Goal: Task Accomplishment & Management: Manage account settings

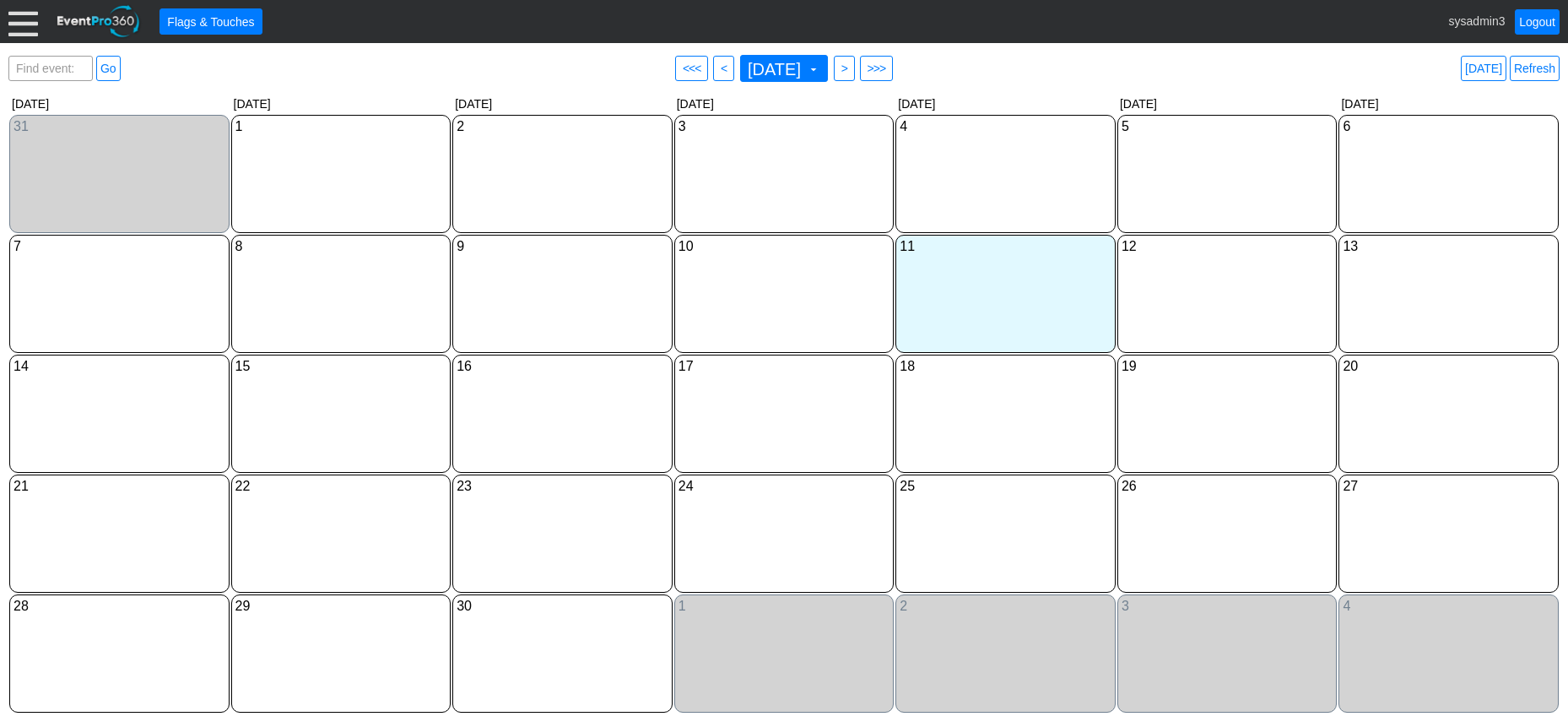
click at [23, 19] on div at bounding box center [23, 22] width 30 height 30
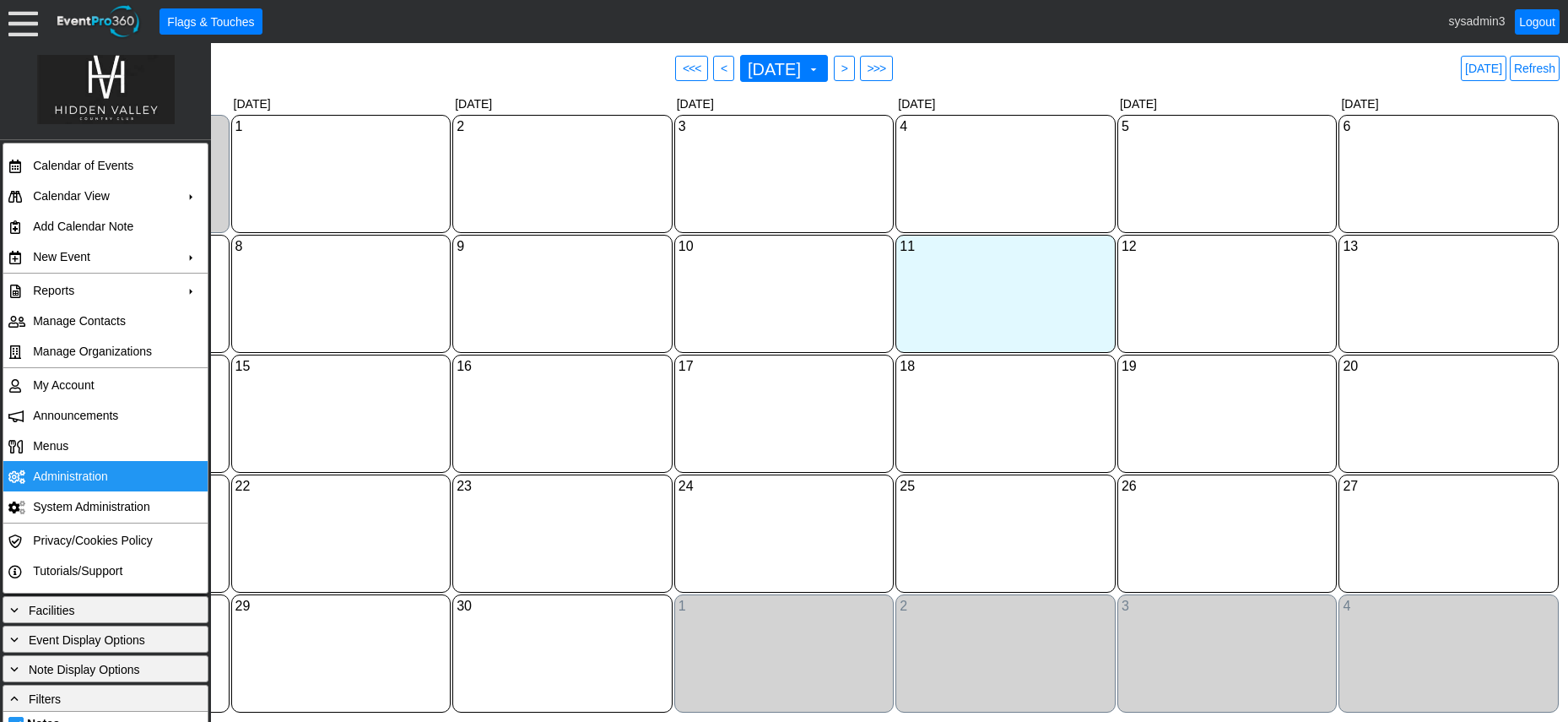
click at [72, 469] on td "Administration" at bounding box center [101, 475] width 151 height 30
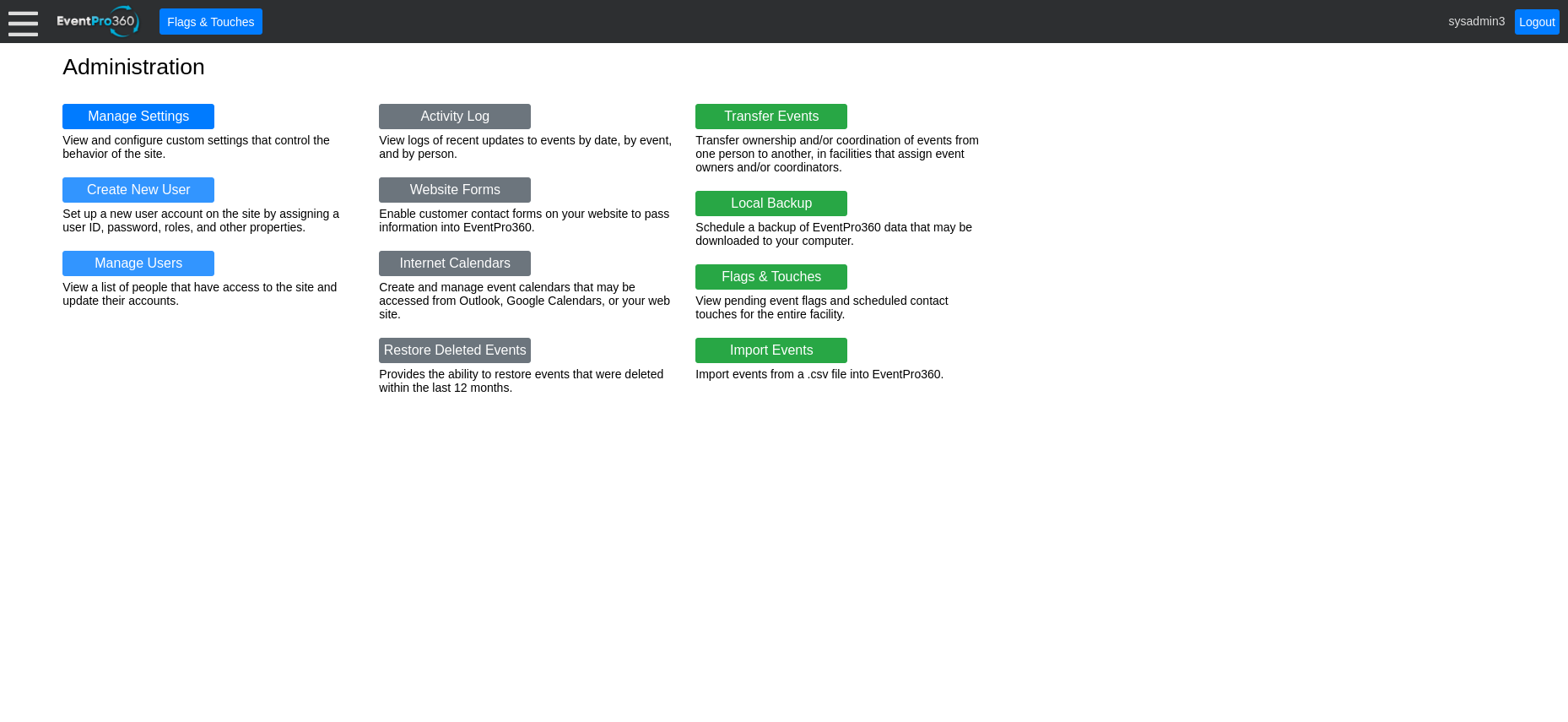
click at [19, 17] on div at bounding box center [23, 22] width 30 height 30
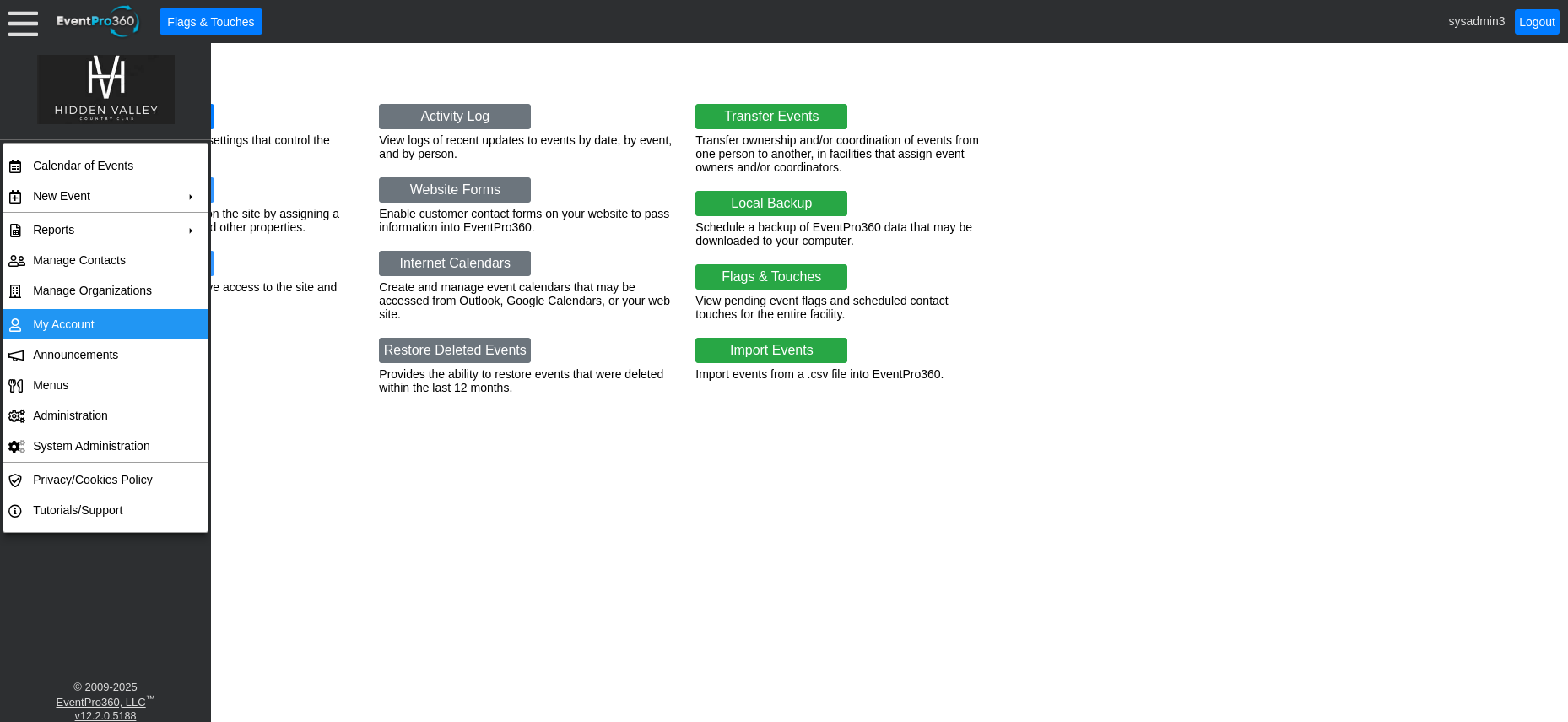
click at [76, 318] on td "My Account" at bounding box center [101, 323] width 151 height 30
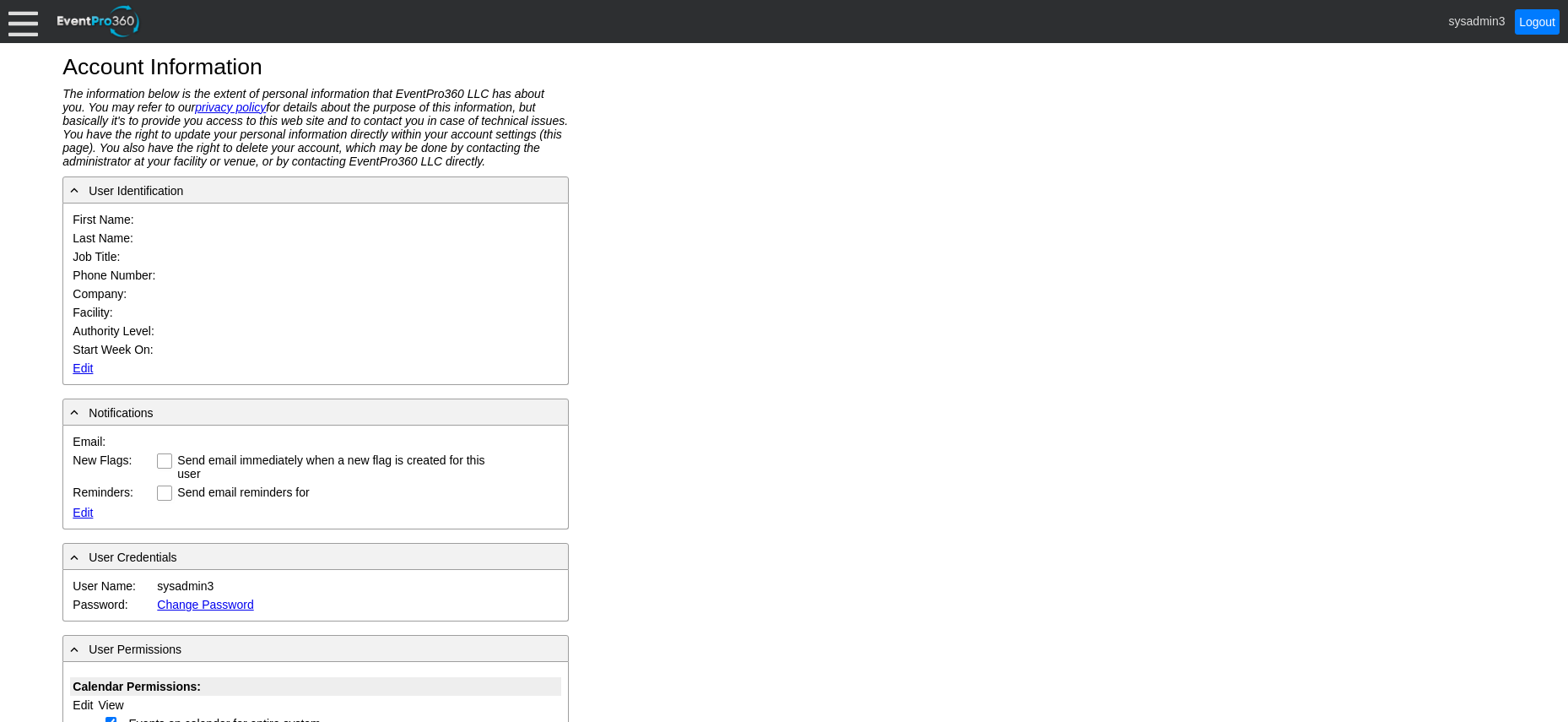
type input "System"
type input "Administrator"
type input "System Administrator"
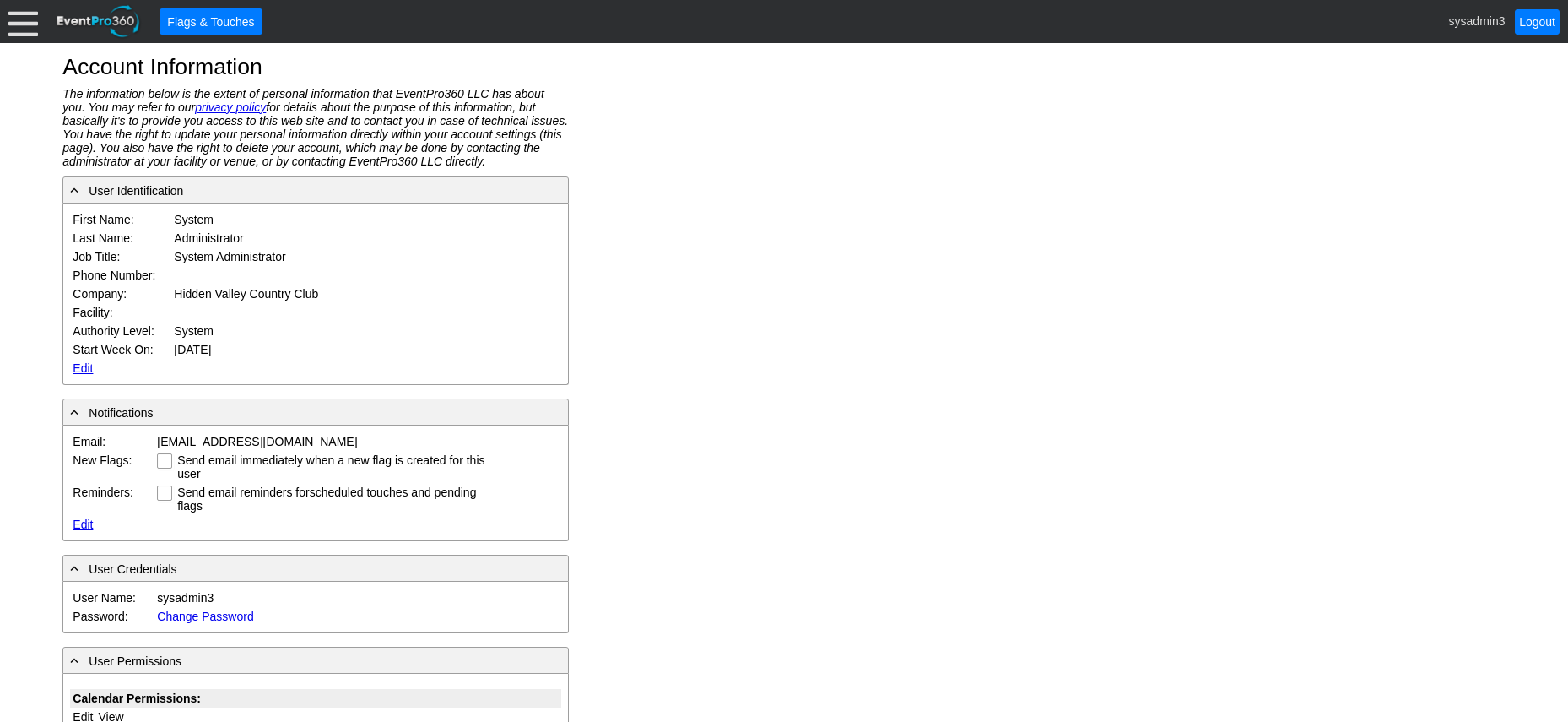
click at [84, 366] on link "Edit" at bounding box center [83, 368] width 21 height 13
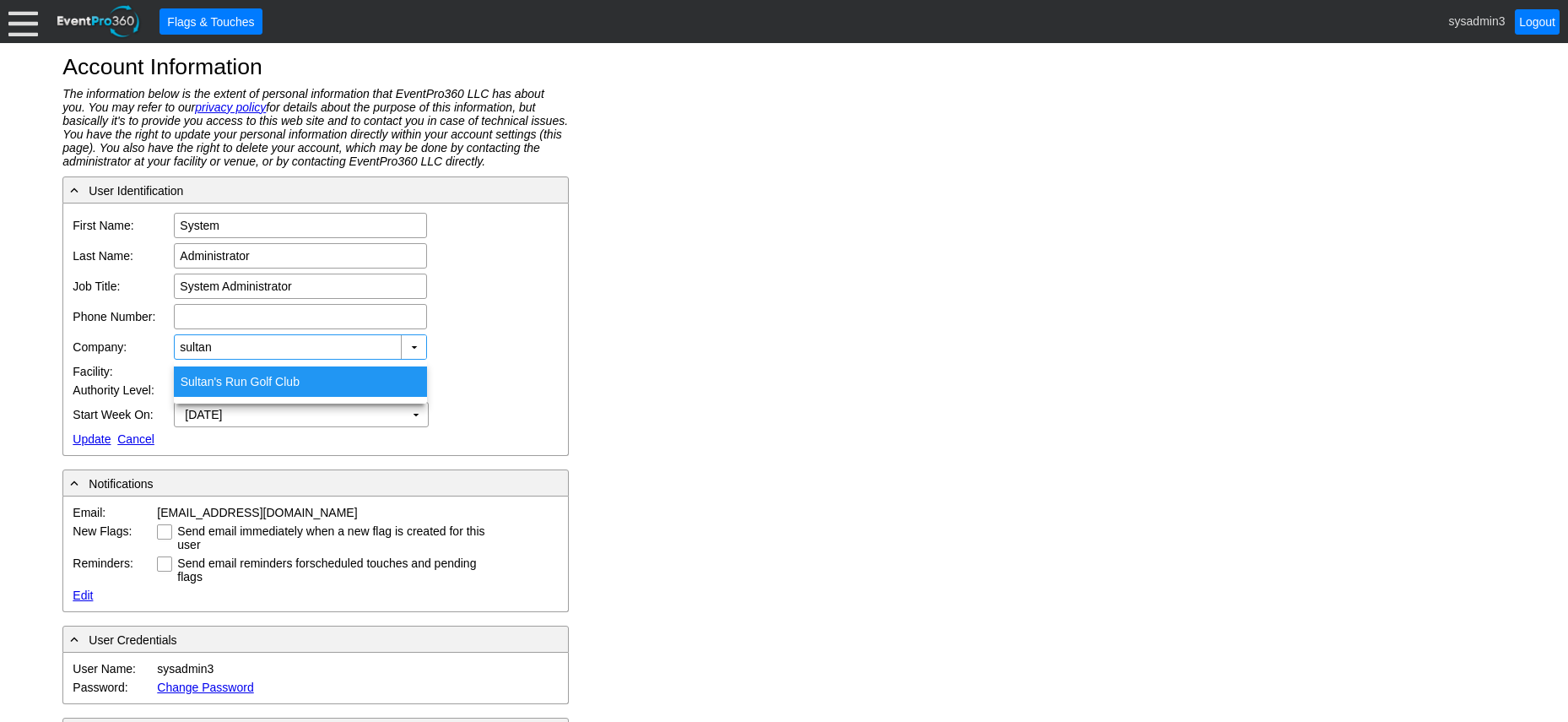
click at [243, 373] on div "Sultan 's Run Golf Club" at bounding box center [300, 382] width 253 height 30
type input "Sultan's Run Golf Club"
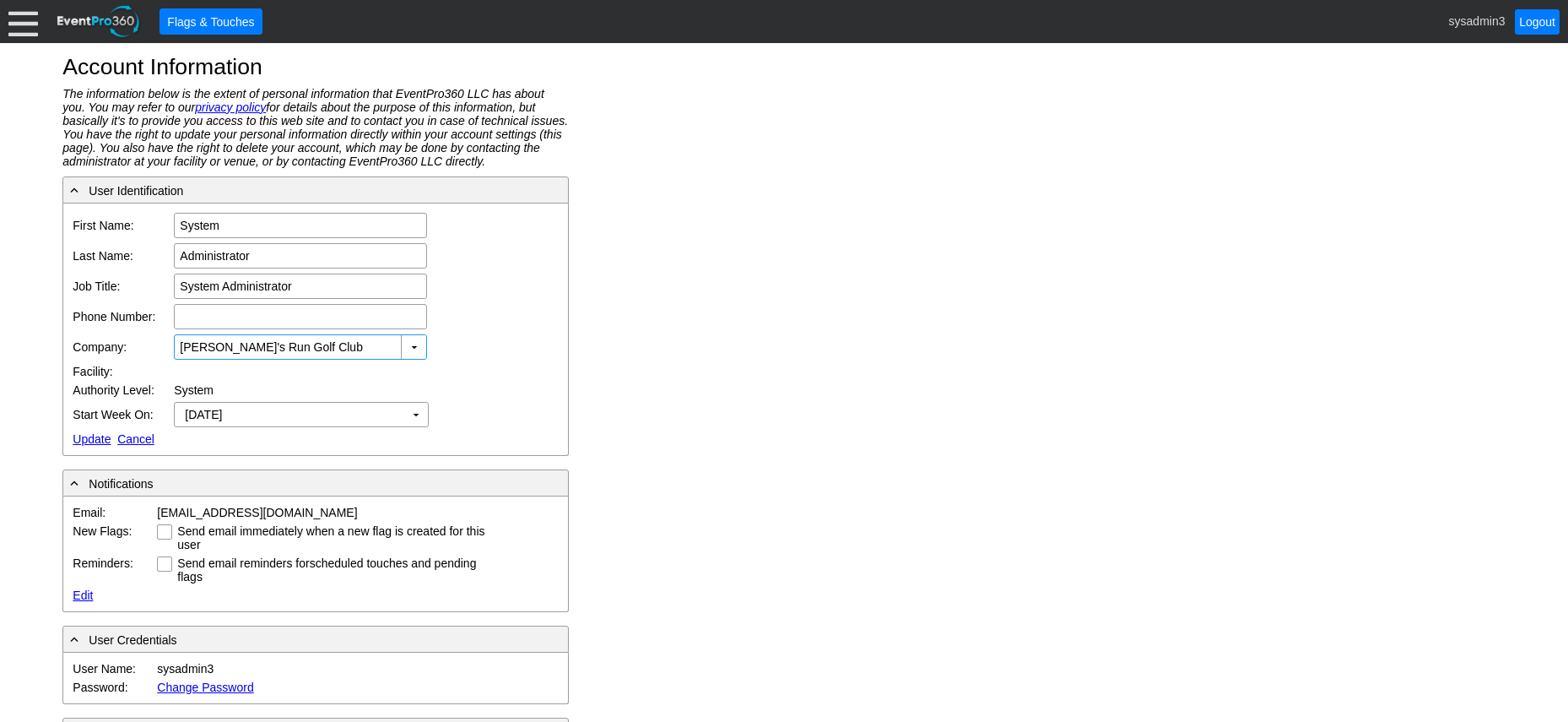
click at [91, 438] on link "Update" at bounding box center [91, 439] width 38 height 13
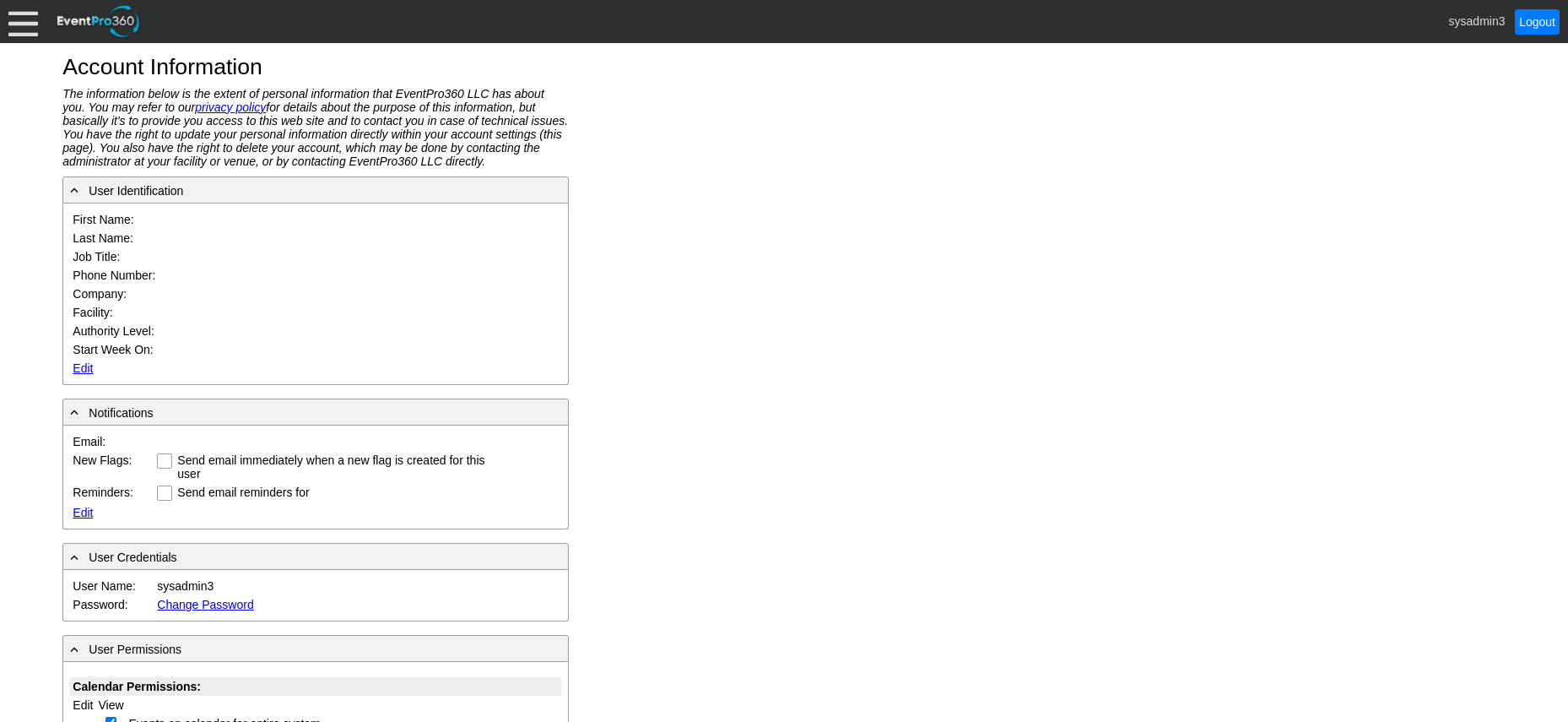
click at [18, 14] on div at bounding box center [23, 22] width 30 height 30
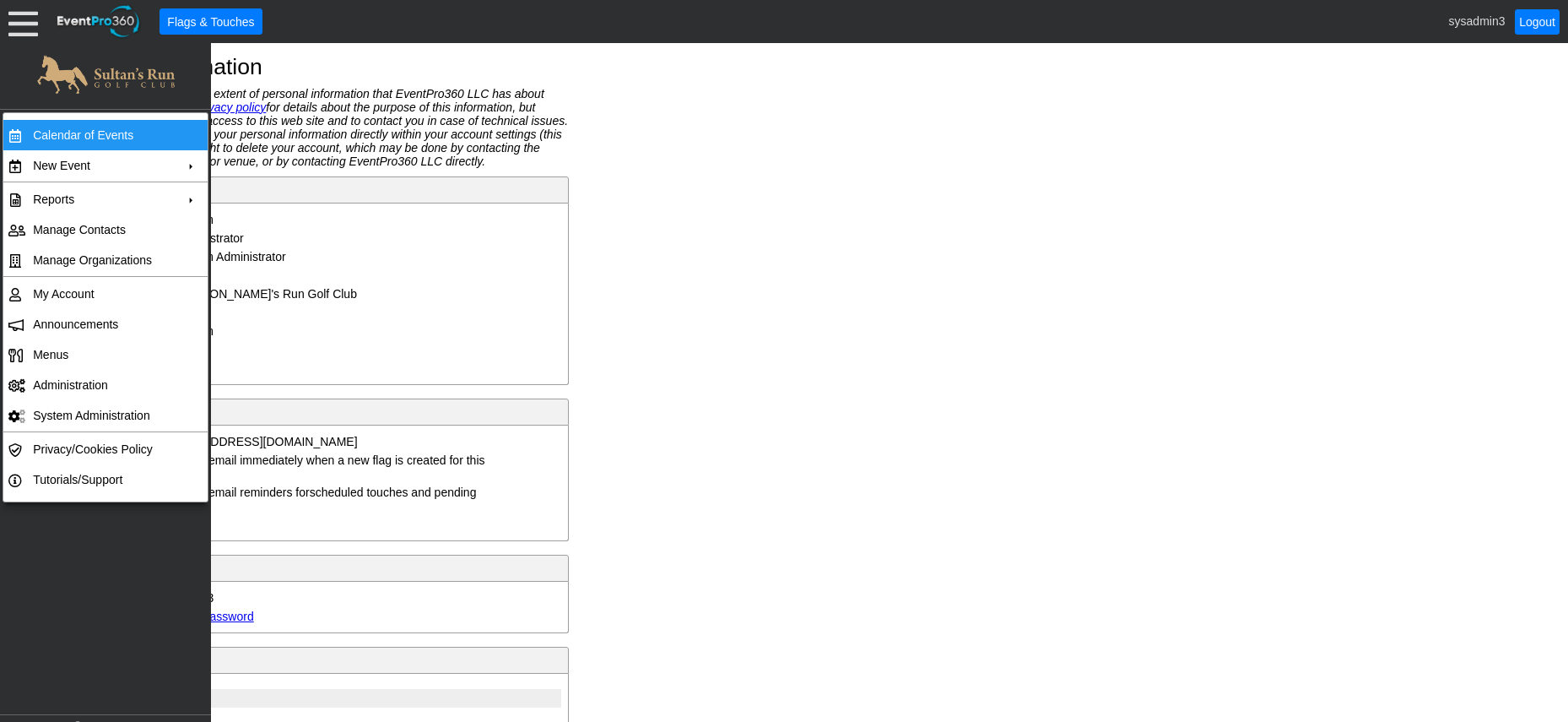
click at [88, 131] on td "Calendar of Events" at bounding box center [101, 135] width 151 height 30
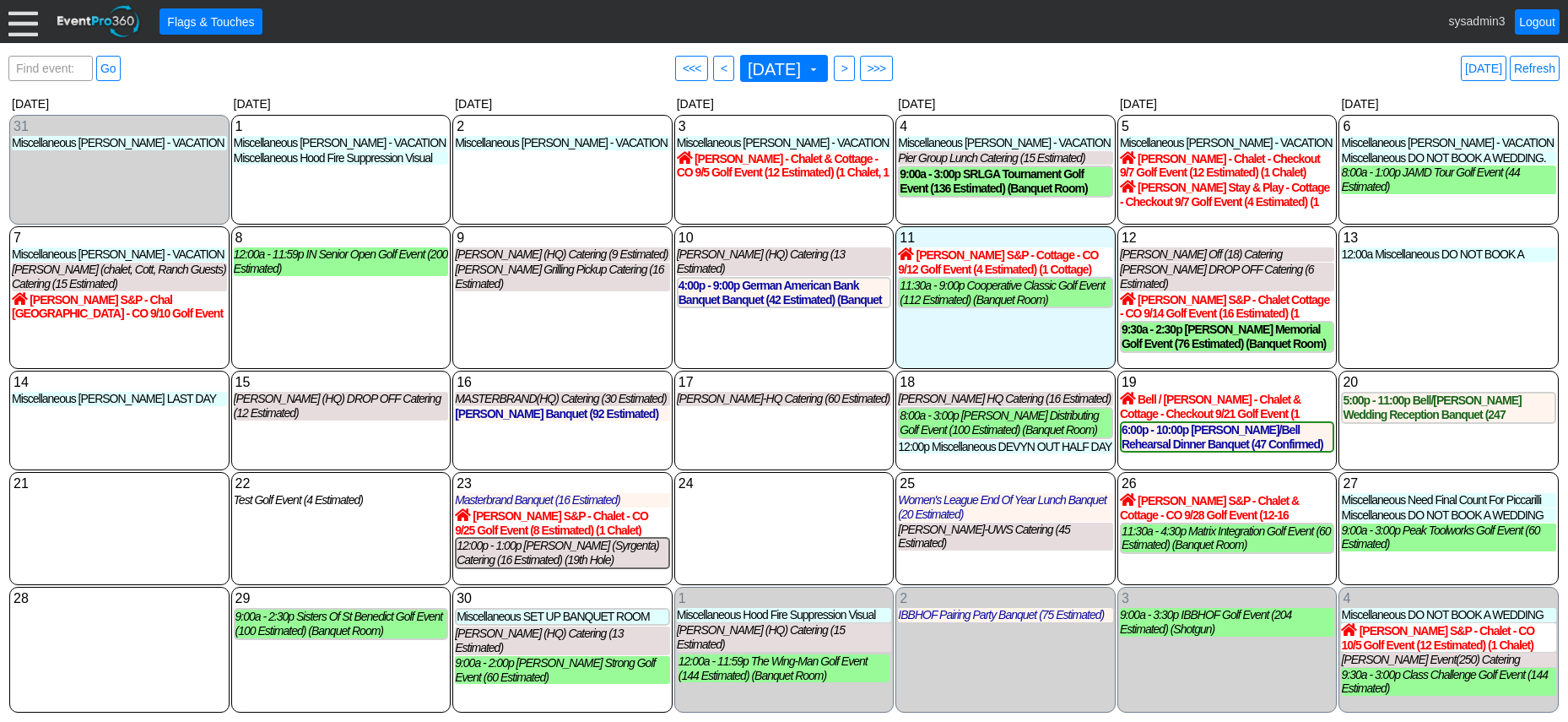
click at [25, 23] on div at bounding box center [23, 22] width 30 height 30
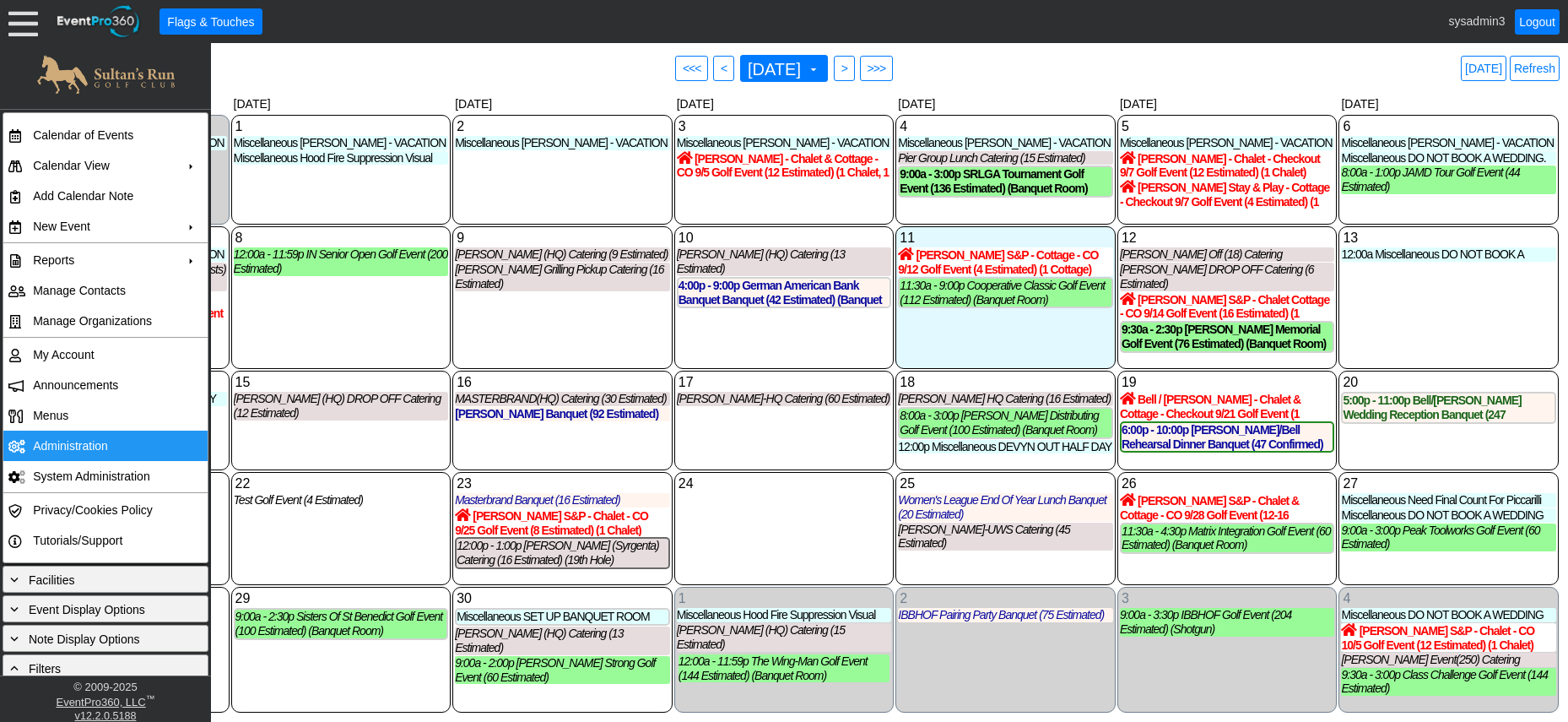
click at [82, 439] on td "Administration" at bounding box center [101, 445] width 151 height 30
click at [763, 331] on div "10 Wednesday KIMBALL (HQ) Catering (13 Estimated) KIMBALL (HQ) Lead Catering at…" at bounding box center [784, 297] width 220 height 143
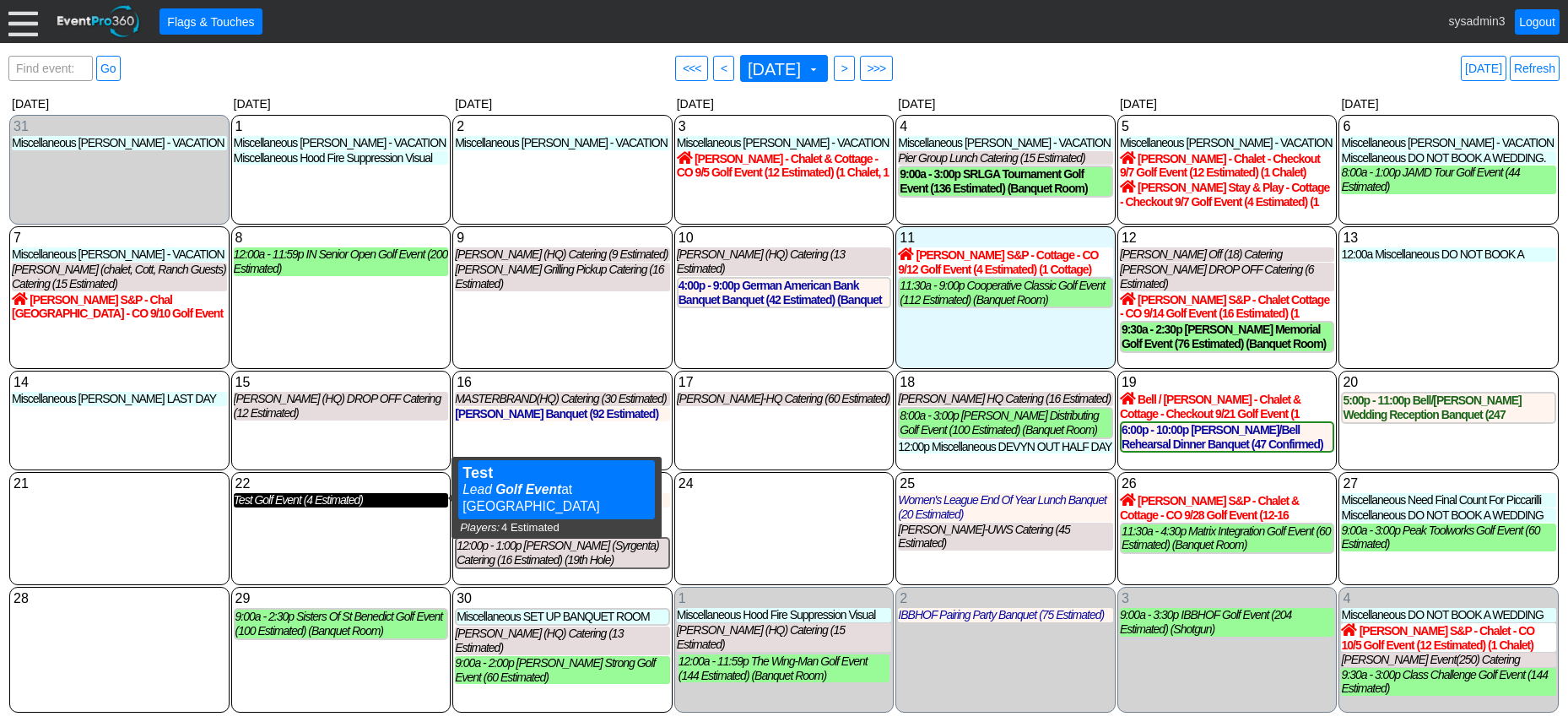
click at [297, 502] on div "Test Golf Event (4 Estimated)" at bounding box center [341, 500] width 216 height 14
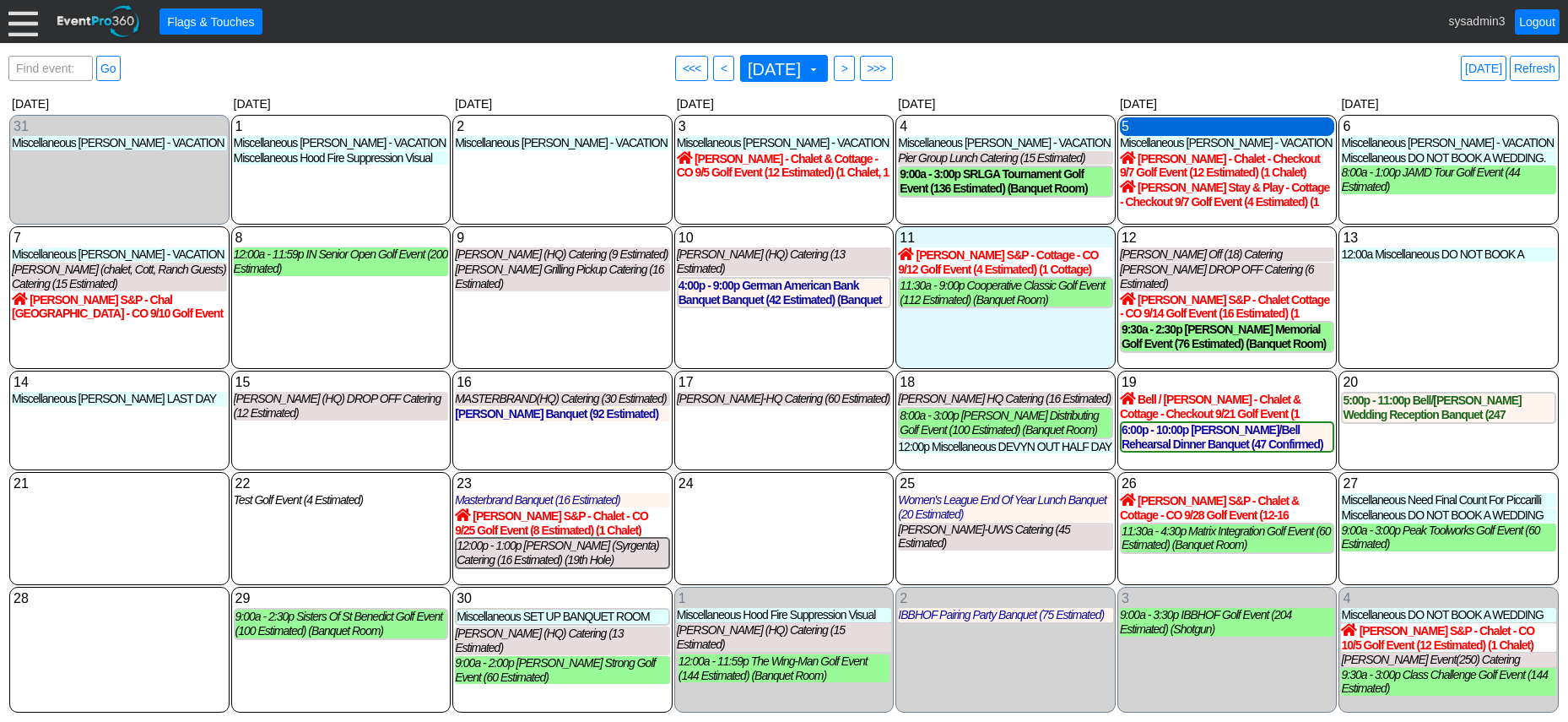
click at [1172, 131] on div "5 Friday" at bounding box center [1228, 127] width 216 height 19
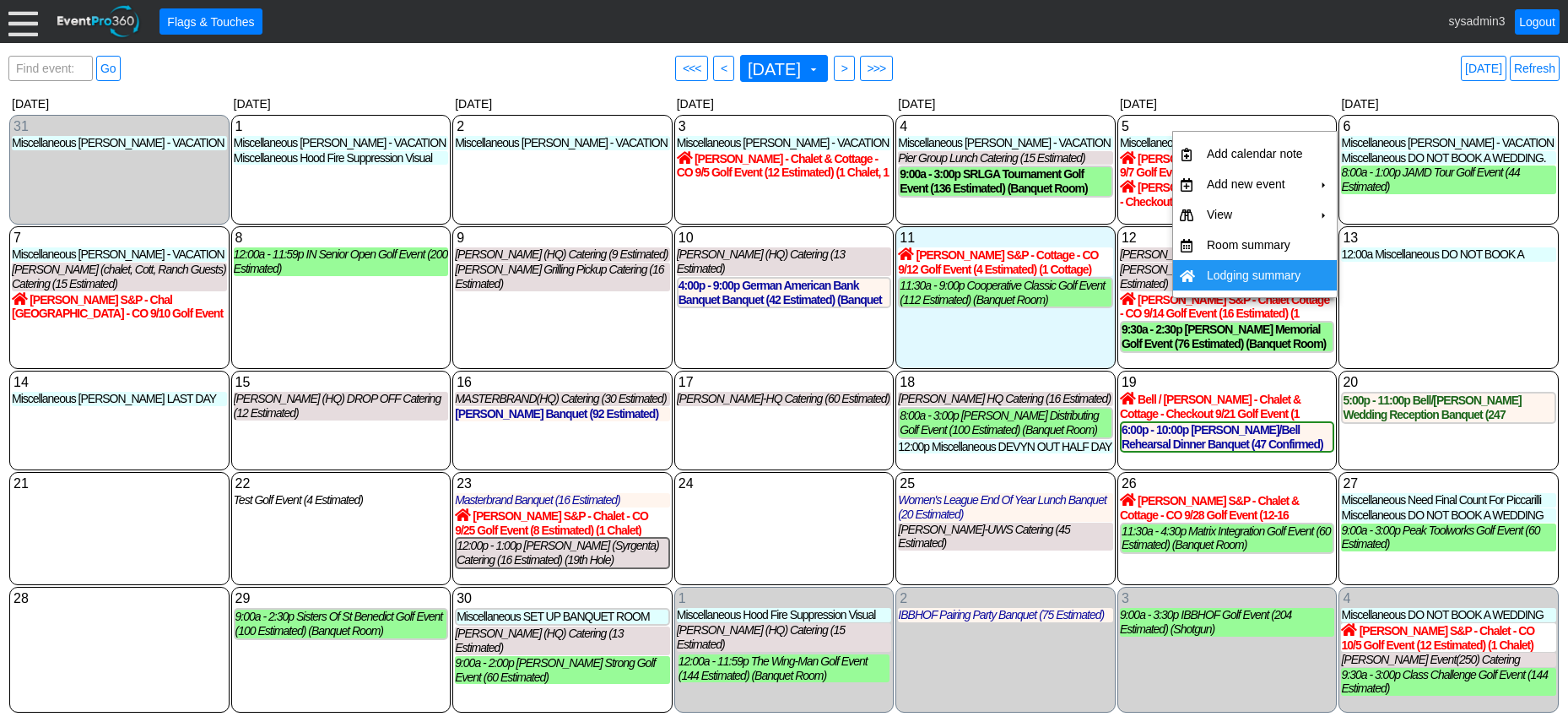
click at [1228, 273] on td "Lodging summary" at bounding box center [1255, 275] width 110 height 30
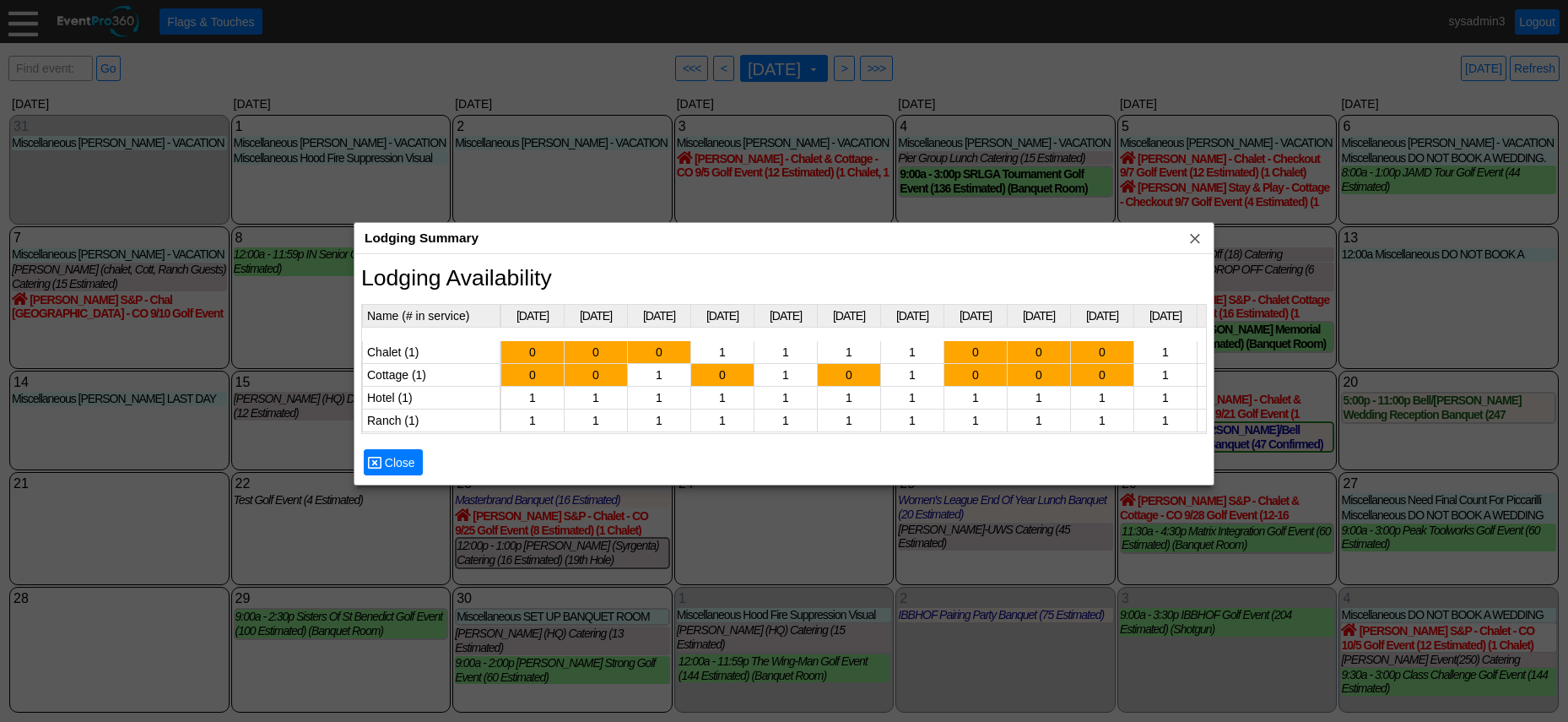
scroll to position [0, 1570]
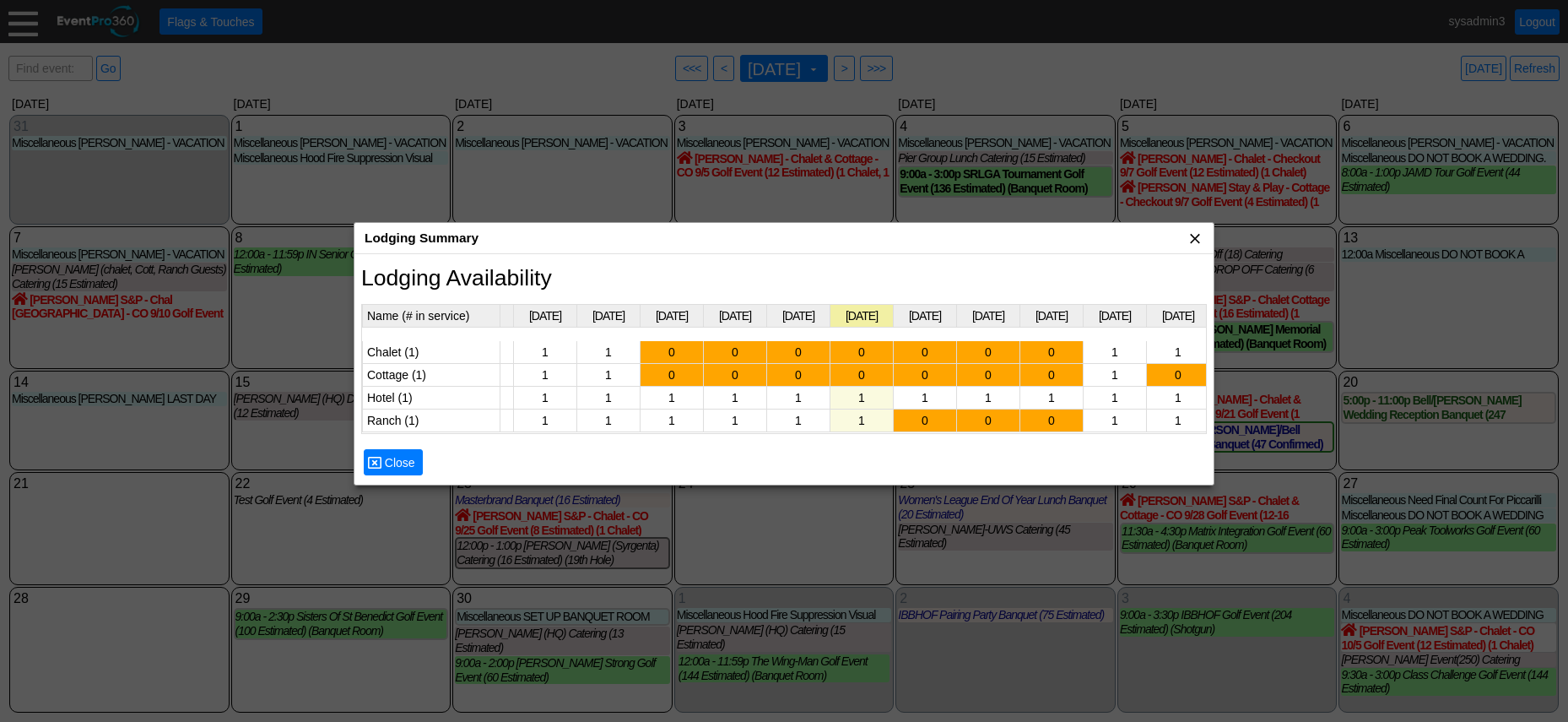
click at [1189, 235] on span "x" at bounding box center [1196, 238] width 17 height 17
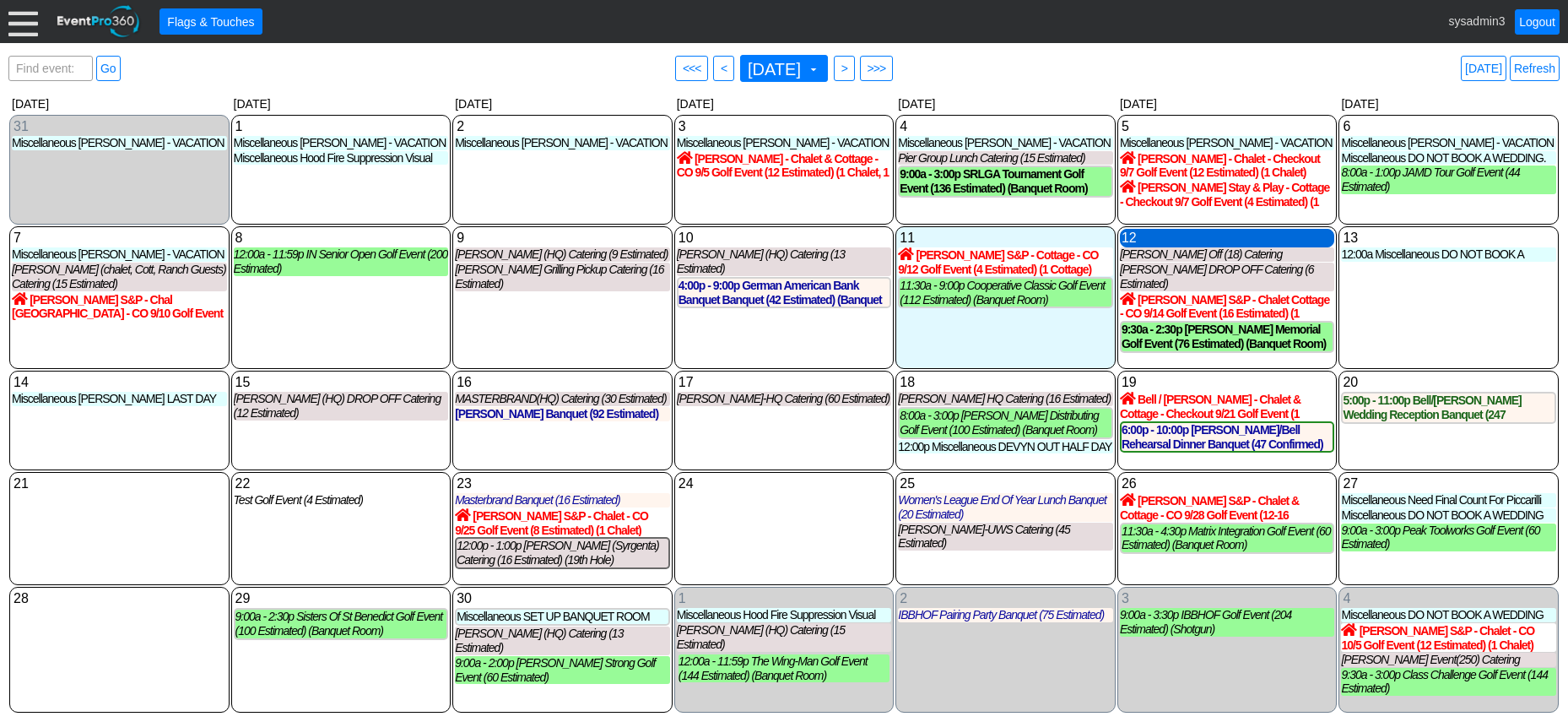
click at [1221, 248] on div "12 Friday" at bounding box center [1228, 238] width 216 height 19
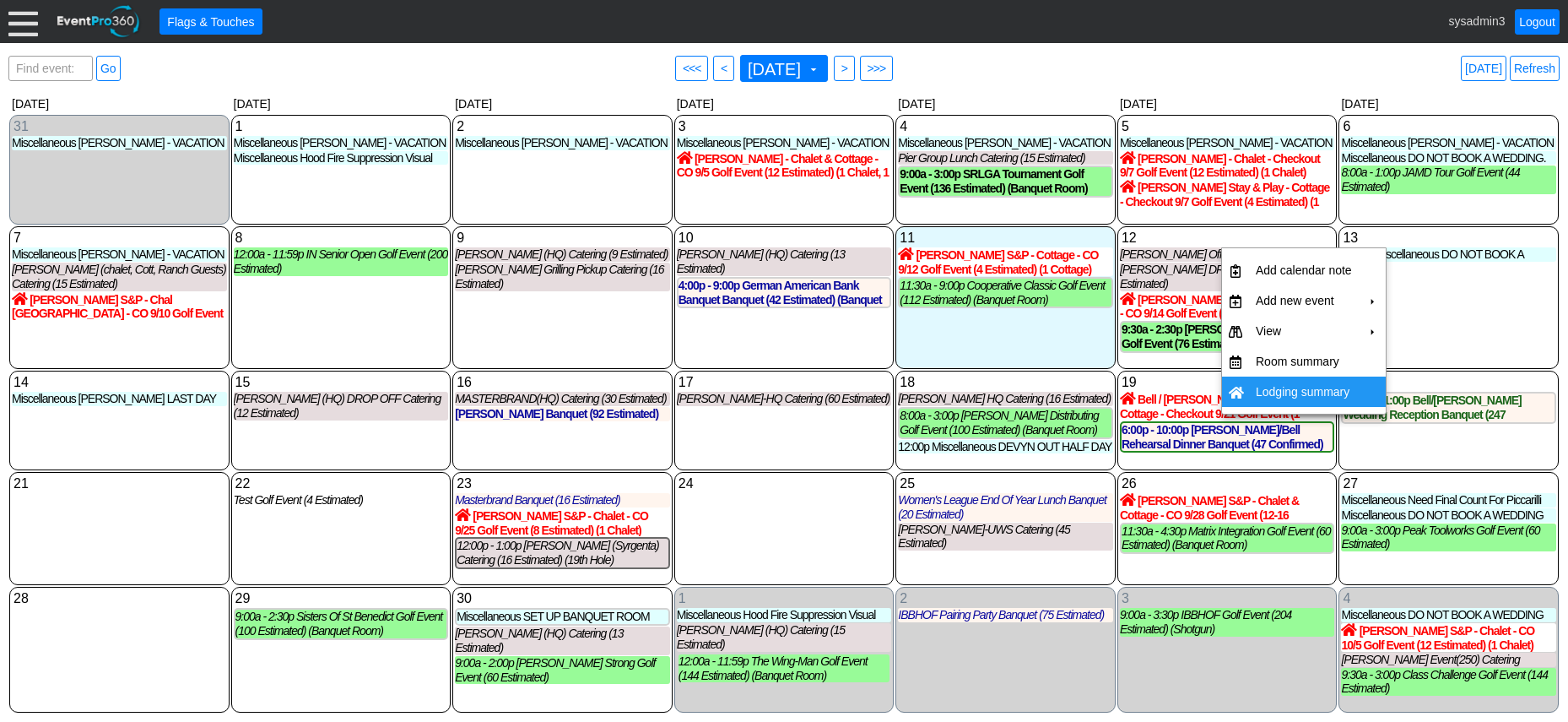
click at [1272, 388] on td "Lodging summary" at bounding box center [1304, 391] width 110 height 30
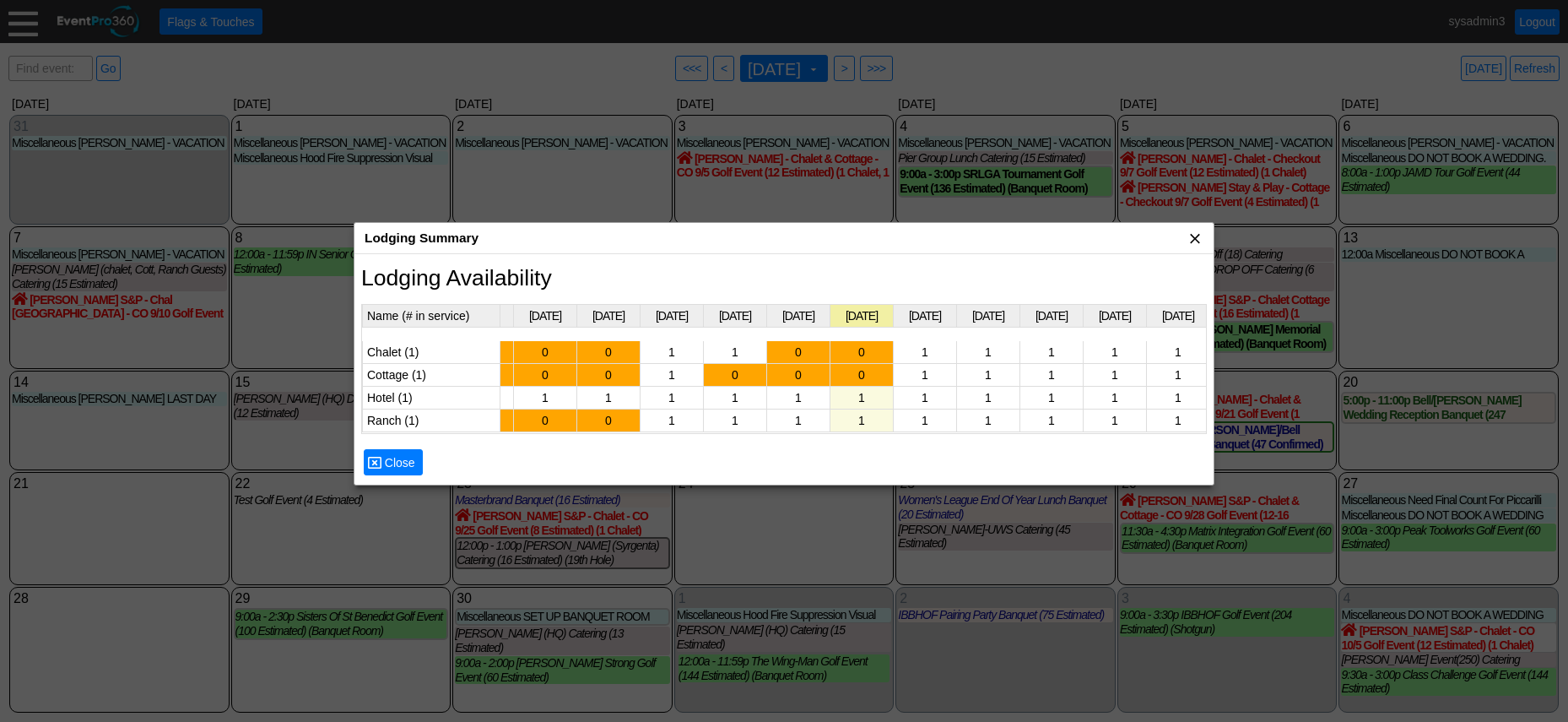
click at [1196, 236] on span "x" at bounding box center [1196, 238] width 17 height 17
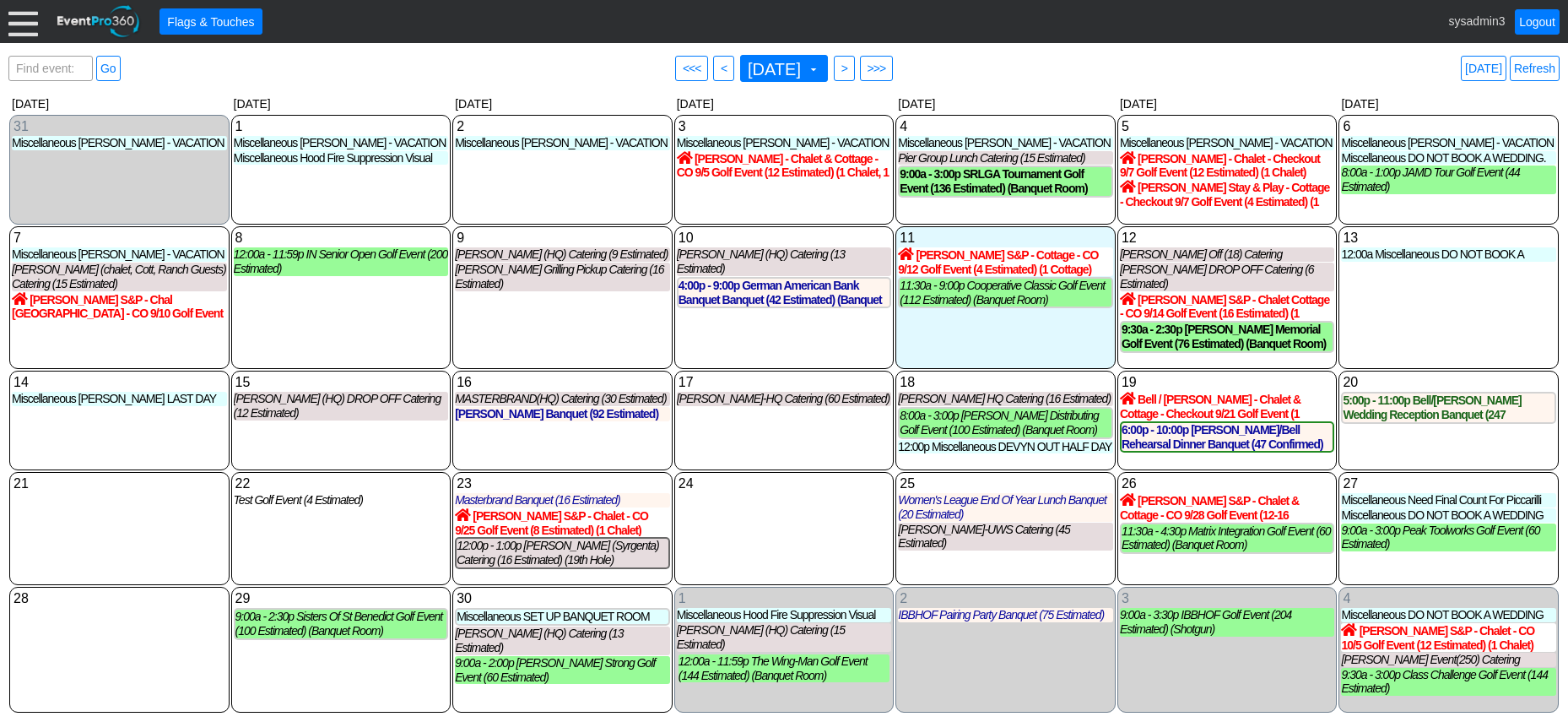
click at [813, 325] on div "10 Wednesday KIMBALL (HQ) Catering (13 Estimated) KIMBALL (HQ) Lead Catering at…" at bounding box center [784, 297] width 220 height 143
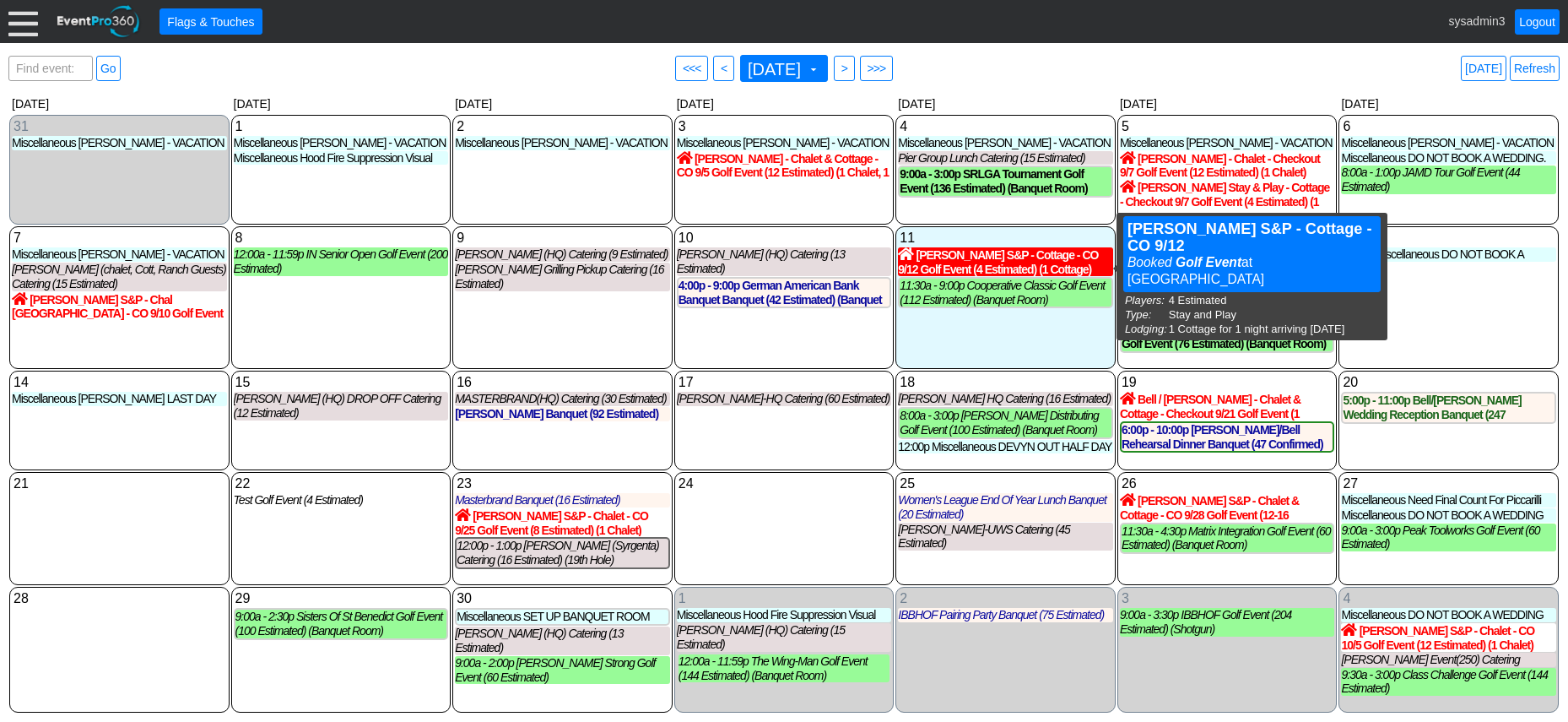
click at [963, 276] on div "Pat Peters S&P - Cottage - CO 9/12 Golf Event (4 Estimated) (1 Cottage)" at bounding box center [1006, 262] width 216 height 29
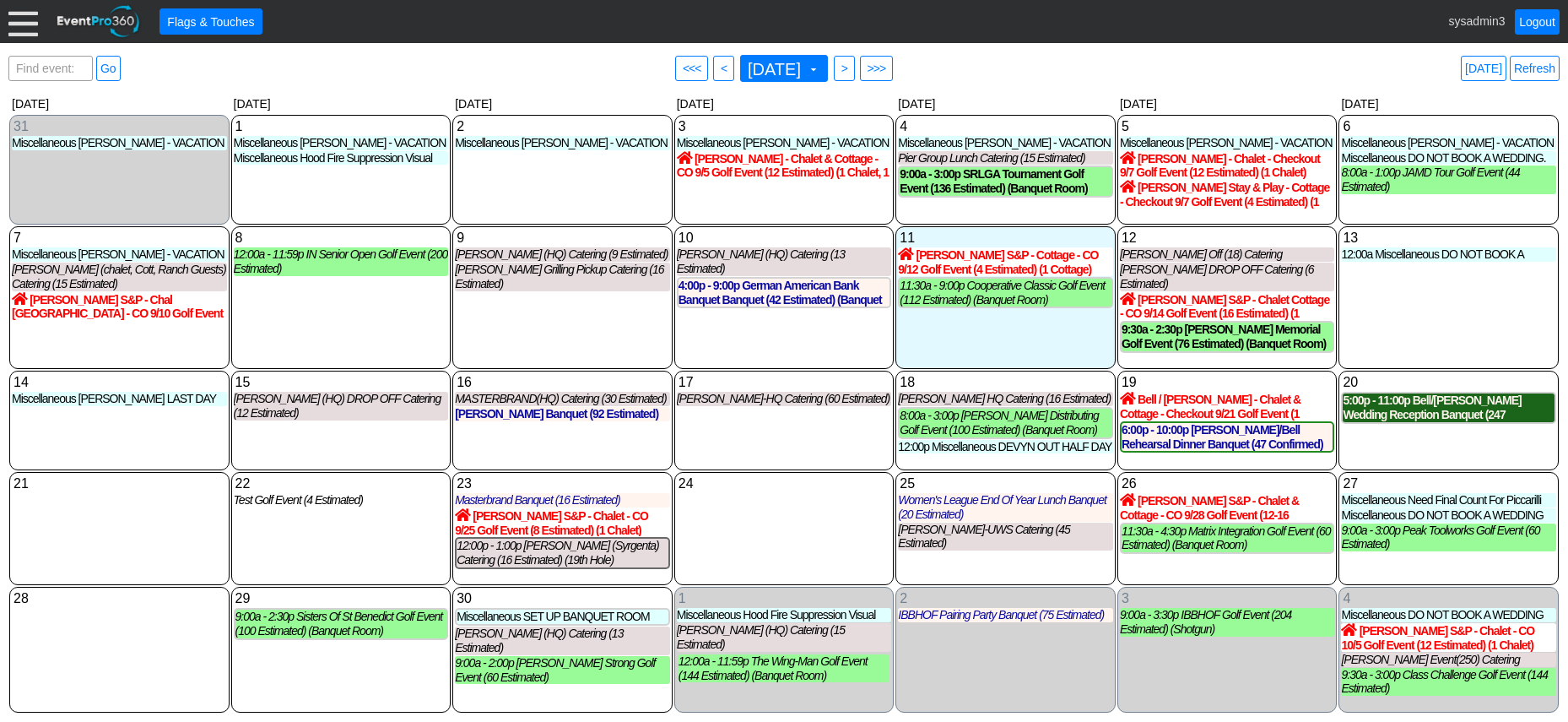
click at [1414, 395] on div "5:00p - 11:00p Bell/Gentry Wedding Reception Banquet (247 Confirmed) (Banquet R…" at bounding box center [1449, 407] width 212 height 29
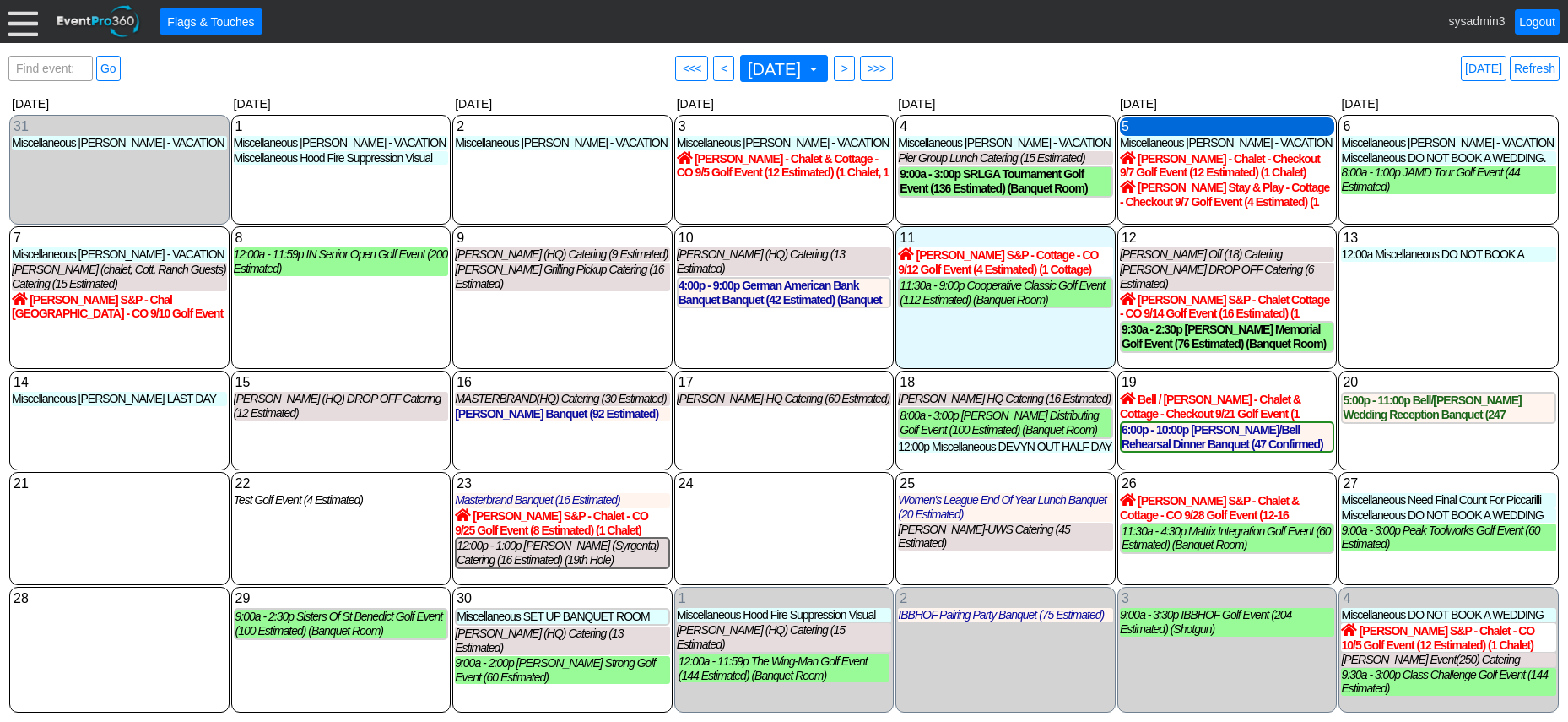
click at [1170, 131] on div "5 Friday" at bounding box center [1228, 127] width 216 height 19
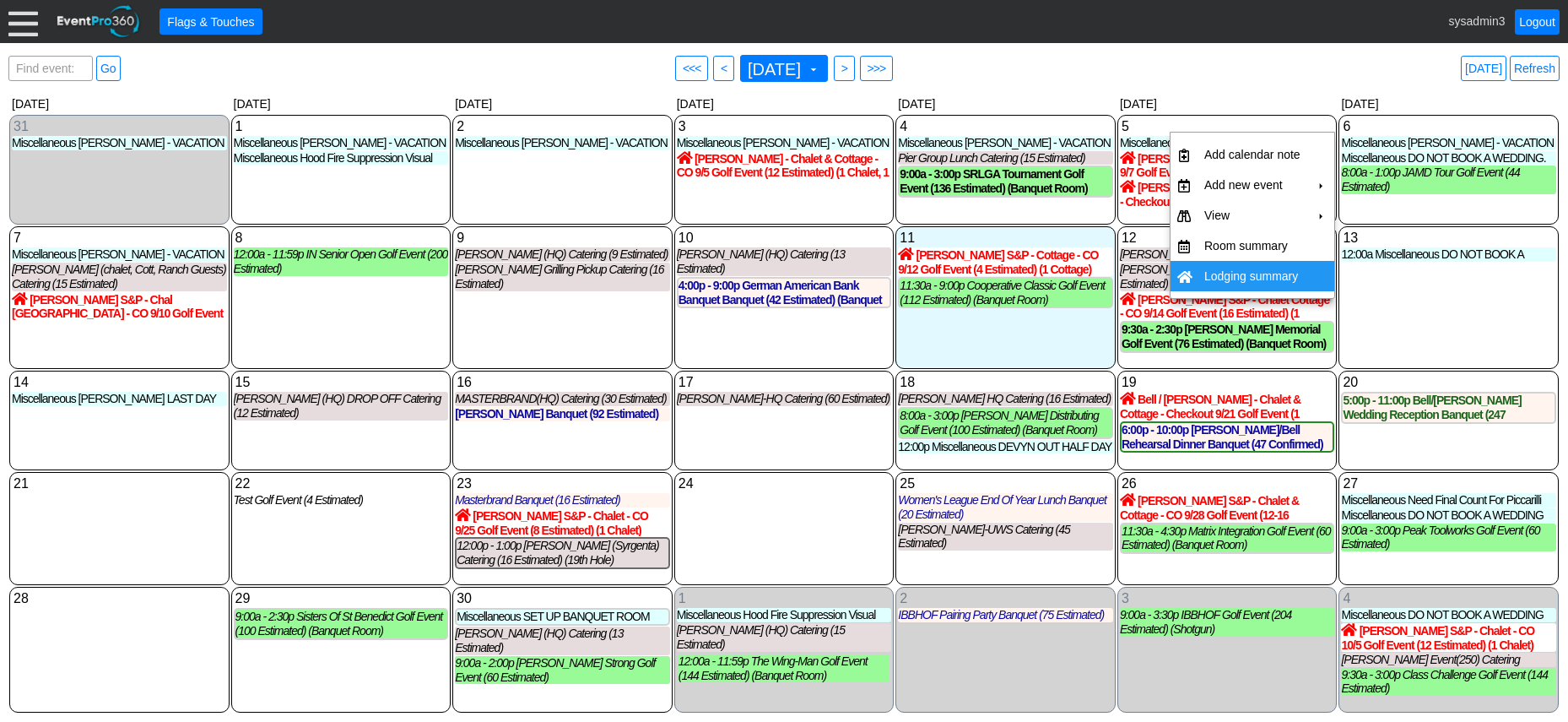
click at [1232, 275] on td "Lodging summary" at bounding box center [1252, 276] width 110 height 30
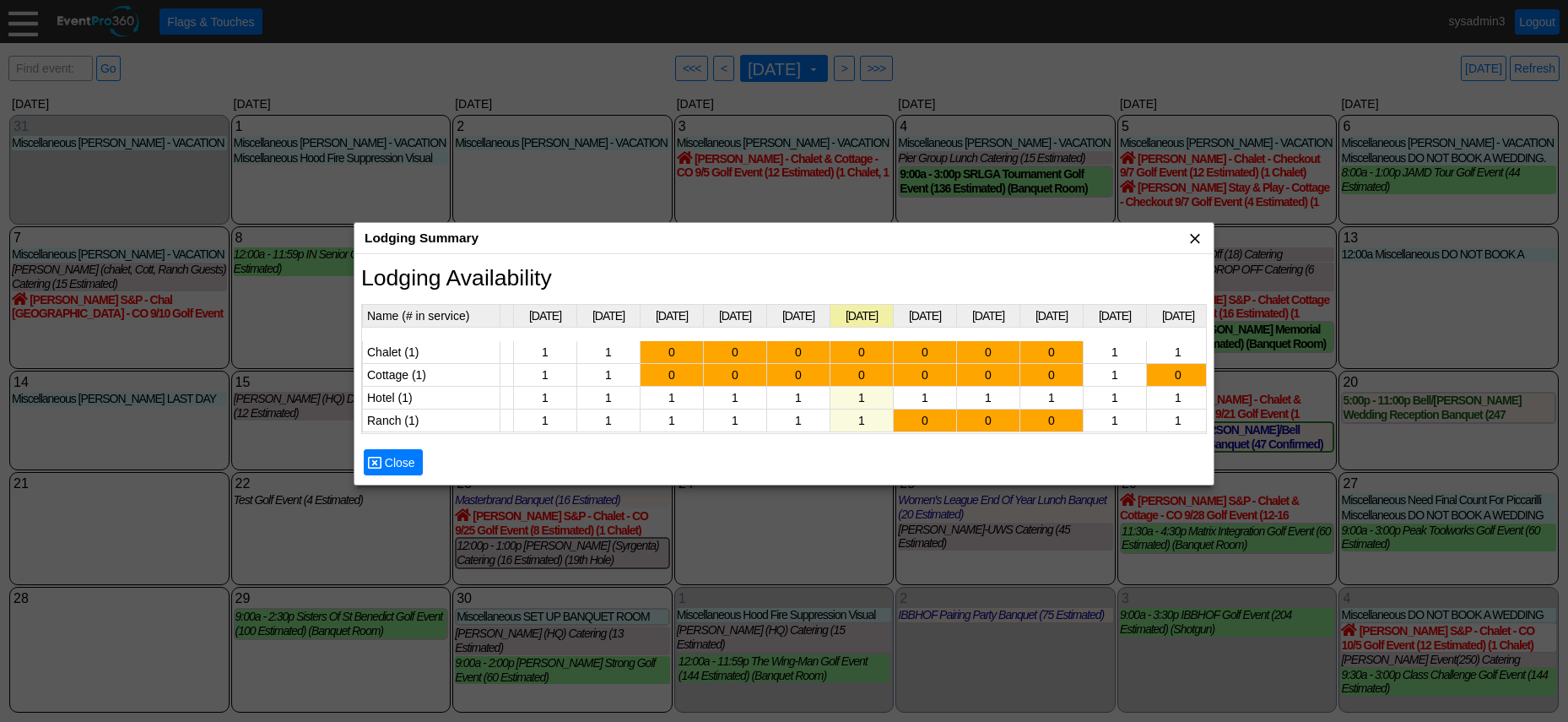
click at [1196, 240] on span "x" at bounding box center [1196, 238] width 17 height 17
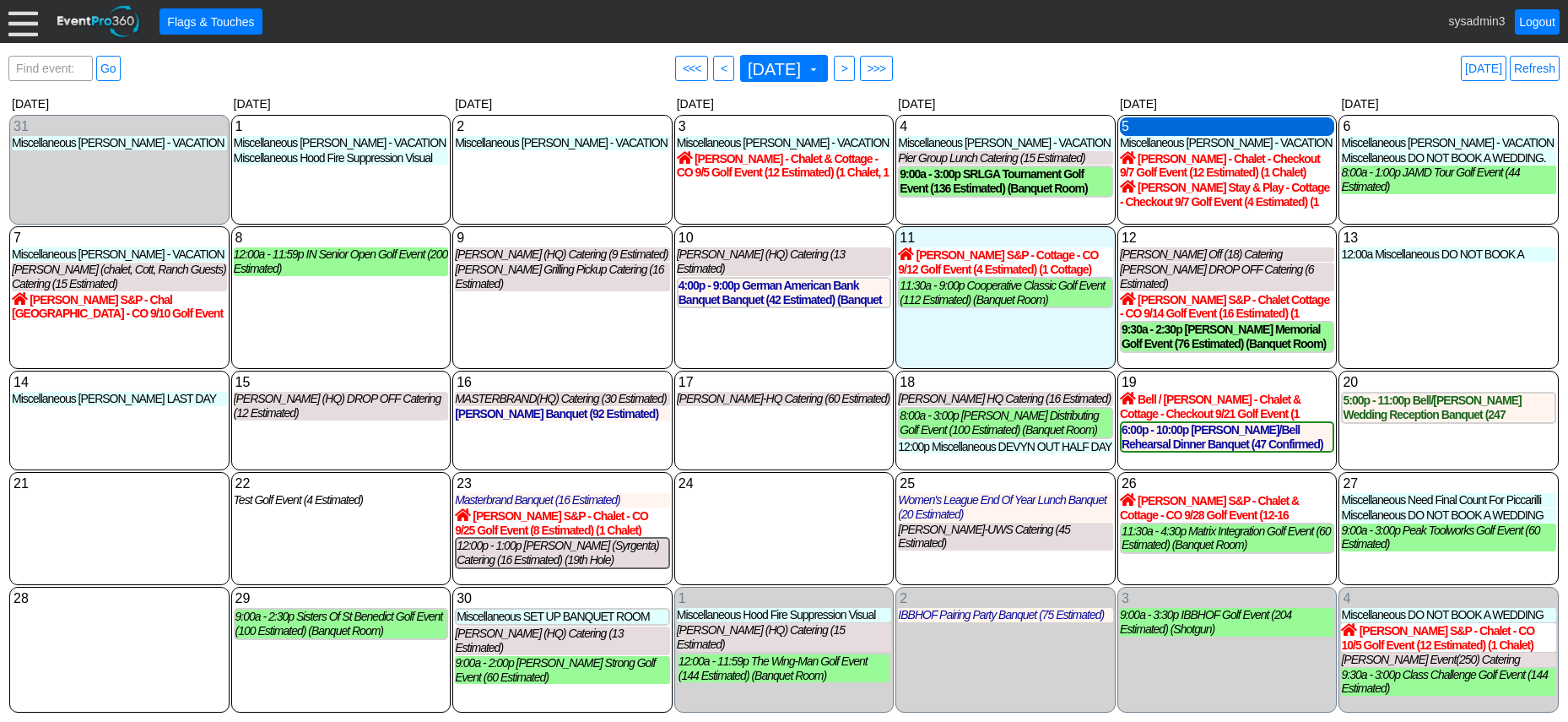
click at [1207, 130] on div "5 Friday" at bounding box center [1228, 127] width 216 height 19
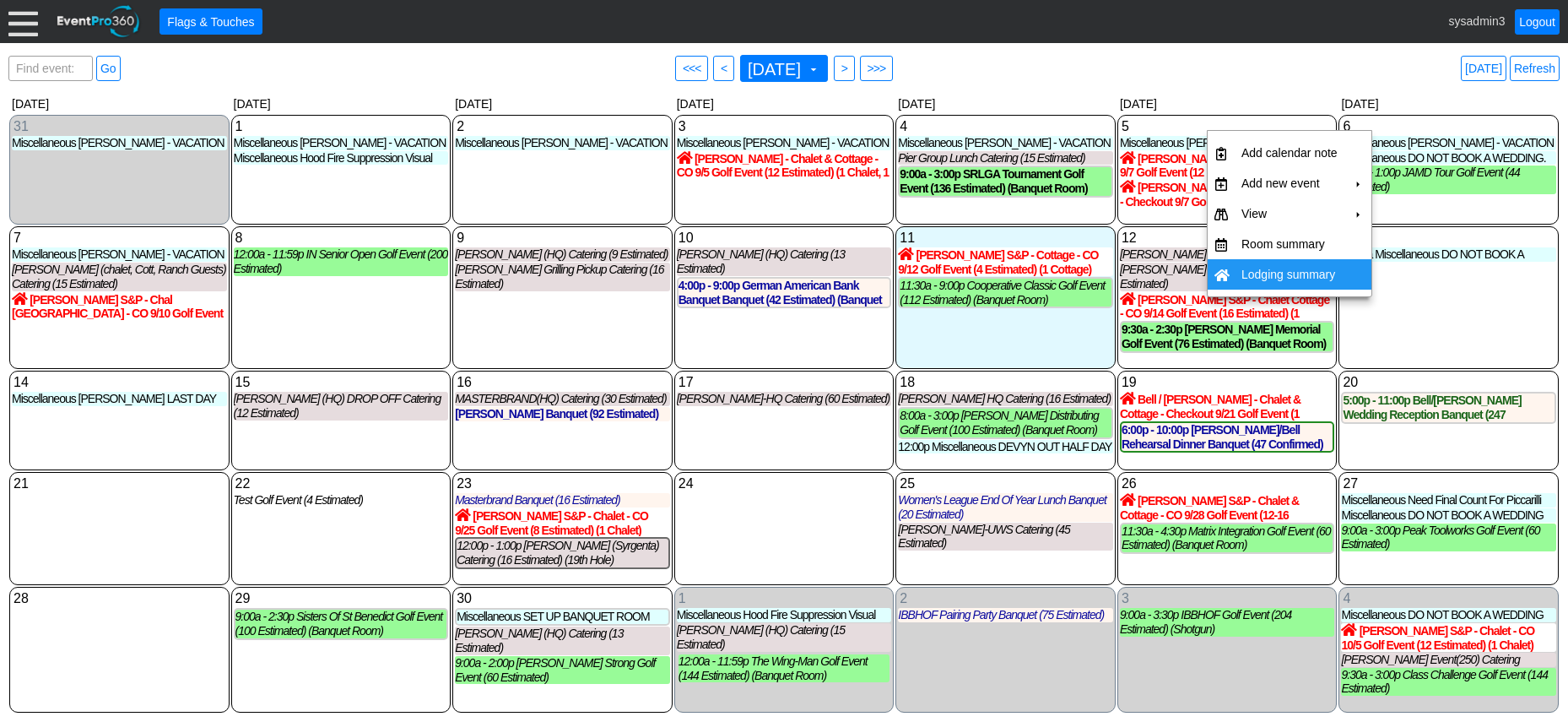
click at [1450, 333] on div "13 Saturday 12:00a Miscellaneous DO NOT BOOK A WEDDING DO NOT BOOK A WEDDING at…" at bounding box center [1449, 297] width 220 height 143
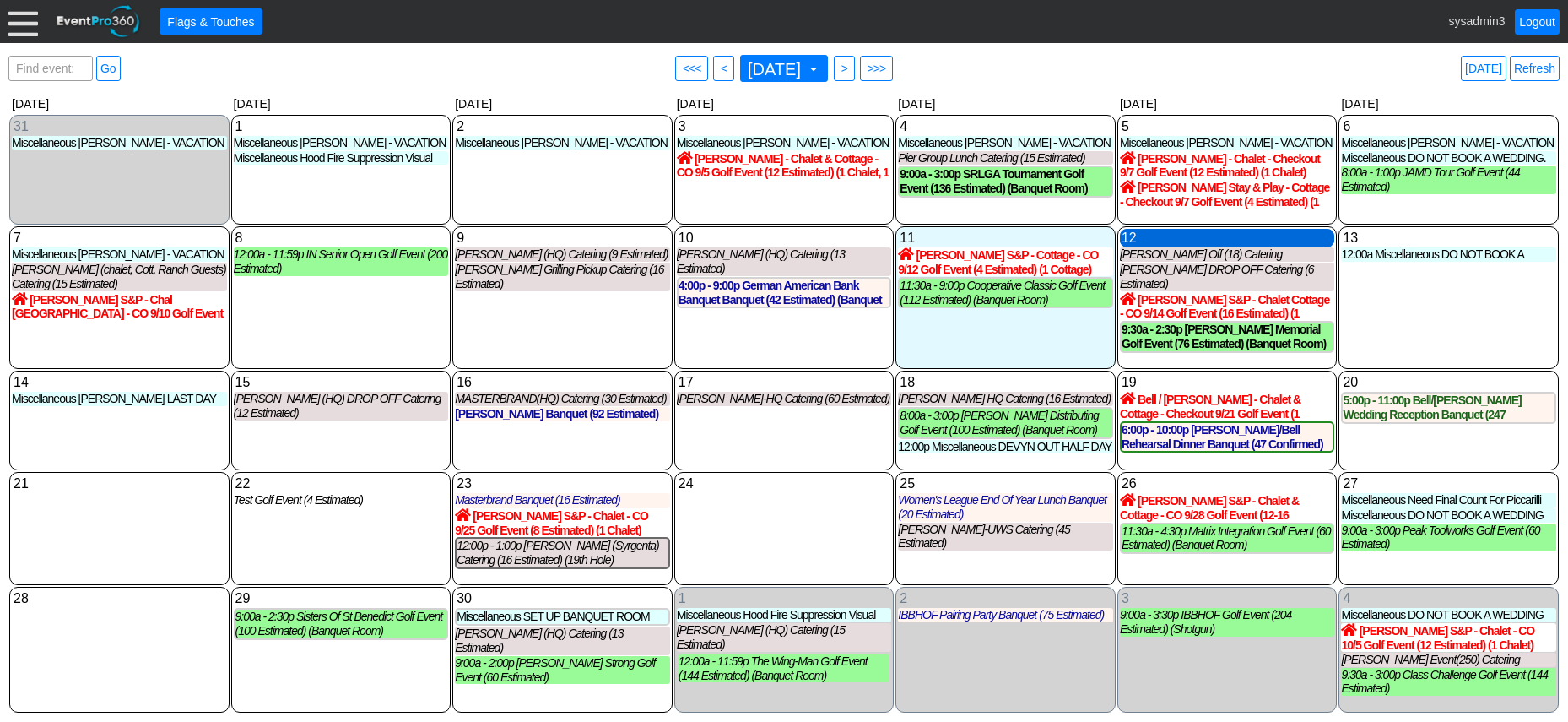
click at [1199, 242] on div "12 Friday" at bounding box center [1228, 238] width 216 height 19
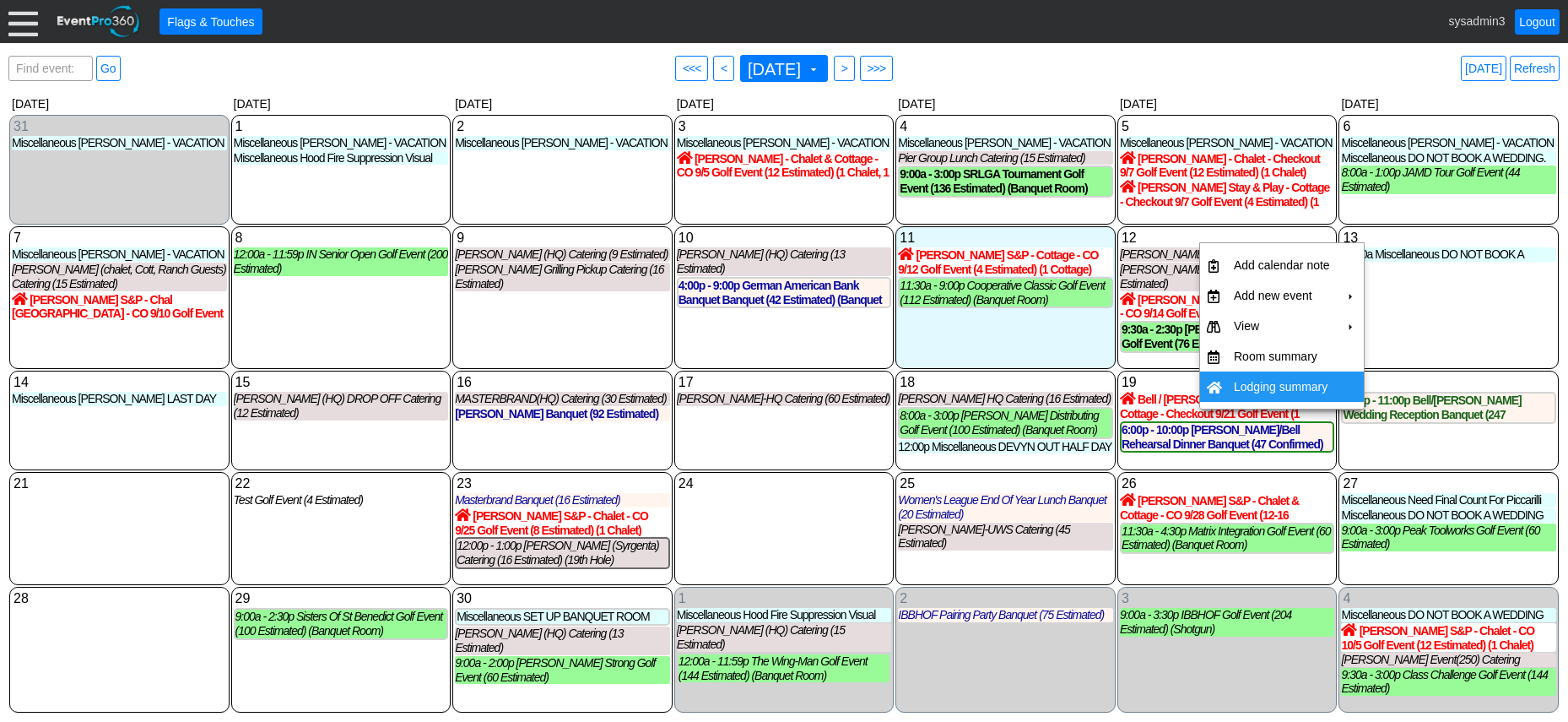
click at [1246, 378] on td "Lodging summary" at bounding box center [1282, 386] width 110 height 30
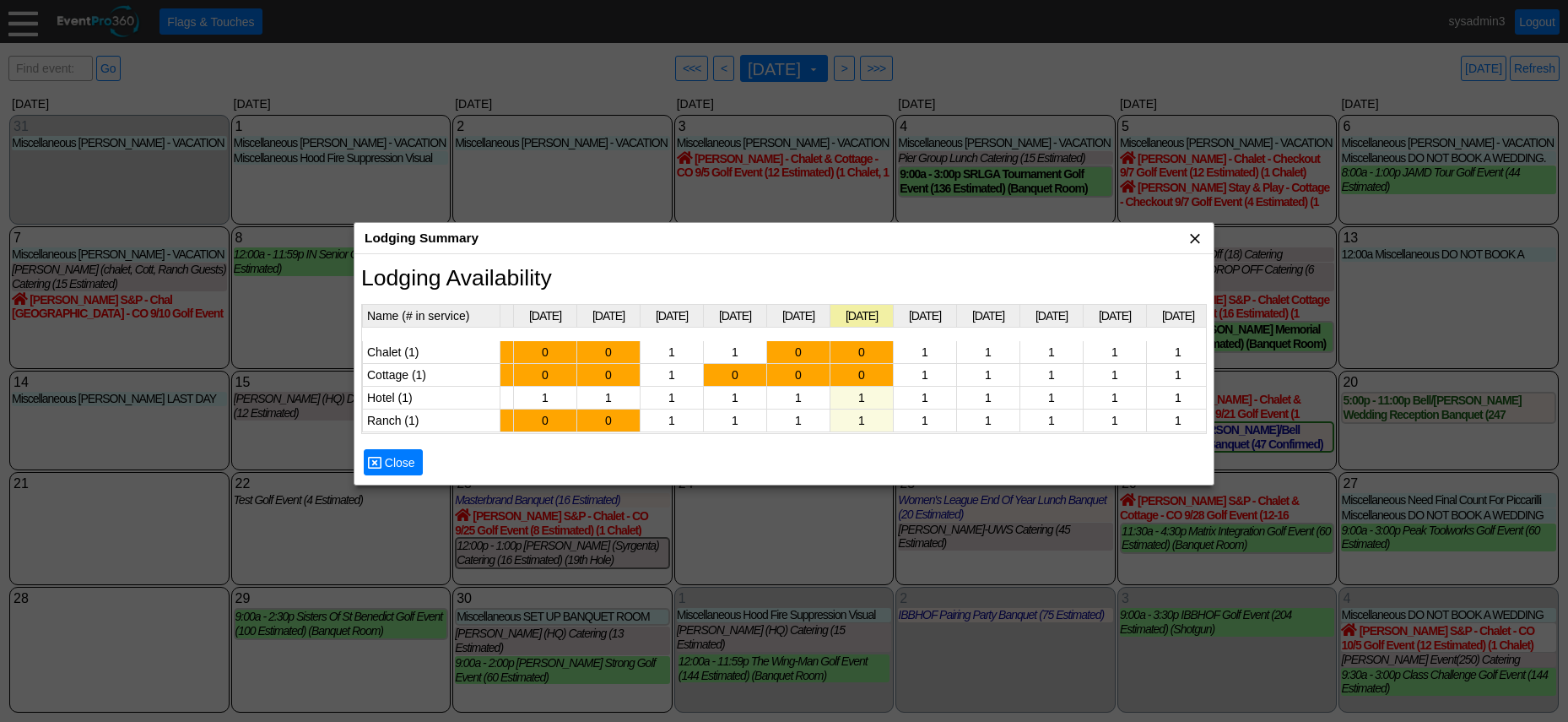
click at [1190, 233] on span "x" at bounding box center [1196, 238] width 17 height 17
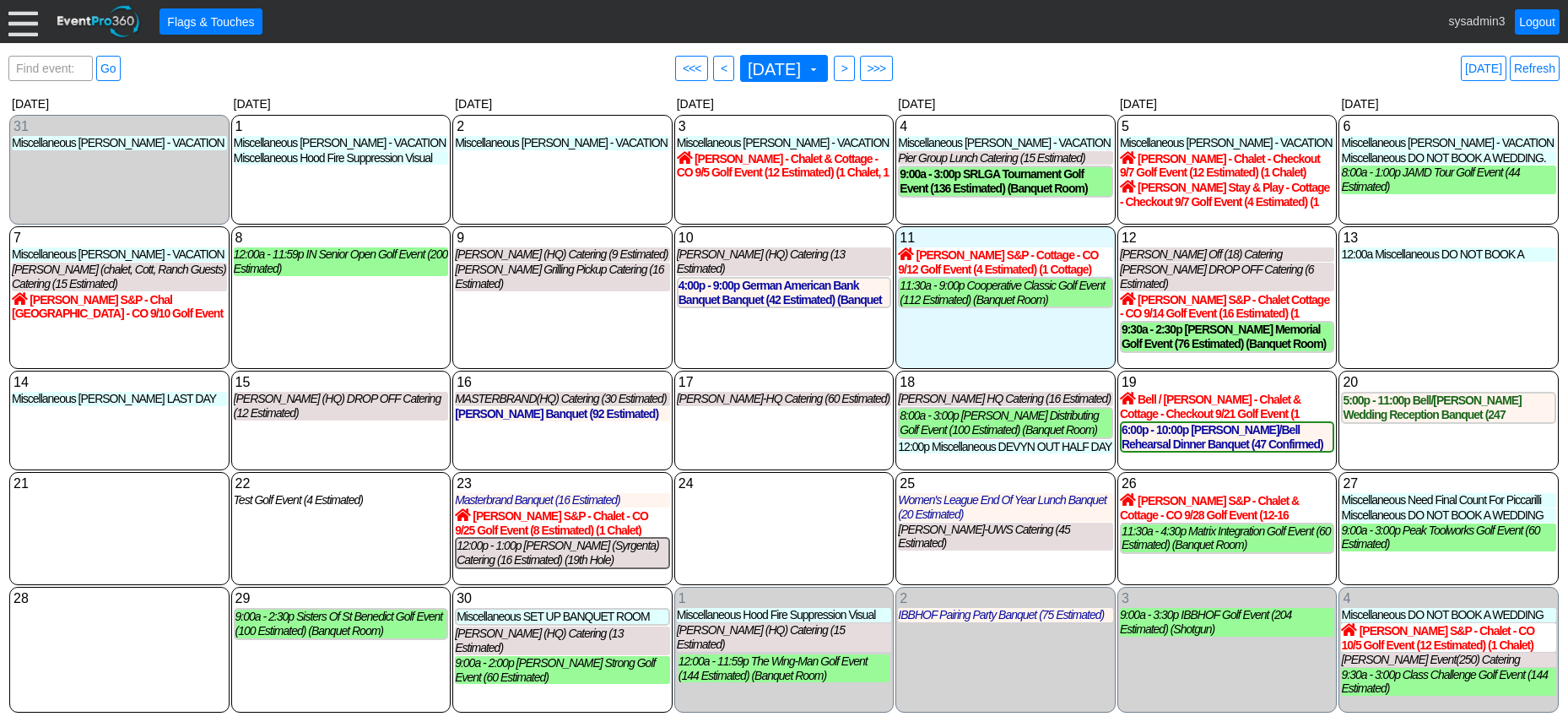
click at [21, 20] on div at bounding box center [23, 22] width 30 height 30
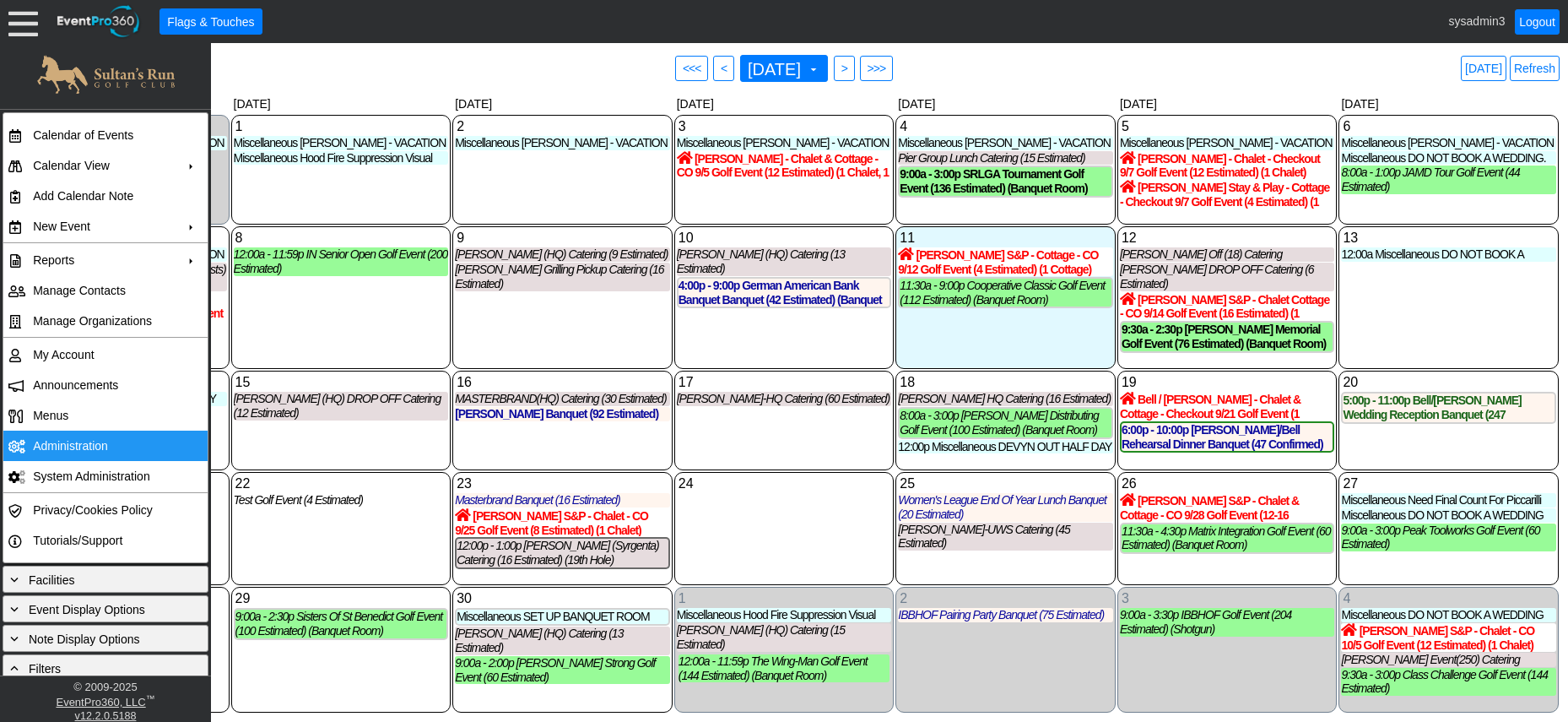
click at [63, 442] on td "Administration" at bounding box center [101, 445] width 151 height 30
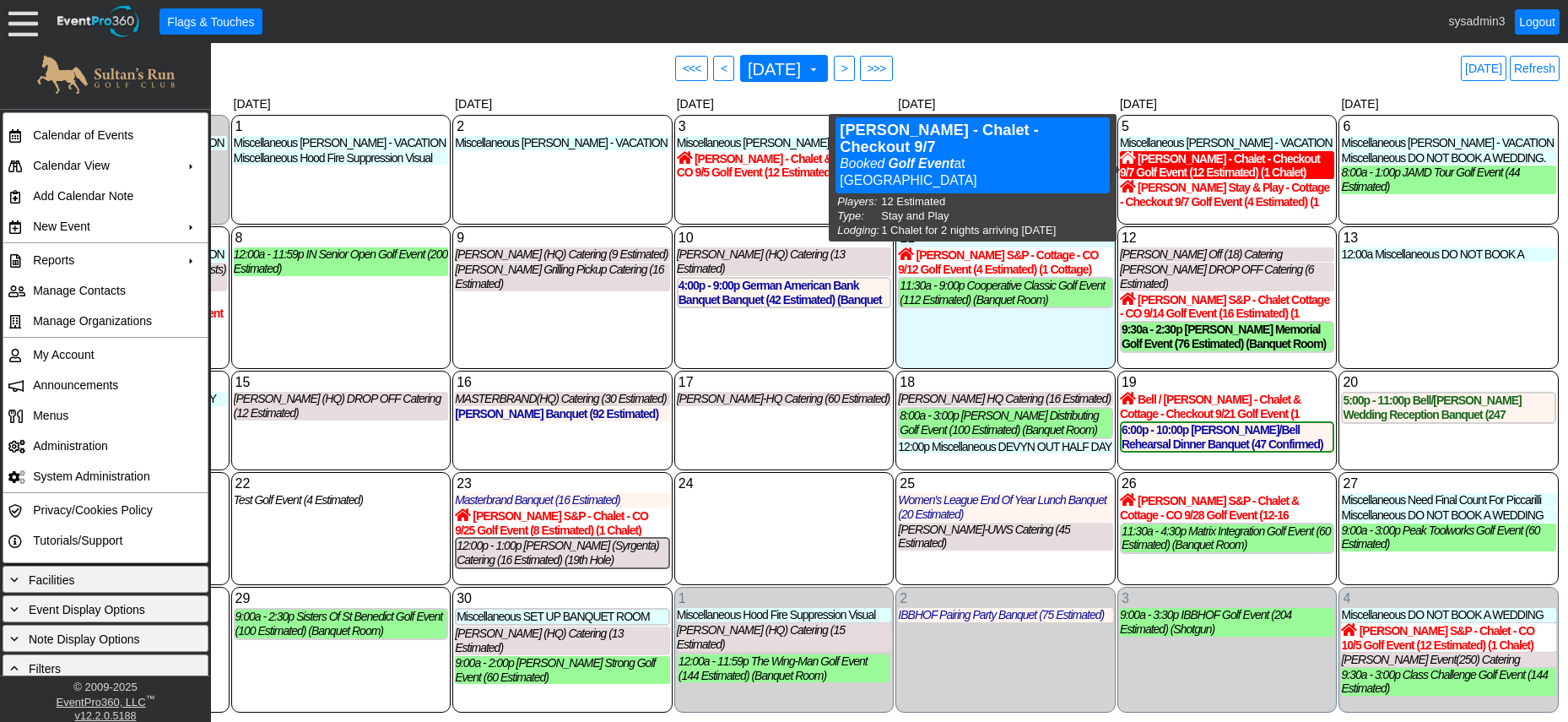
click at [1190, 161] on div "Logan Probst - Chalet - Checkout 9/7 Golf Event (12 Estimated) (1 Chalet)" at bounding box center [1228, 165] width 216 height 29
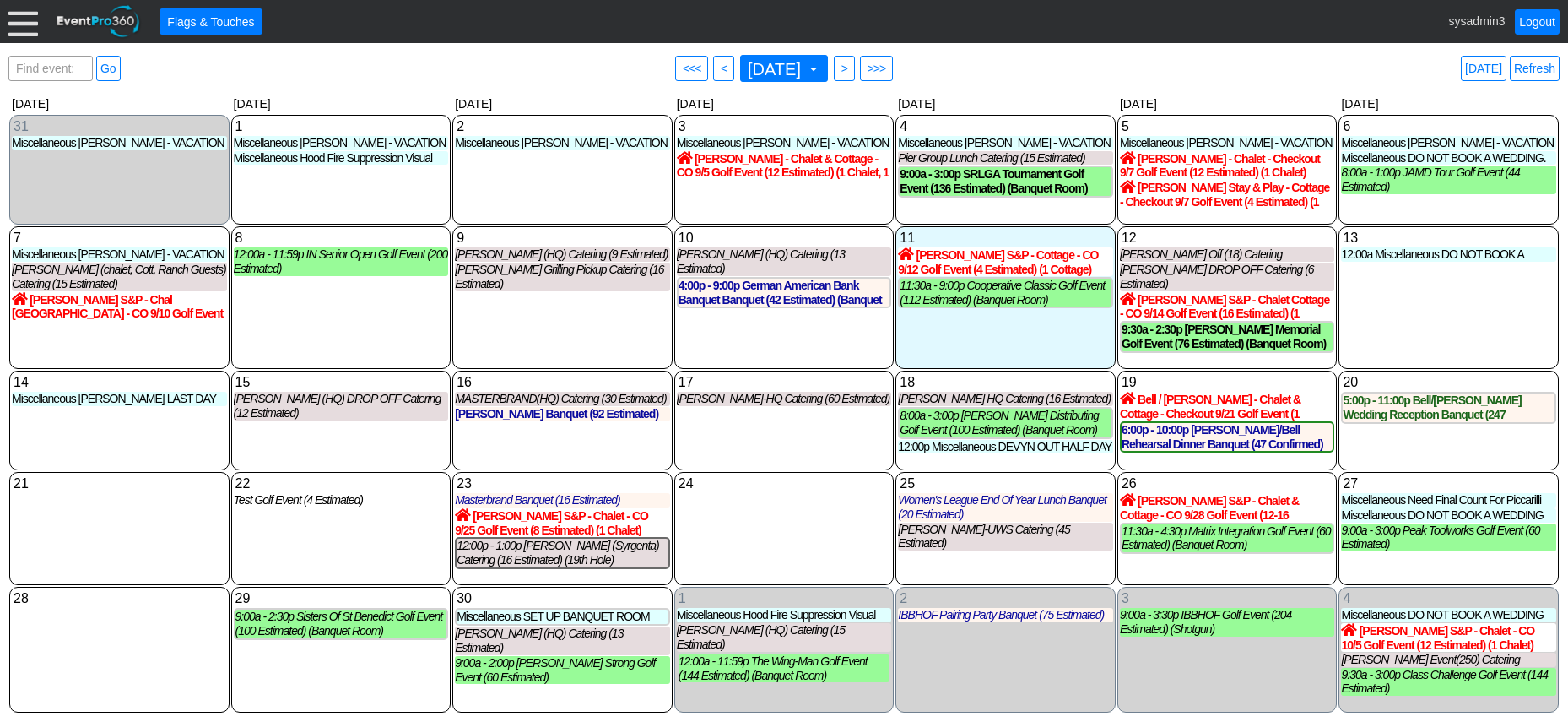
click at [19, 31] on div at bounding box center [23, 22] width 30 height 30
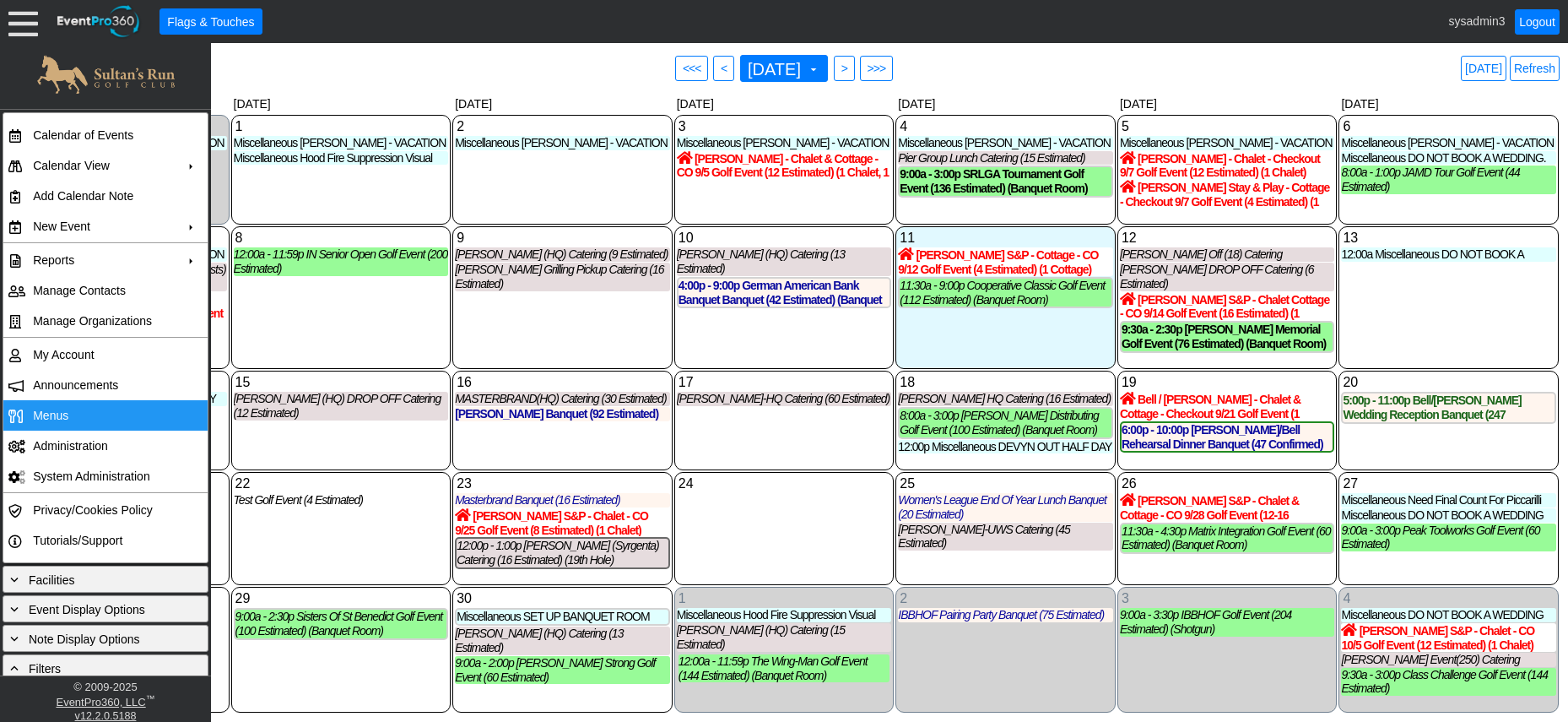
click at [64, 410] on span "Menus" at bounding box center [51, 415] width 36 height 13
click at [64, 415] on span "Menus" at bounding box center [51, 415] width 36 height 13
click at [795, 329] on div "10 Wednesday KIMBALL (HQ) Catering (13 Estimated) KIMBALL (HQ) Lead Catering at…" at bounding box center [784, 297] width 220 height 143
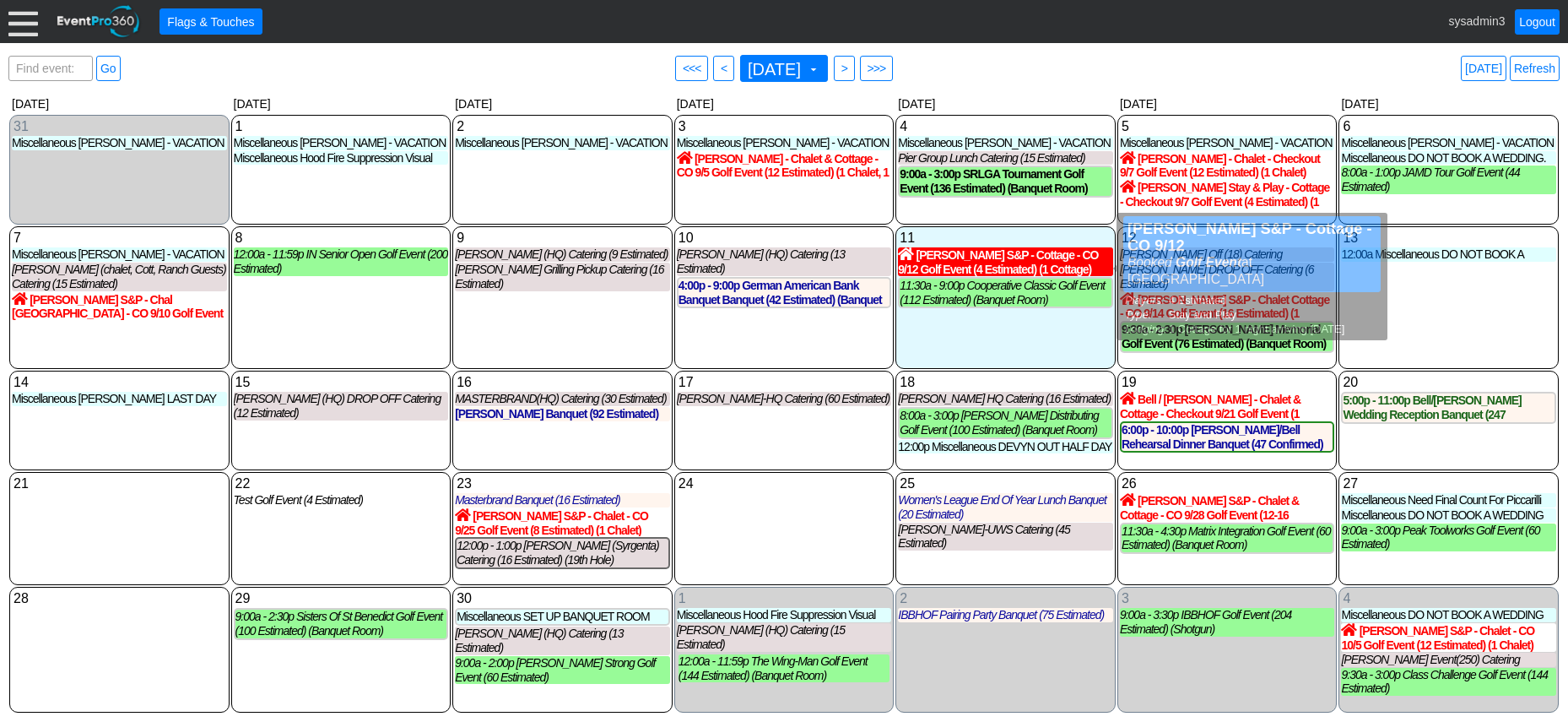
click at [946, 264] on div "Pat Peters S&P - Cottage - CO 9/12 Golf Event (4 Estimated) (1 Cottage)" at bounding box center [1006, 262] width 216 height 29
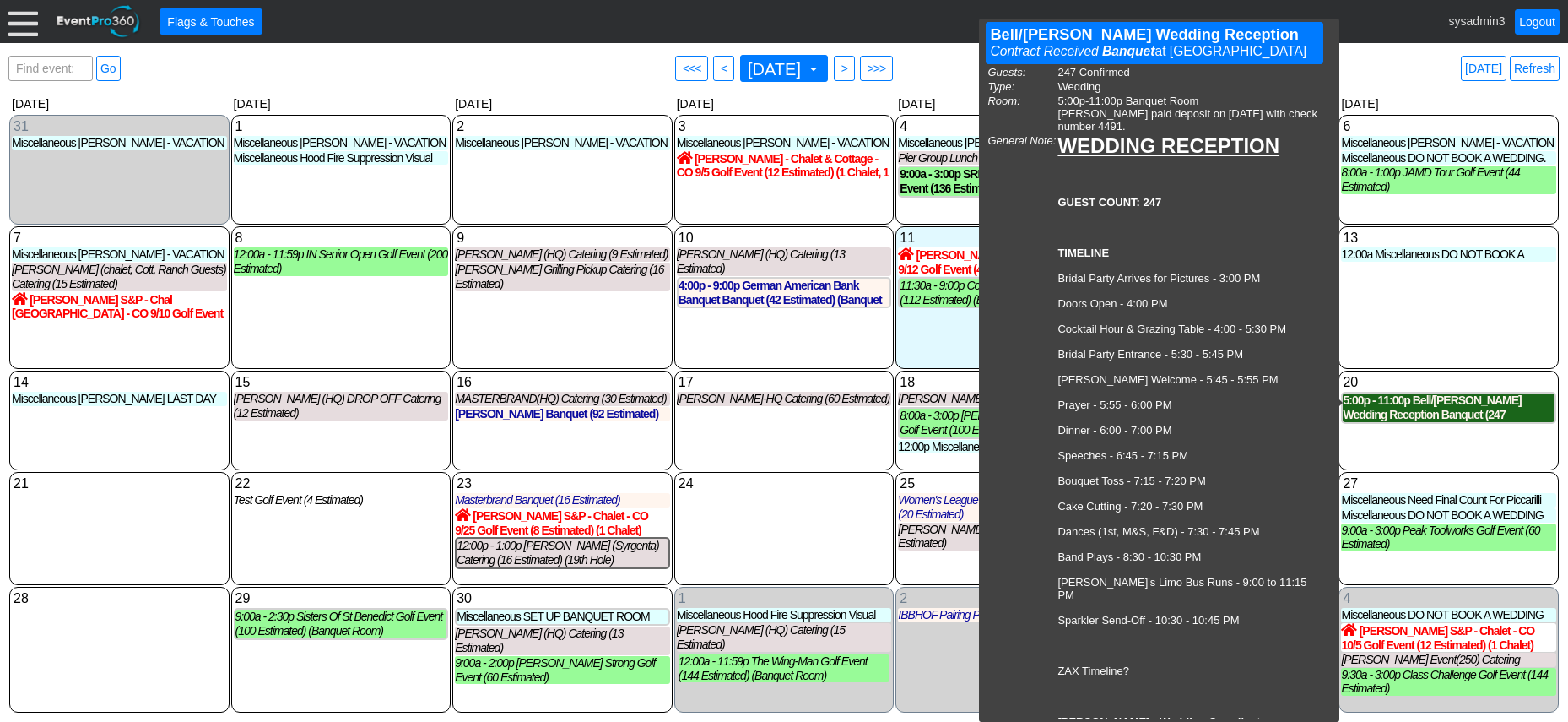
click at [1423, 399] on div "5:00p - 11:00p Bell/Gentry Wedding Reception Banquet (247 Confirmed) (Banquet R…" at bounding box center [1449, 407] width 212 height 29
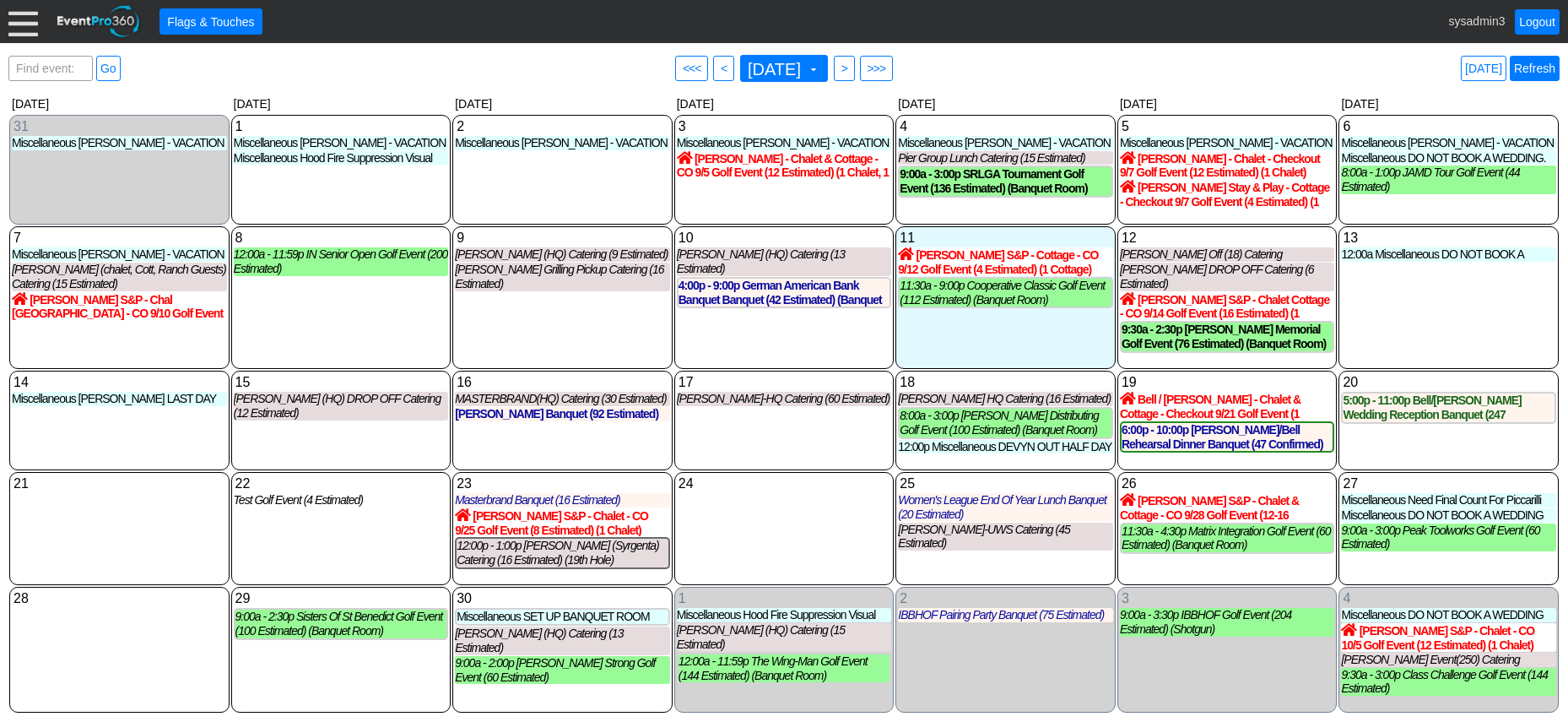
click at [1535, 68] on link "Refresh" at bounding box center [1534, 68] width 50 height 25
click at [22, 21] on div at bounding box center [23, 22] width 30 height 30
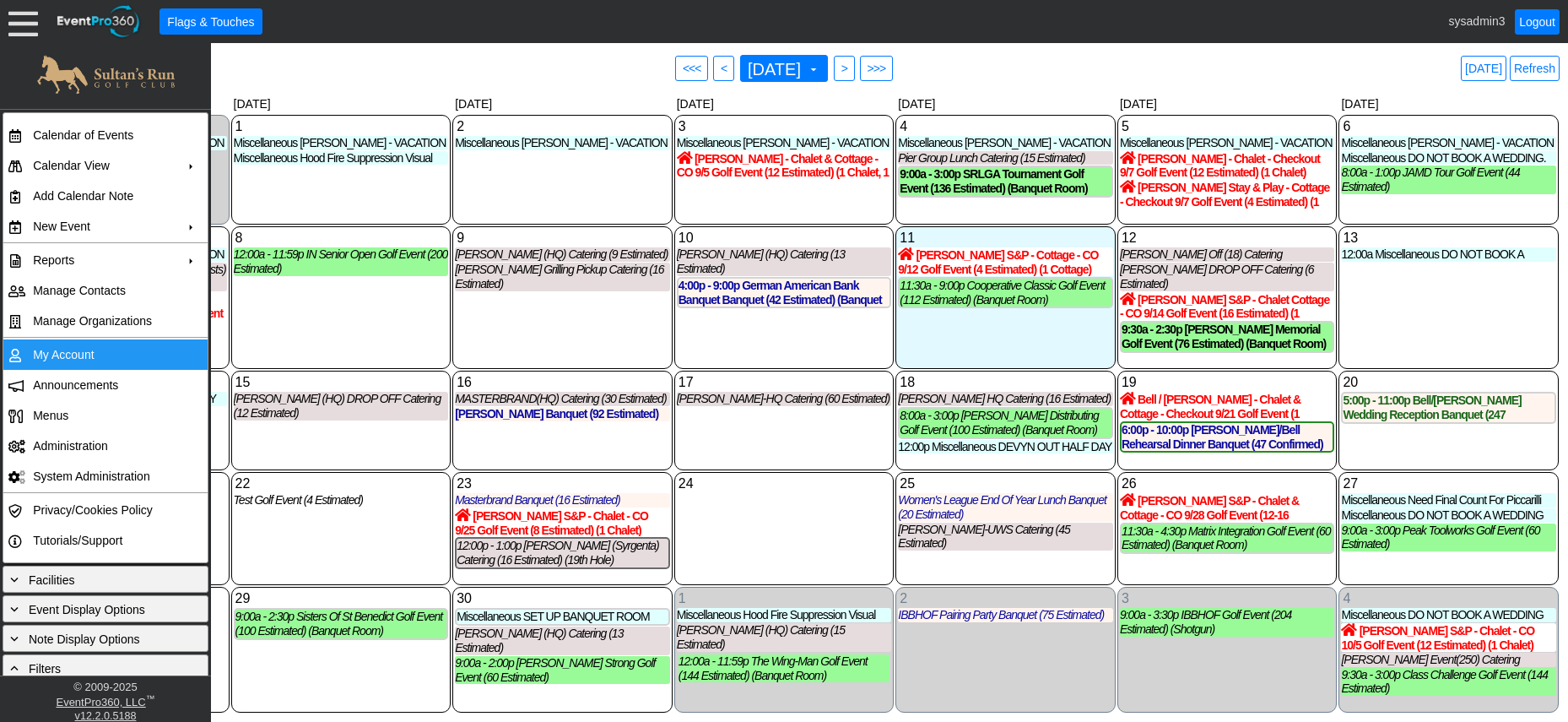
click at [57, 354] on td "My Account" at bounding box center [101, 354] width 151 height 30
click at [67, 351] on td "My Account" at bounding box center [101, 354] width 151 height 30
click at [1544, 71] on link "Refresh" at bounding box center [1534, 68] width 50 height 25
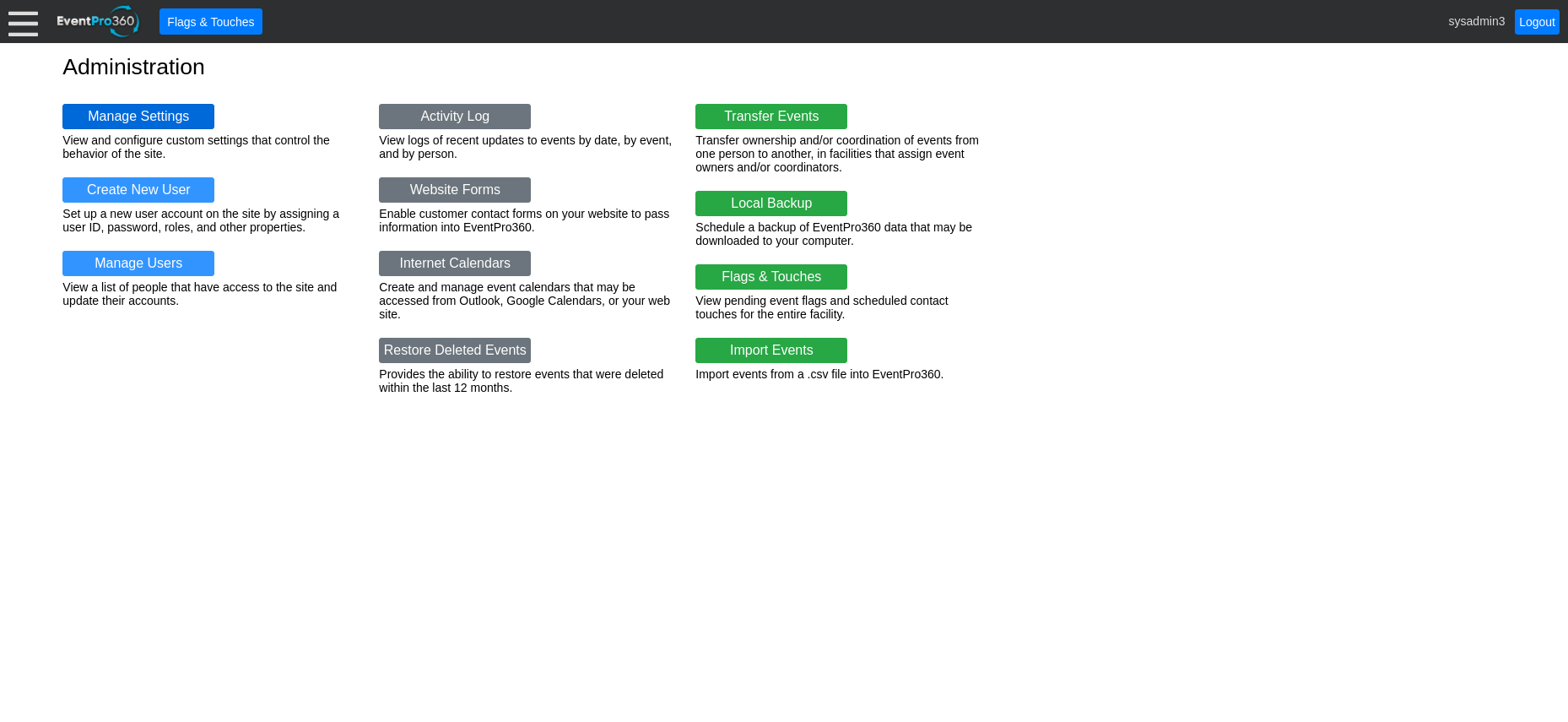
click at [152, 113] on link "Manage Settings" at bounding box center [139, 116] width 152 height 25
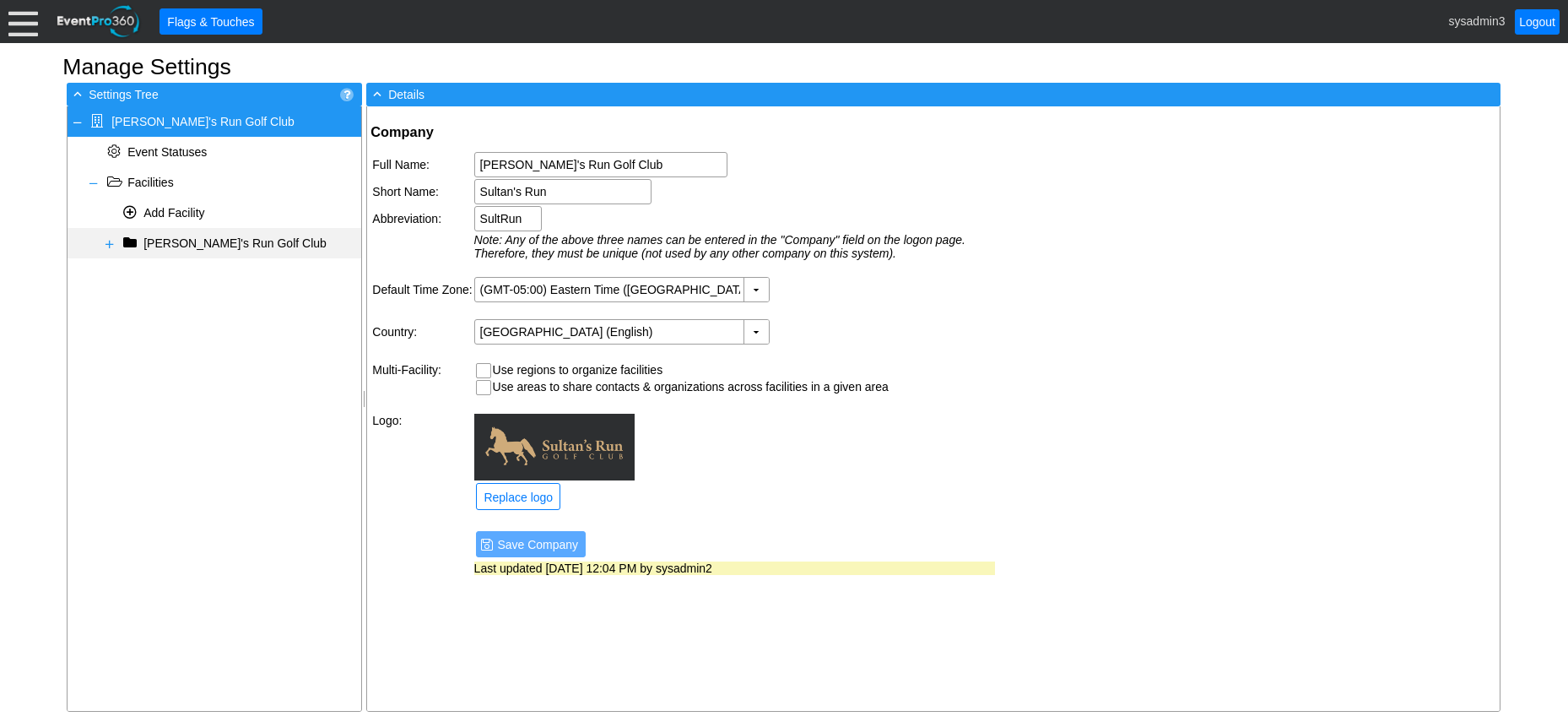
click at [109, 243] on span at bounding box center [110, 244] width 13 height 13
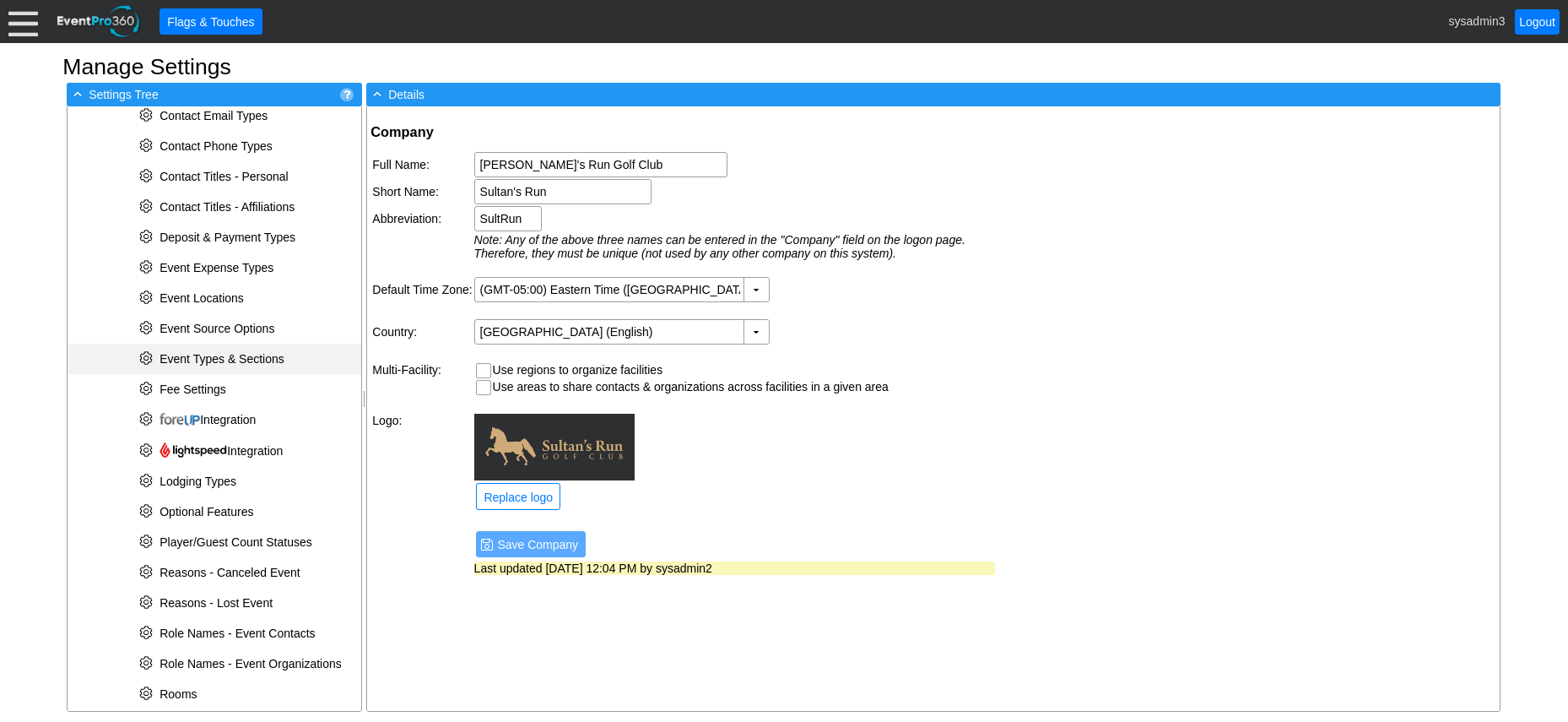
scroll to position [422, 0]
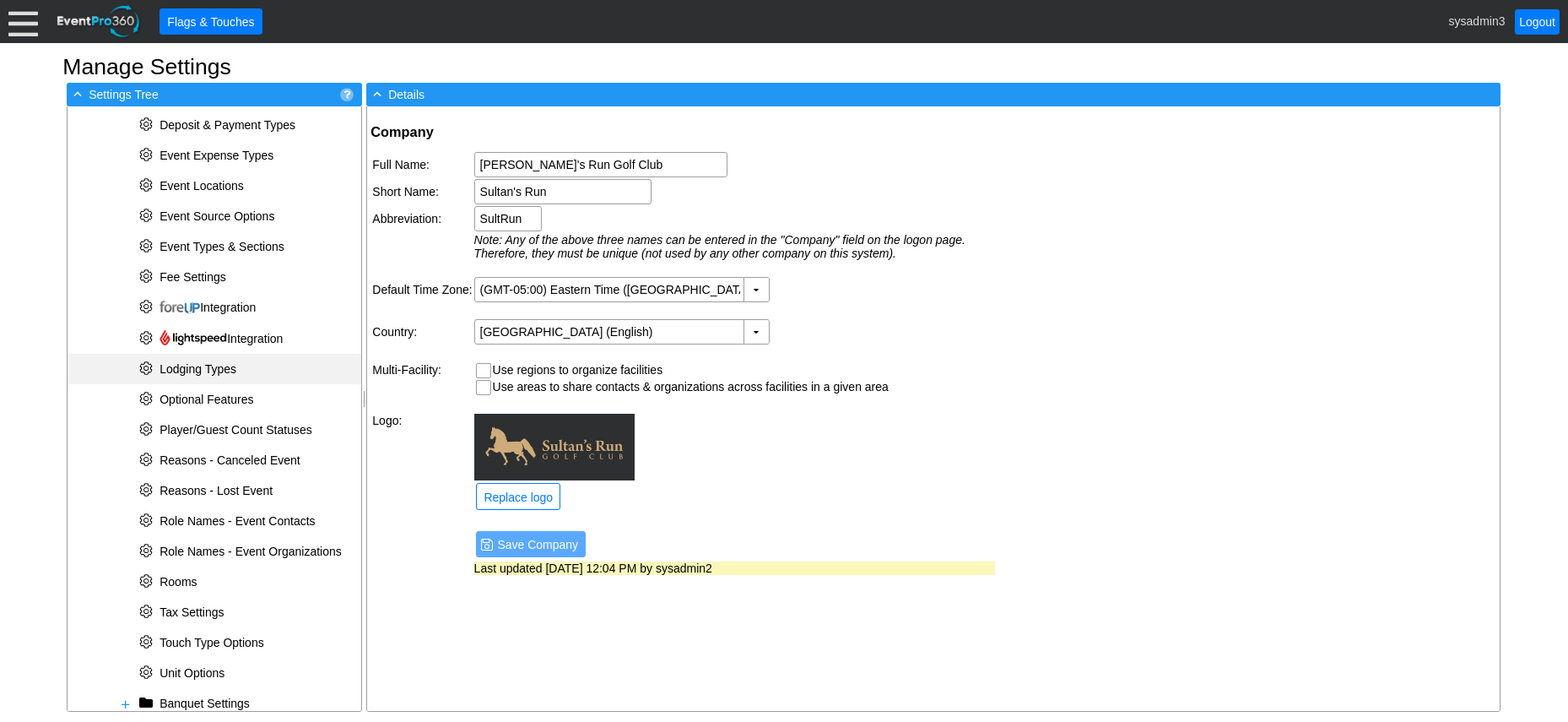
click at [193, 369] on span "Lodging Types" at bounding box center [198, 369] width 77 height 13
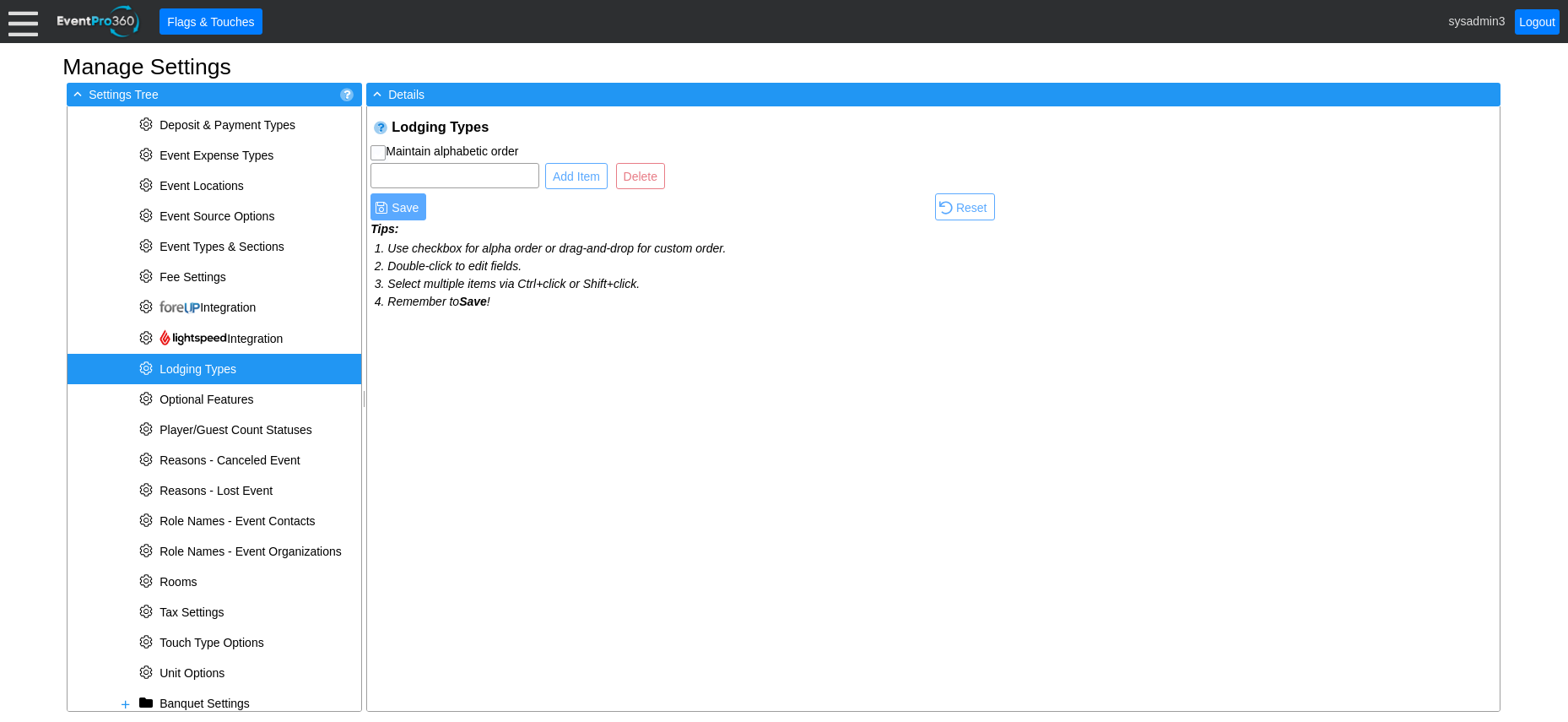
checkbox input "true"
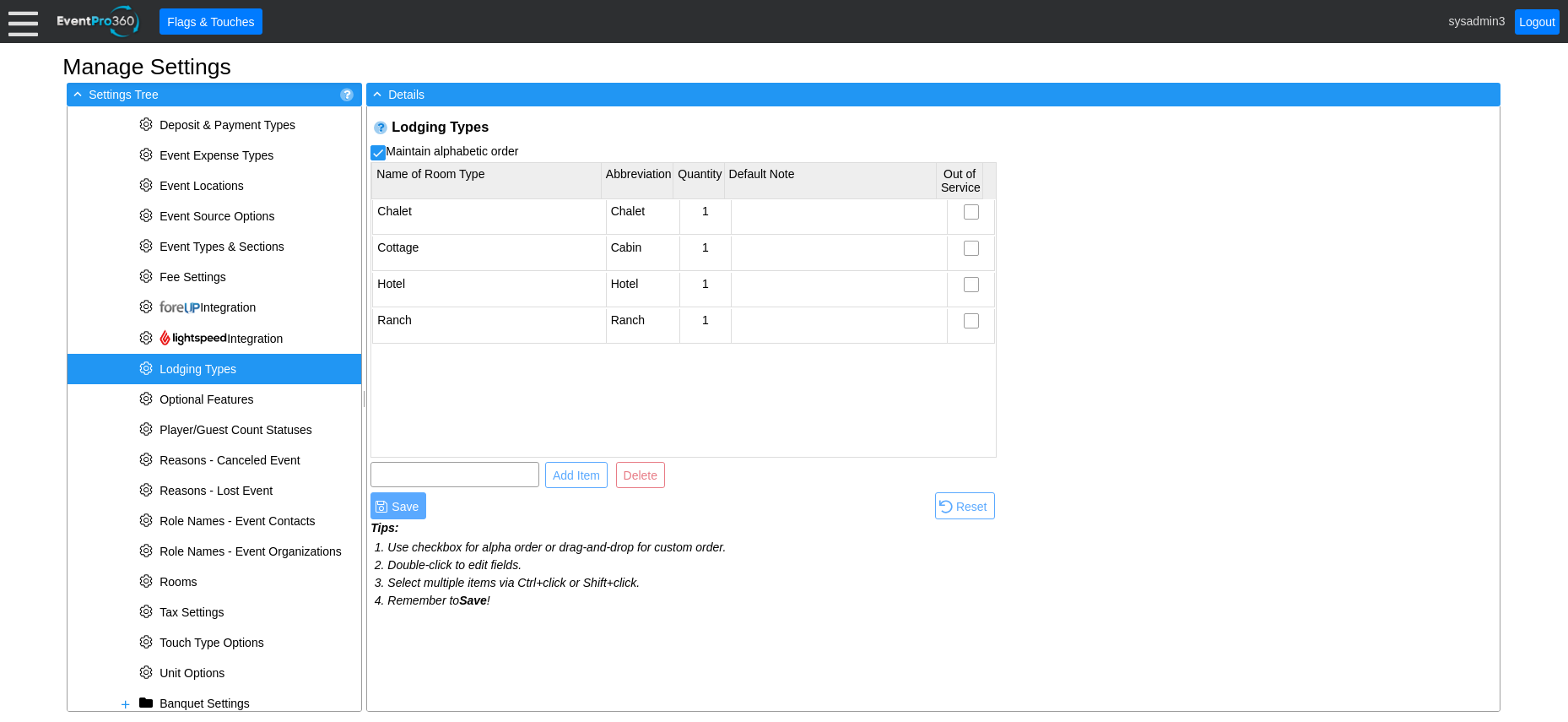
click at [193, 369] on span "Lodging Types" at bounding box center [198, 369] width 77 height 13
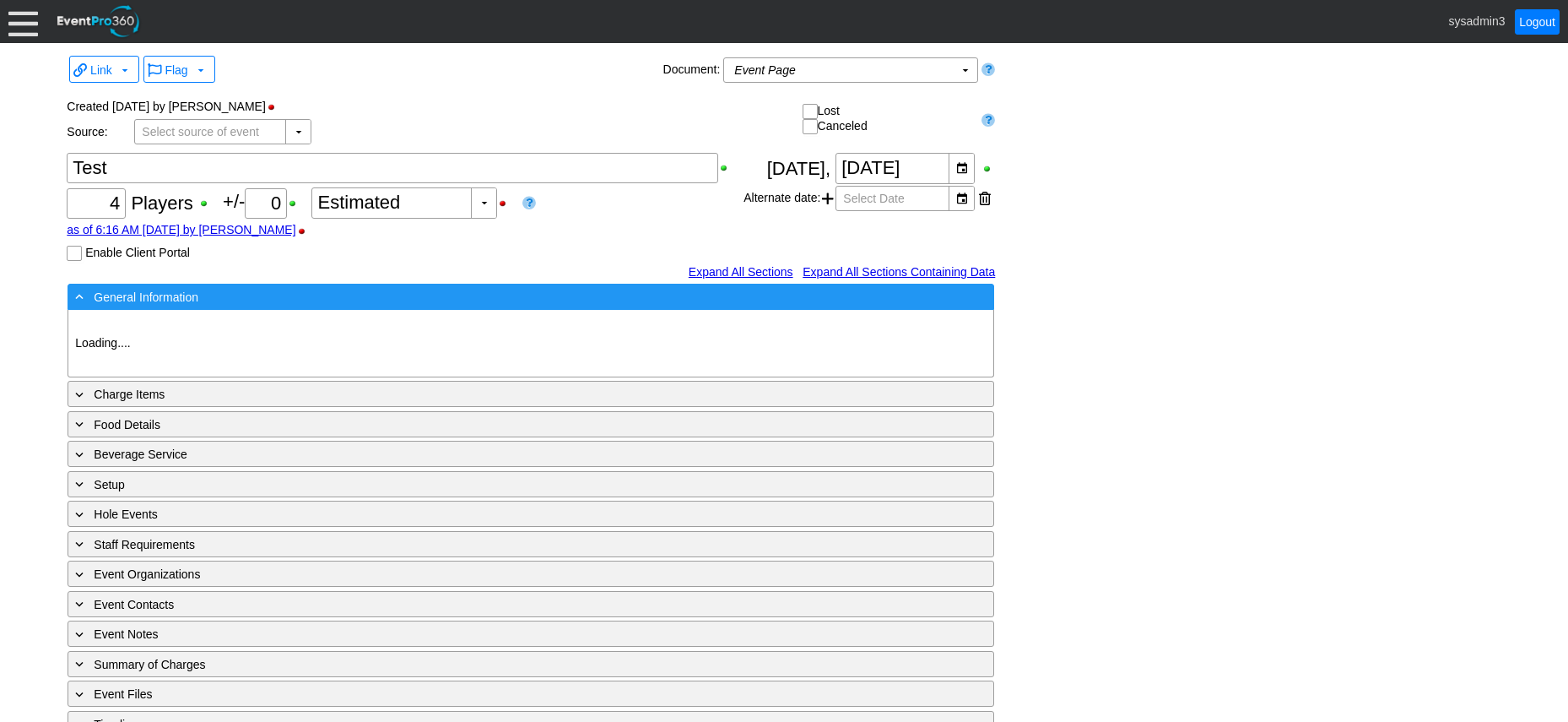
type input "Sultan's Run"
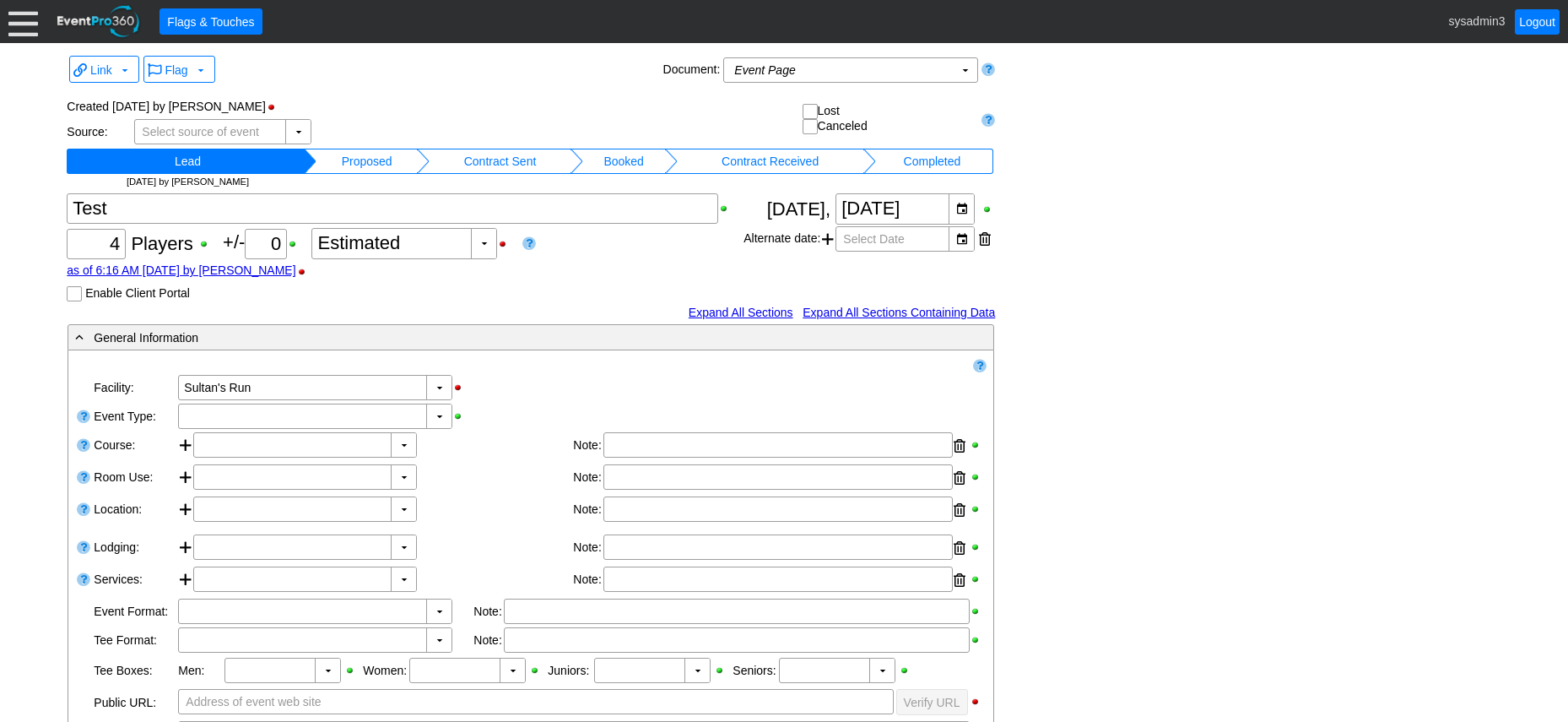
scroll to position [169, 0]
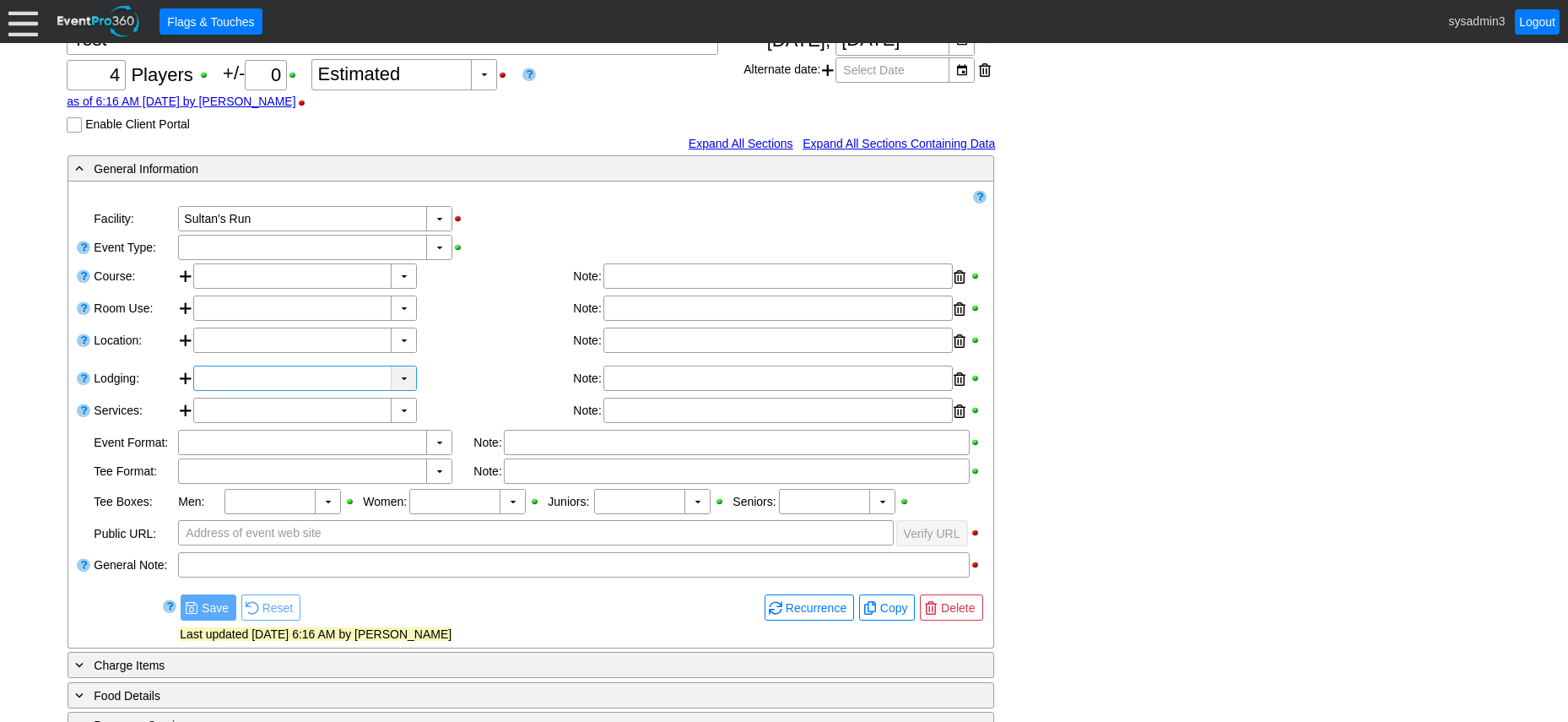
click at [401, 378] on div "▼" at bounding box center [403, 378] width 25 height 23
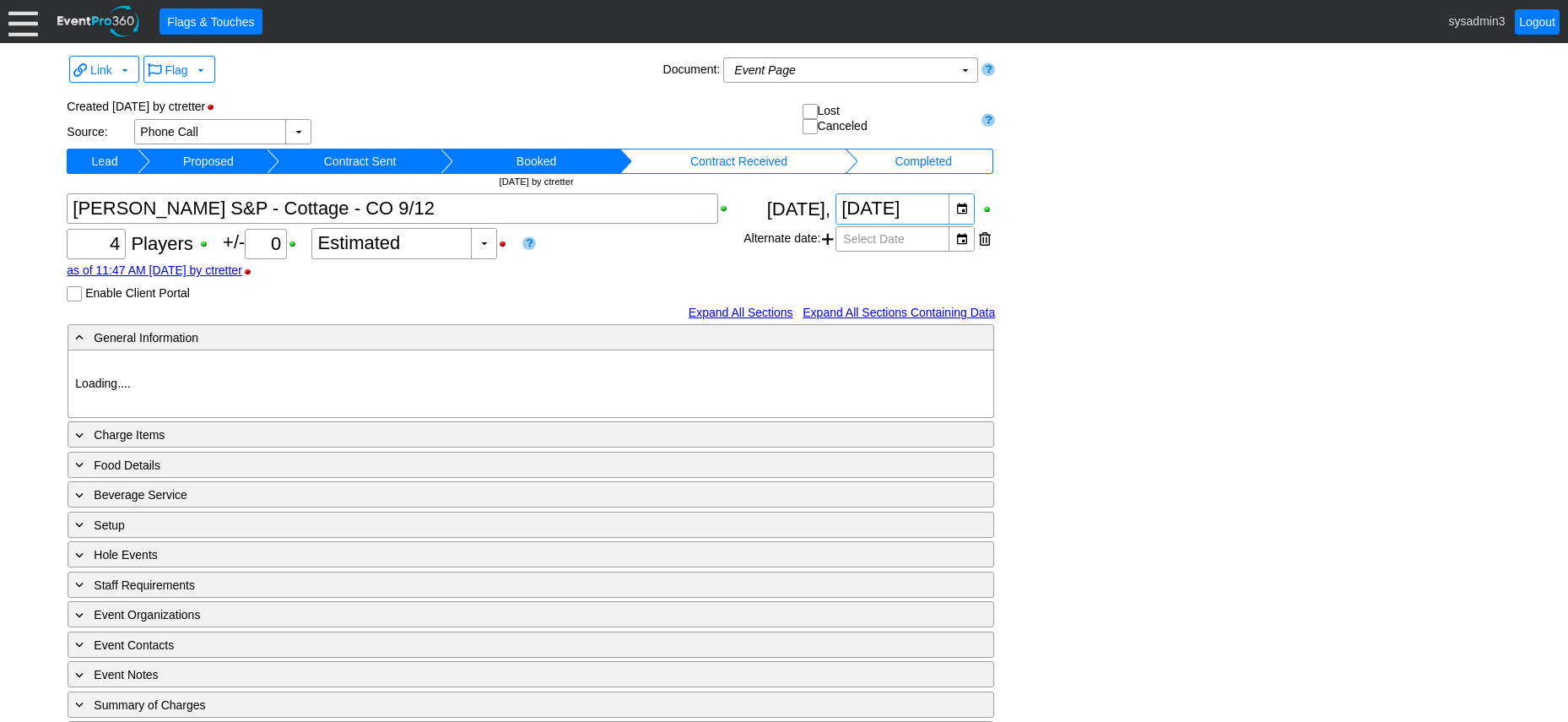
type input "Sultan's Run"
type input "Stay and Play"
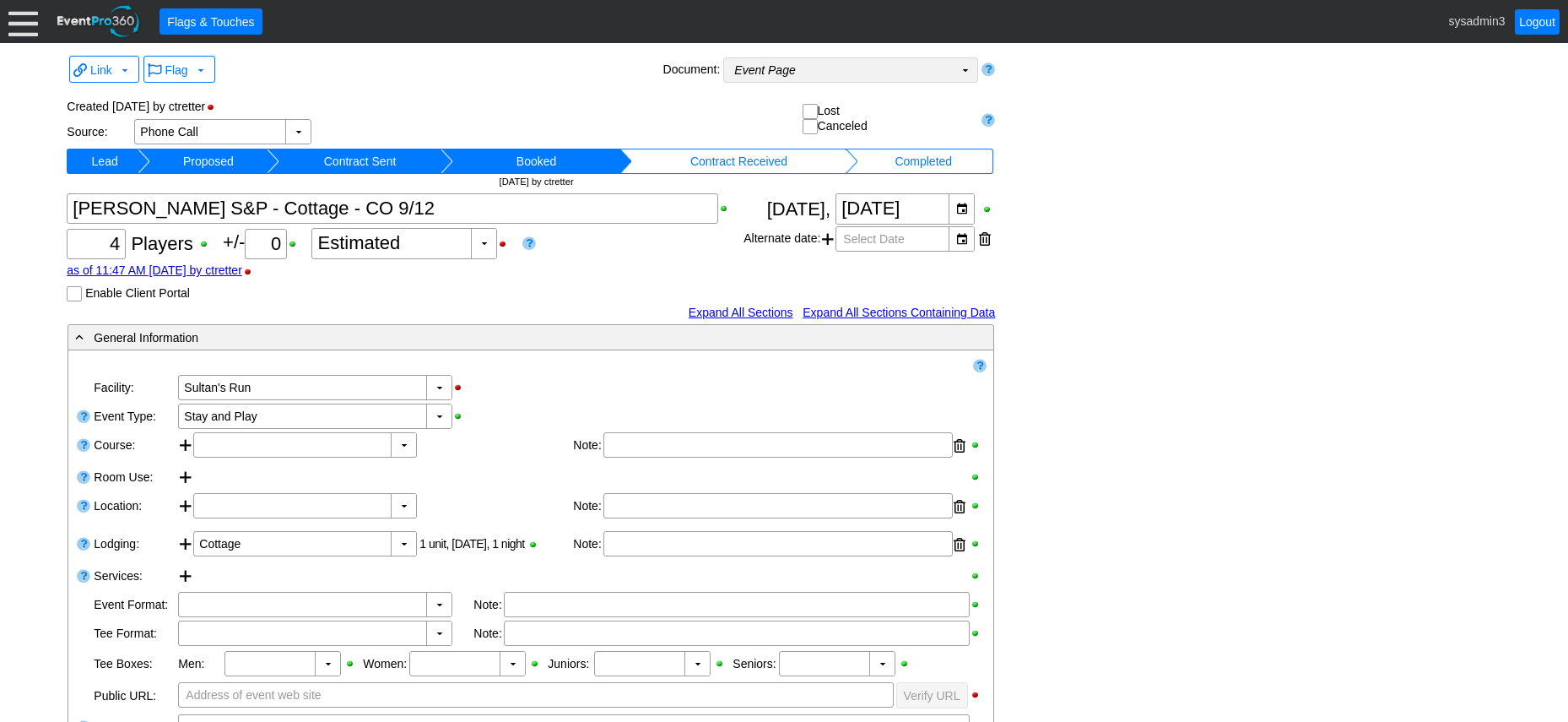
click at [927, 68] on td "Event Page Χ" at bounding box center [838, 69] width 230 height 23
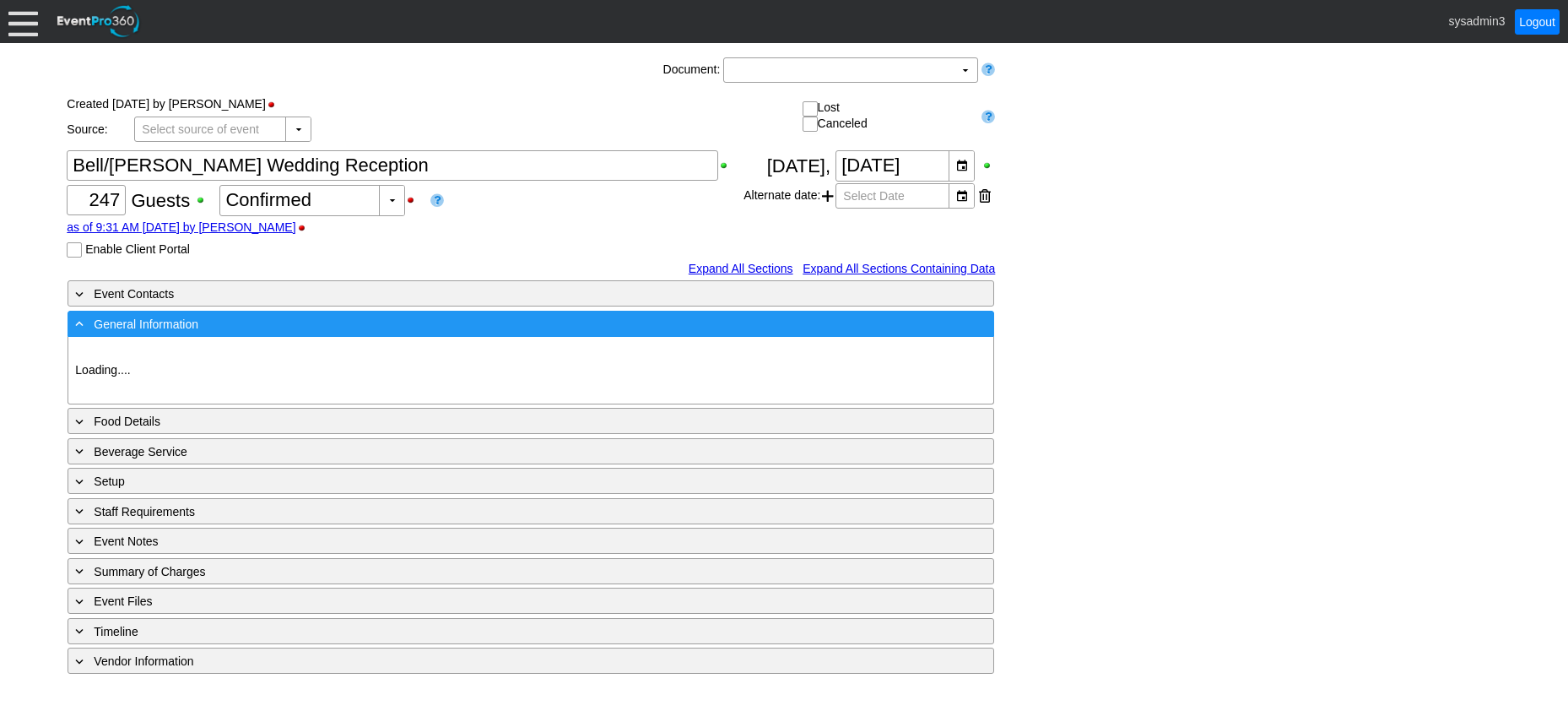
type input "Sultan's Run"
type input "Wedding"
type input "https://www.zola.com/wedding/peytonandlibby"
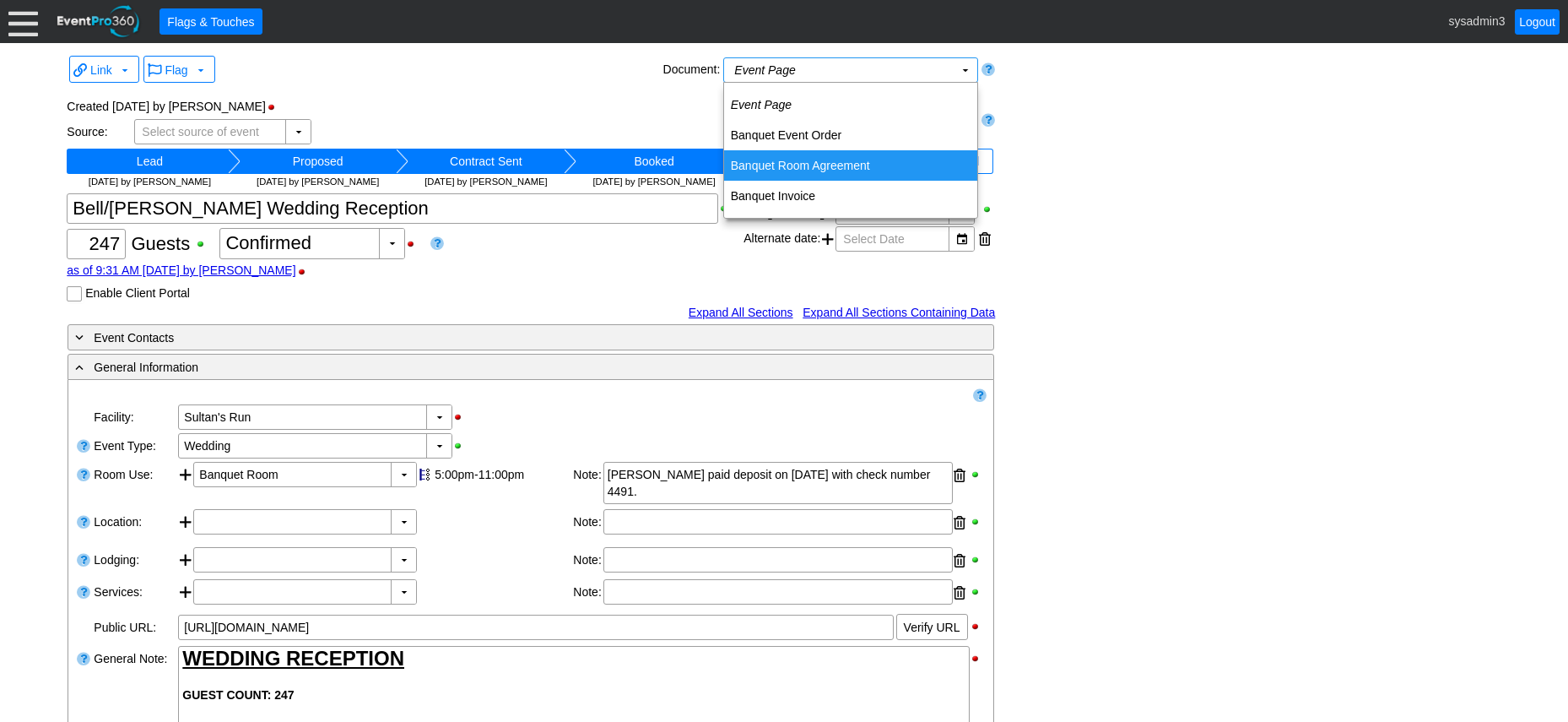
click at [852, 166] on td "Banquet Room Agreement" at bounding box center [851, 165] width 253 height 30
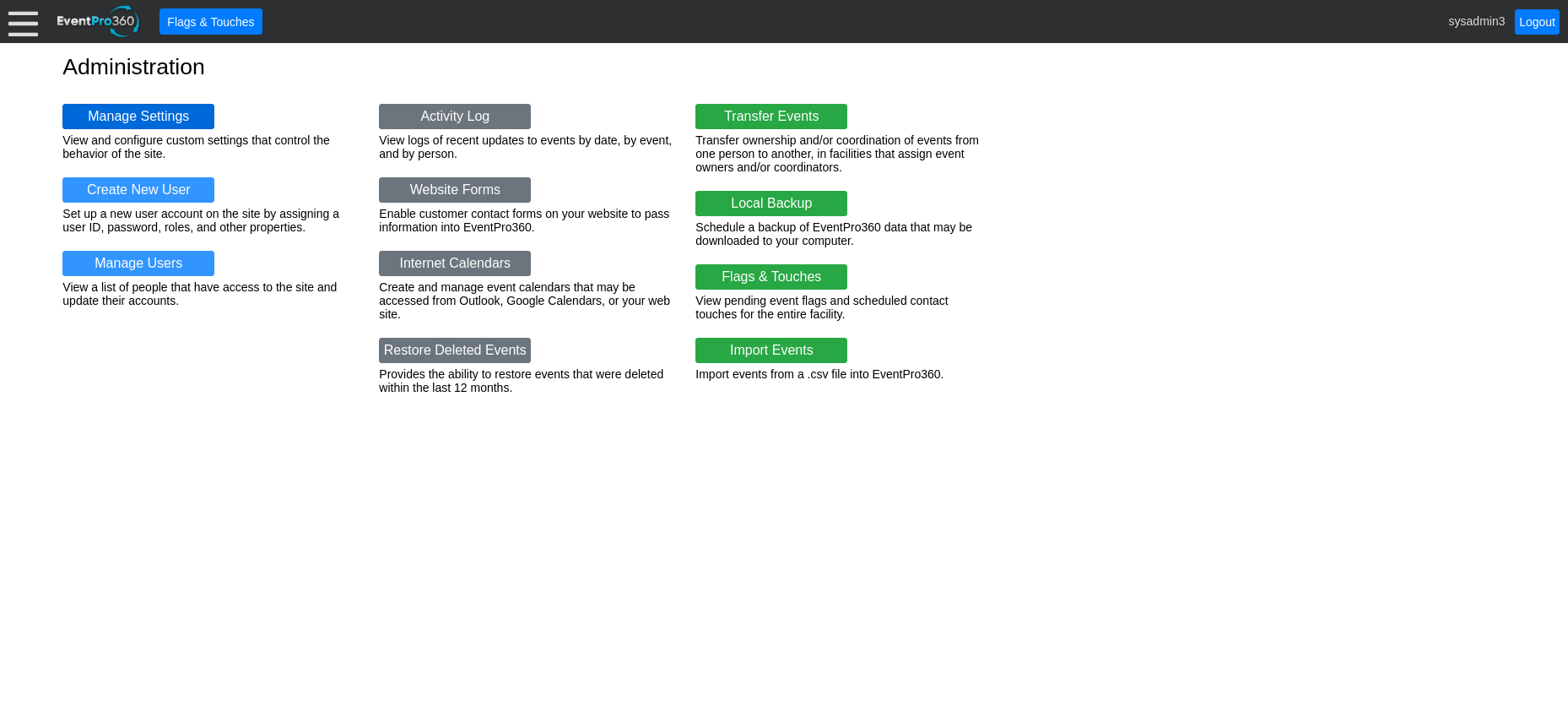
click at [156, 106] on link "Manage Settings" at bounding box center [139, 116] width 152 height 25
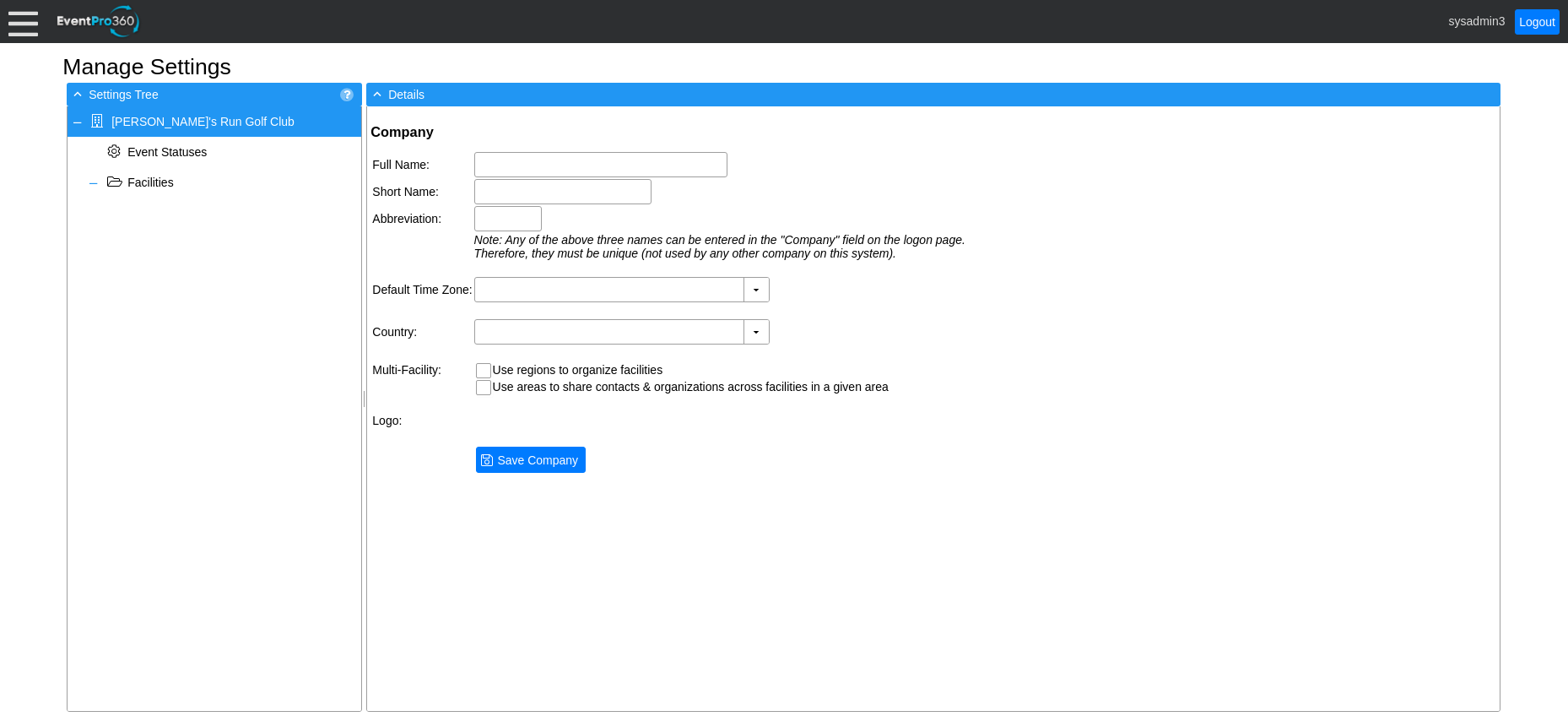
type input "[PERSON_NAME]'s Run Golf Club"
type input "Sultan's Run"
type input "SultRun"
type input "(GMT-05:00) Eastern Time ([GEOGRAPHIC_DATA] & [GEOGRAPHIC_DATA])"
type input "[GEOGRAPHIC_DATA] (English)"
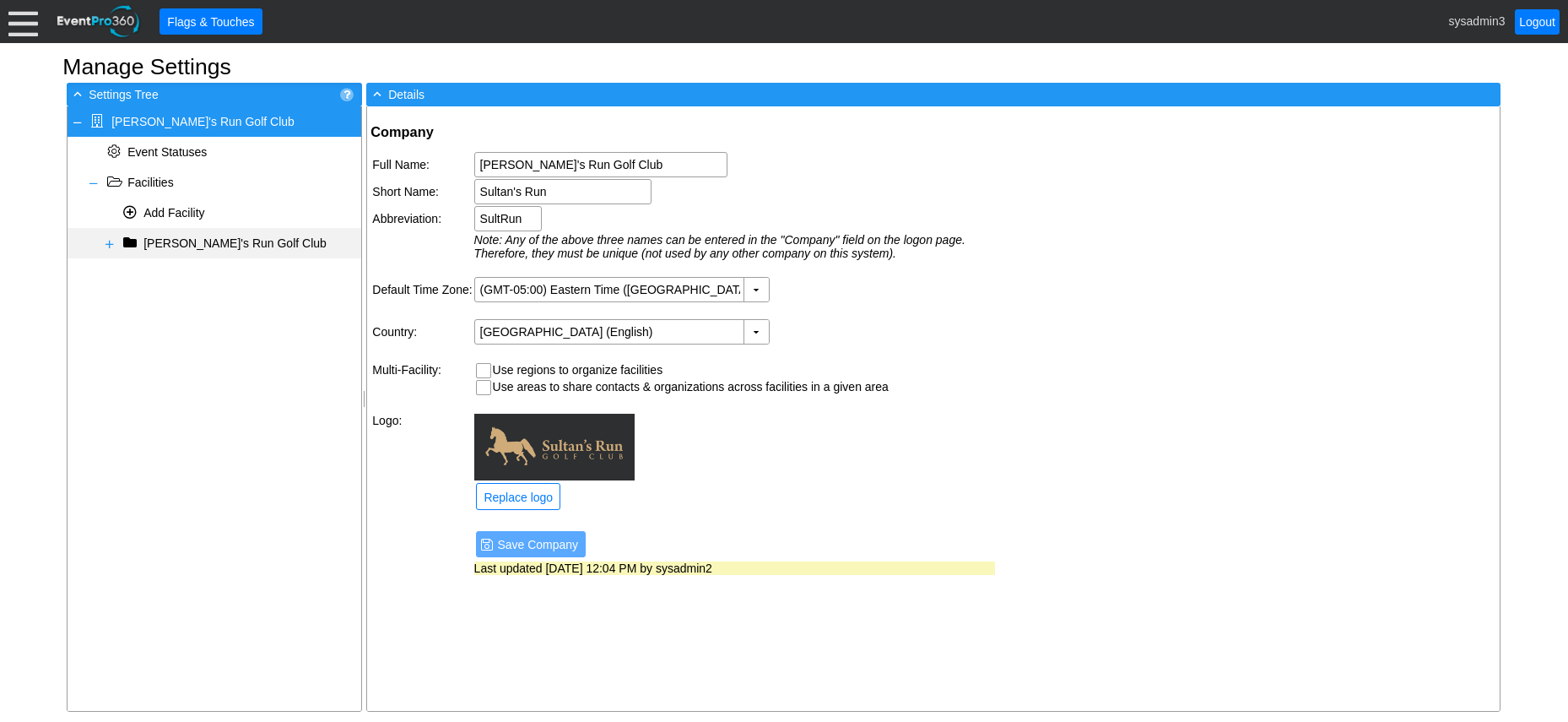
click at [108, 242] on span at bounding box center [110, 244] width 13 height 13
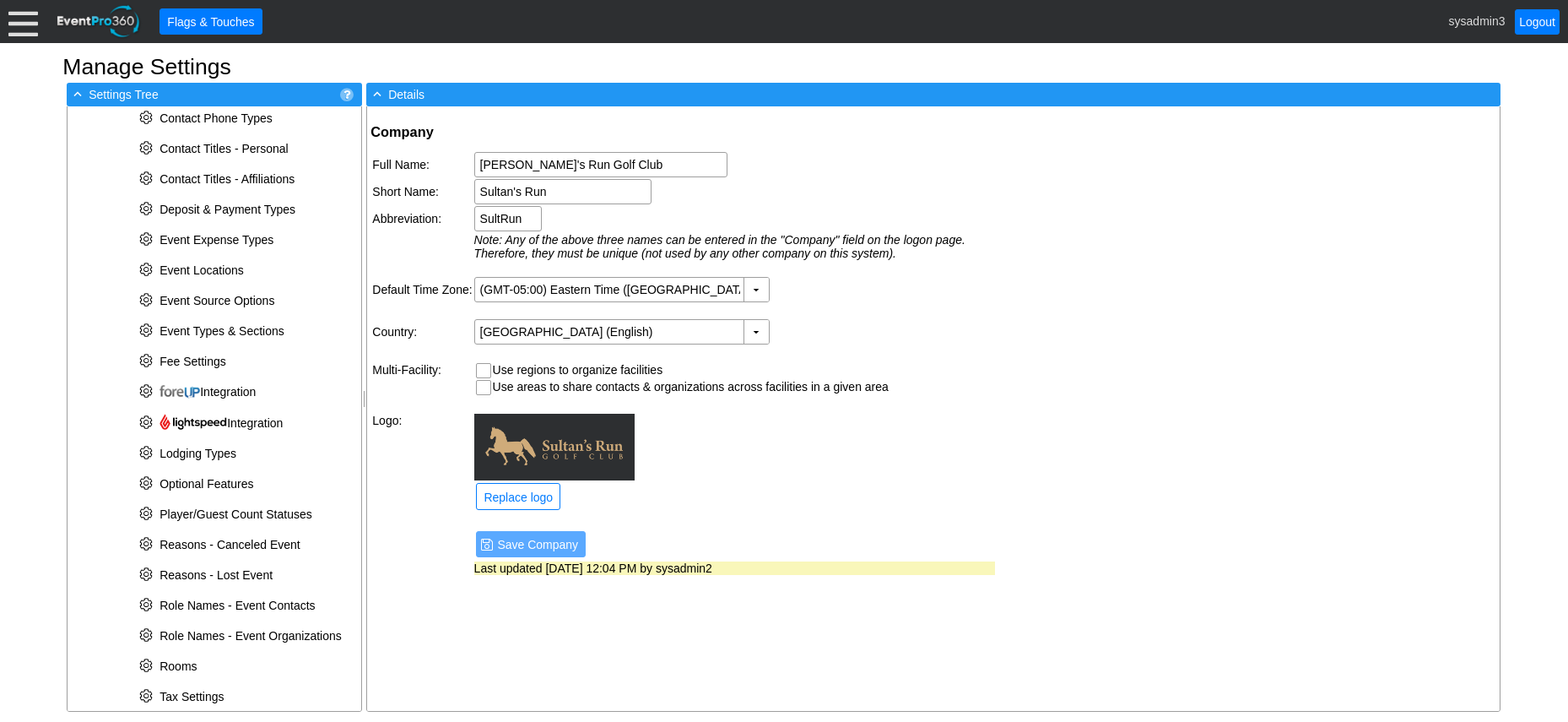
scroll to position [422, 0]
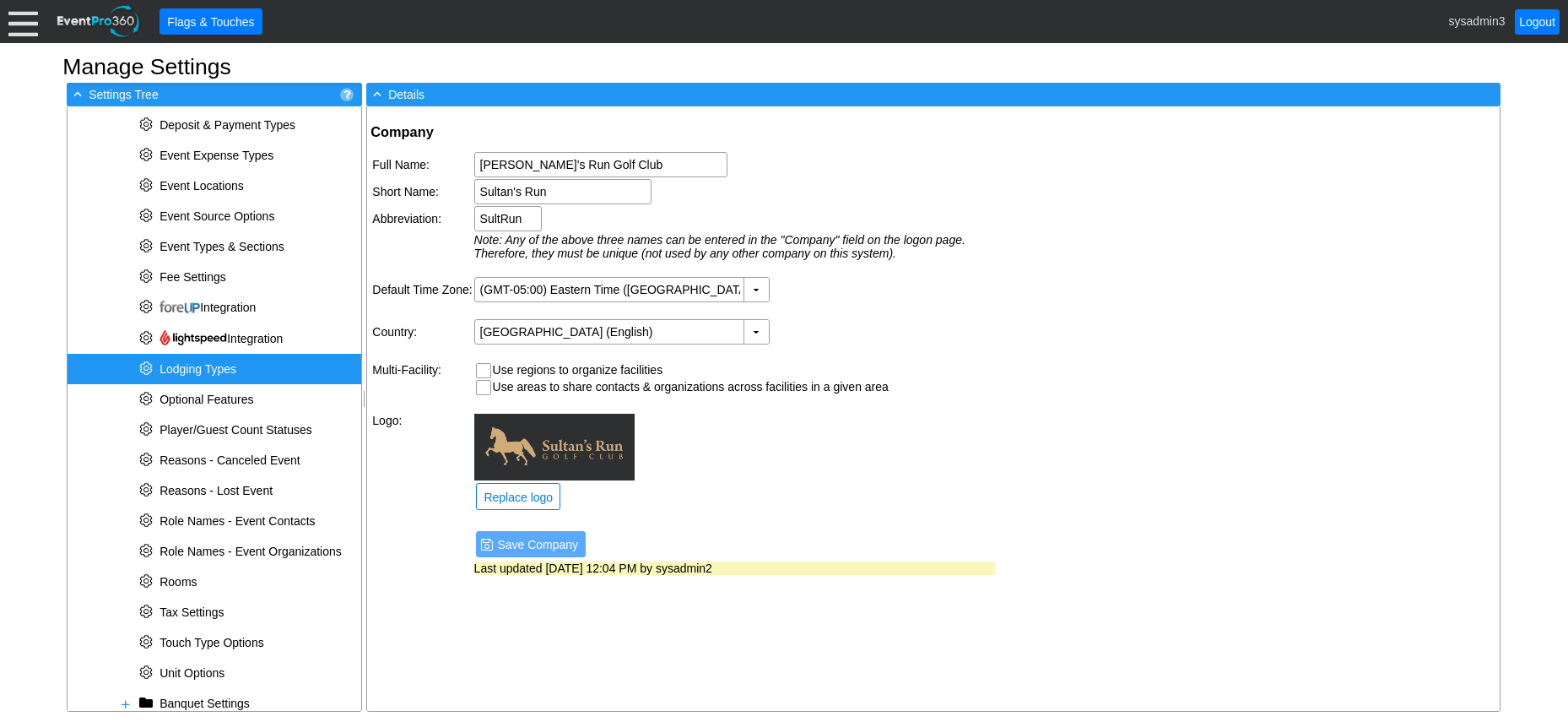
click at [224, 367] on span "Lodging Types" at bounding box center [198, 369] width 77 height 13
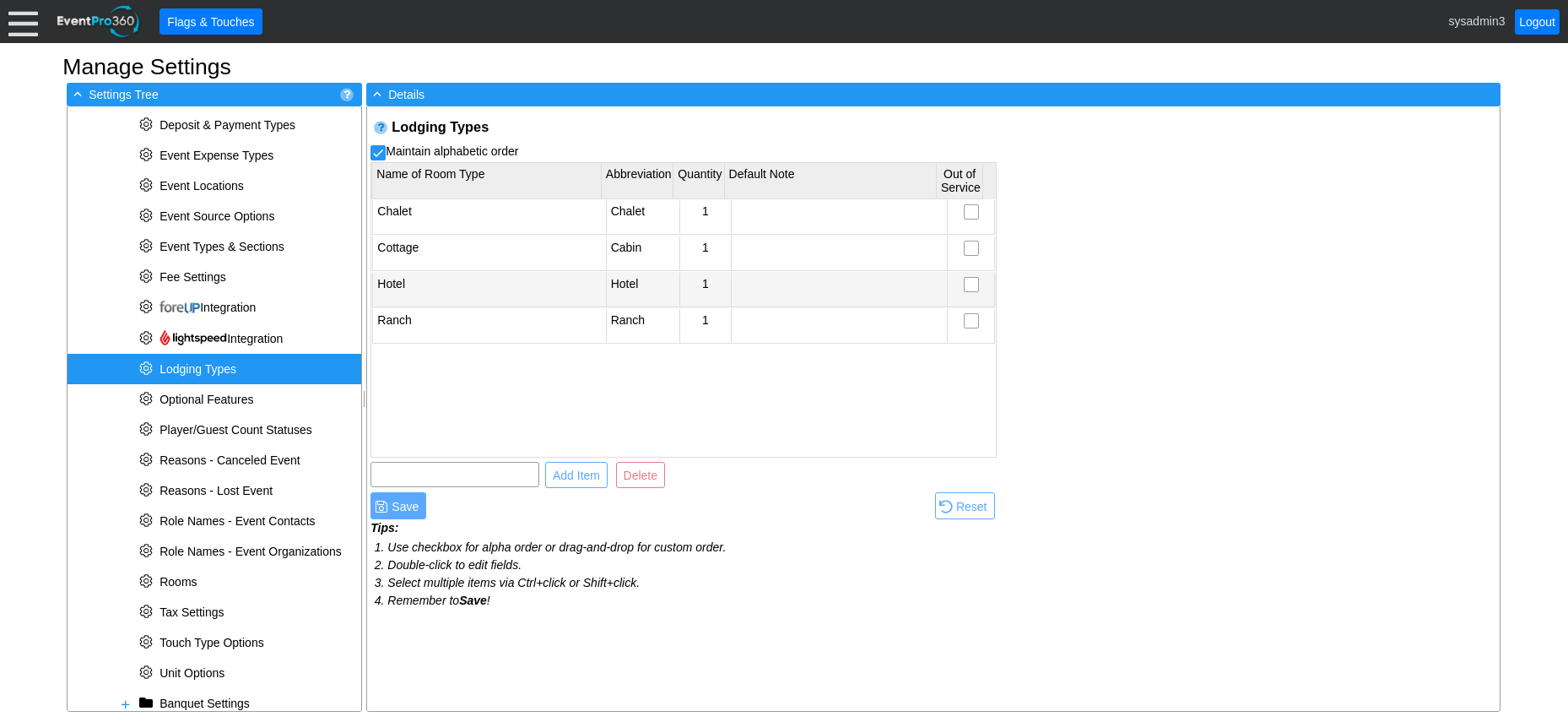
click at [427, 284] on td "Hotel" at bounding box center [490, 290] width 233 height 35
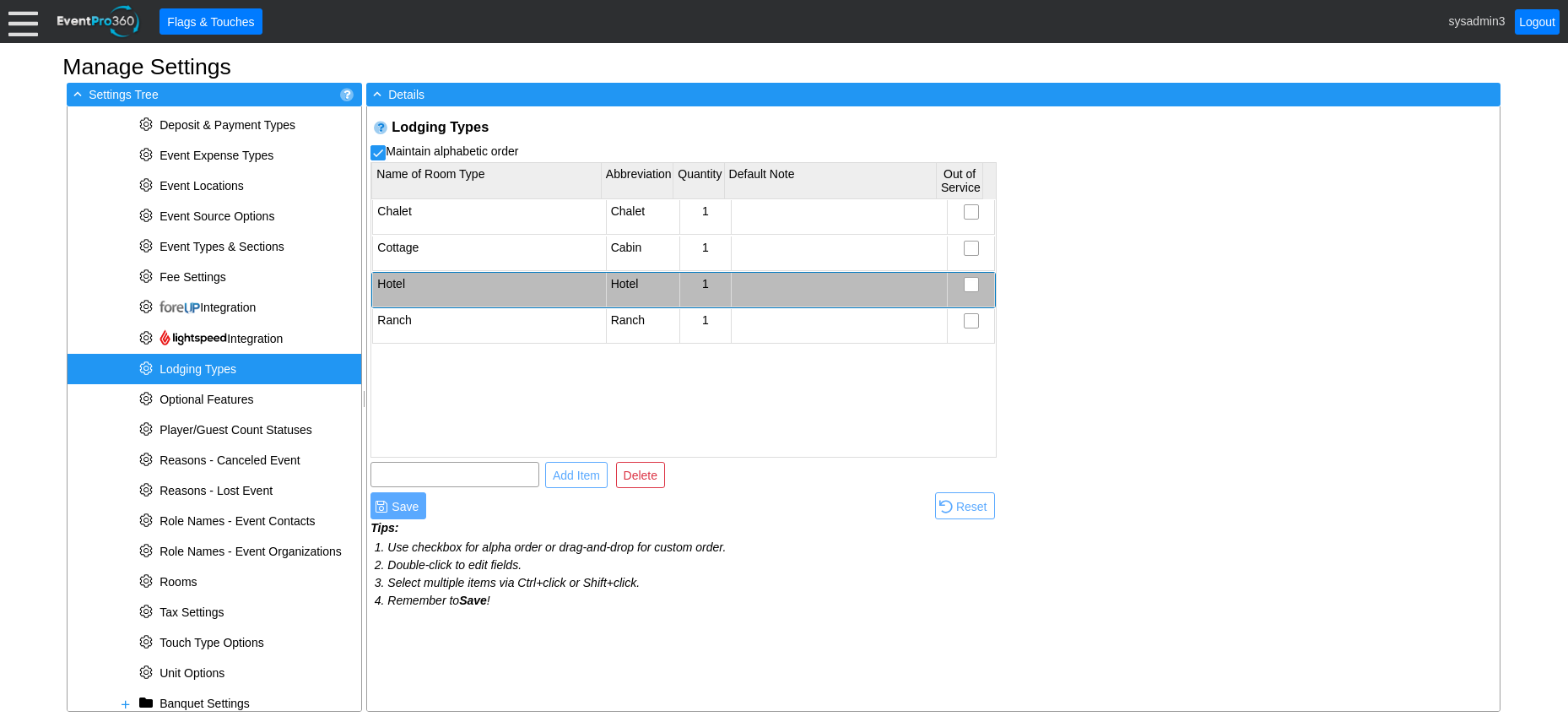
click at [427, 284] on td "Hotel" at bounding box center [490, 290] width 233 height 35
type input "H"
click at [412, 290] on input "Mill Hoouse 1" at bounding box center [493, 289] width 241 height 23
type input "Mill House 1"
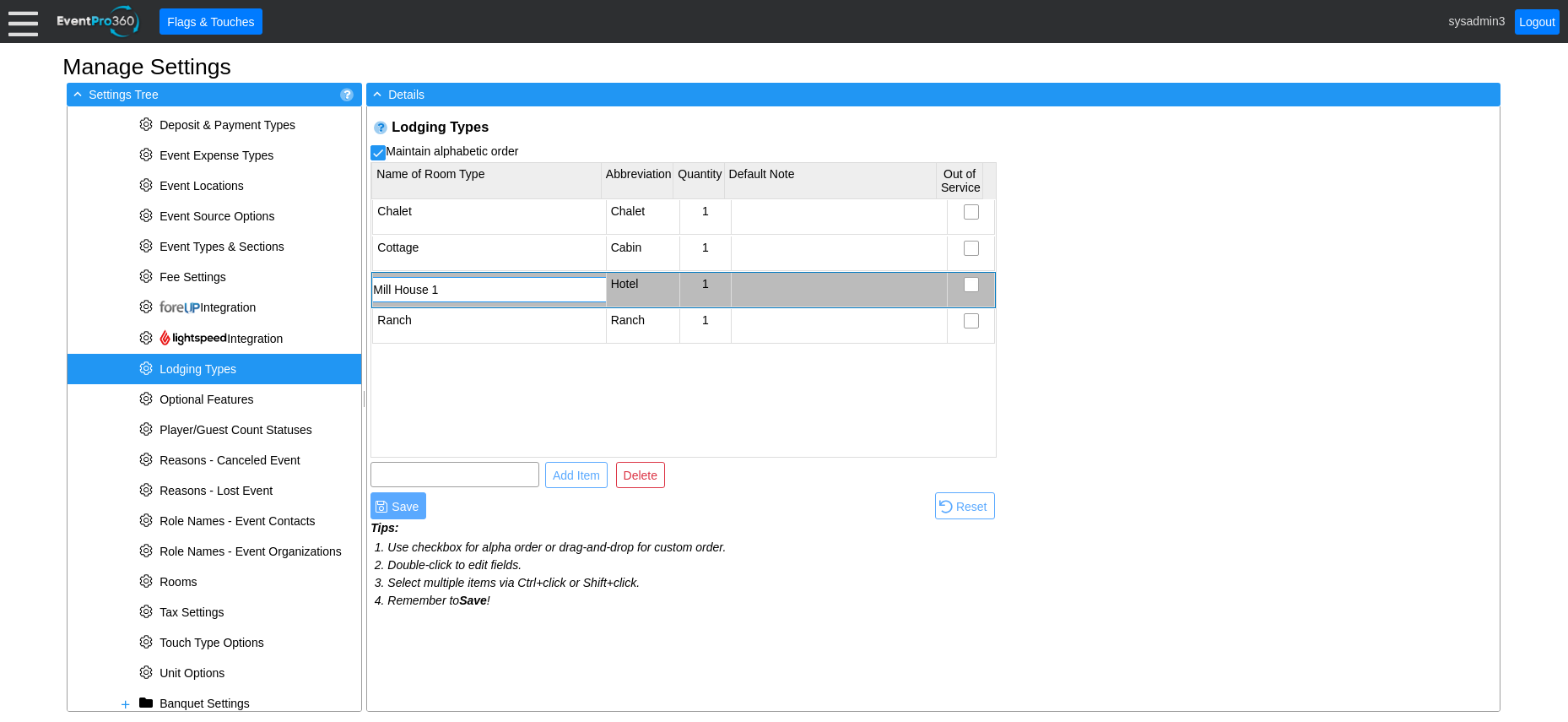
click at [472, 377] on div "Chalet Chalet 1 Cottage Cabin 1 Mill House 1 Hotel 1 Ranch Ranch 1" at bounding box center [684, 326] width 625 height 255
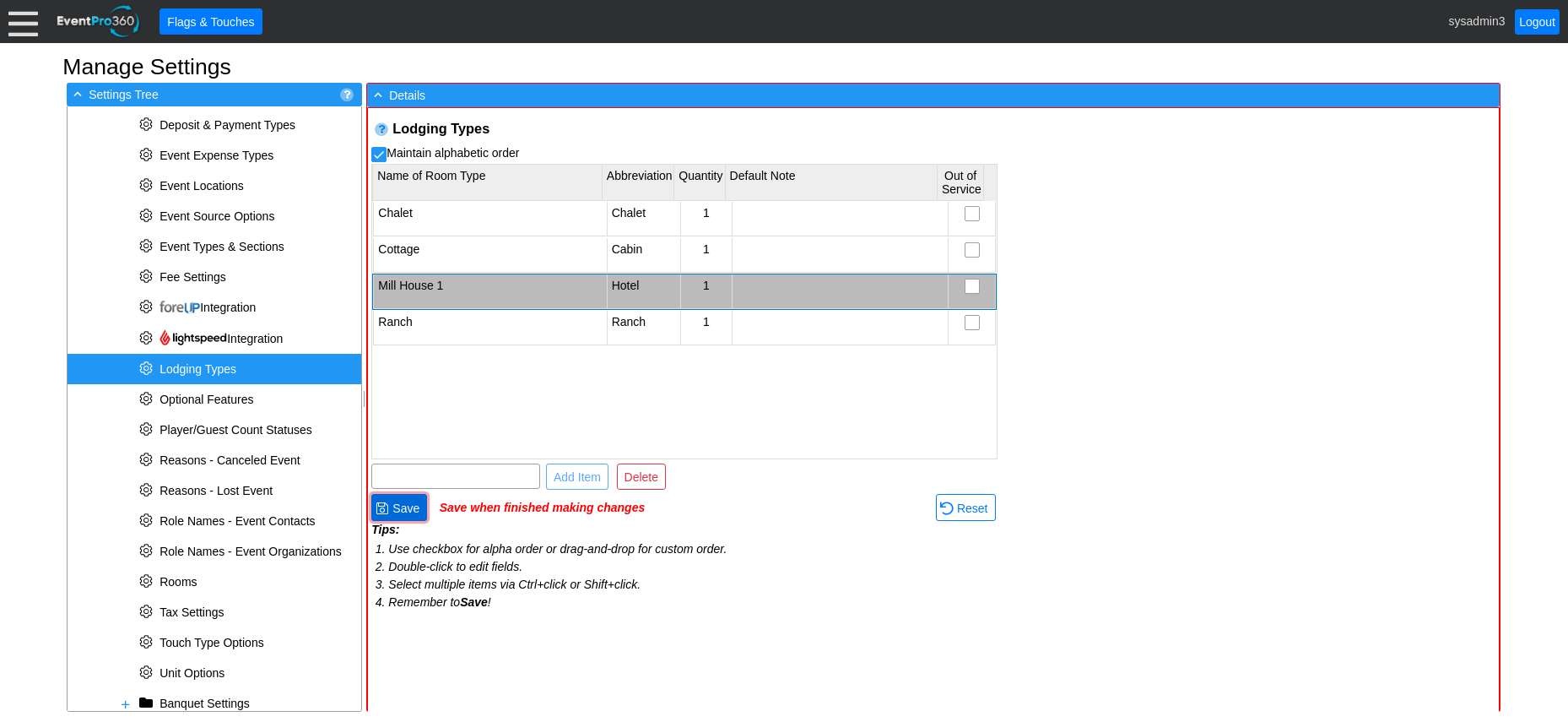
click at [400, 508] on span "Save" at bounding box center [406, 508] width 34 height 17
checkbox input "true"
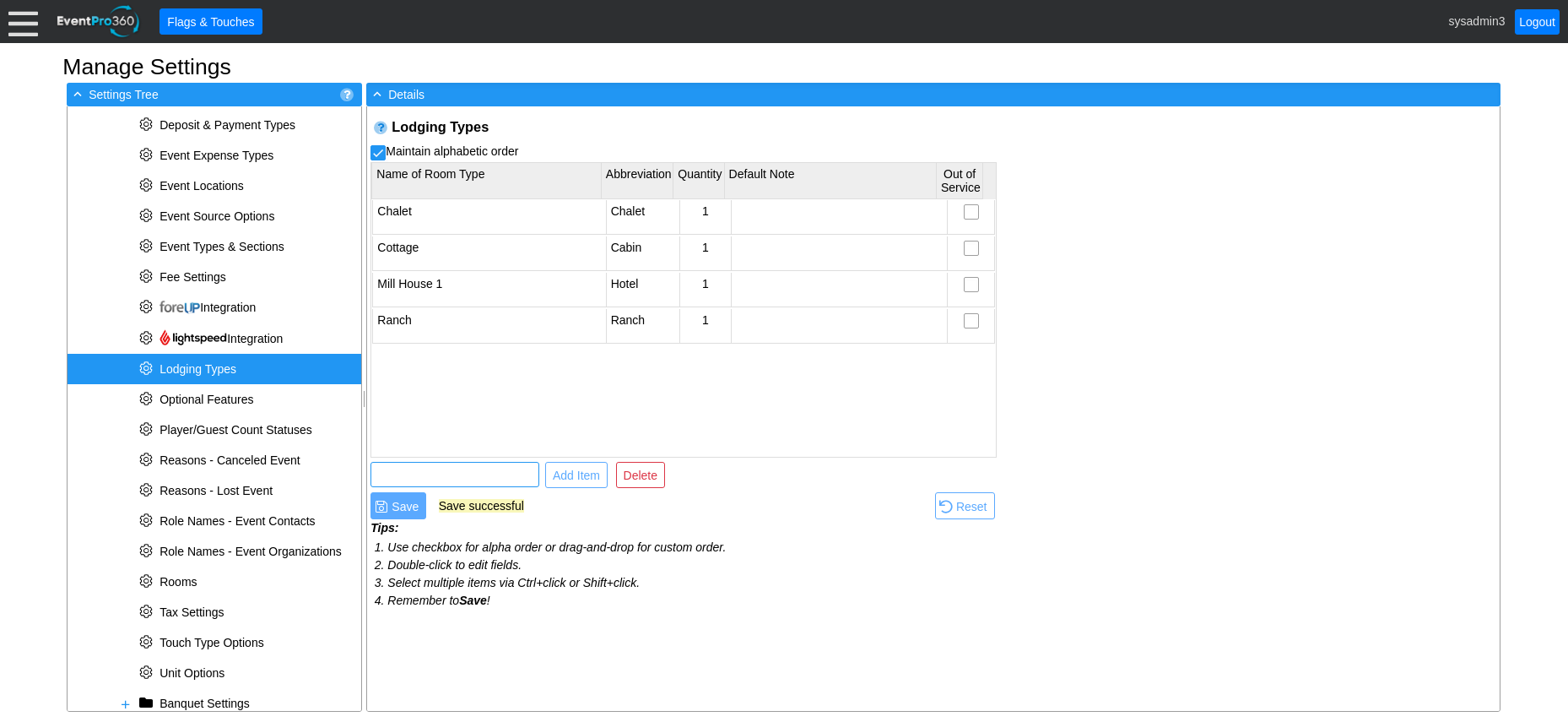
click at [427, 470] on input "text" at bounding box center [454, 474] width 157 height 23
type input "MIll House 2"
click at [568, 474] on span "Add Item" at bounding box center [577, 475] width 54 height 17
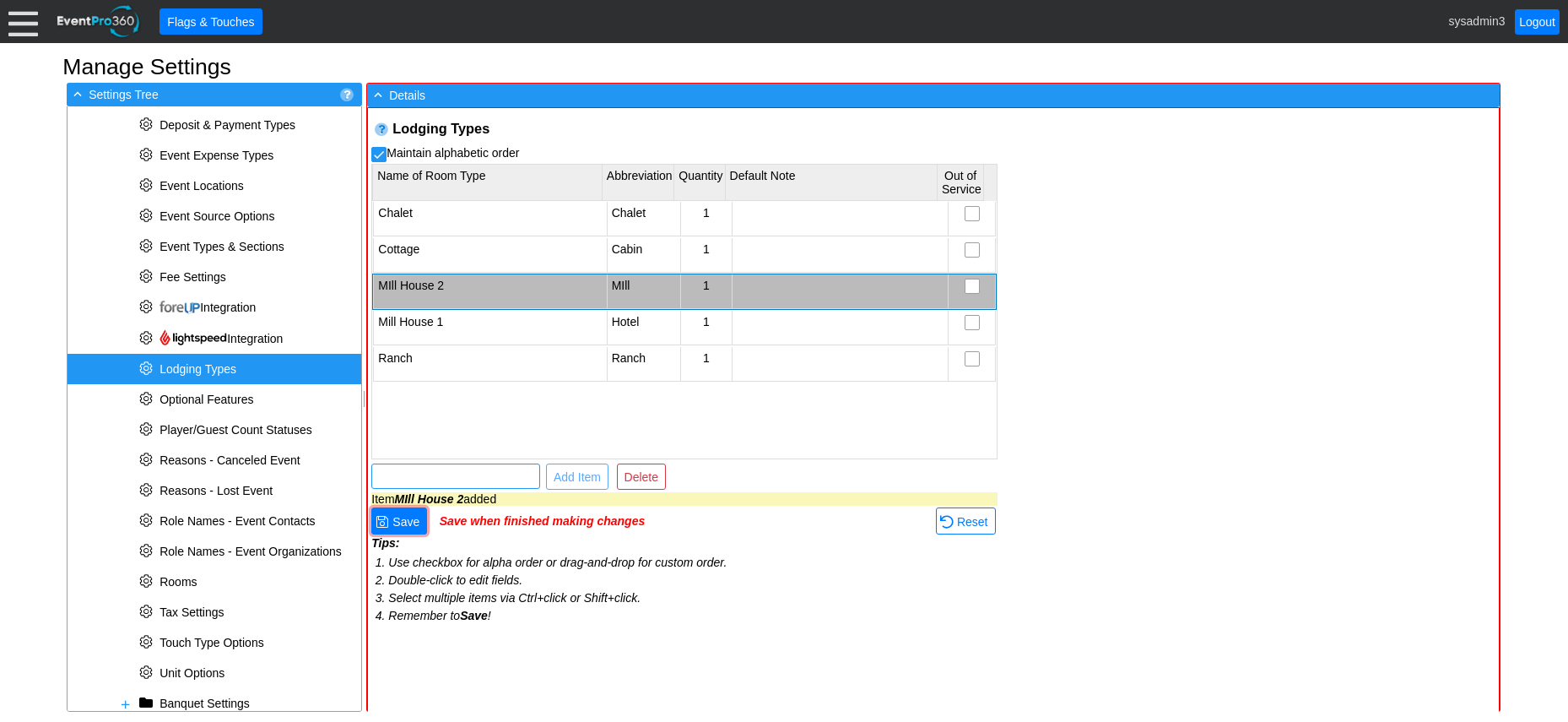
click at [454, 474] on input "text" at bounding box center [455, 475] width 157 height 23
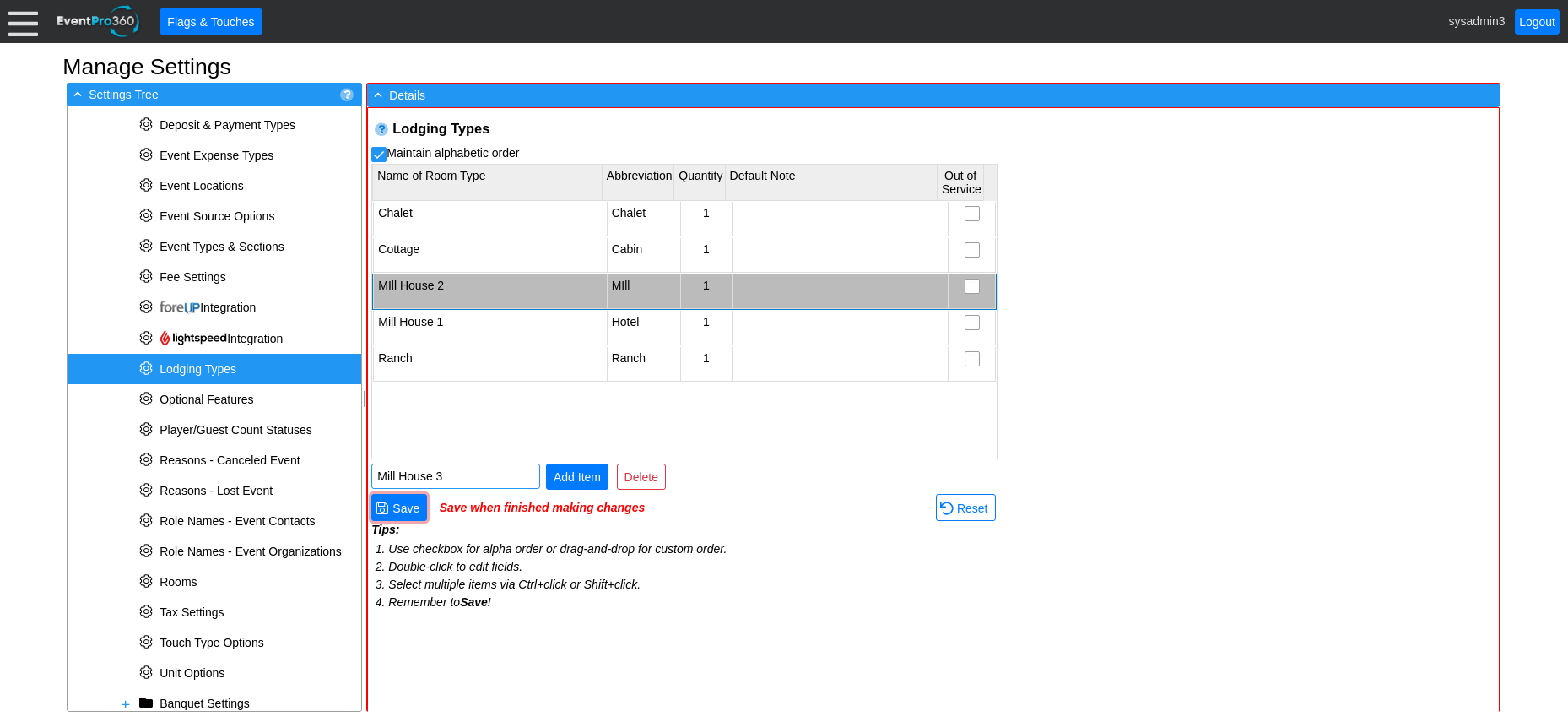
type input "Mill House 3"
click at [571, 473] on span "Add Item" at bounding box center [578, 477] width 54 height 17
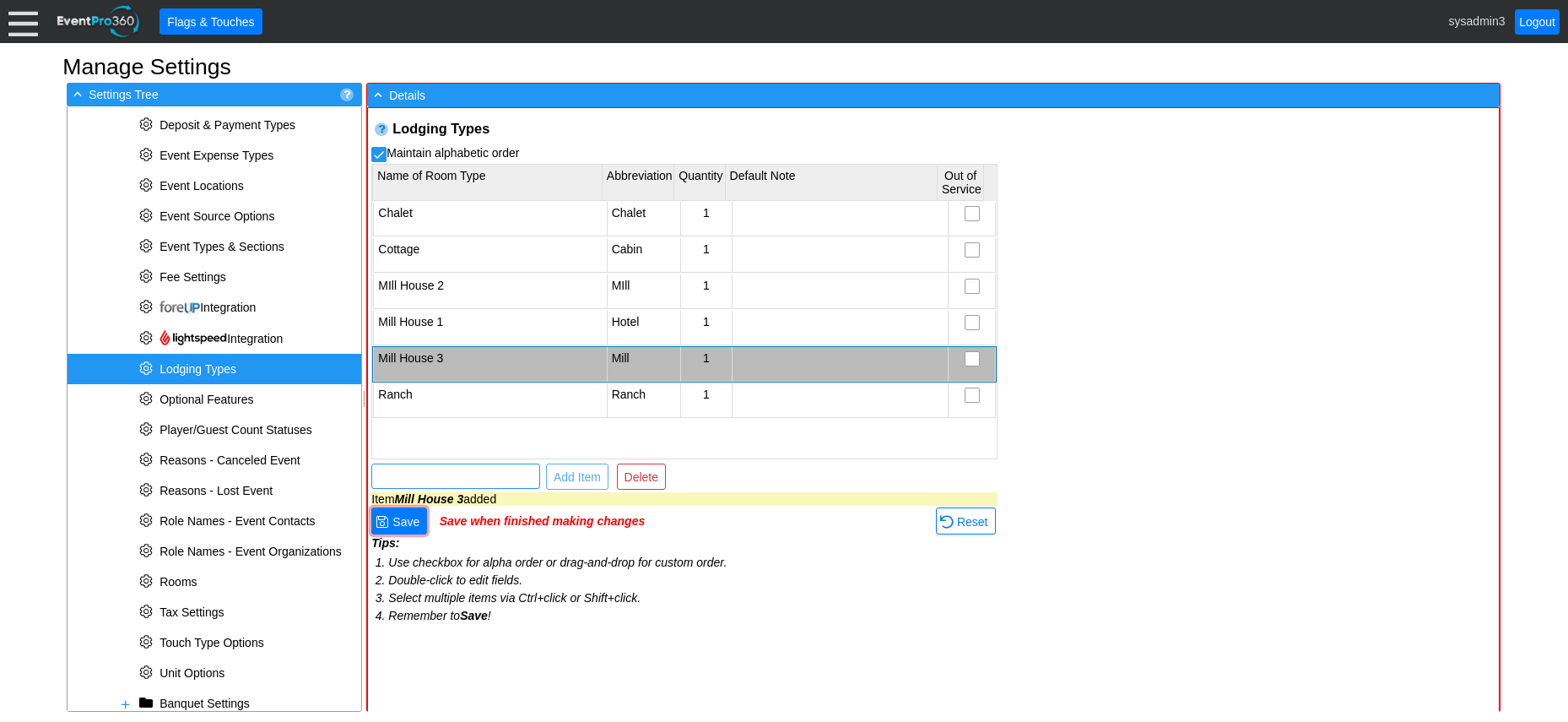
click at [441, 476] on input "text" at bounding box center [455, 475] width 157 height 23
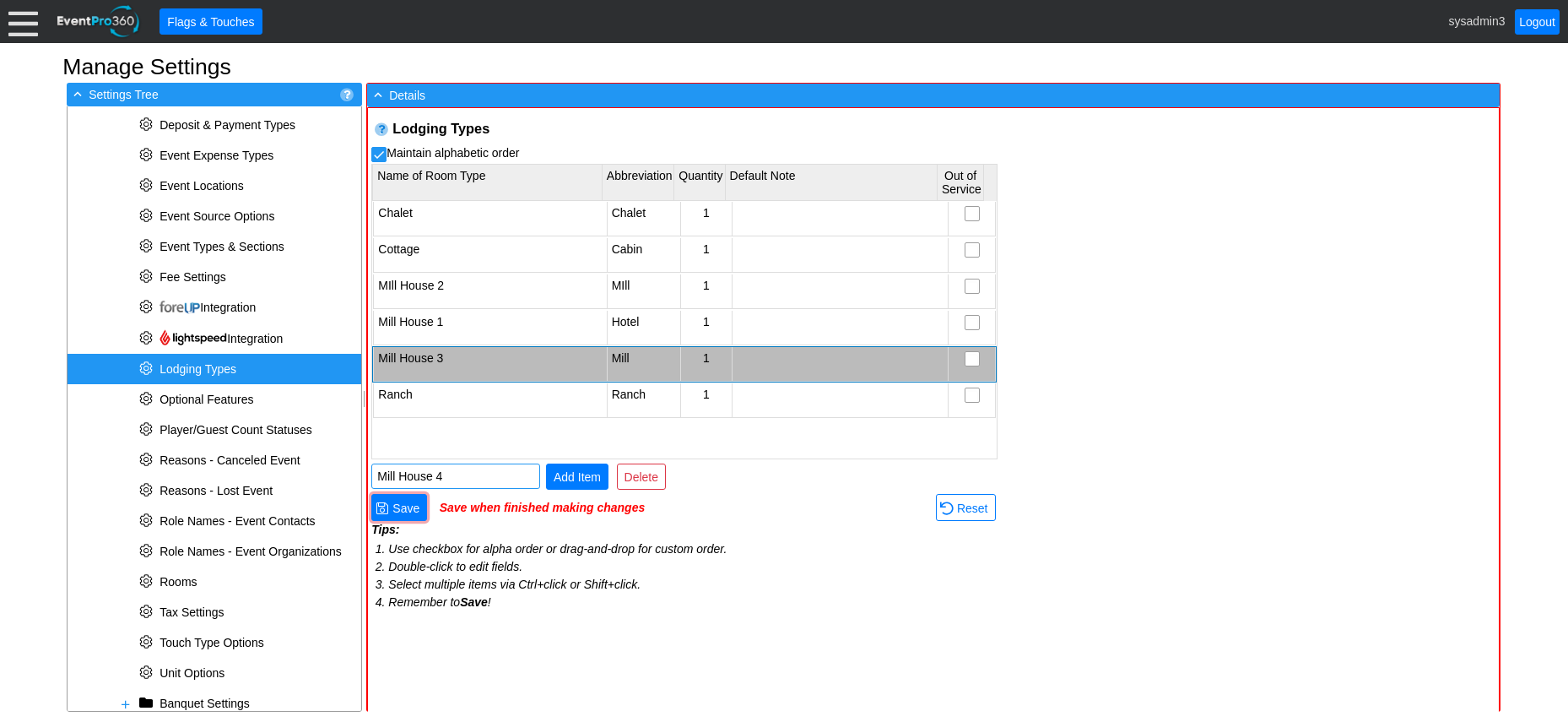
type input "Mill House 4"
click at [575, 477] on span "Add Item" at bounding box center [578, 477] width 54 height 17
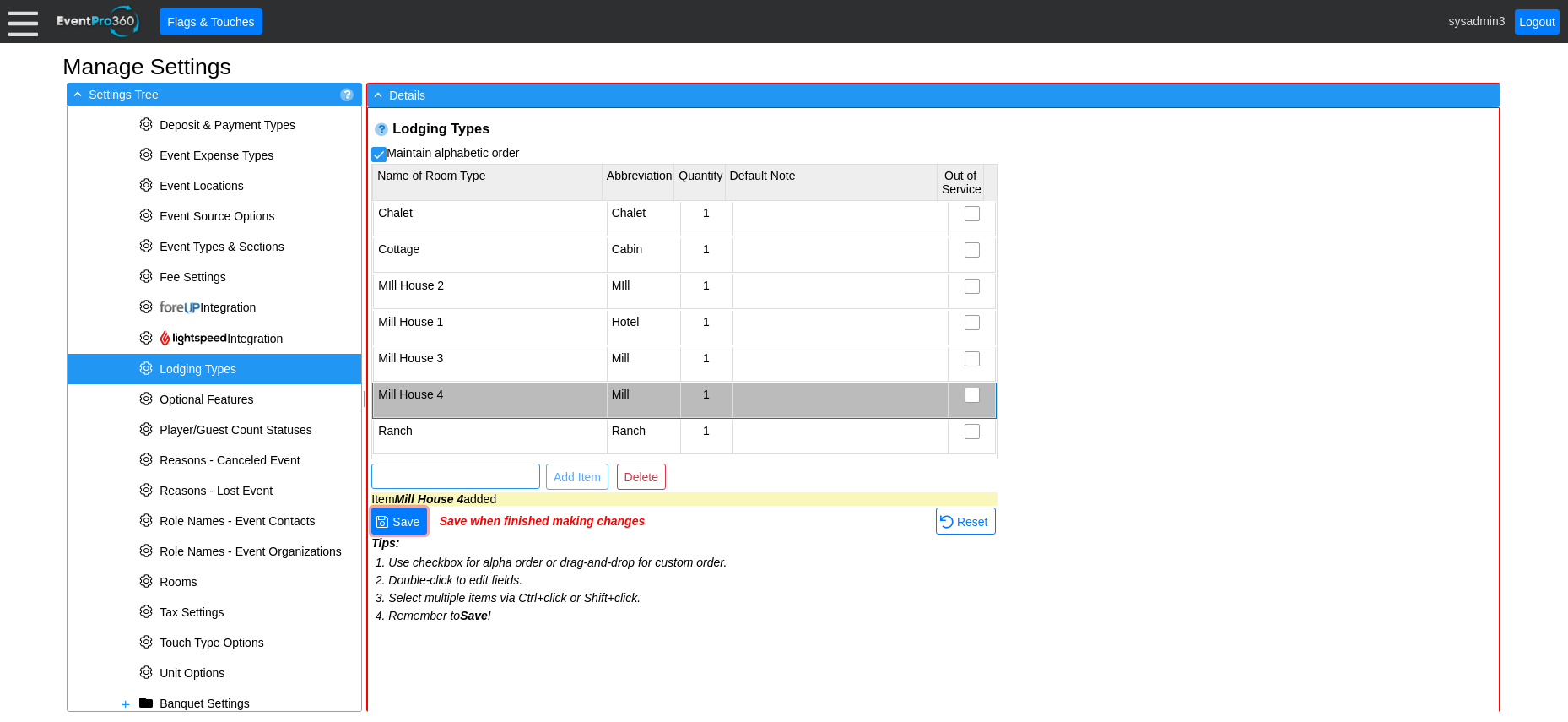
click at [465, 477] on input "text" at bounding box center [455, 475] width 157 height 23
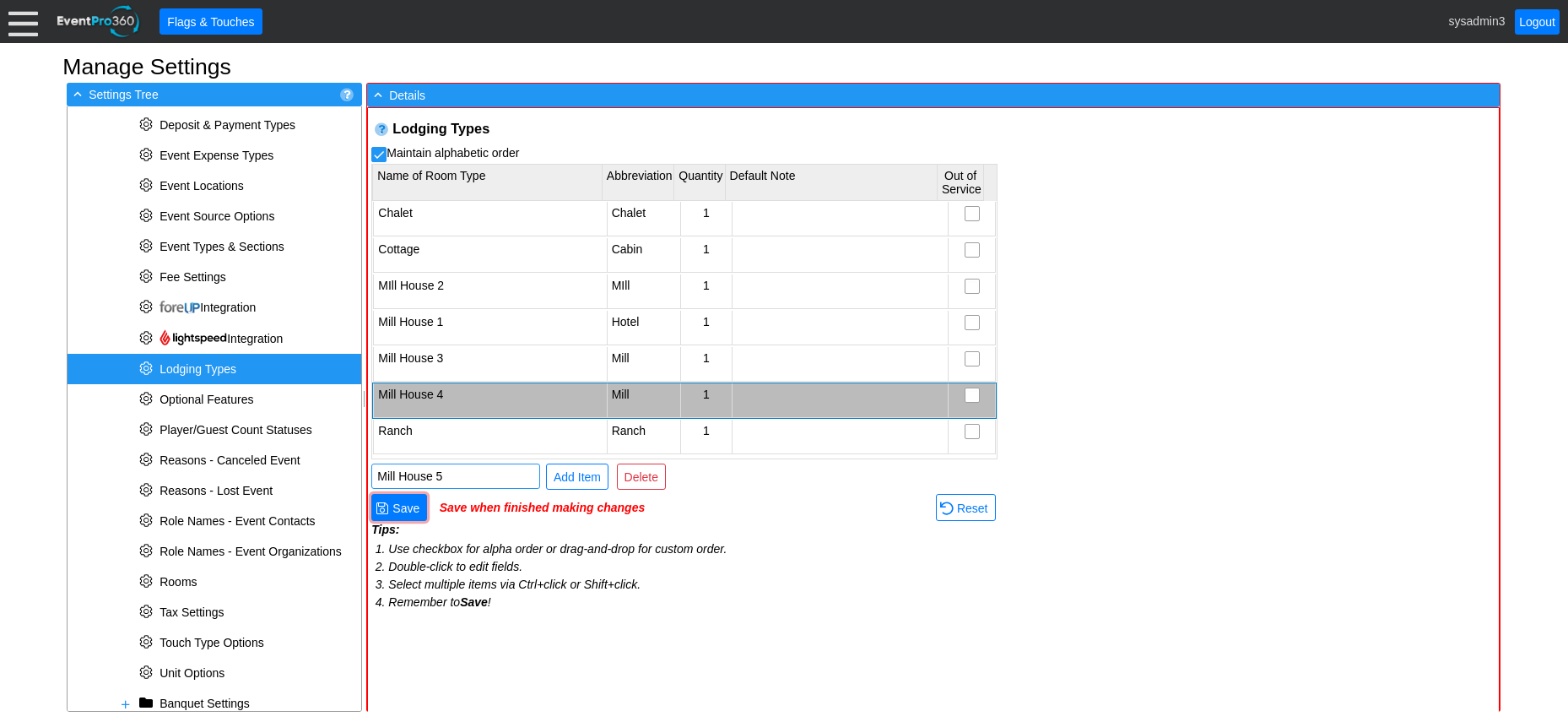
type input "Mill House 5"
click at [560, 478] on span "Add Item" at bounding box center [578, 477] width 54 height 17
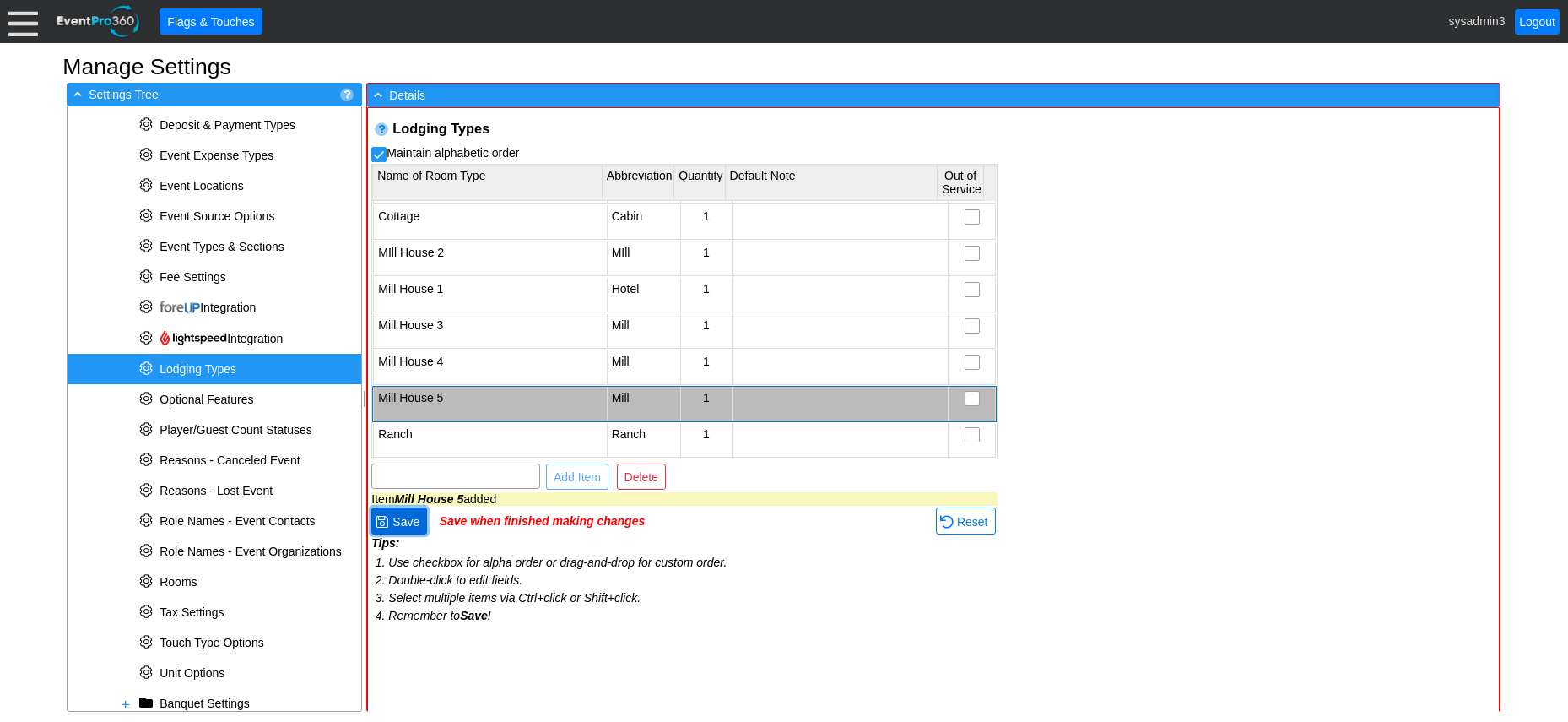
click at [407, 522] on span "Save" at bounding box center [406, 521] width 34 height 17
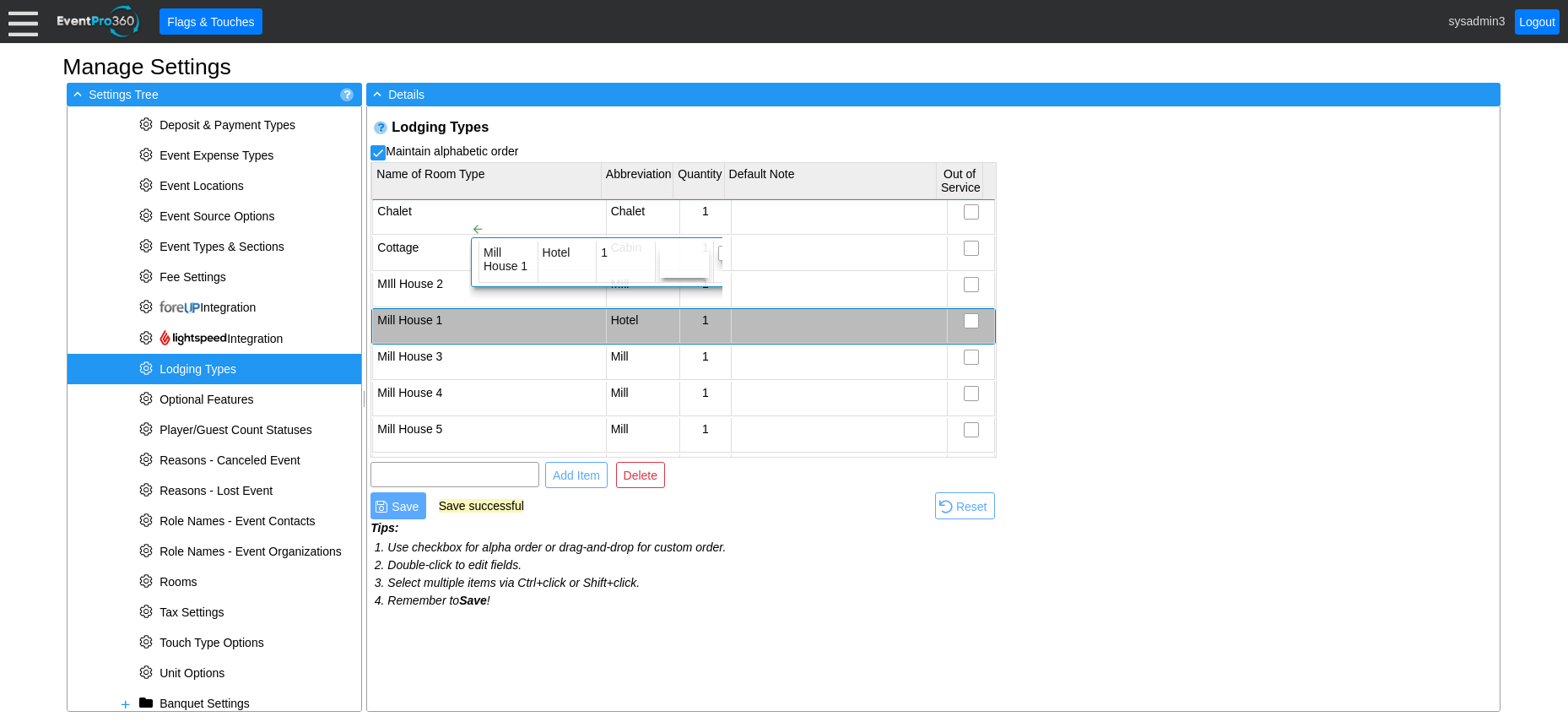
checkbox input "false"
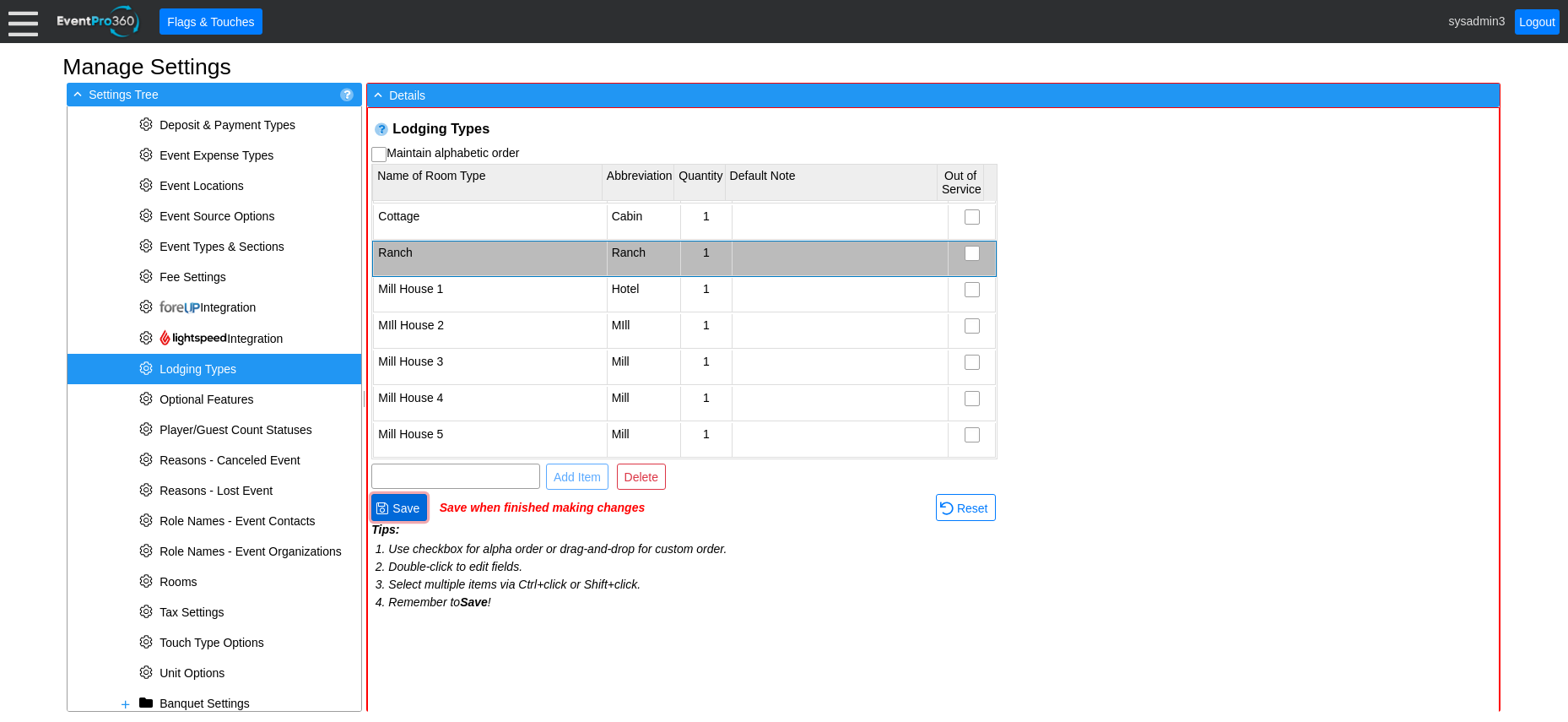
click at [402, 511] on span "Save" at bounding box center [406, 508] width 34 height 17
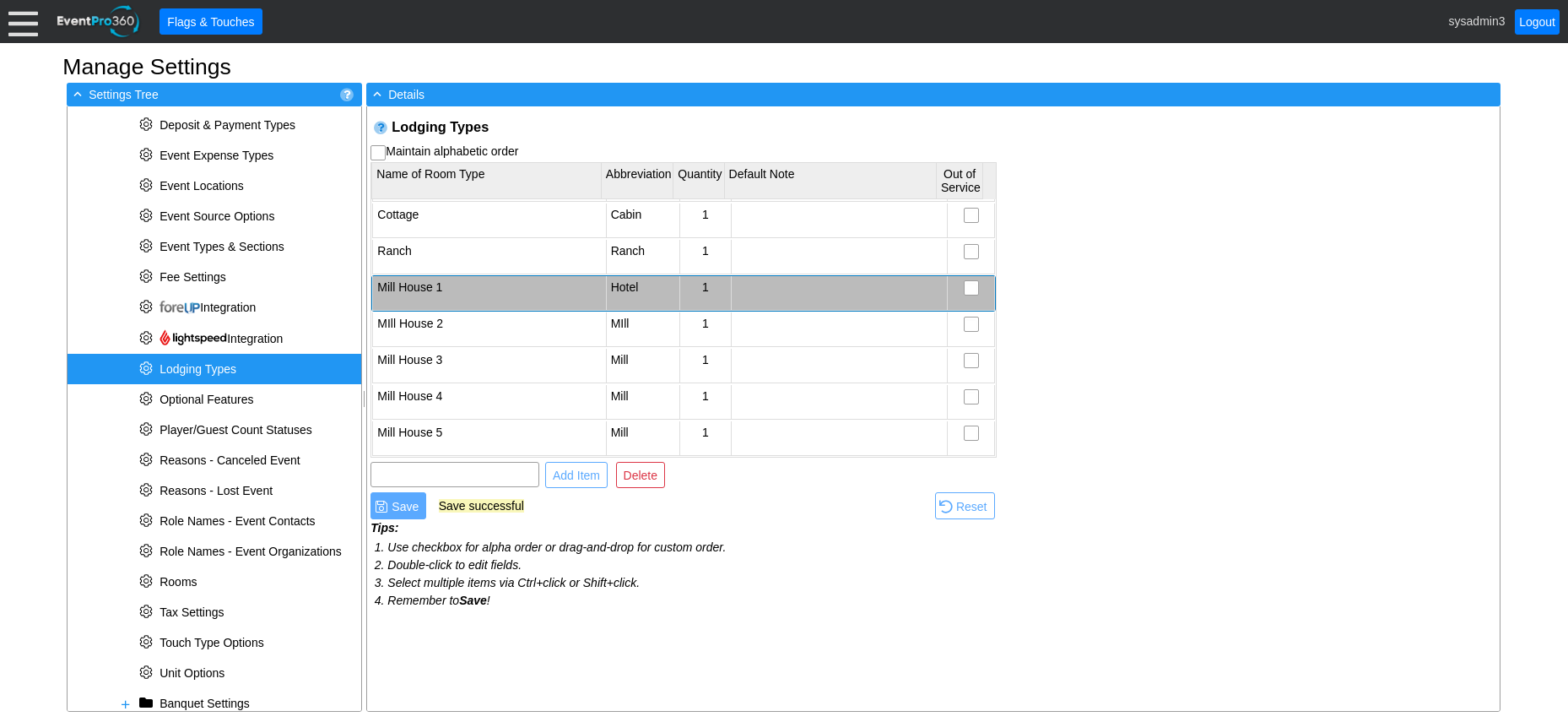
click at [637, 284] on td "Hotel" at bounding box center [642, 293] width 73 height 35
type input "H"
type input "M1"
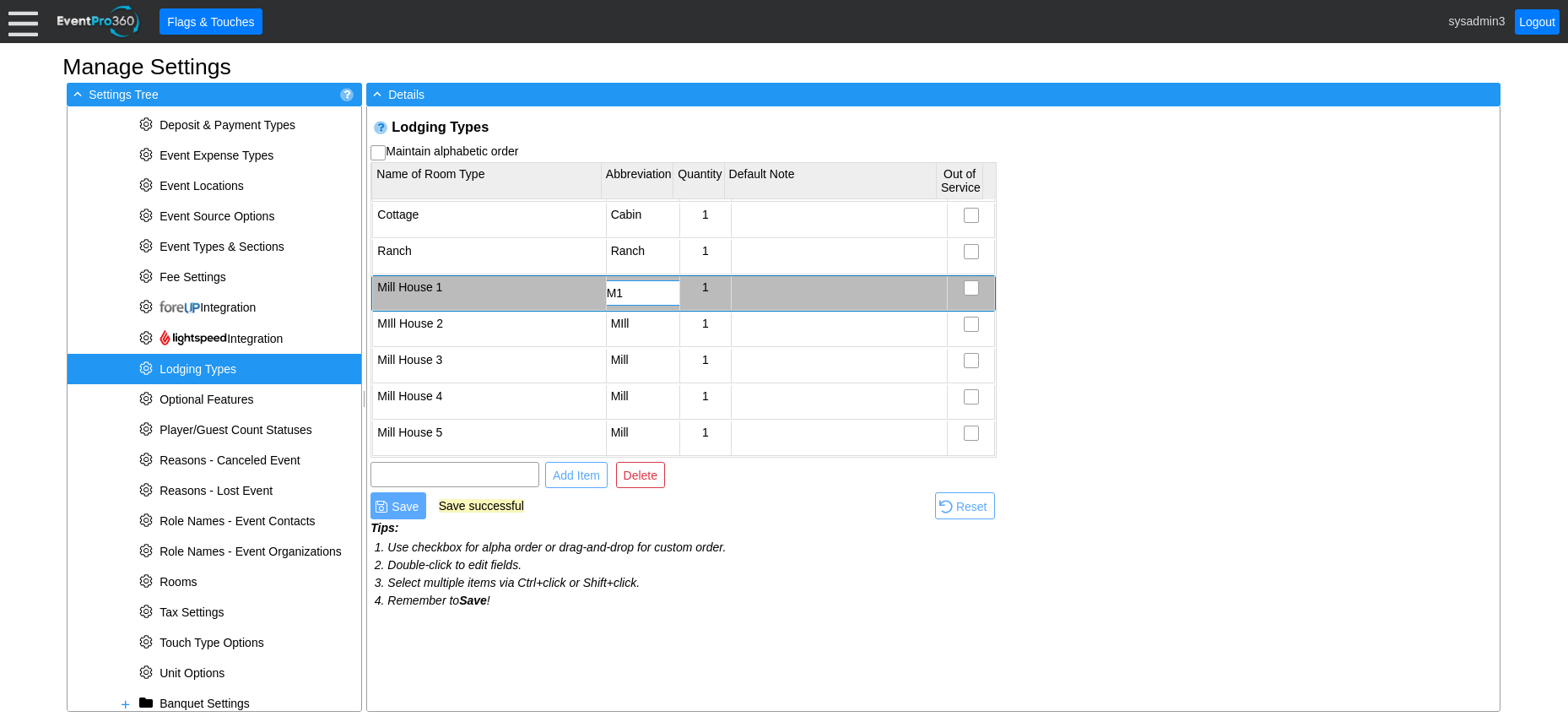
scroll to position [0, 0]
click at [766, 506] on td "Save successful" at bounding box center [686, 505] width 494 height 31
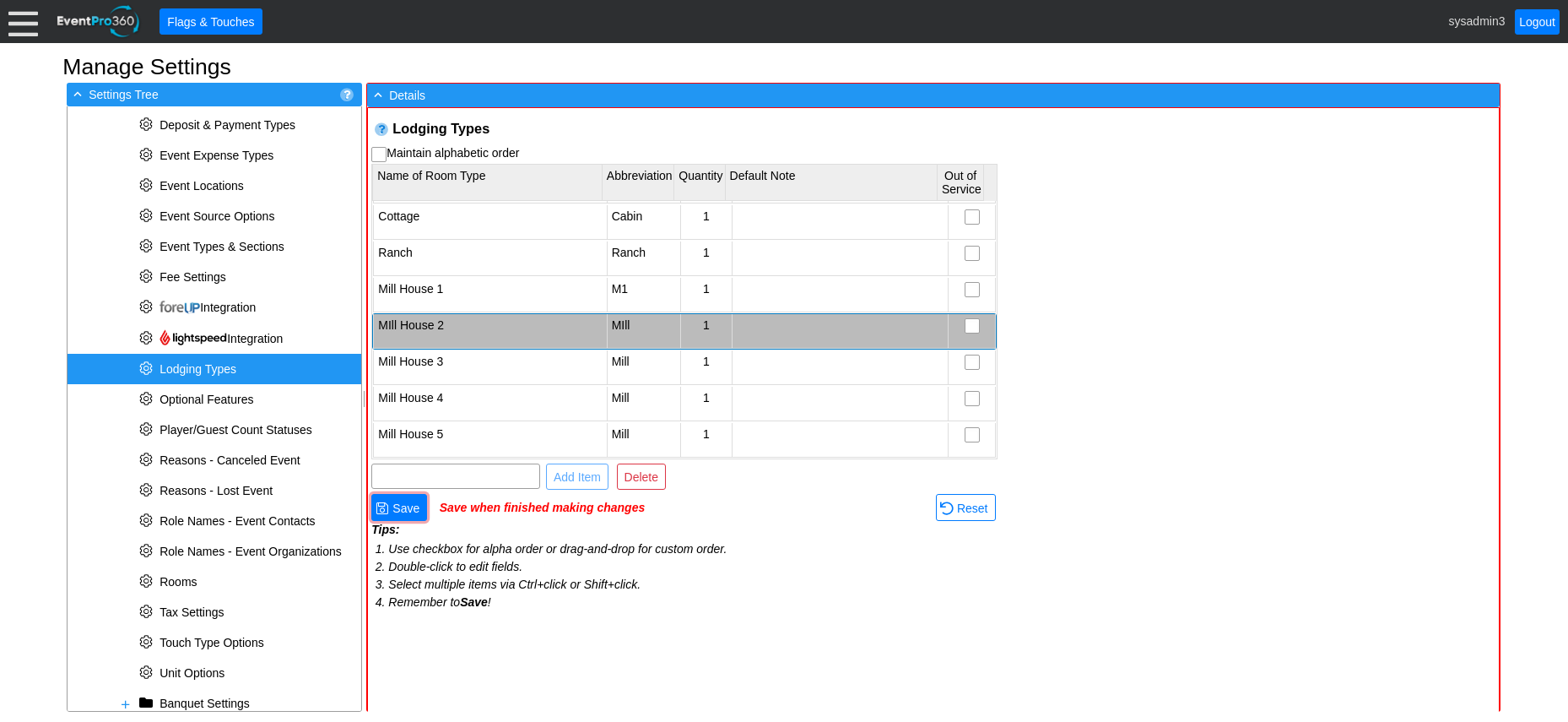
click at [633, 318] on td "MIll" at bounding box center [643, 331] width 73 height 35
click at [621, 329] on input "MIllM2" at bounding box center [690, 330] width 165 height 23
type input "M2"
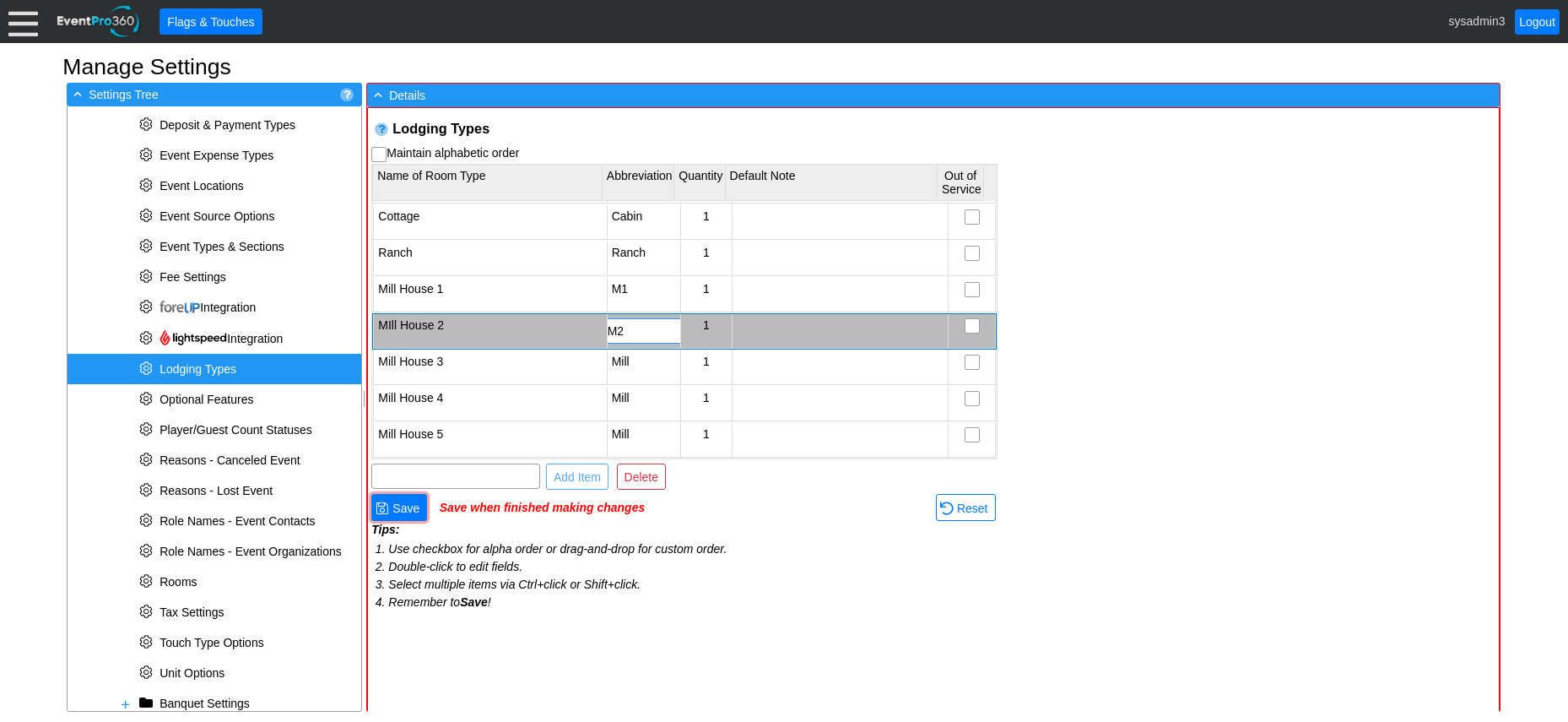
click at [764, 523] on td "Tips: Use checkbox for alpha order or drag-and-drop for custom order. Double-cl…" at bounding box center [685, 572] width 626 height 100
click at [625, 359] on td "Mill" at bounding box center [643, 368] width 73 height 35
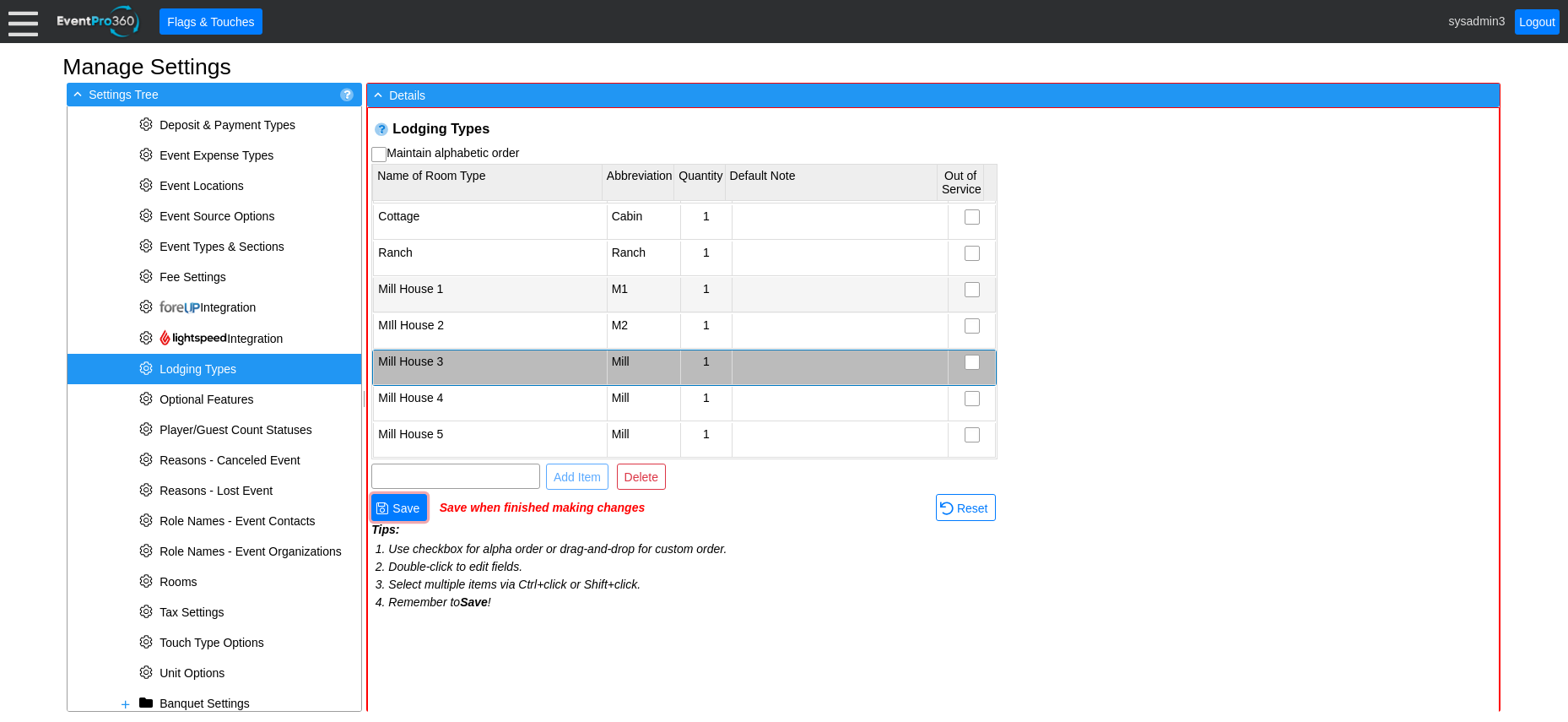
click at [625, 286] on td "M1" at bounding box center [643, 294] width 73 height 35
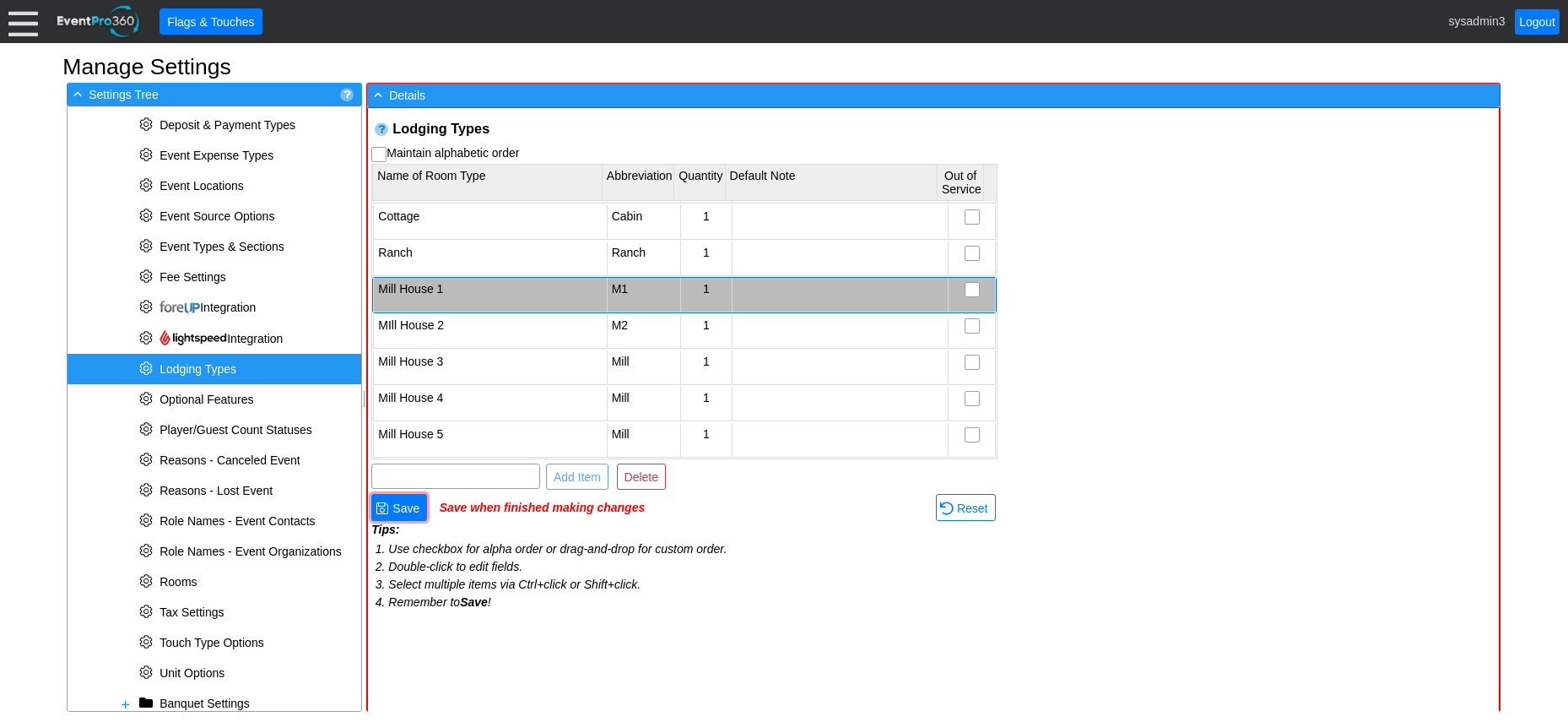
click at [625, 286] on td "M1" at bounding box center [643, 294] width 73 height 35
click at [611, 298] on input "M1" at bounding box center [690, 294] width 165 height 23
type input "MH1"
click at [752, 518] on td "Save when finished making changes" at bounding box center [686, 507] width 494 height 31
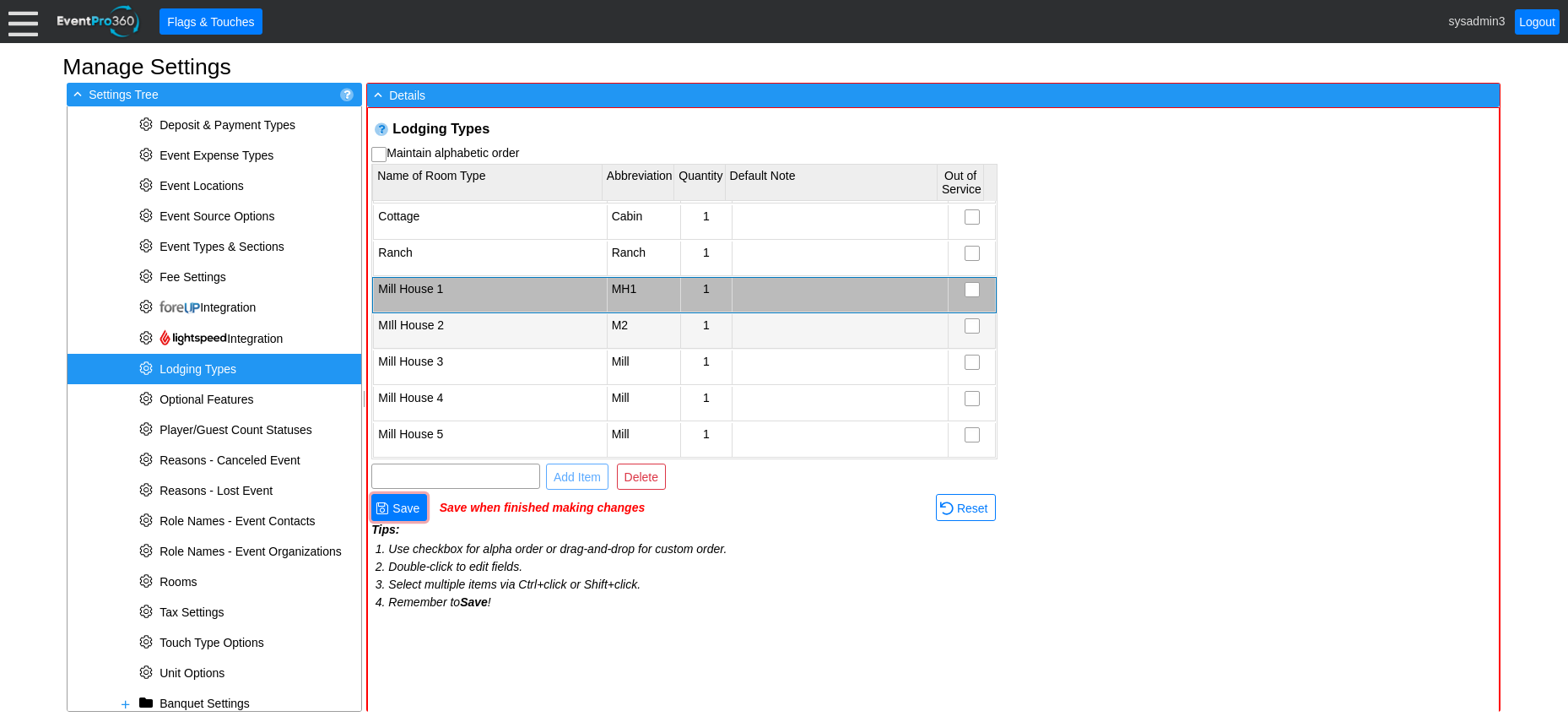
click at [620, 334] on td "M2" at bounding box center [643, 331] width 73 height 35
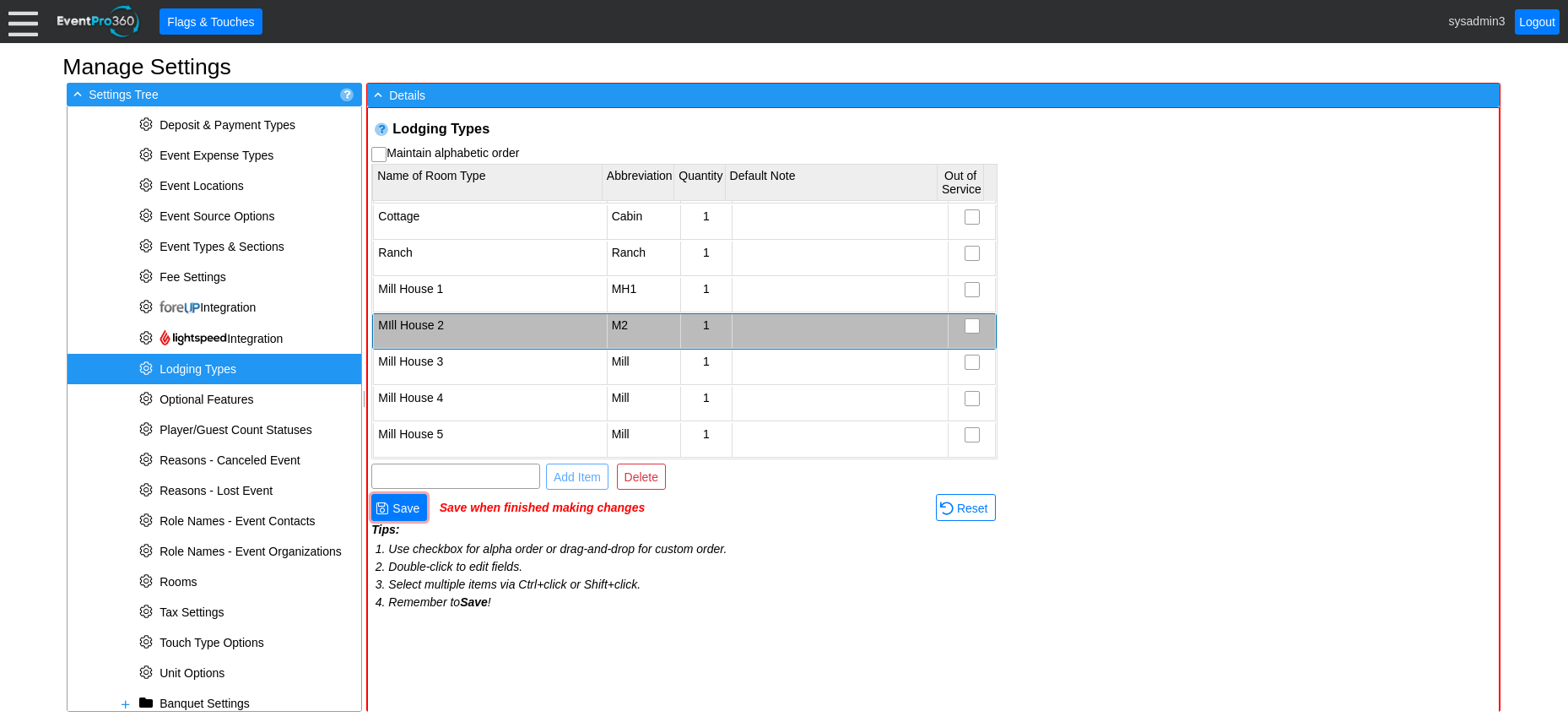
click at [620, 334] on td "M2" at bounding box center [643, 331] width 73 height 35
click at [611, 327] on input "M2" at bounding box center [690, 330] width 165 height 23
type input "MH2"
drag, startPoint x: 725, startPoint y: 512, endPoint x: 656, endPoint y: 414, distance: 119.9
click at [725, 511] on td "Save when finished making changes" at bounding box center [686, 507] width 494 height 31
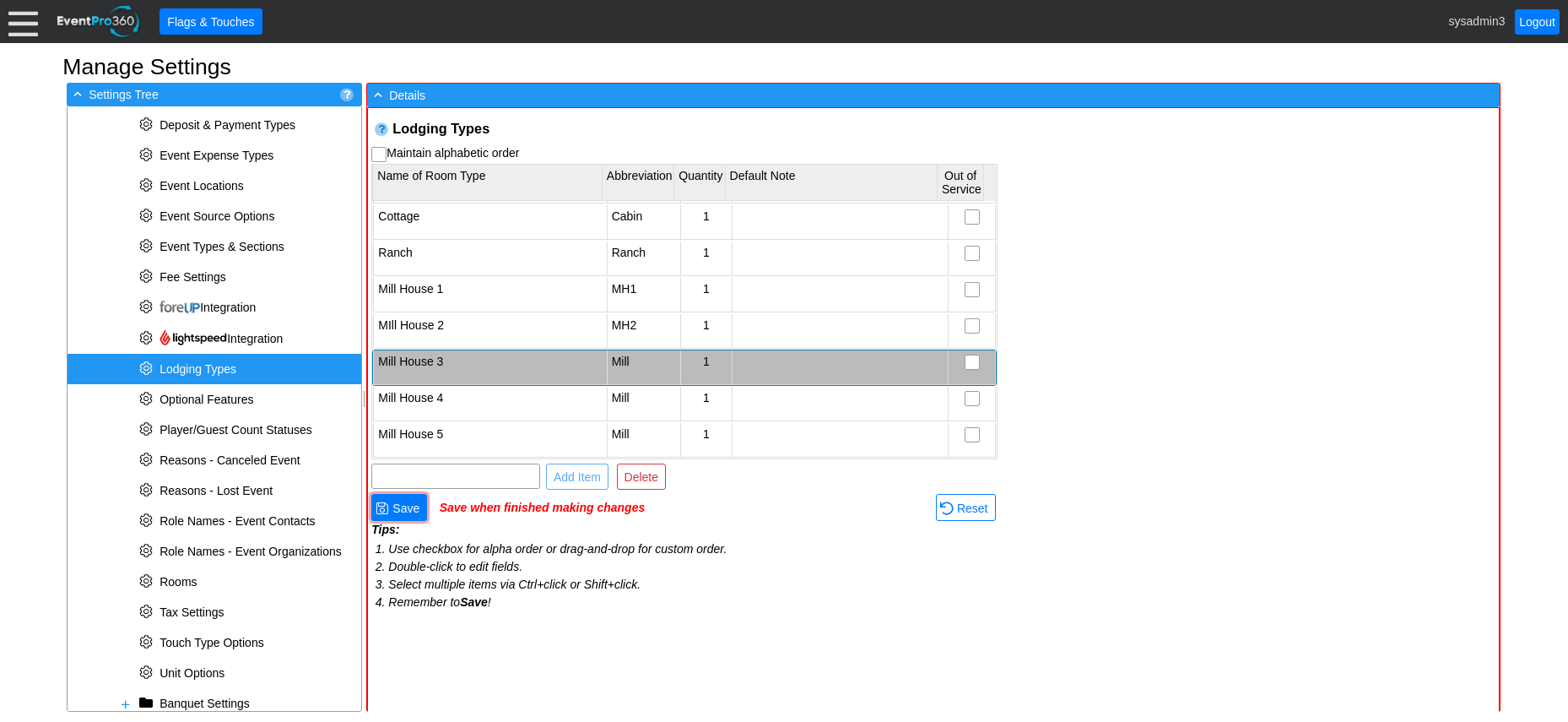
click at [626, 369] on td "Mill" at bounding box center [643, 368] width 73 height 35
type input "MH3"
click at [784, 531] on td "Tips: Use checkbox for alpha order or drag-and-drop for custom order. Double-cl…" at bounding box center [685, 572] width 626 height 100
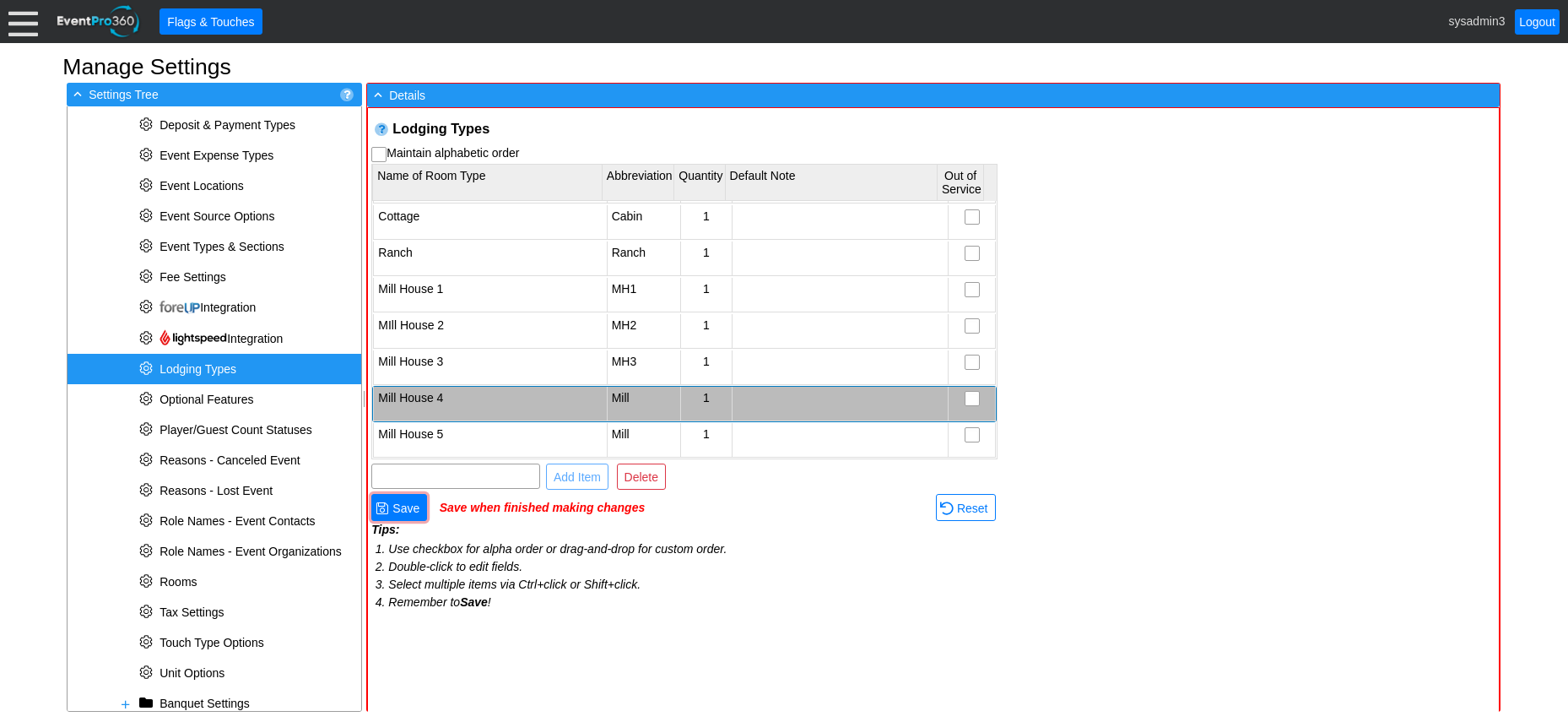
click at [629, 392] on td "Mill" at bounding box center [643, 403] width 73 height 35
type input "M"
type input "MH4"
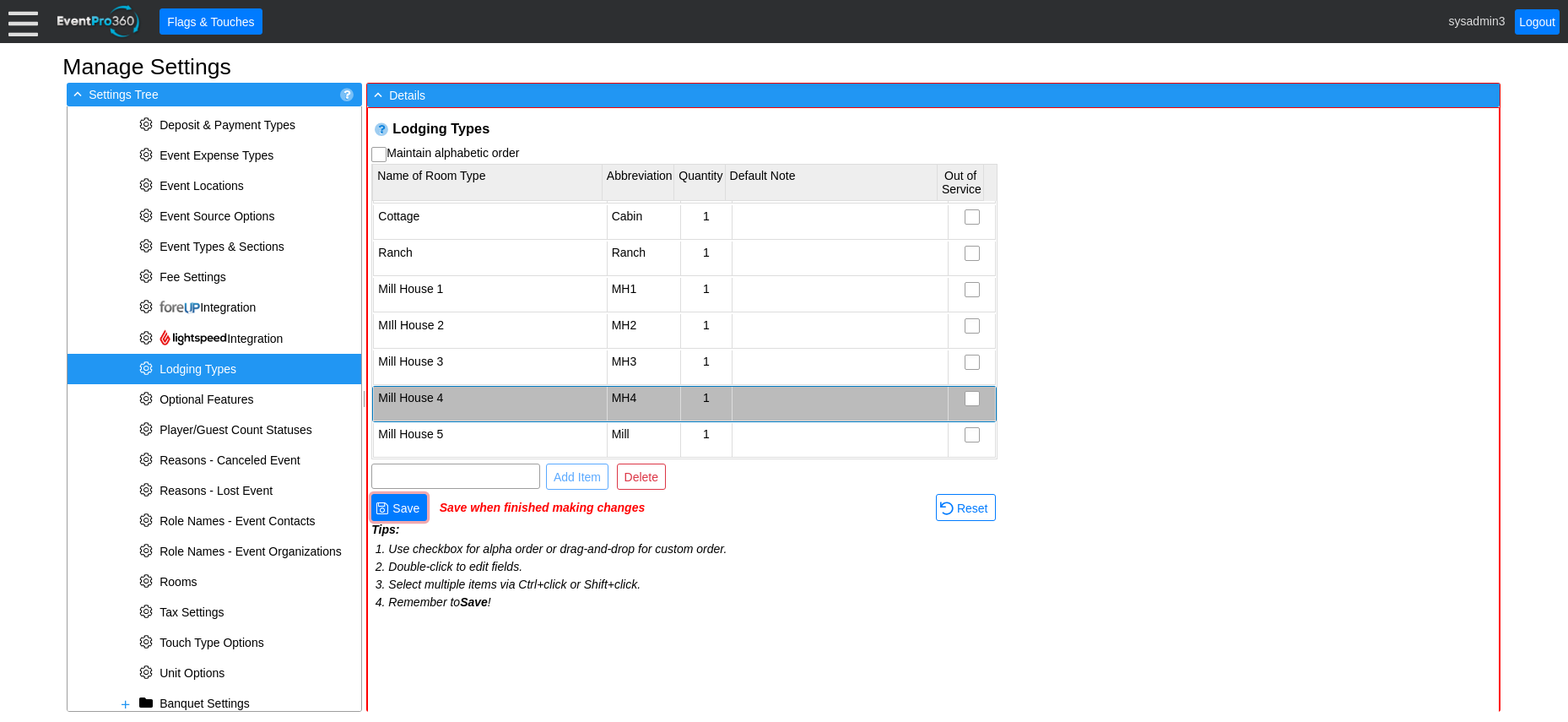
click at [722, 526] on td "Tips: Use checkbox for alpha order or drag-and-drop for custom order. Double-cl…" at bounding box center [685, 572] width 626 height 100
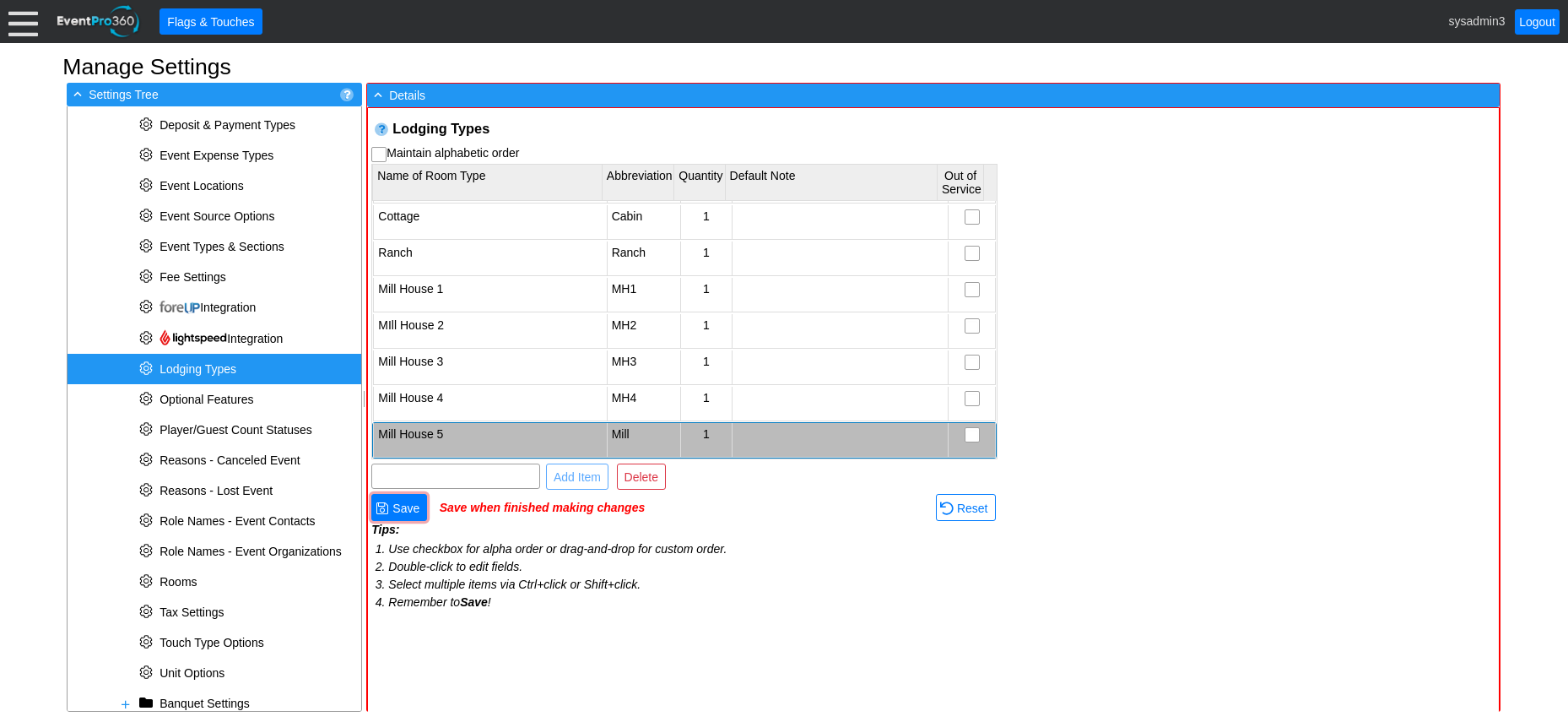
click at [625, 435] on td "Mill" at bounding box center [643, 440] width 73 height 35
type input "M"
type input "MH5"
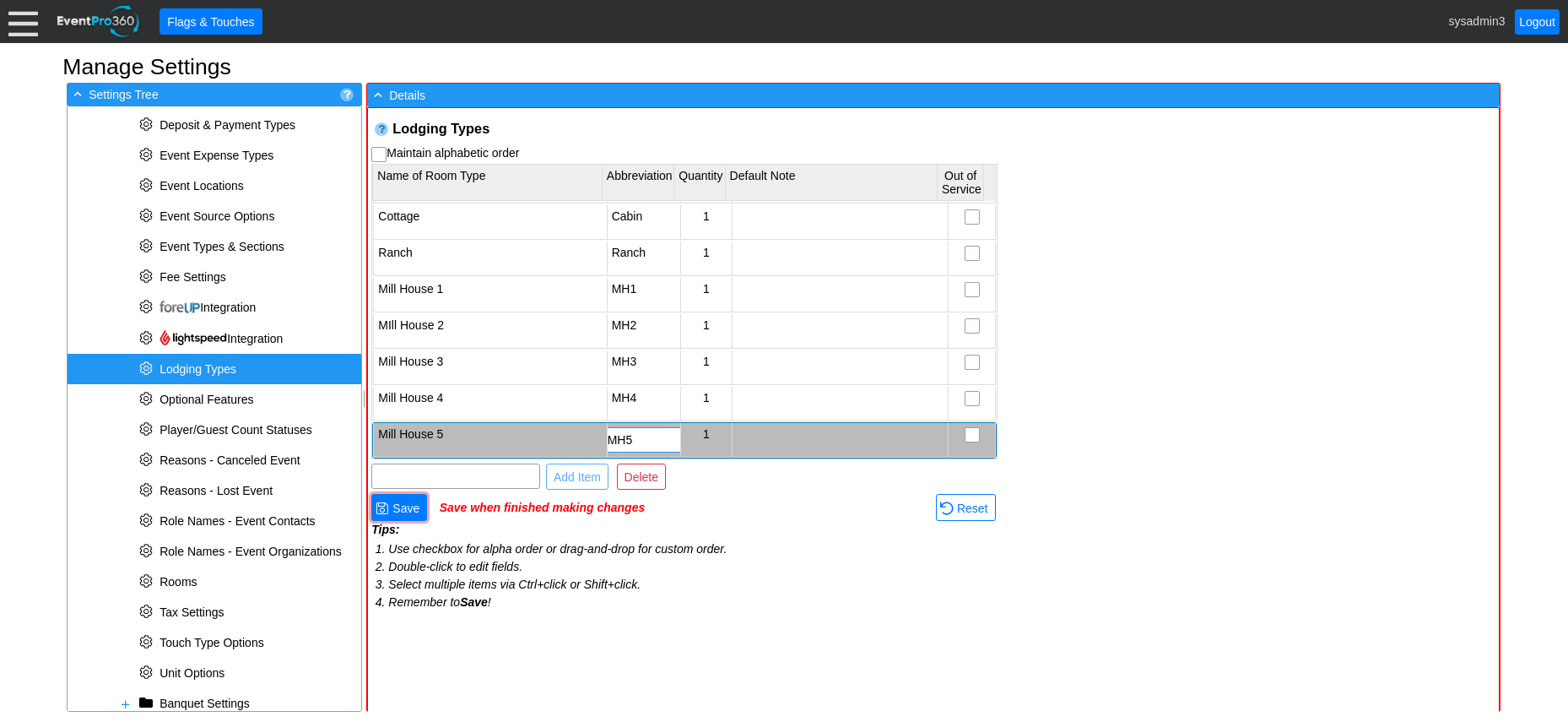
scroll to position [0, 0]
click at [740, 561] on li "Double-click to edit fields." at bounding box center [693, 566] width 610 height 18
click at [409, 509] on span "Save" at bounding box center [406, 508] width 34 height 17
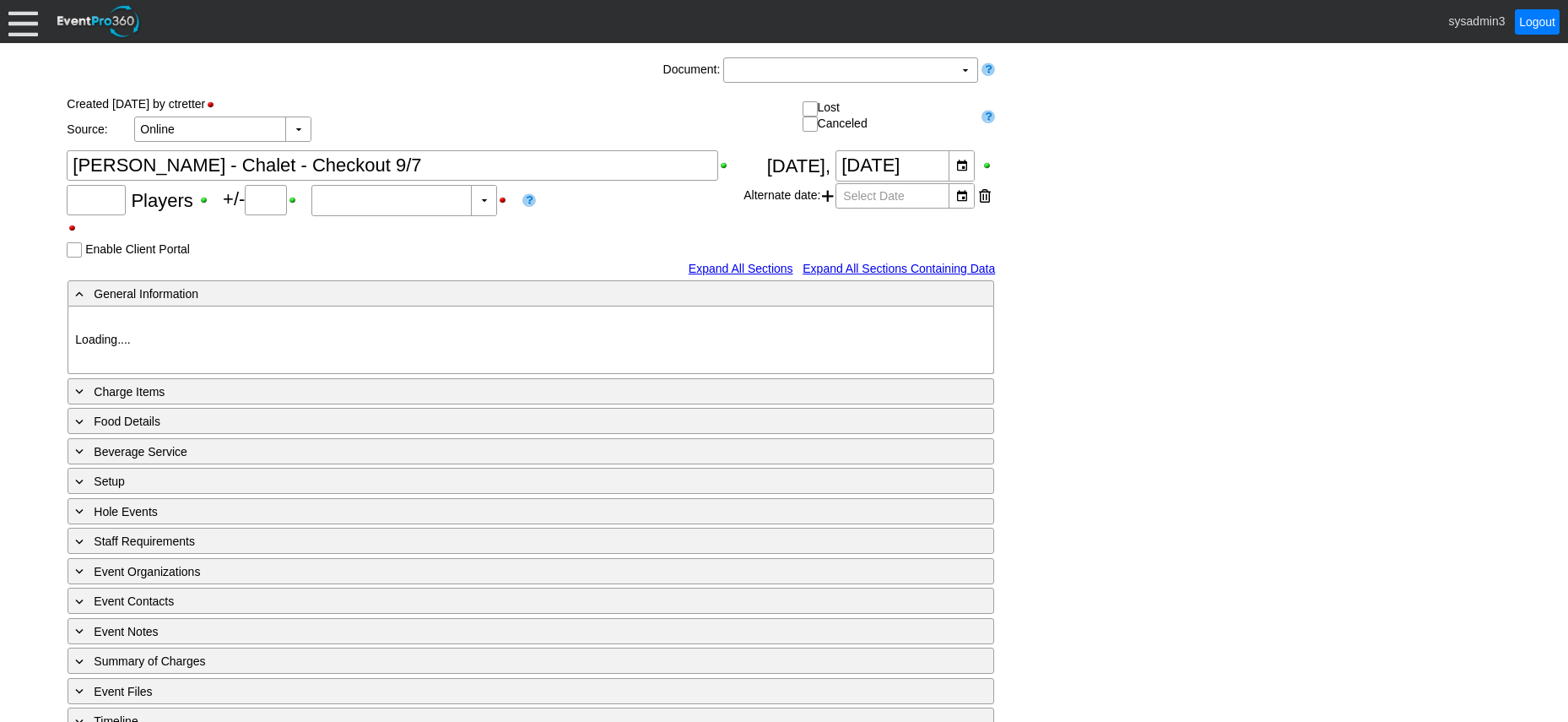
type input "12"
type input "0"
type input "Estimated"
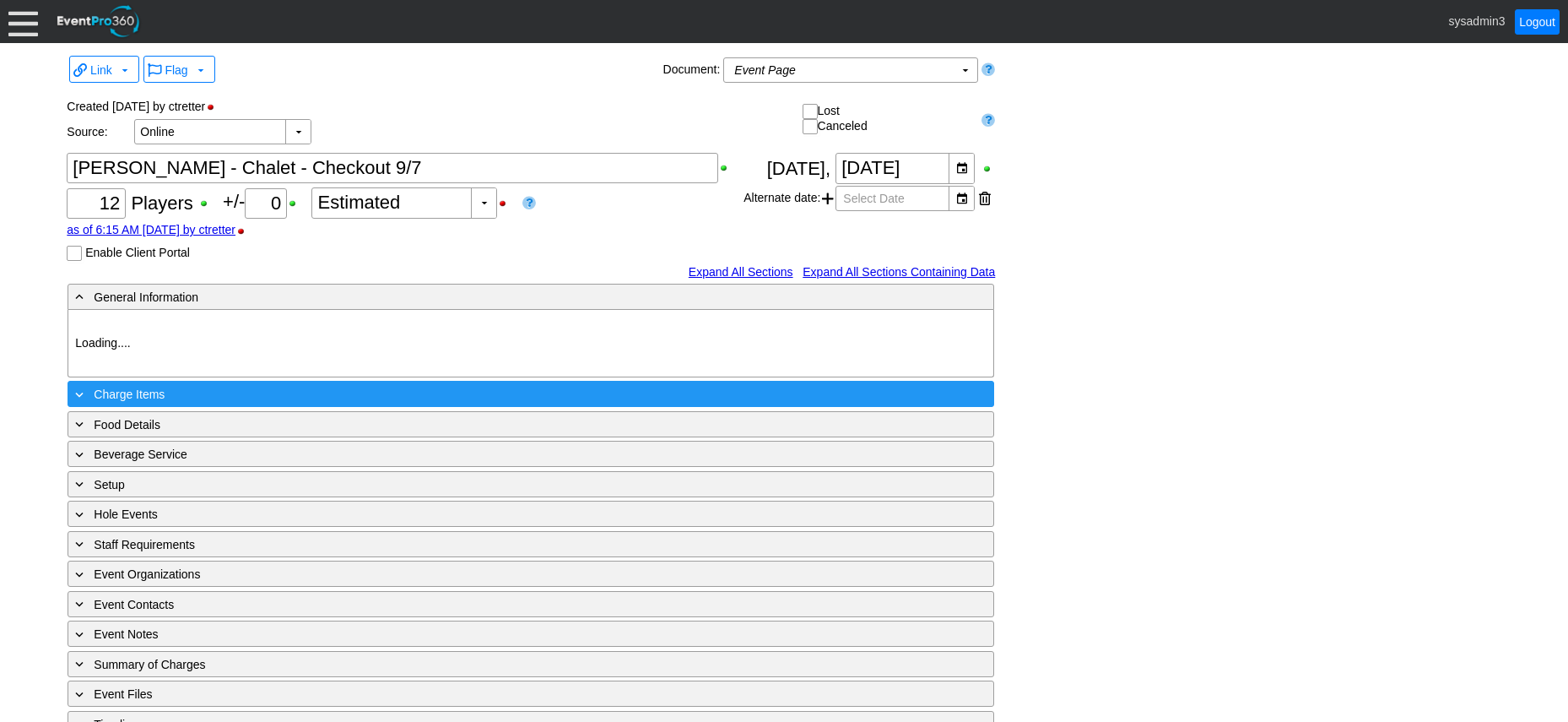
type input "Sultan's Run"
type input "Stay and Play"
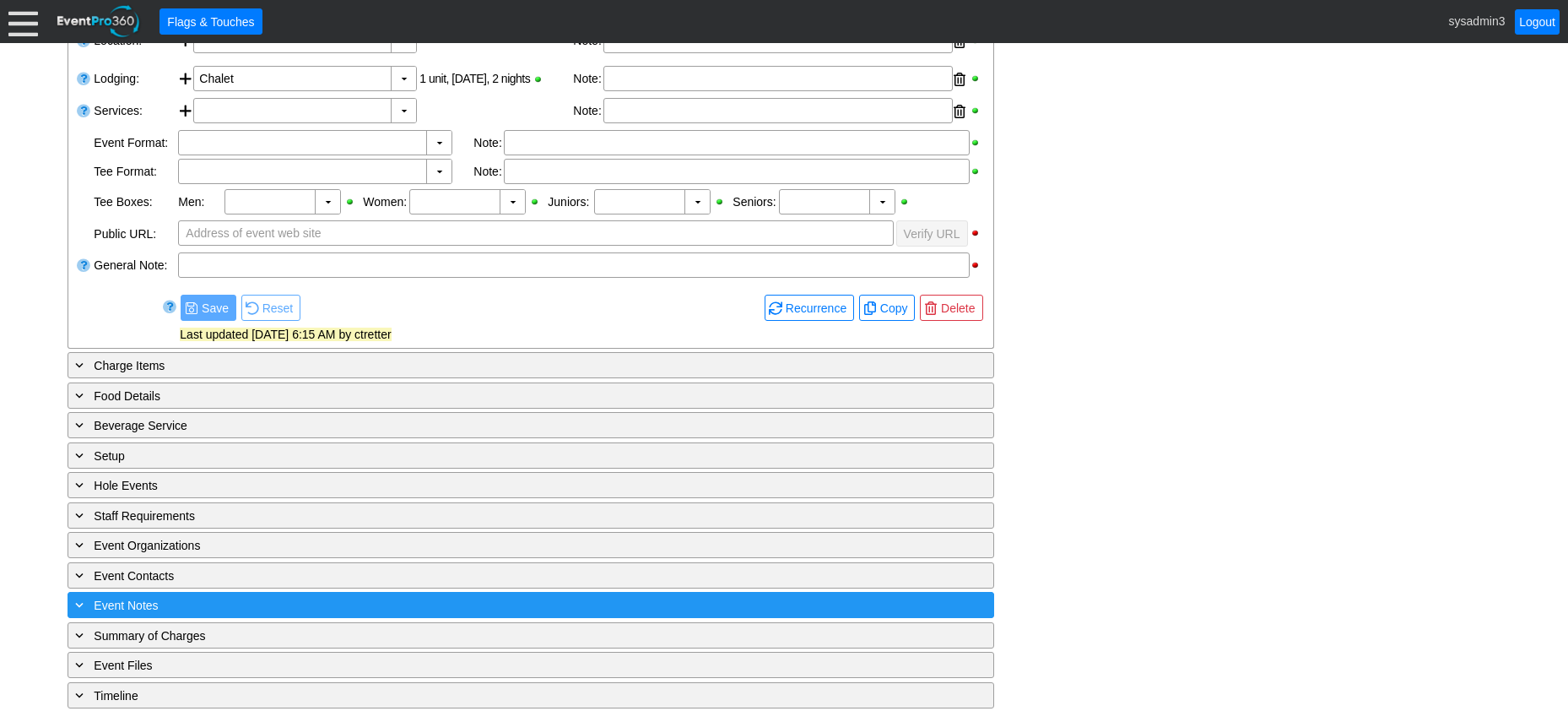
scroll to position [472, 0]
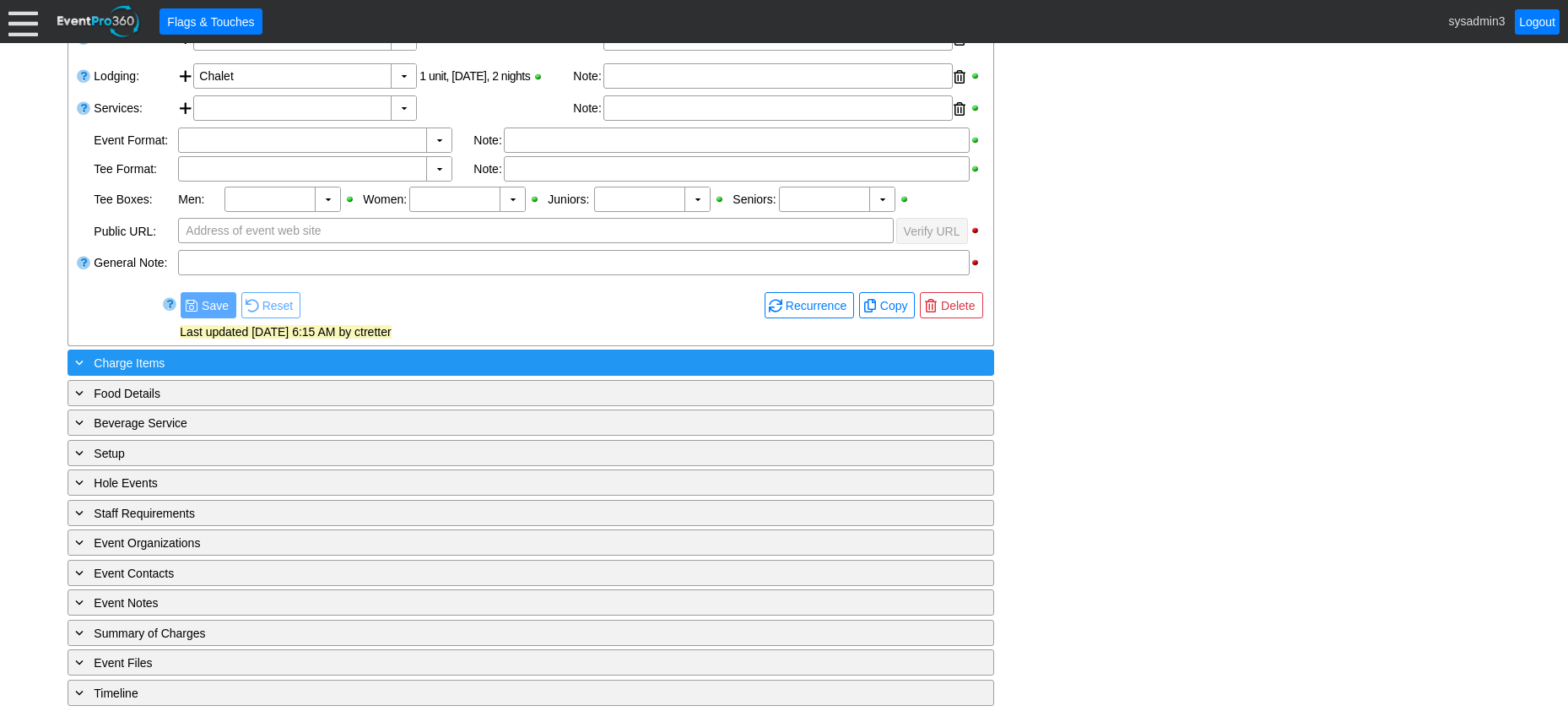
click at [266, 360] on div "+ Charge Items" at bounding box center [497, 362] width 850 height 20
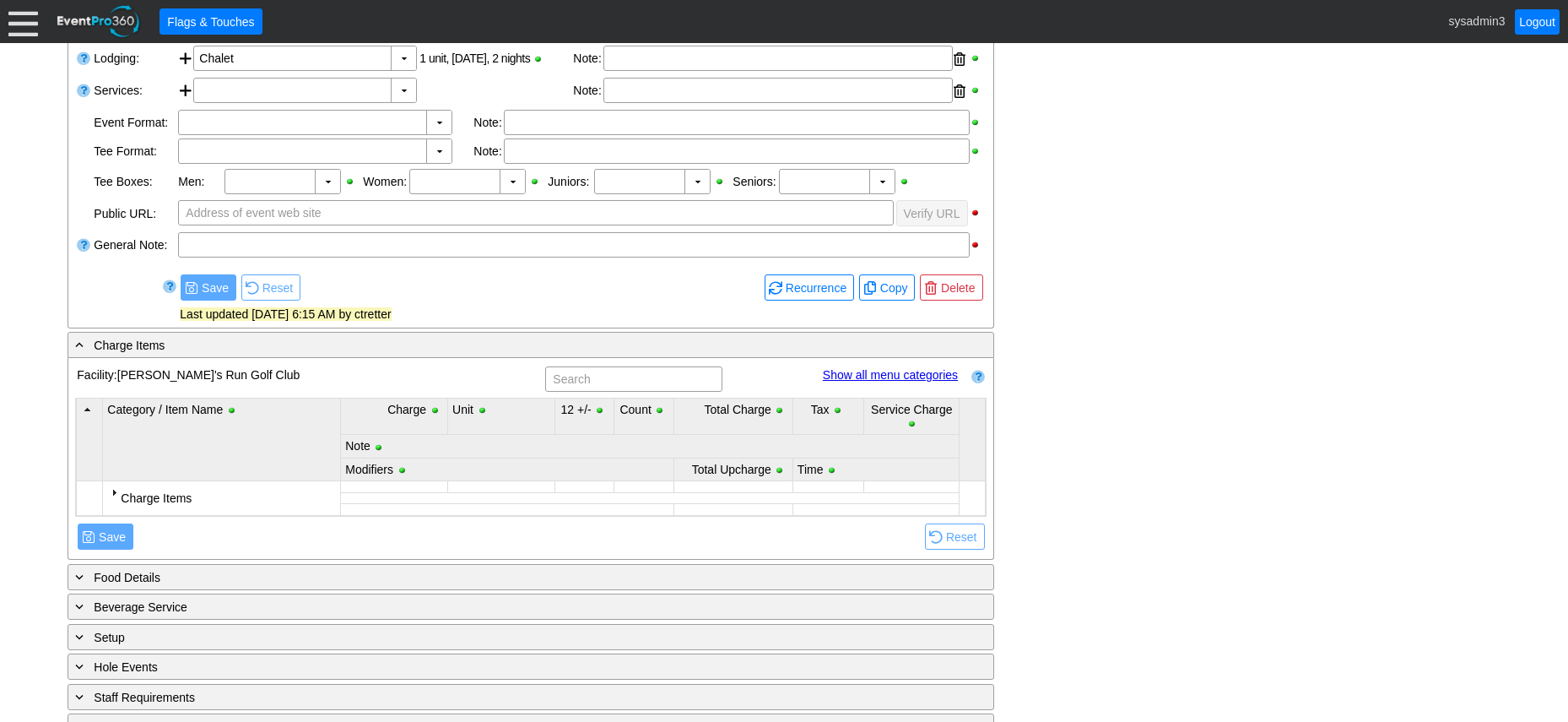
scroll to position [506, 0]
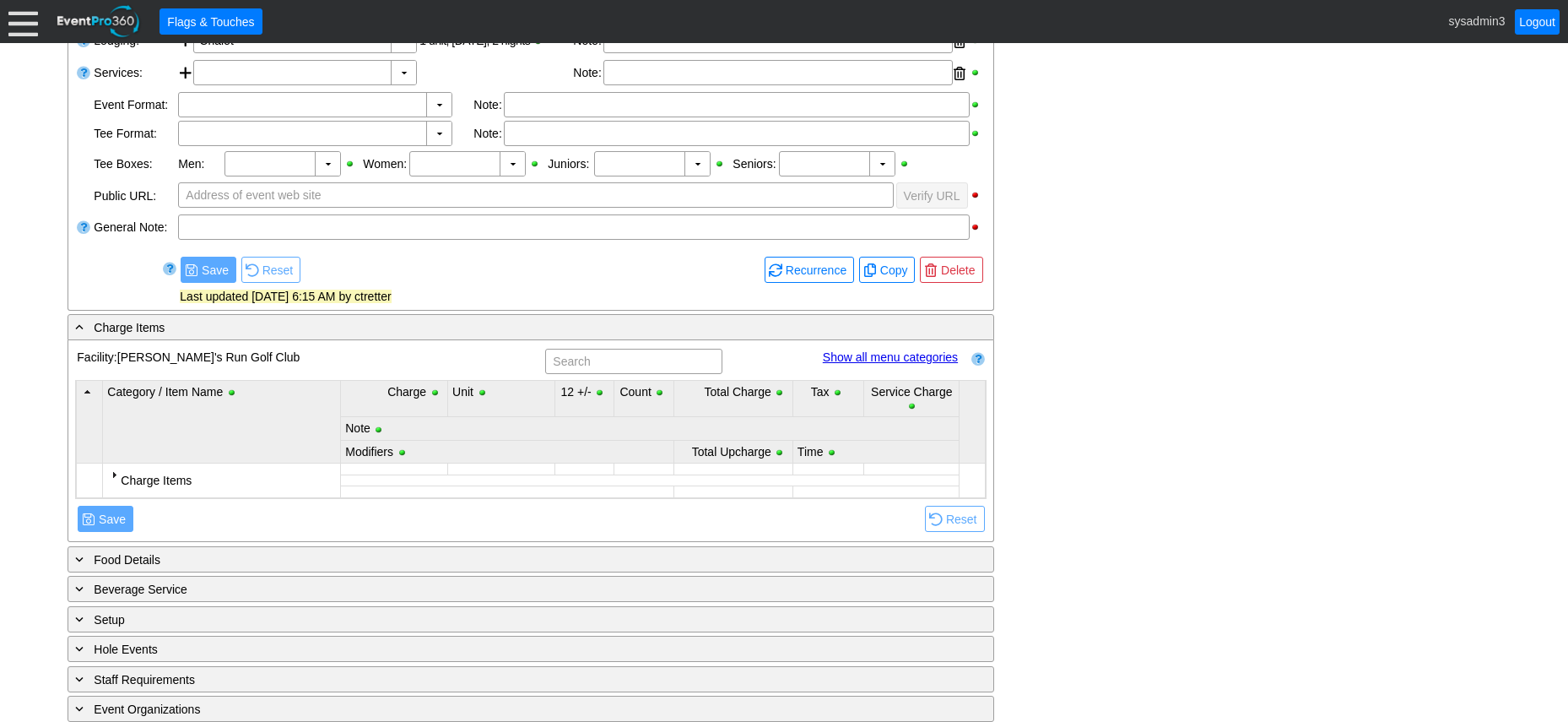
click at [114, 476] on div at bounding box center [113, 474] width 13 height 13
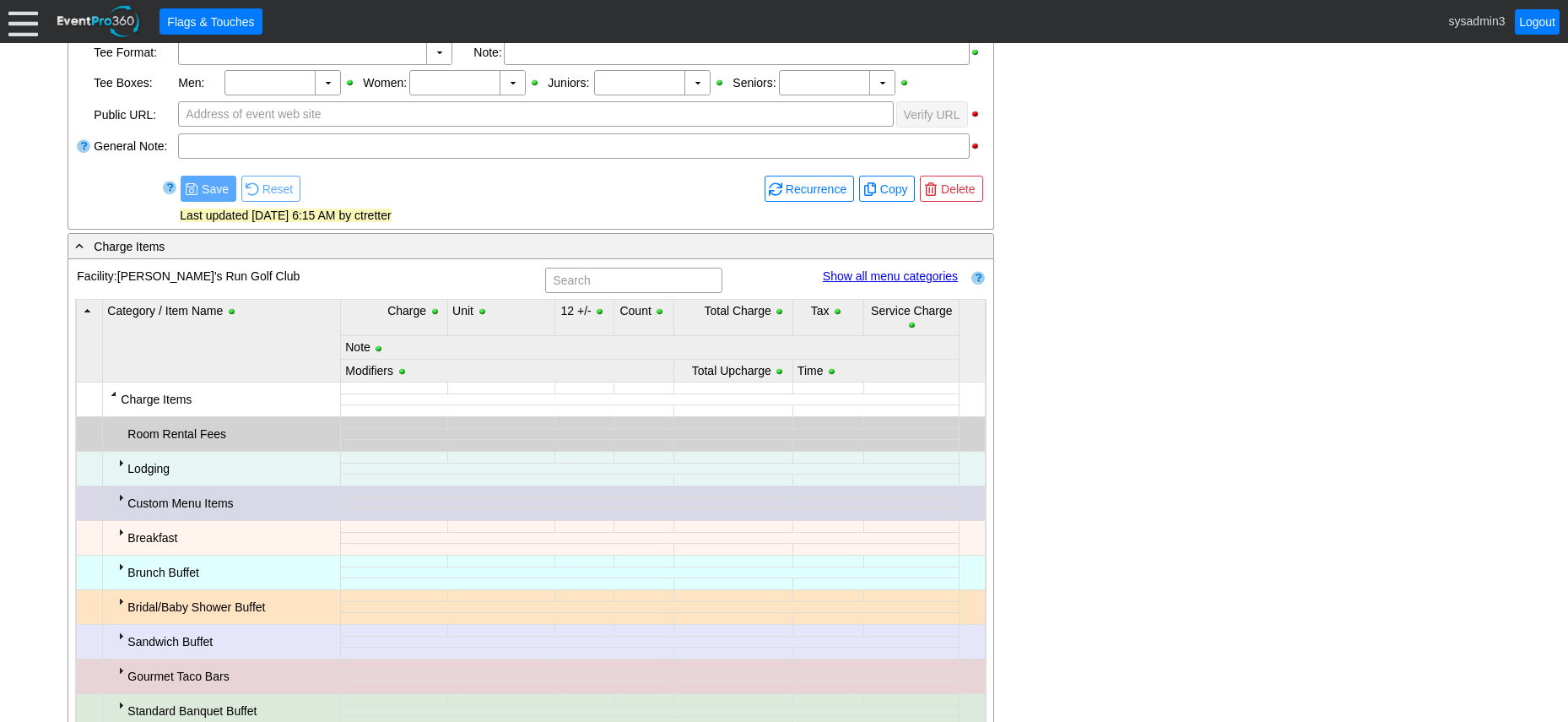
scroll to position [760, 0]
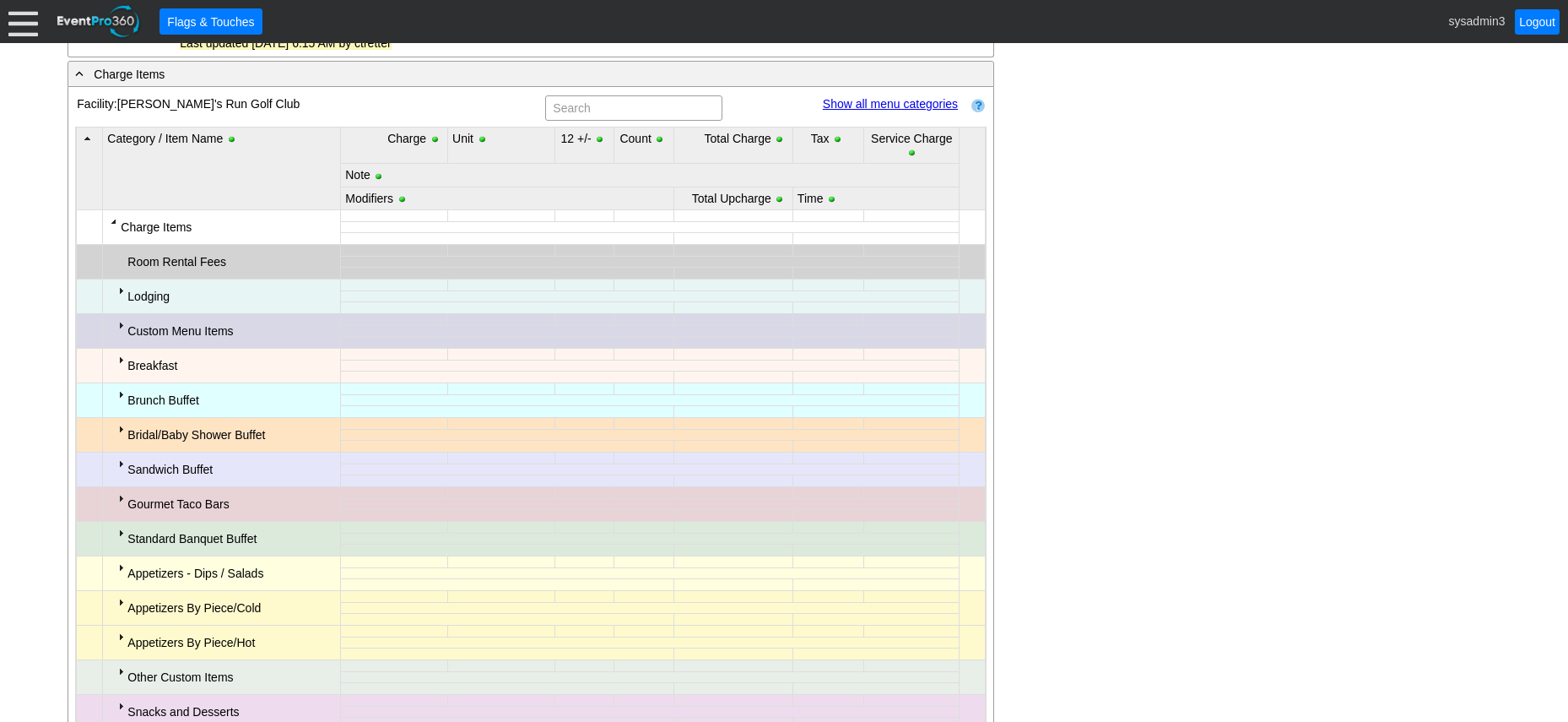
click at [115, 294] on div at bounding box center [121, 290] width 13 height 13
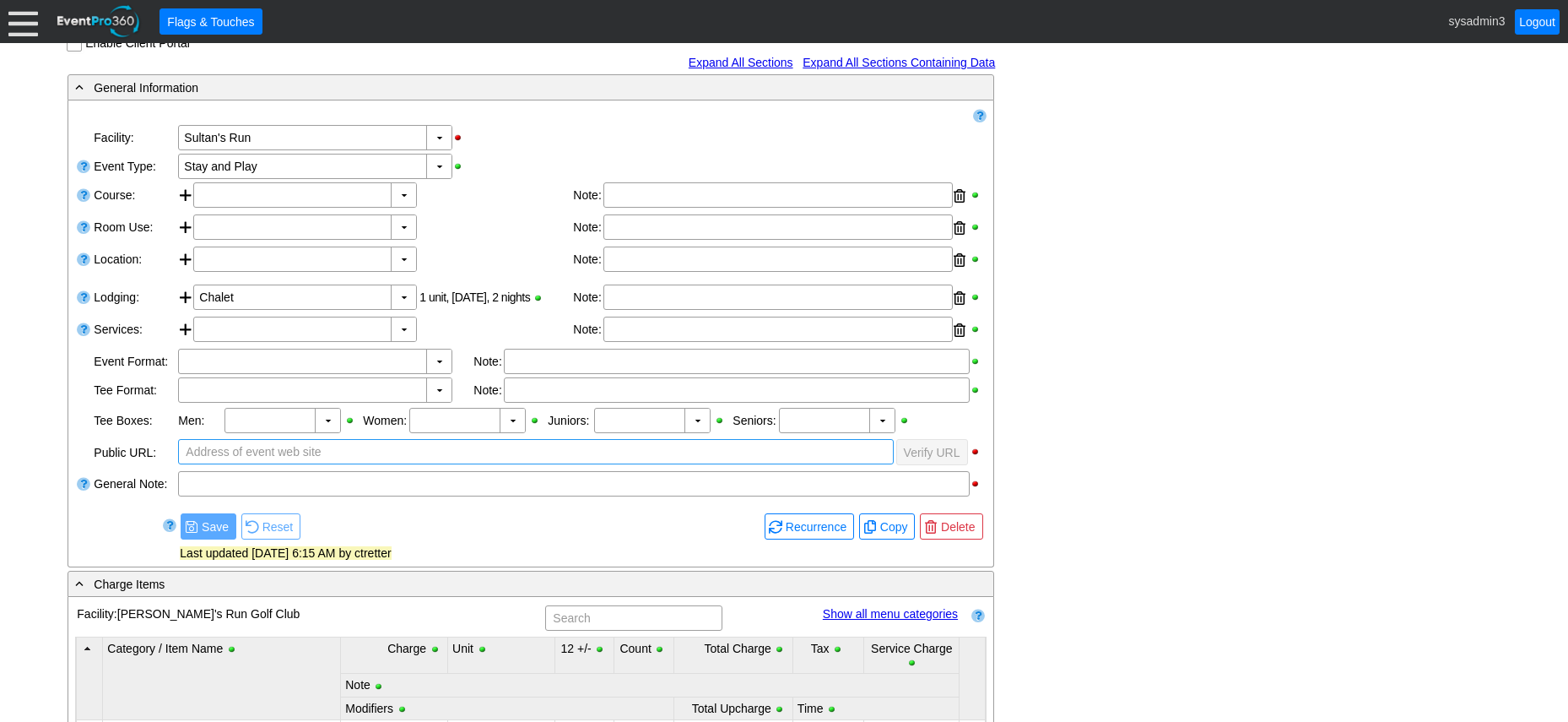
scroll to position [253, 0]
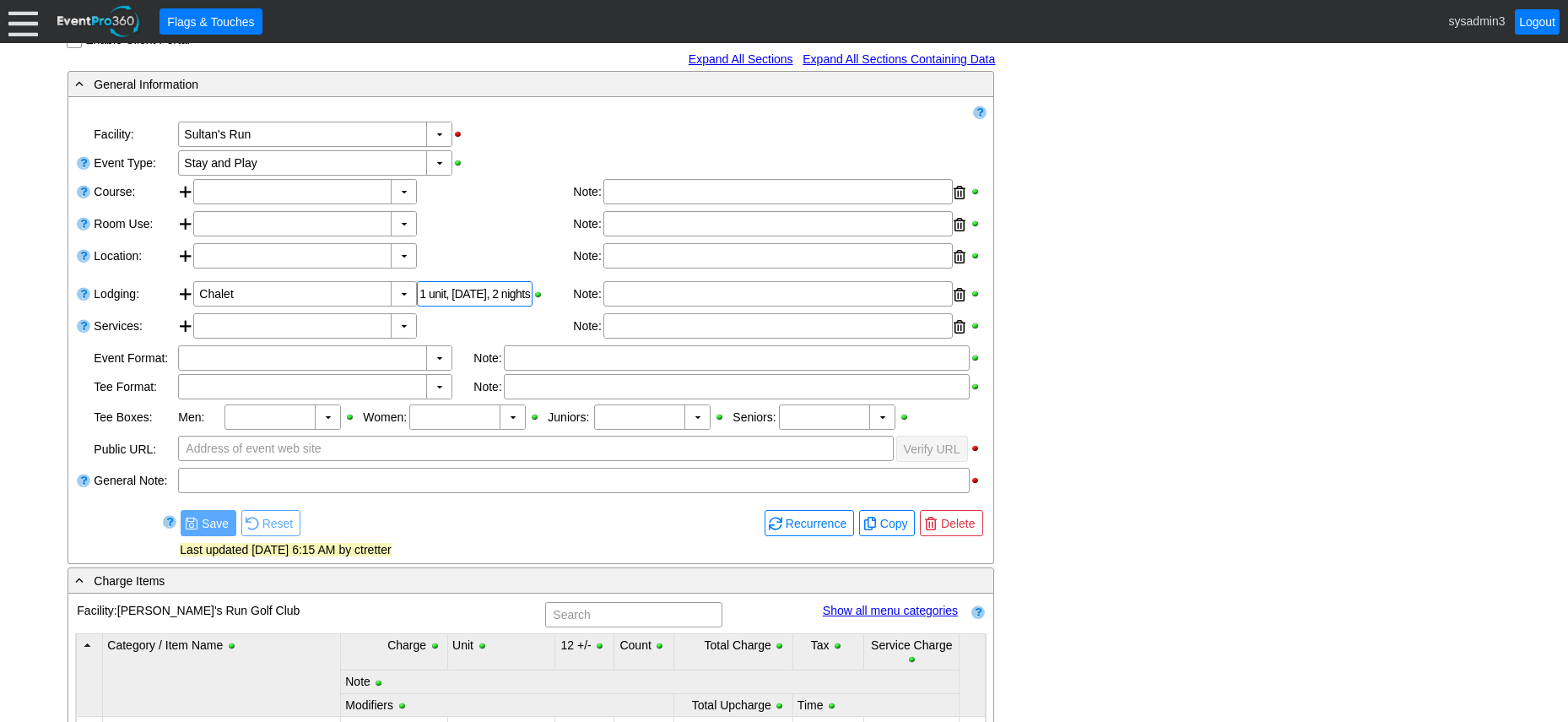
click at [492, 296] on div "1 unit, 9/4/2025, 2 nights" at bounding box center [475, 293] width 115 height 25
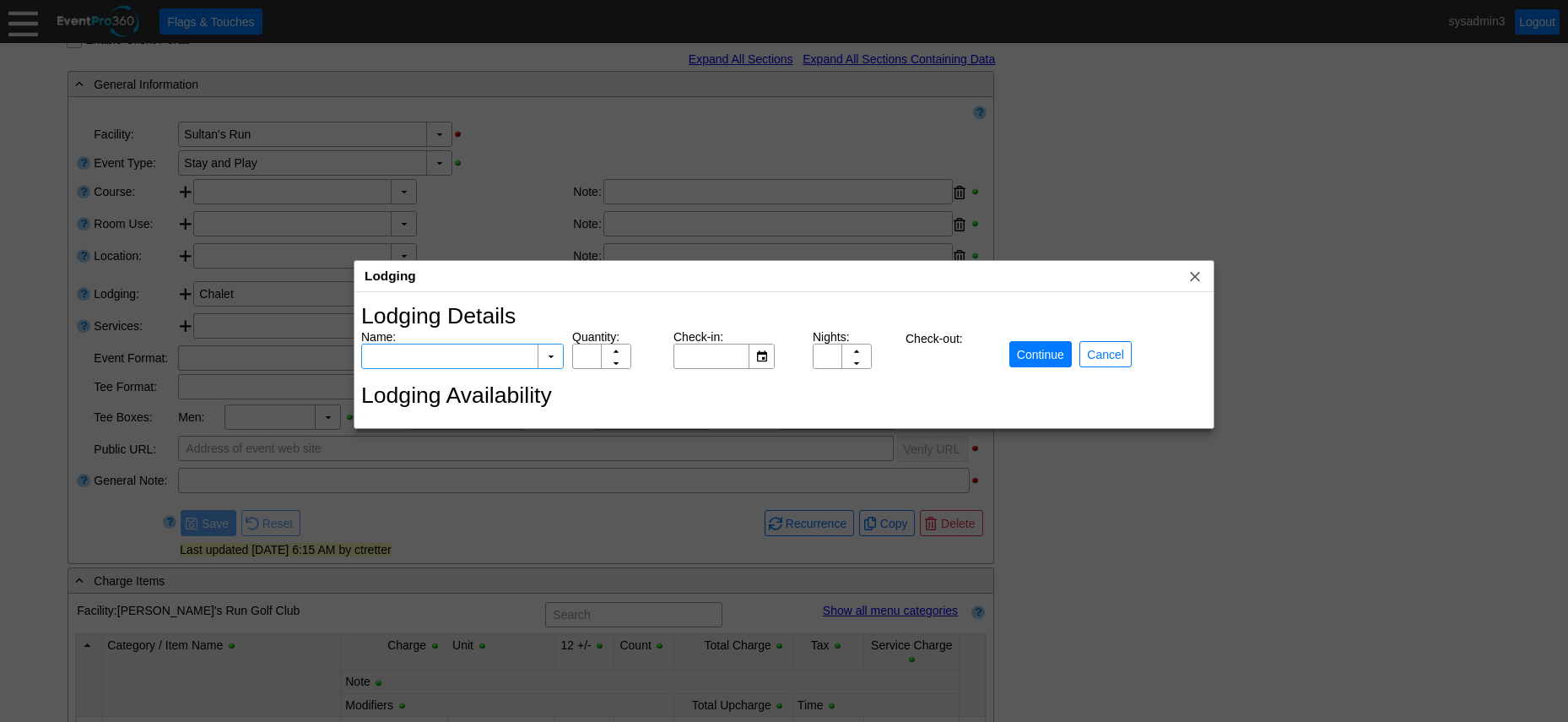
type input "Chalet"
type input "1"
type input "9/4/2025"
type input "2"
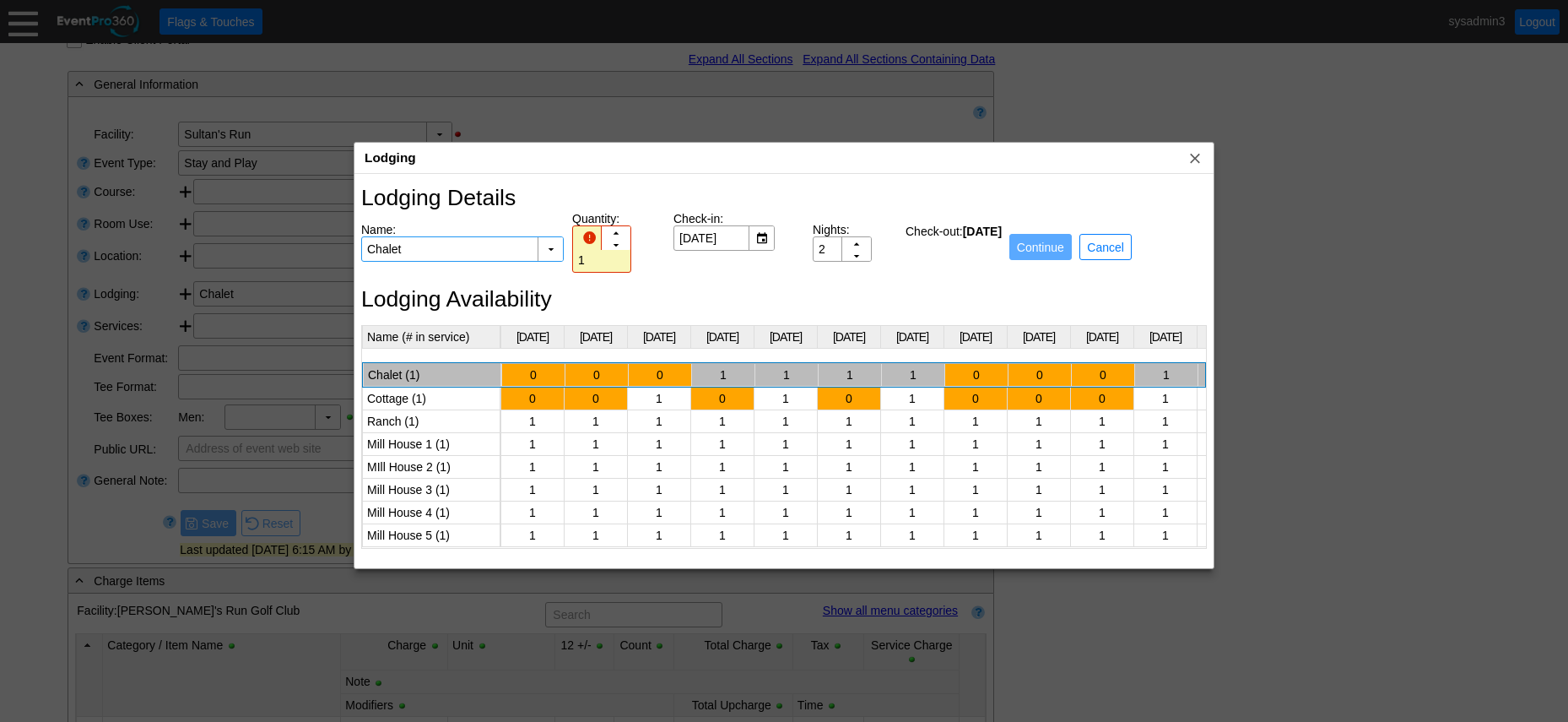
scroll to position [0, 1570]
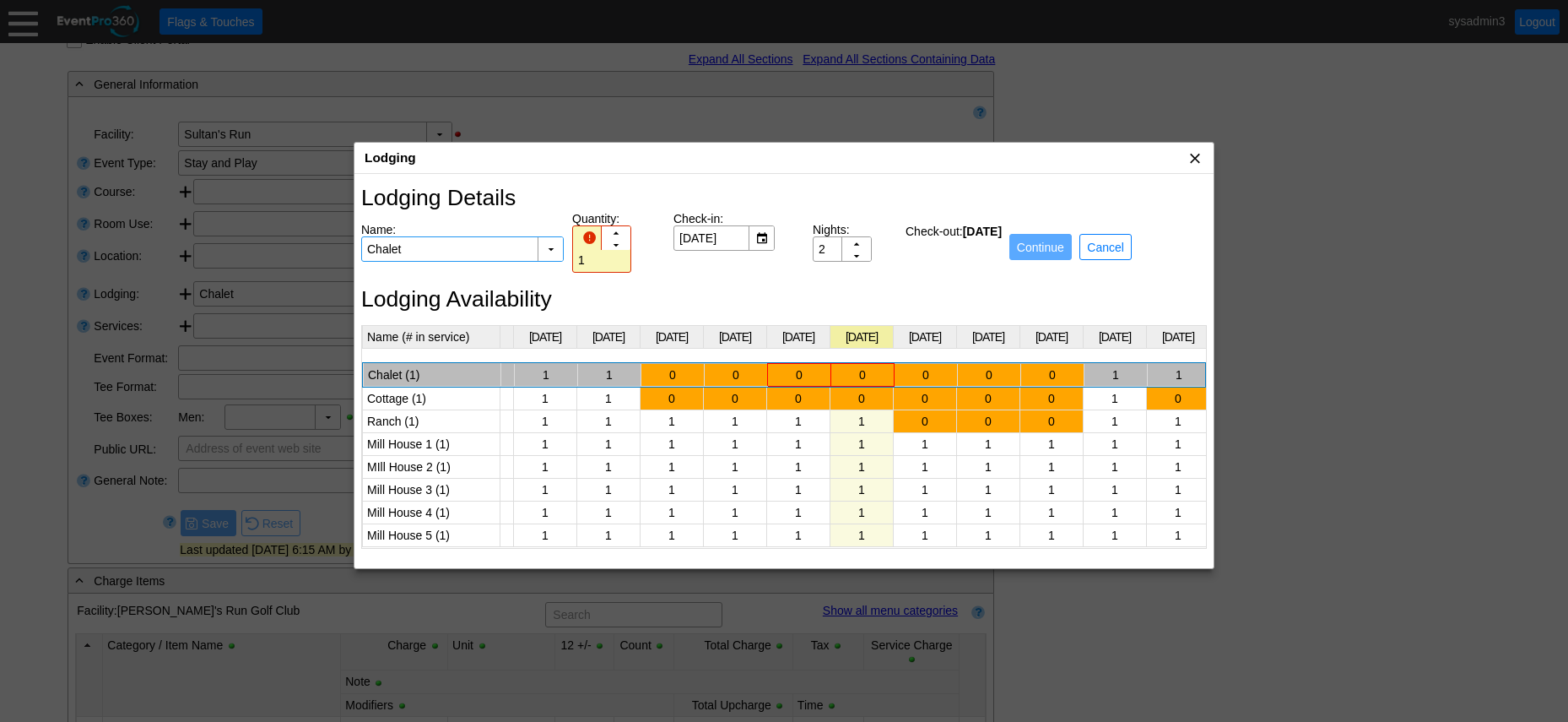
click at [1196, 159] on span "x" at bounding box center [1196, 158] width 17 height 17
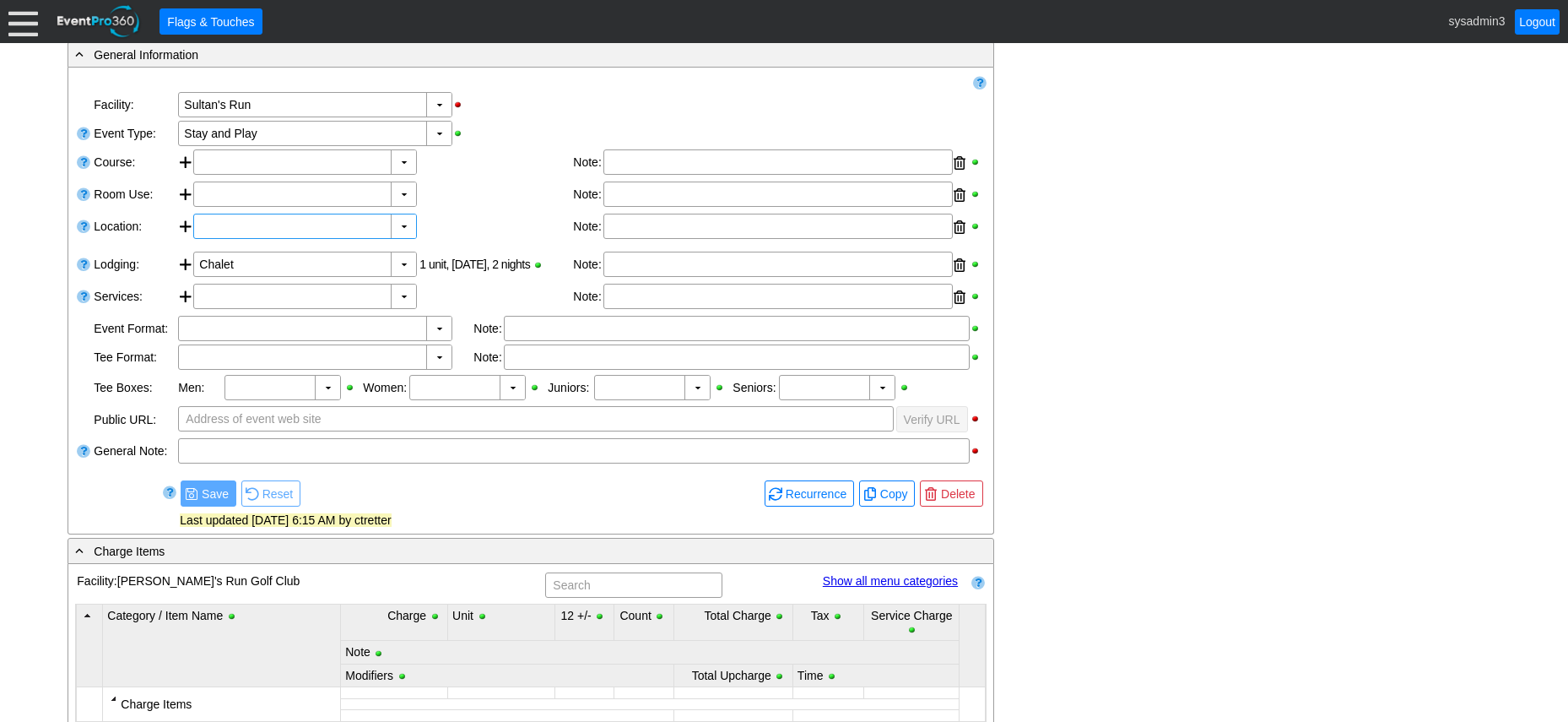
scroll to position [253, 0]
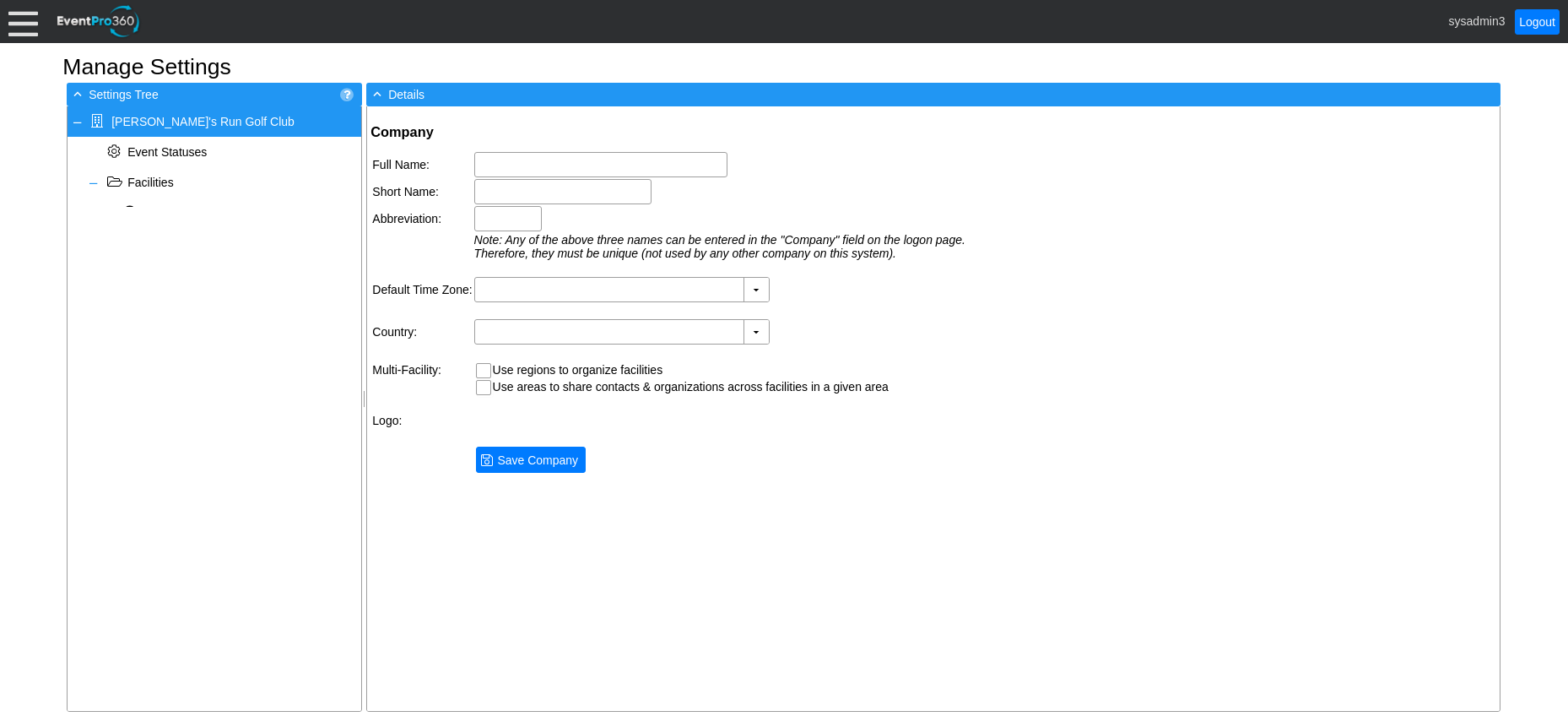
type input "[PERSON_NAME]'s Run Golf Club"
type input "Sultan's Run"
type input "SultRun"
type input "(GMT-05:00) Eastern Time ([GEOGRAPHIC_DATA] & [GEOGRAPHIC_DATA])"
type input "[GEOGRAPHIC_DATA] (English)"
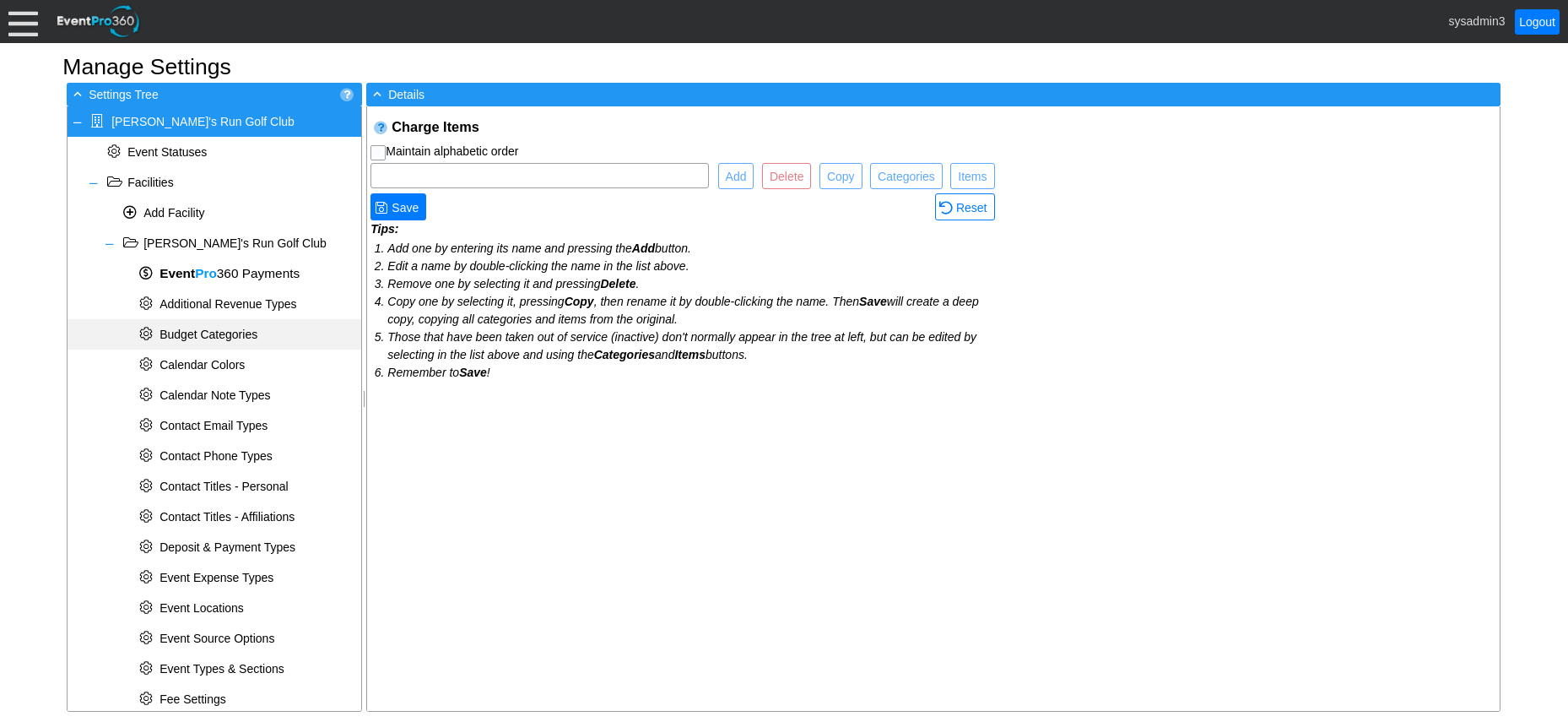
checkbox input "true"
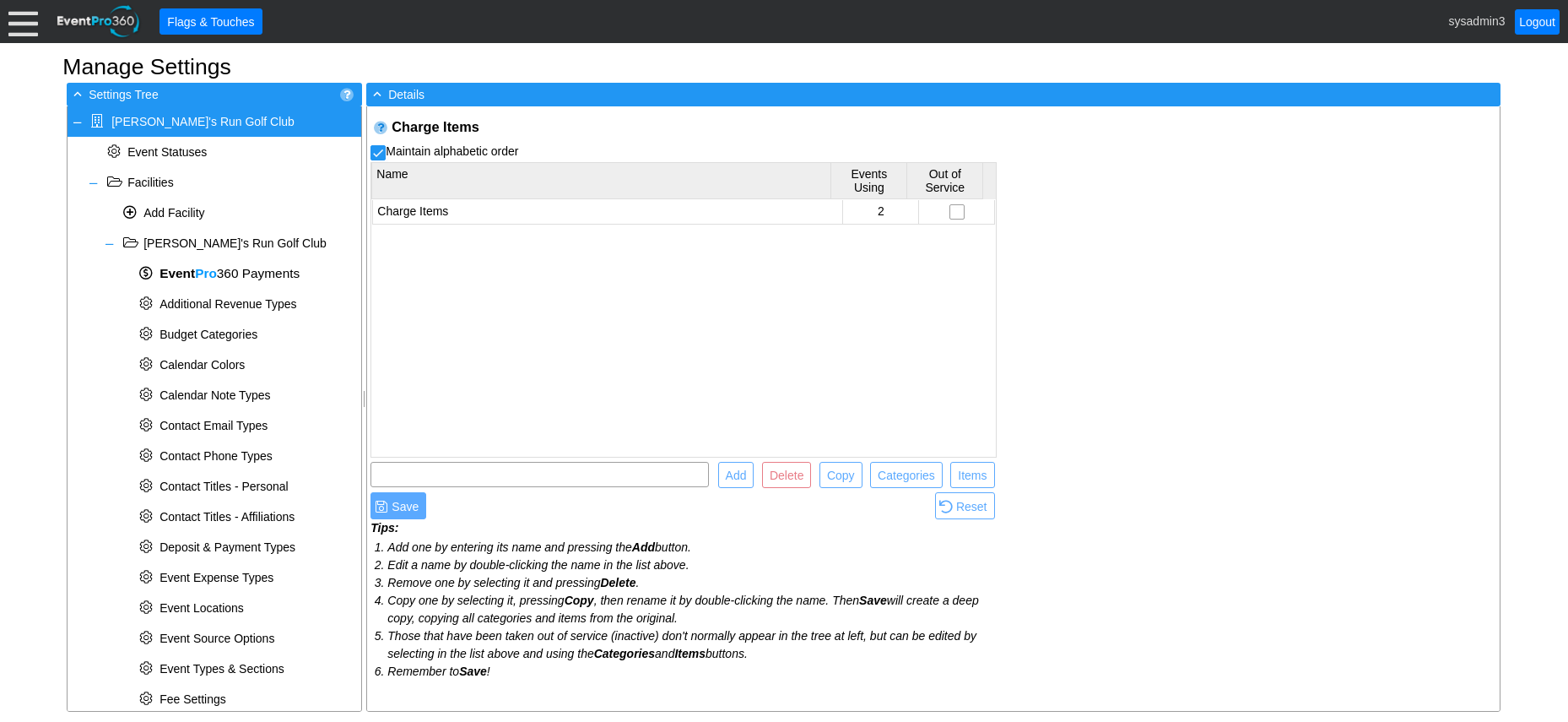
scroll to position [603, 0]
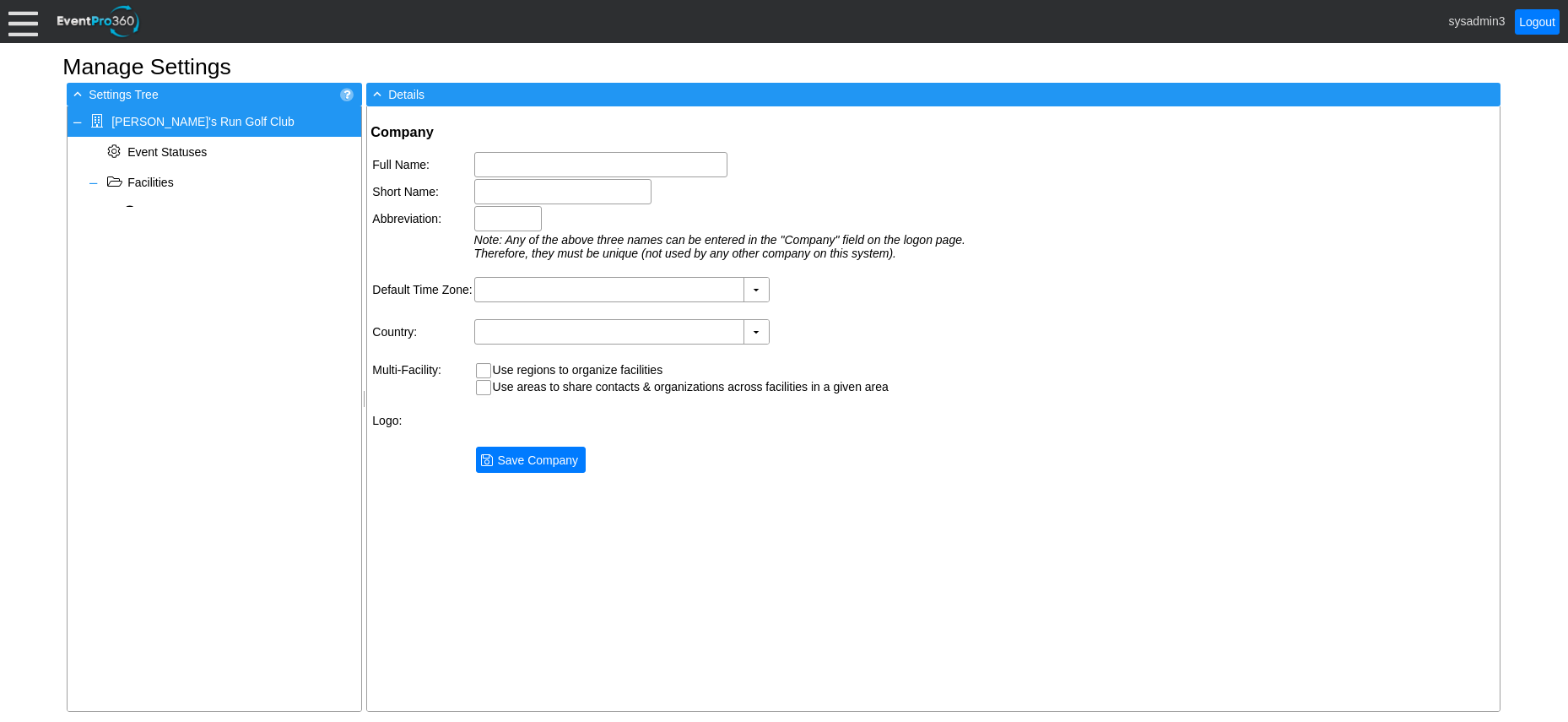
type input "[PERSON_NAME]'s Run Golf Club"
type input "Sultan's Run"
type input "SultRun"
type input "(GMT-05:00) Eastern Time ([GEOGRAPHIC_DATA] & [GEOGRAPHIC_DATA])"
type input "[GEOGRAPHIC_DATA] (English)"
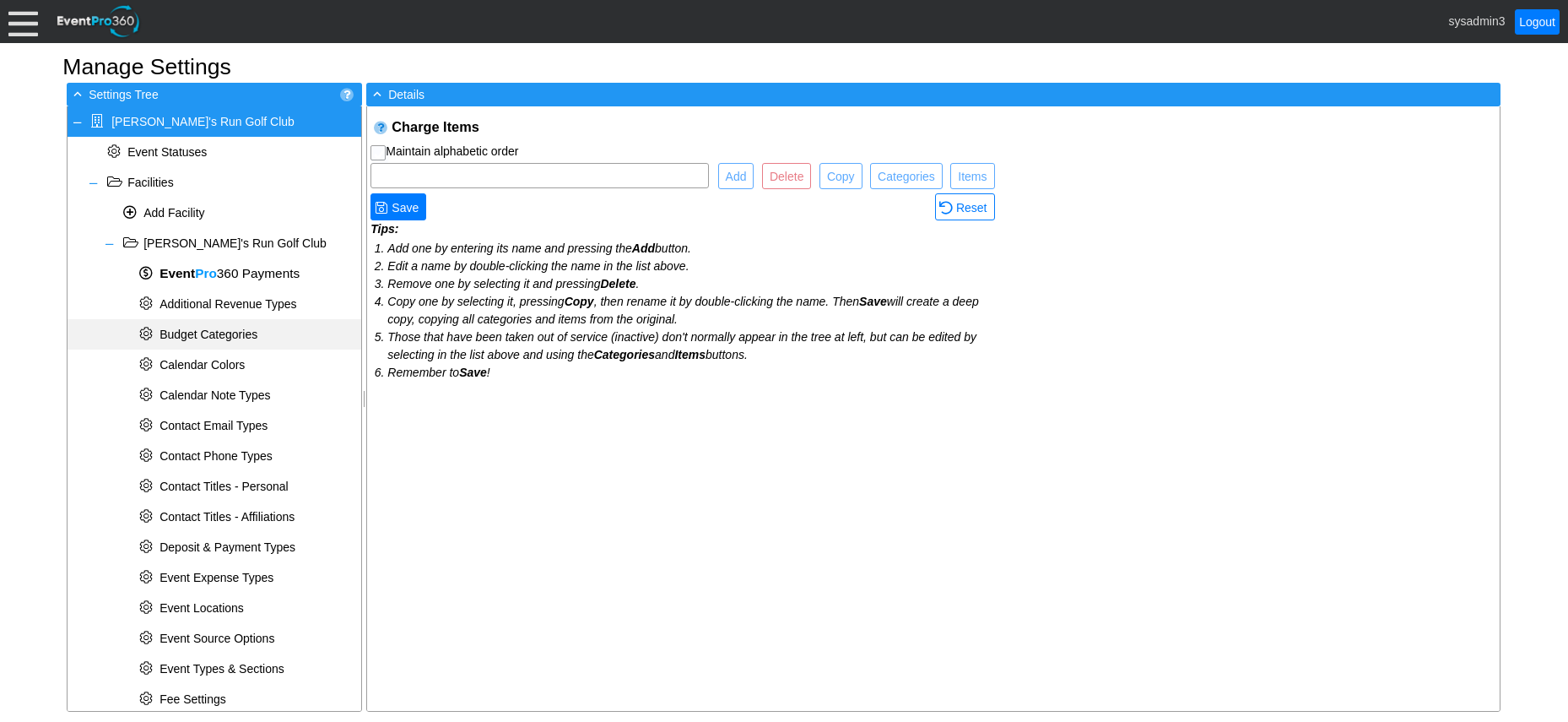
checkbox input "true"
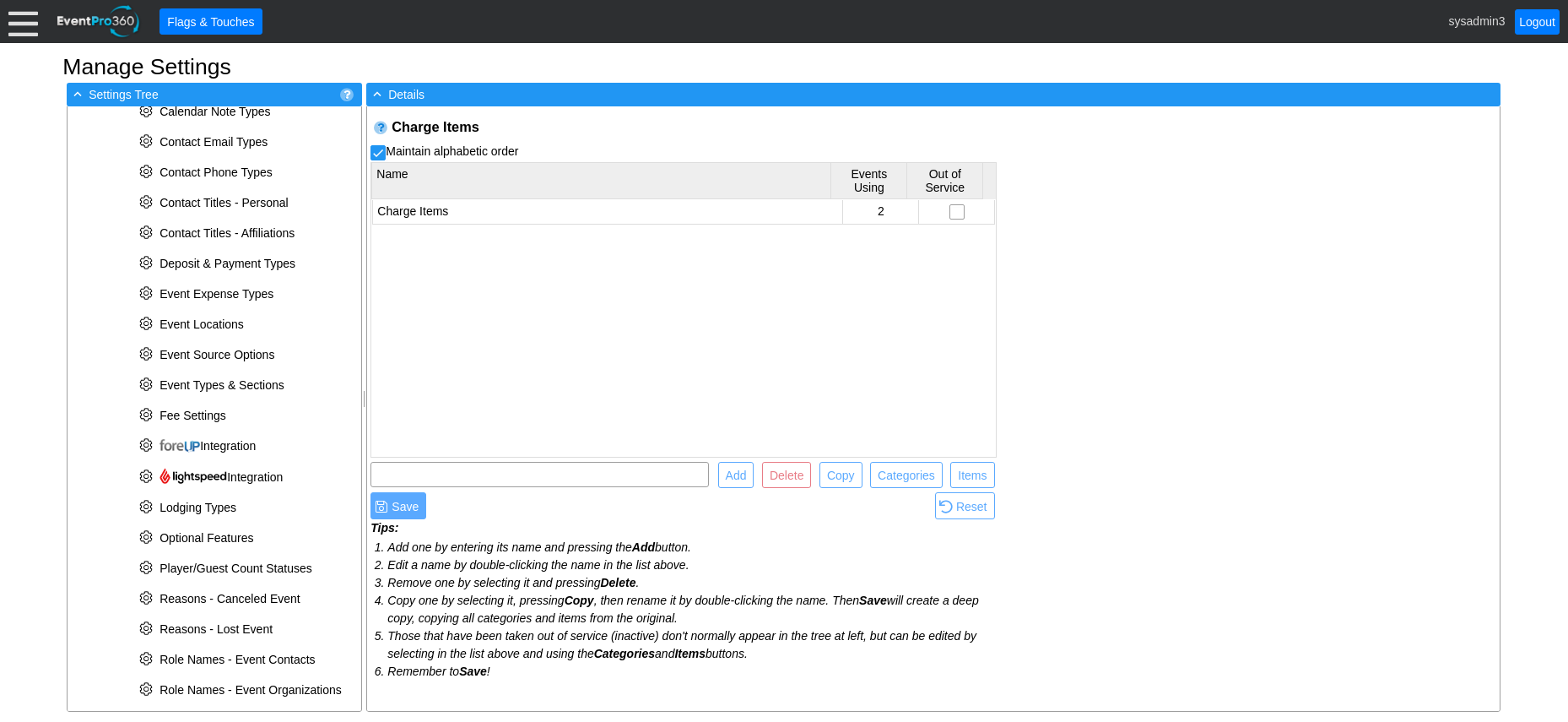
scroll to position [603, 0]
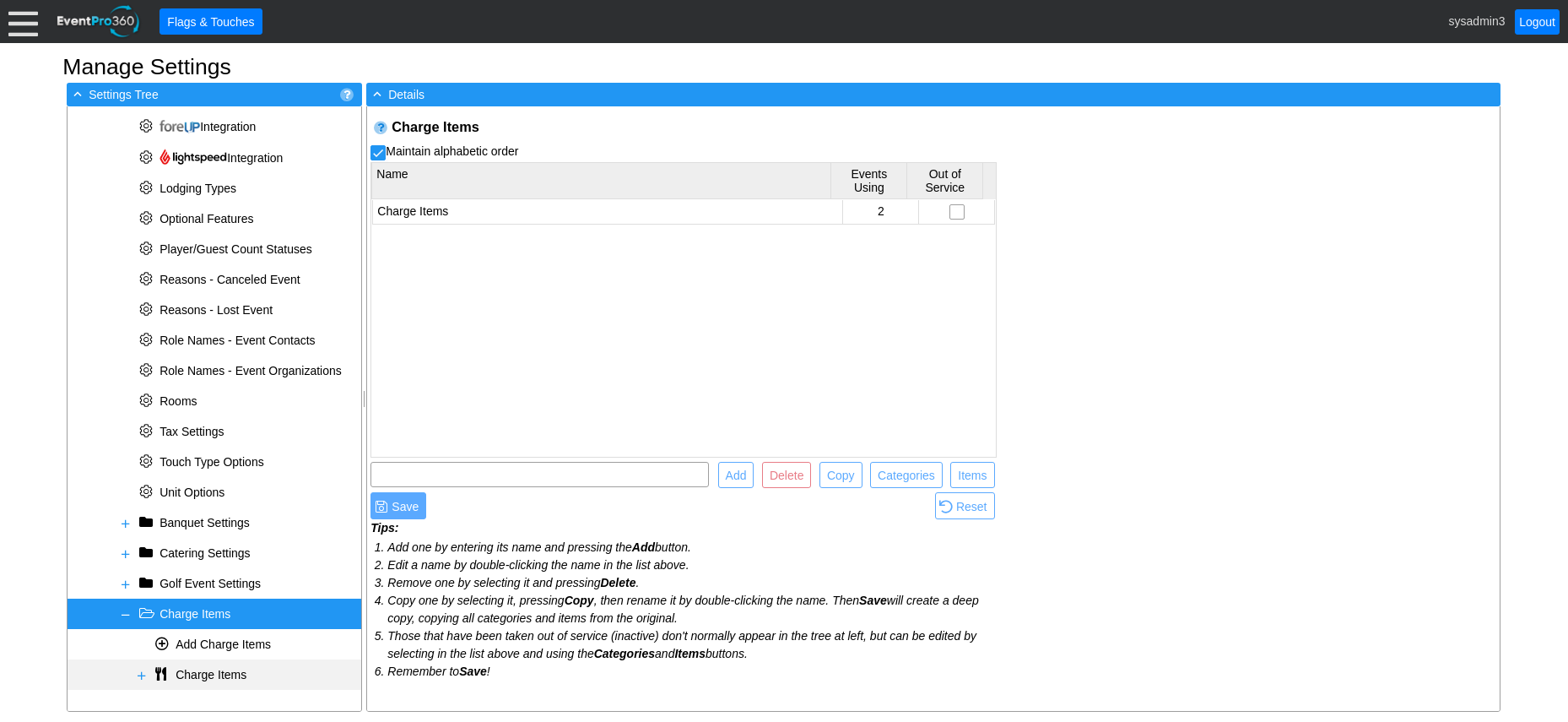
click at [135, 670] on span at bounding box center [142, 675] width 13 height 13
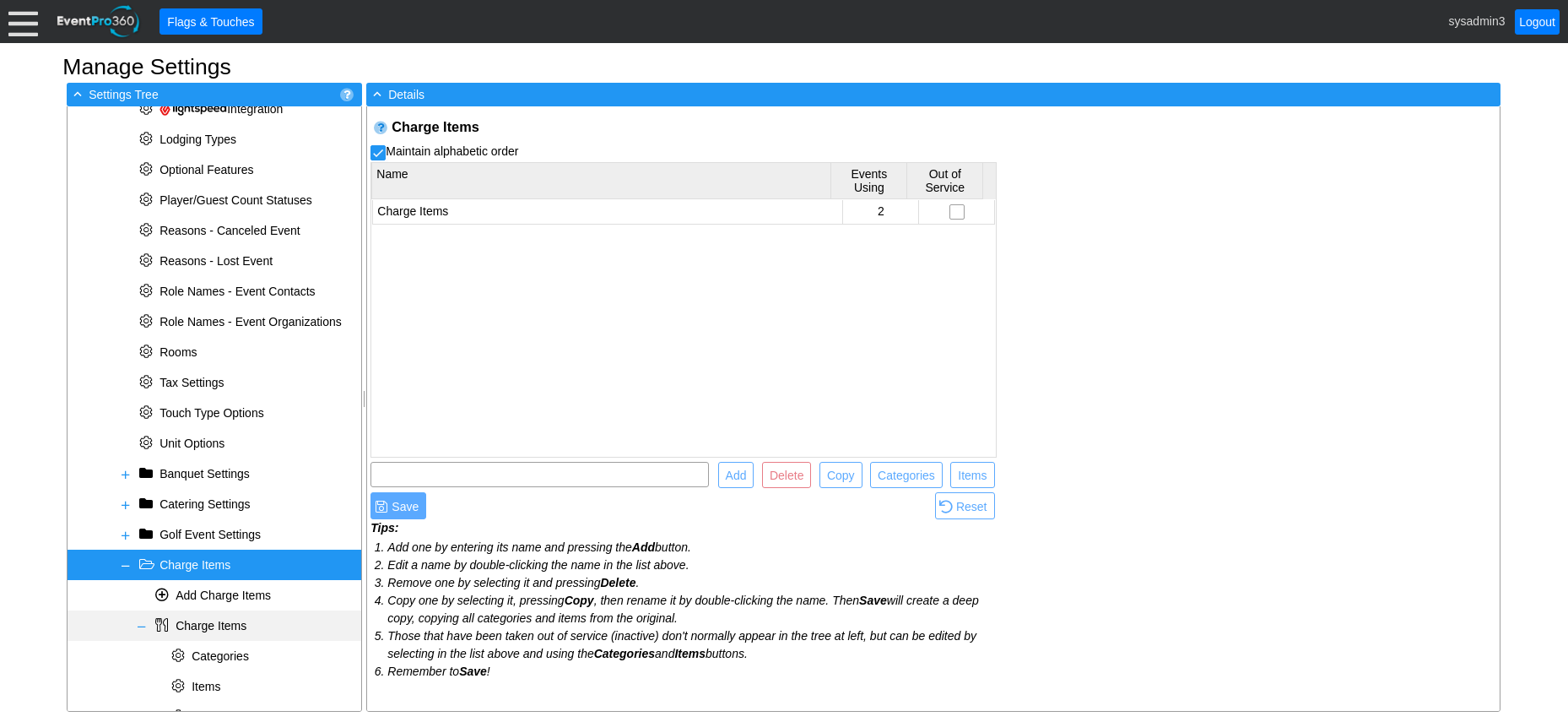
scroll to position [694, 0]
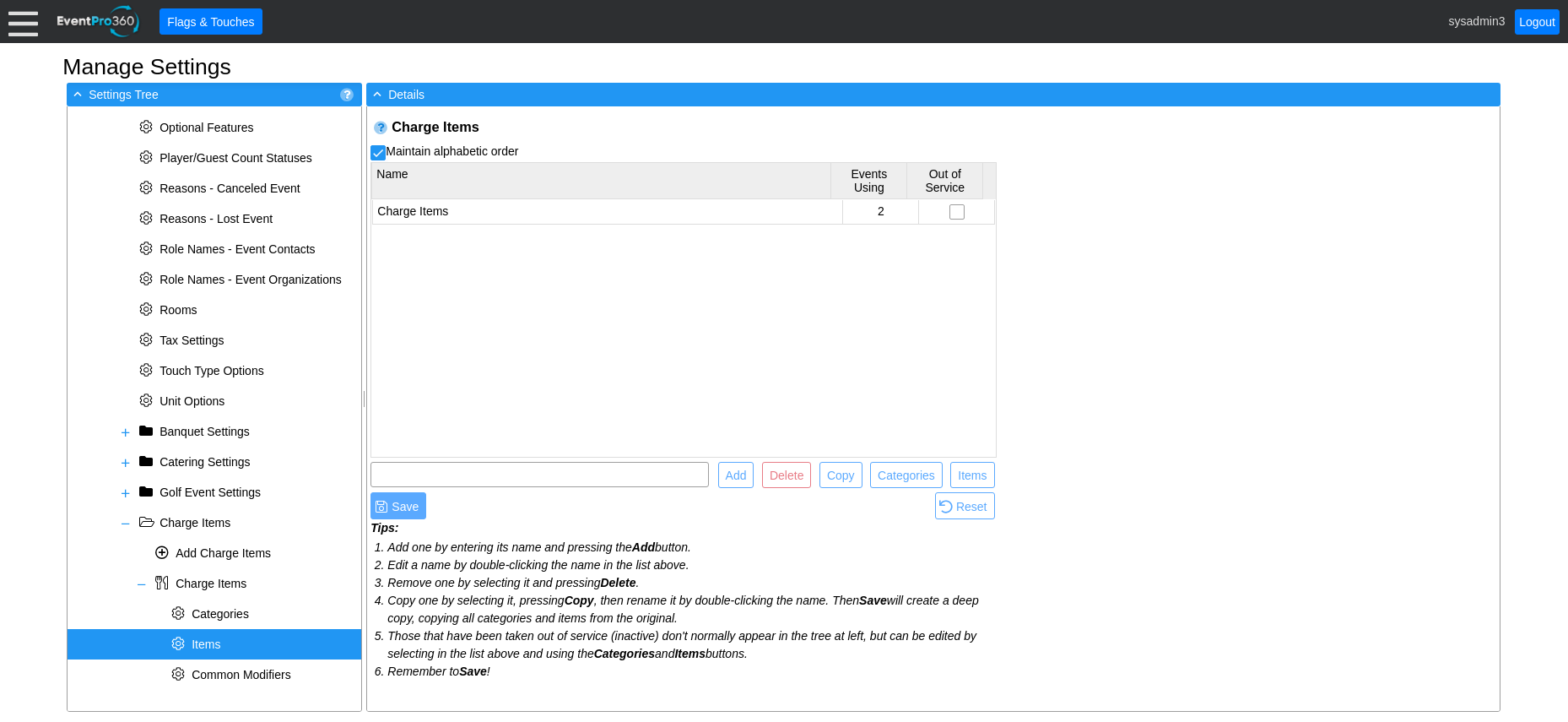
click at [214, 646] on span "Items" at bounding box center [205, 644] width 29 height 13
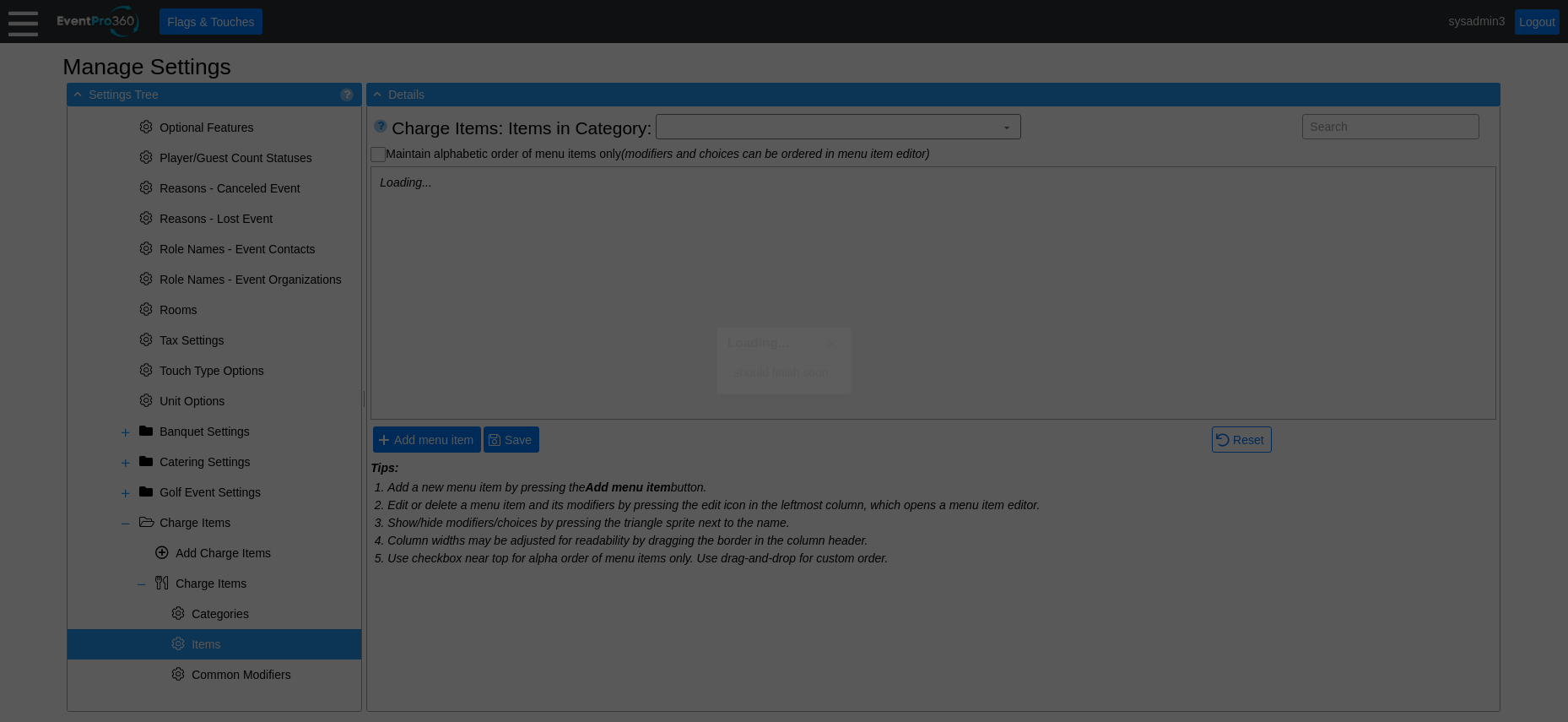
checkbox input "true"
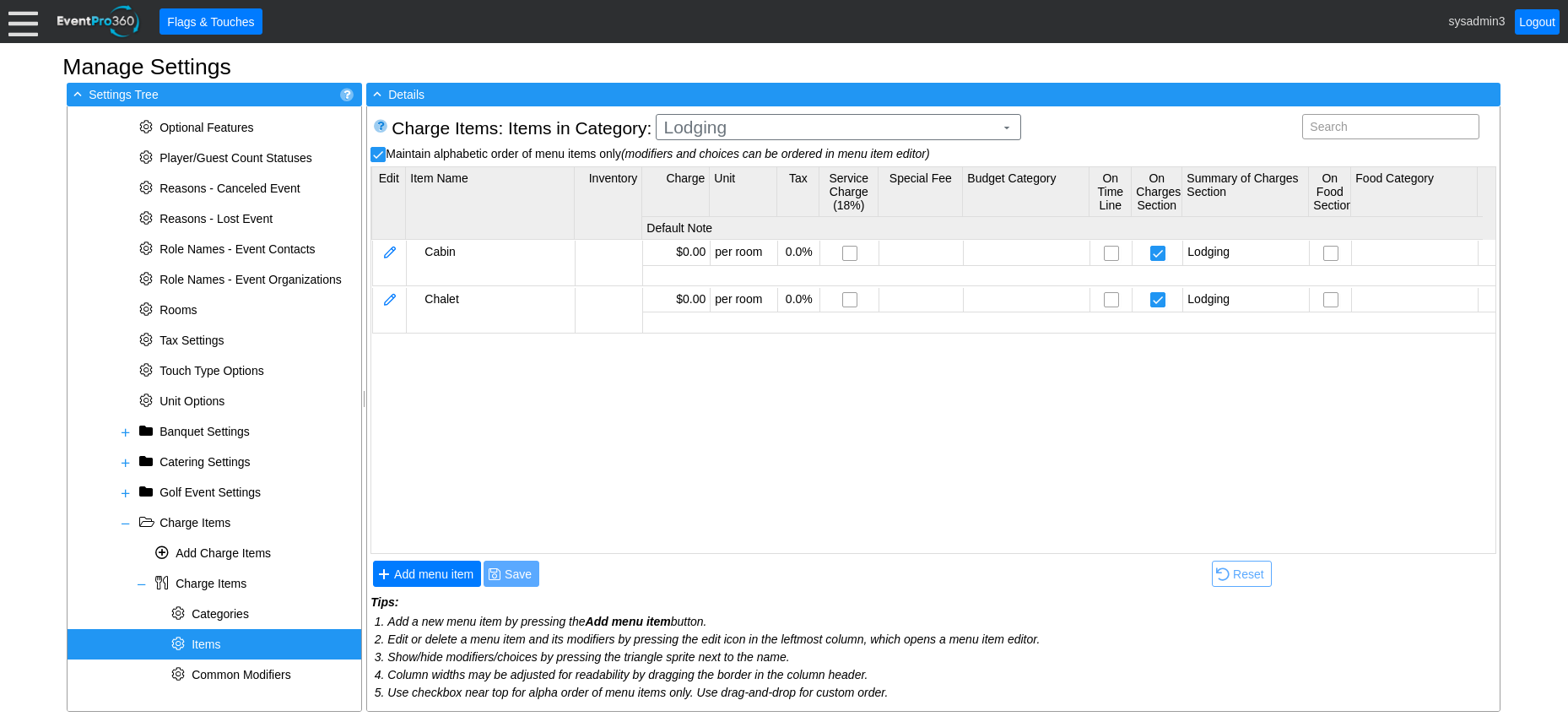
scroll to position [0, 0]
click at [425, 576] on span "Add menu item" at bounding box center [434, 574] width 86 height 17
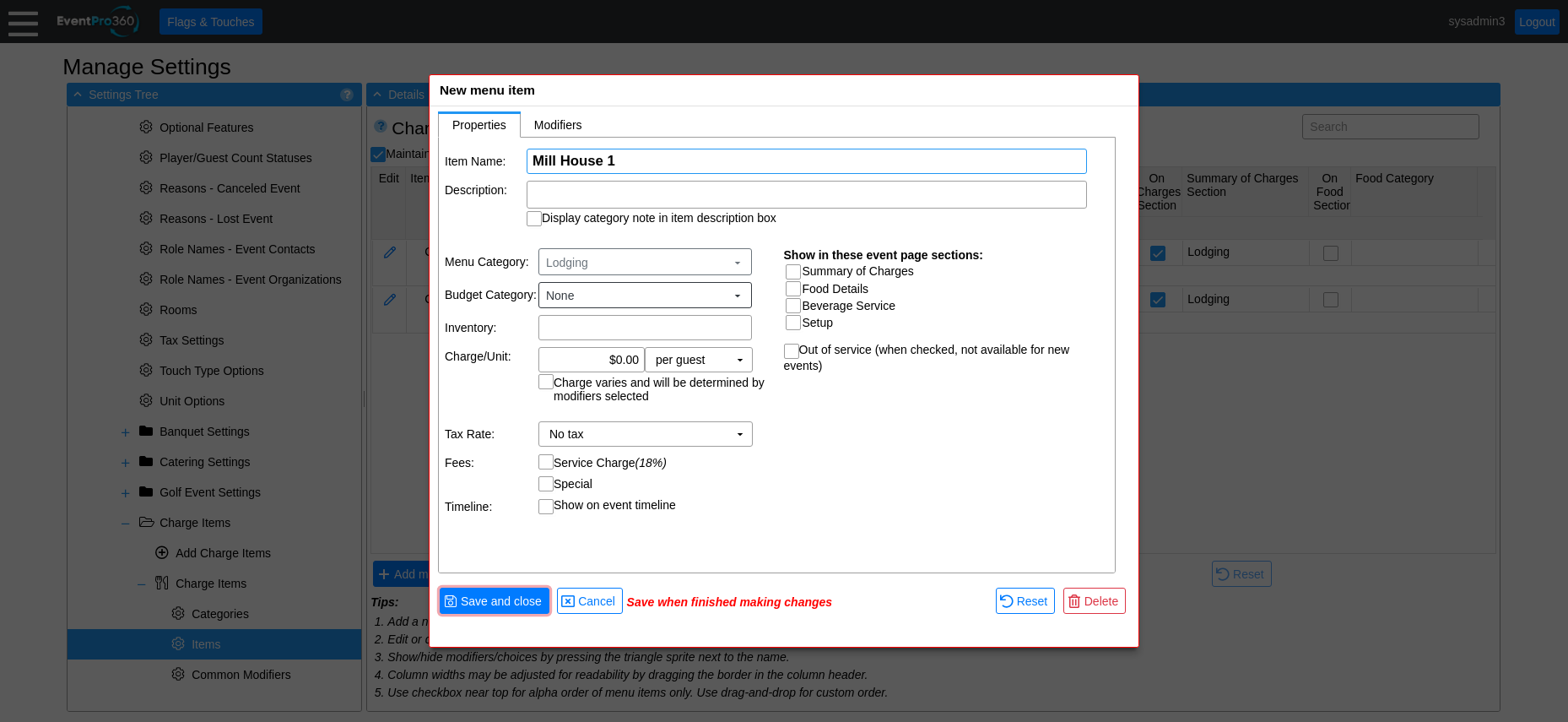
type input "Mill House 1"
click at [805, 427] on div "Item Name: Χ Mill House 1 Name of the menu item Description: Display category n…" at bounding box center [777, 355] width 678 height 436
click at [798, 275] on input "Summary of Charges" at bounding box center [795, 274] width 17 height 17
checkbox input "true"
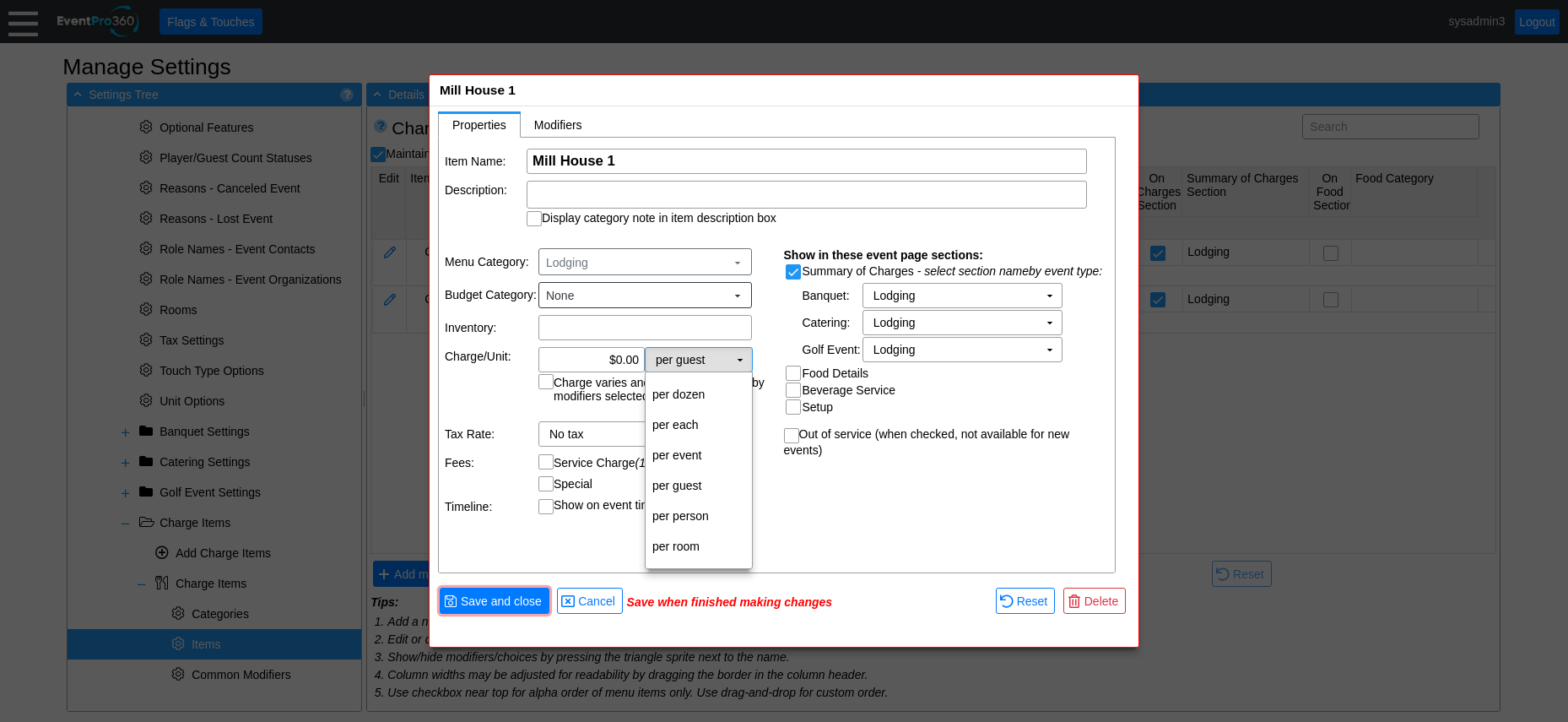
click at [738, 353] on td "▼" at bounding box center [740, 359] width 23 height 23
click at [684, 550] on td "per room" at bounding box center [699, 546] width 106 height 30
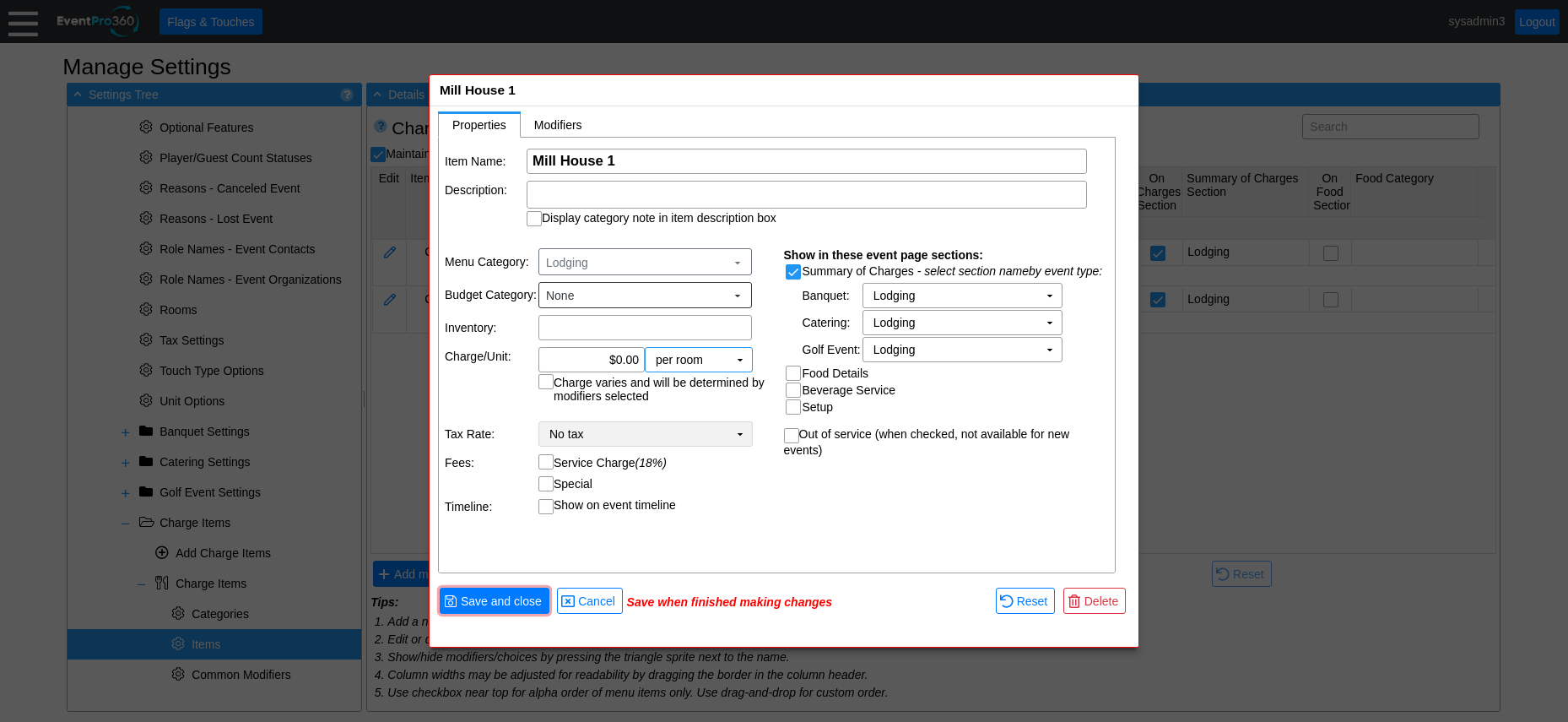
click at [741, 433] on td "▼" at bounding box center [740, 433] width 23 height 23
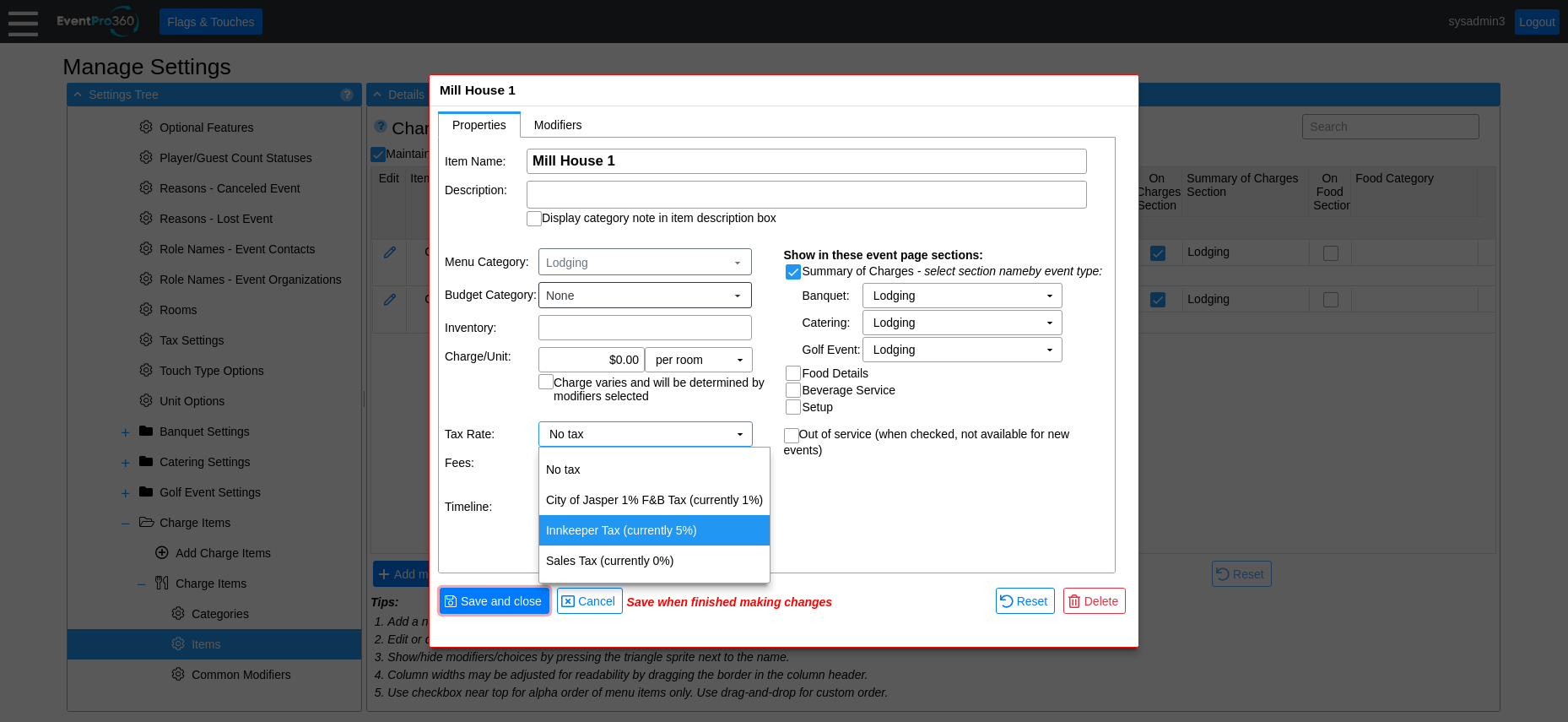
click at [618, 527] on td "Innkeeper Tax (currently 5%)" at bounding box center [655, 530] width 231 height 30
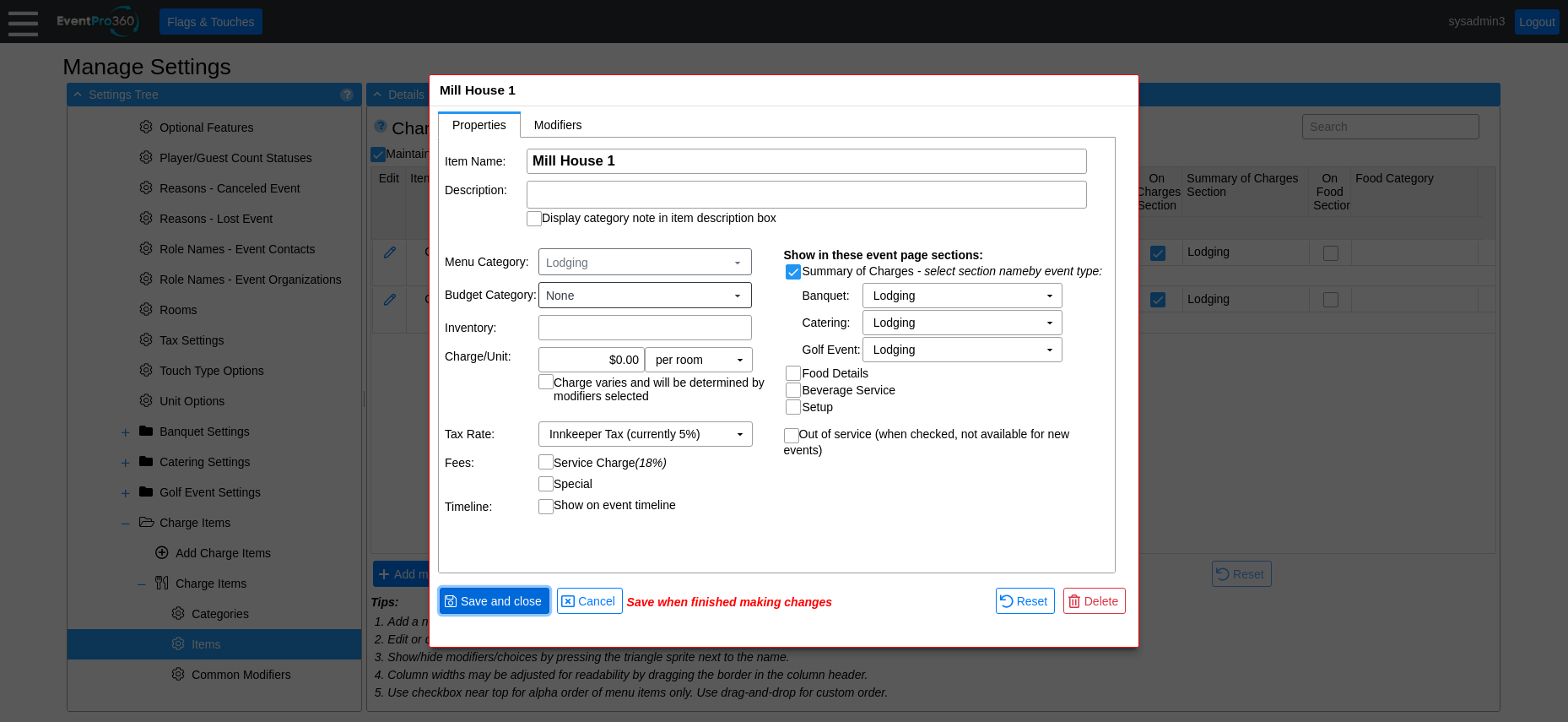
click at [501, 600] on span "Save and close" at bounding box center [502, 601] width 88 height 17
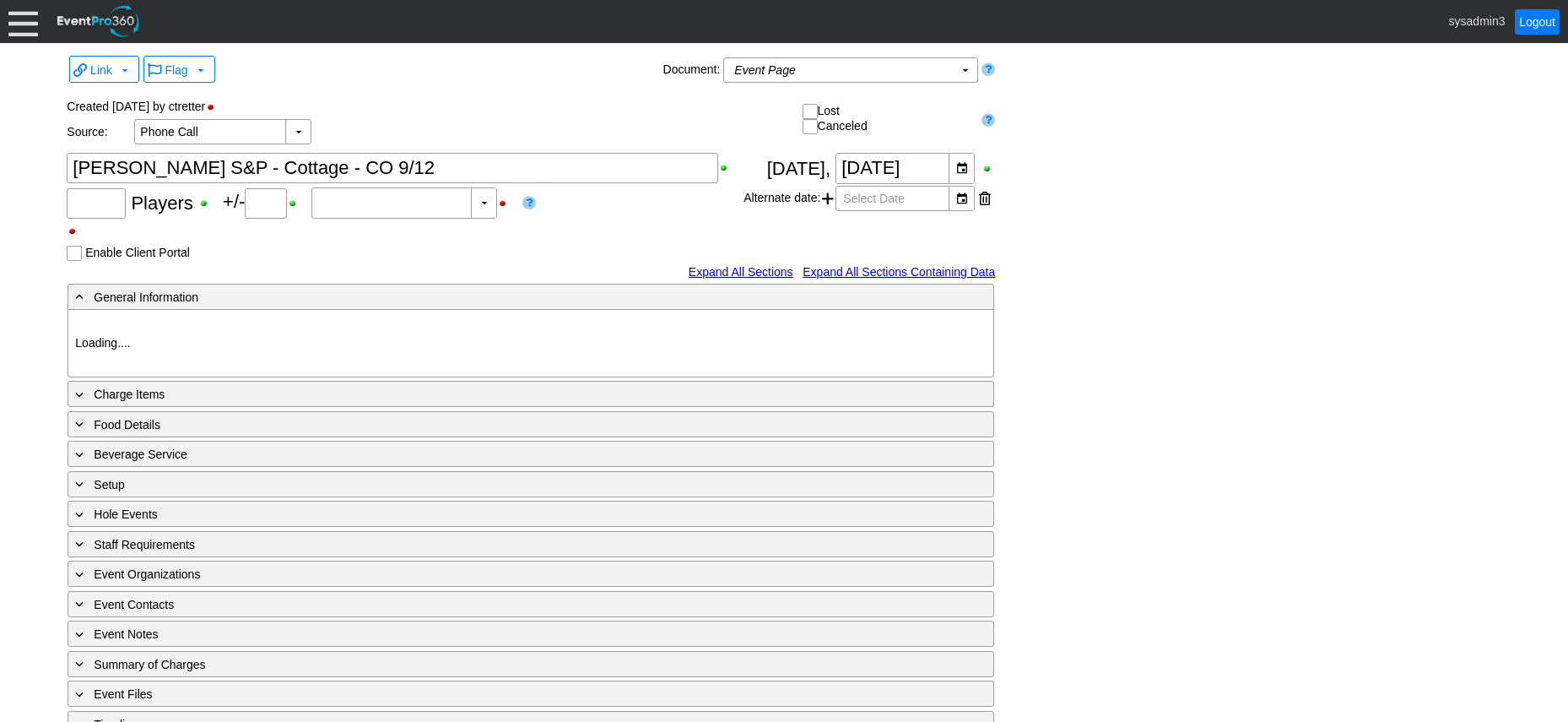
type input "Sultan's Run"
type input "Stay and Play"
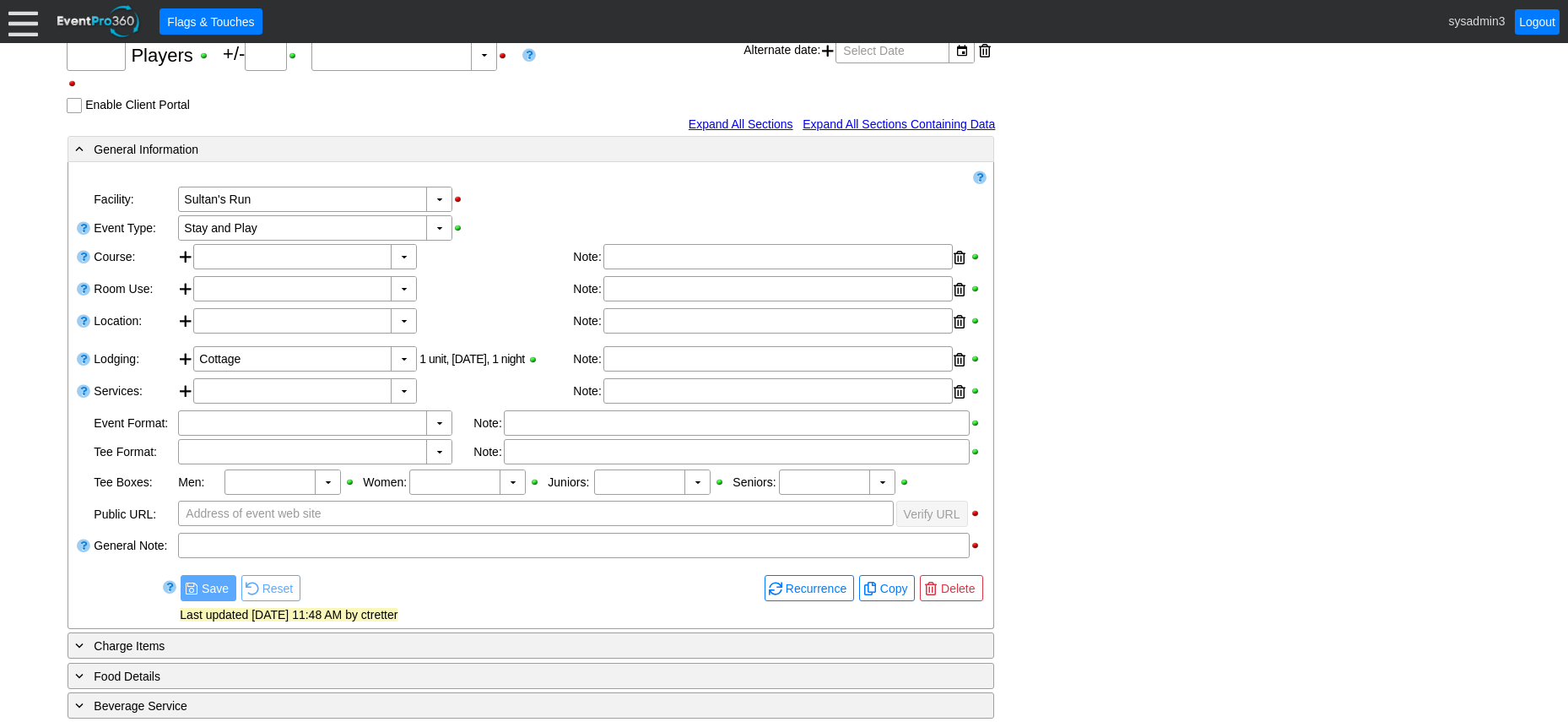
type input "4"
type input "0"
type input "Estimated"
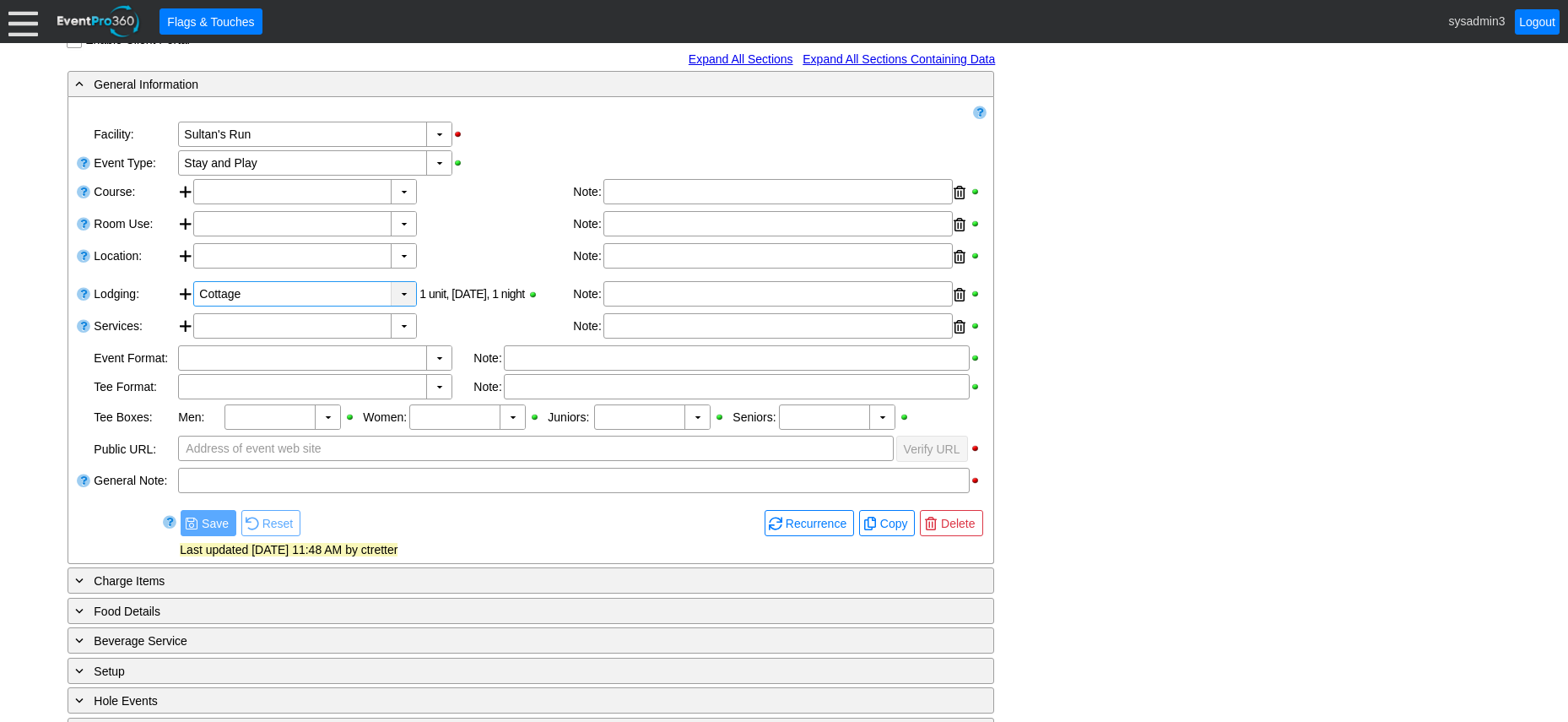
click at [406, 292] on div "▼" at bounding box center [403, 293] width 25 height 23
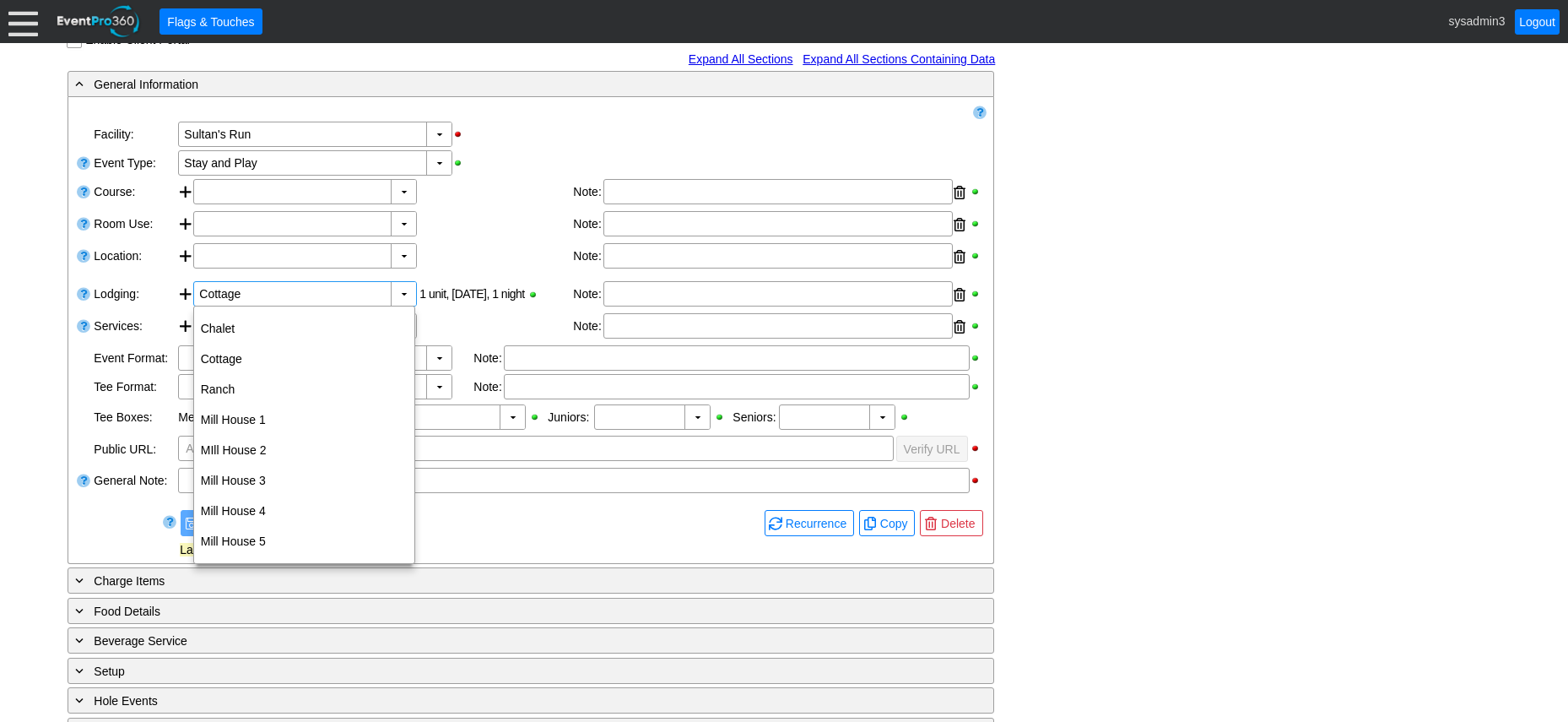
click at [1048, 346] on div "- General Information ▼ Loading.... Remove all highlights Facility: ▼ Χ Sultan'…" at bounding box center [784, 497] width 1442 height 854
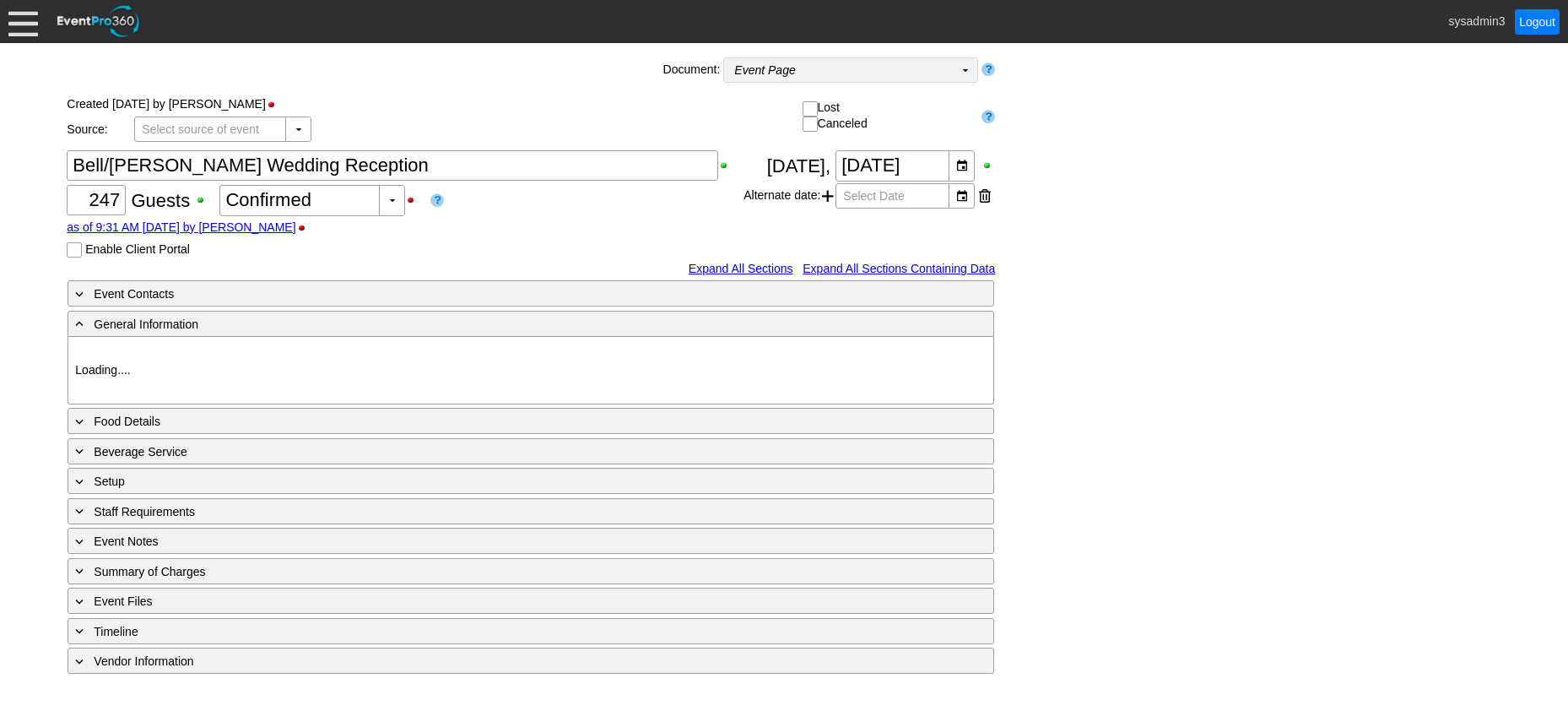
type input "Sultan's Run"
type input "Wedding"
type input "[URL][DOMAIN_NAME]"
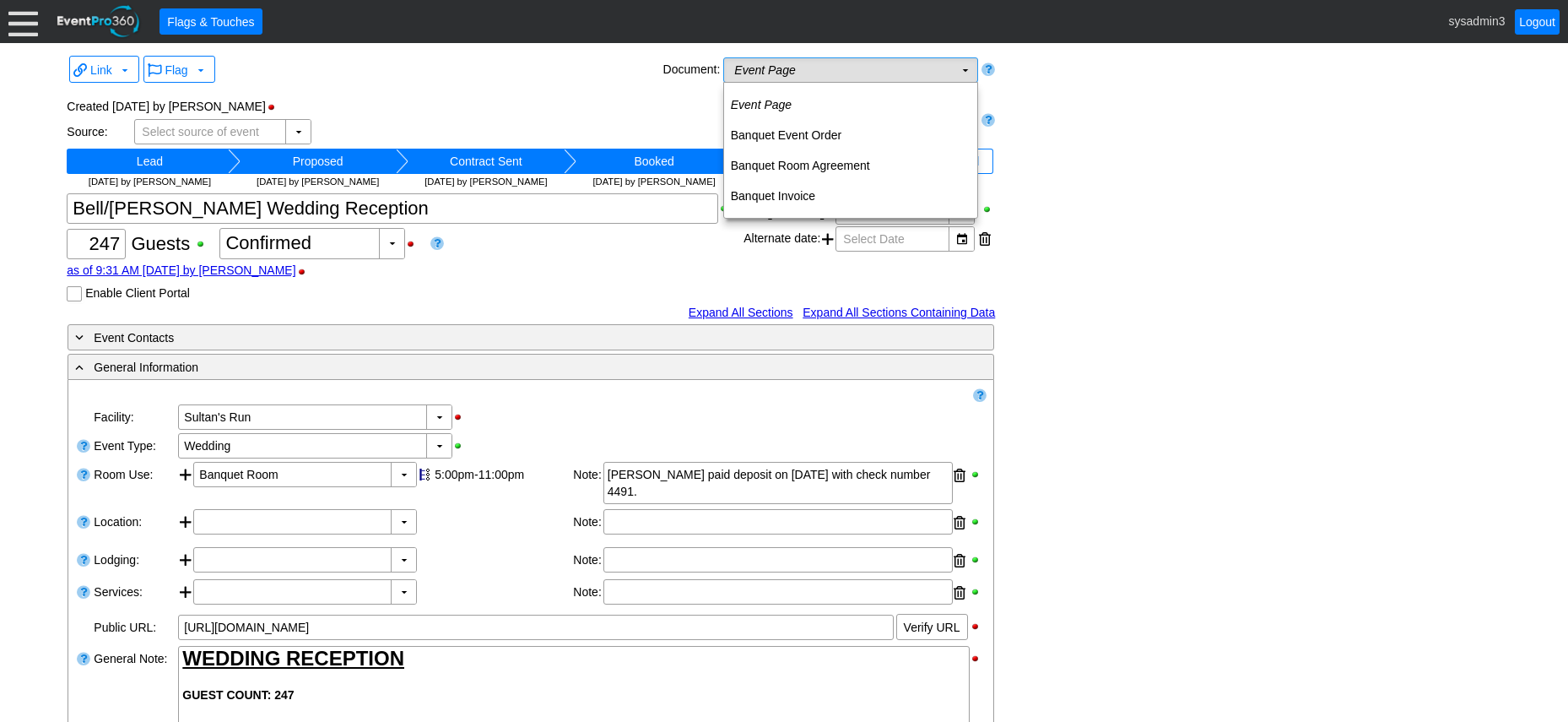
click at [922, 76] on td "Event Page Χ" at bounding box center [838, 69] width 230 height 23
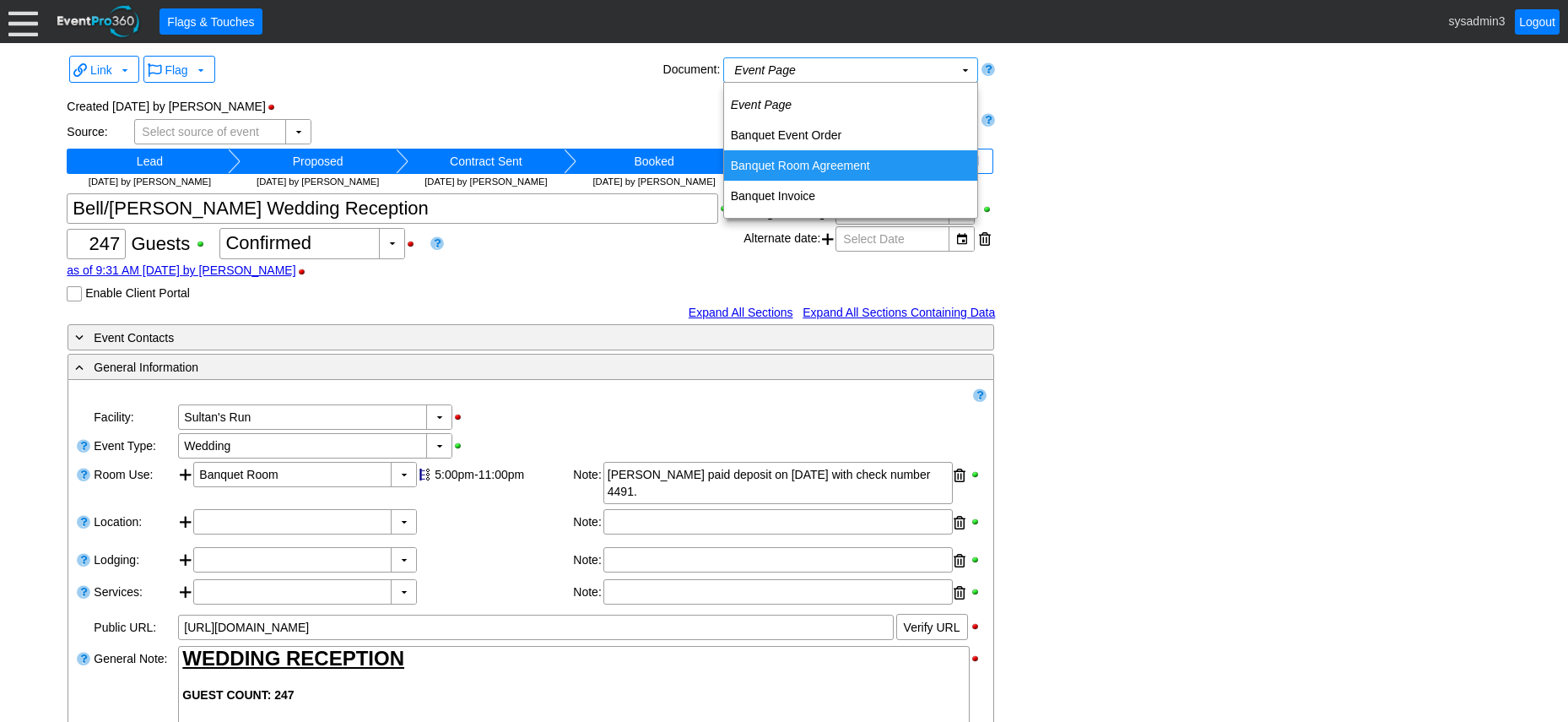
click at [797, 162] on td "Banquet Room Agreement" at bounding box center [851, 165] width 253 height 30
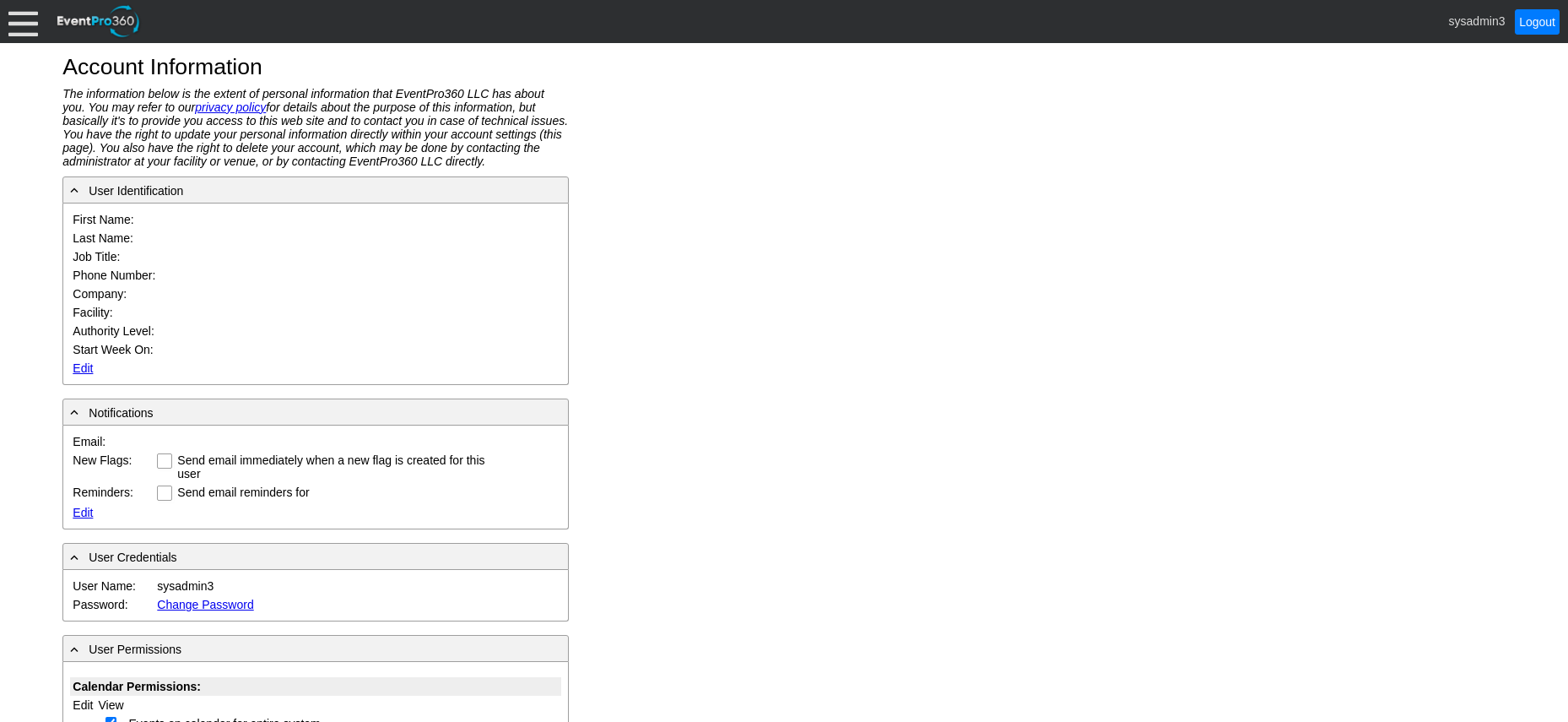
type input "System"
type input "Administrator"
type input "System Administrator"
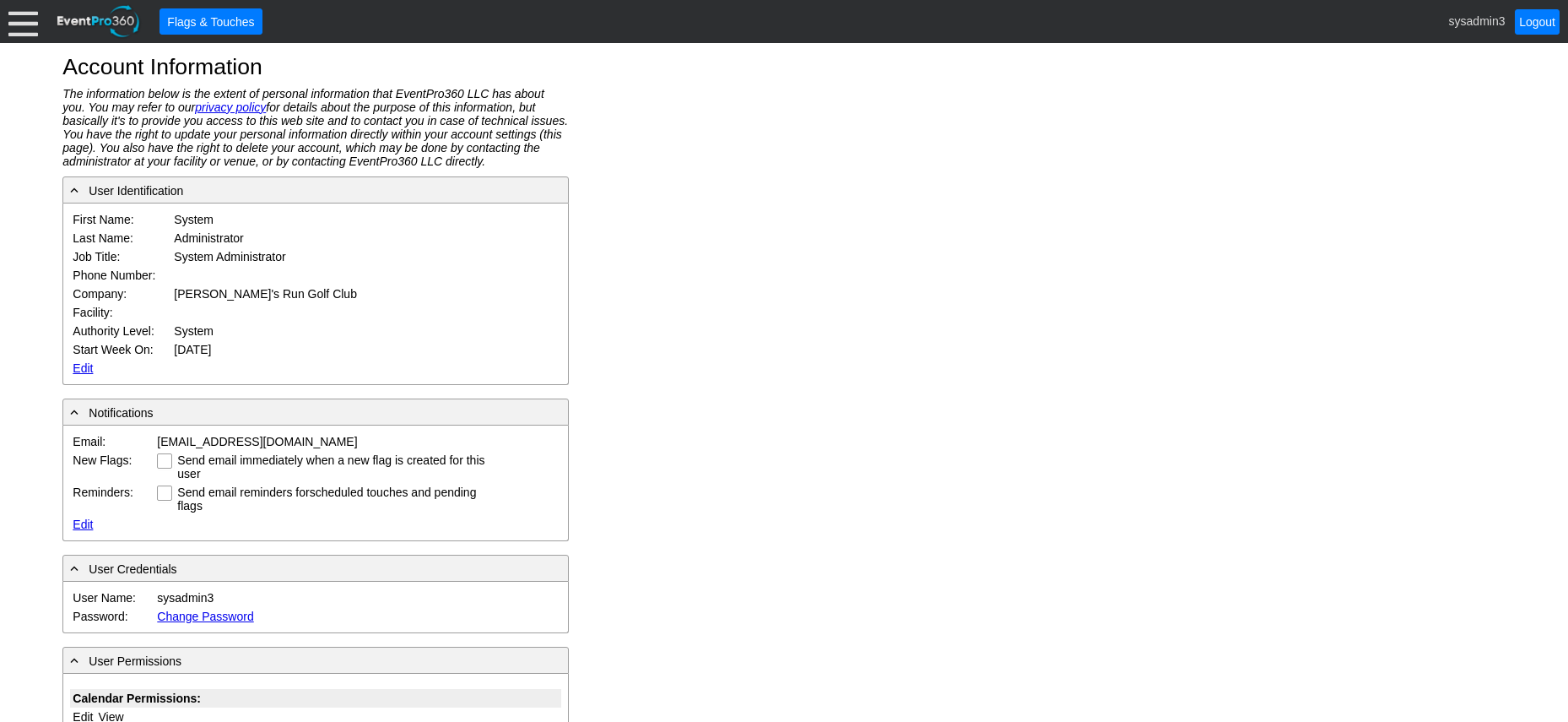
click at [79, 367] on link "Edit" at bounding box center [83, 368] width 21 height 13
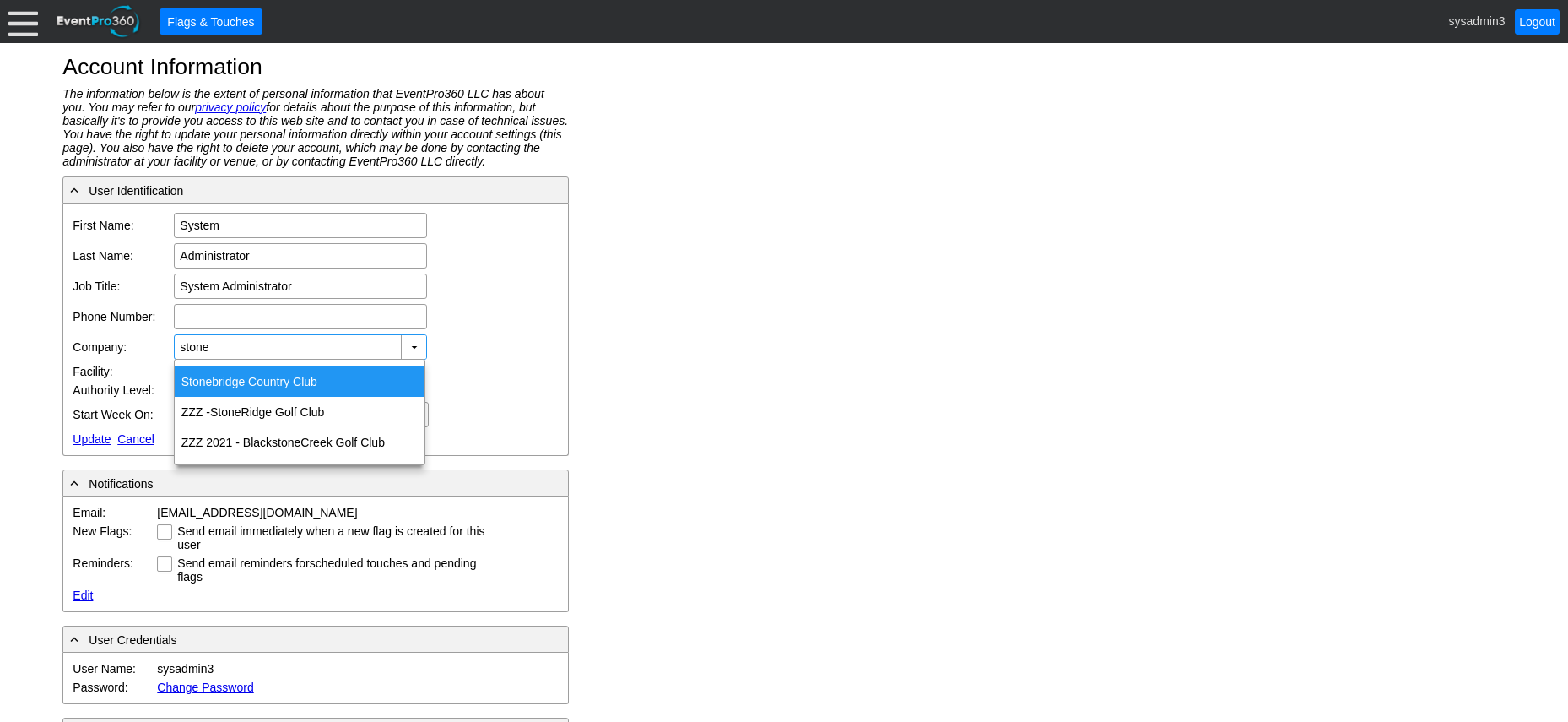
click at [248, 384] on div "Stone bridge Country Club" at bounding box center [299, 382] width 249 height 30
type input "Stonebridge Country Club"
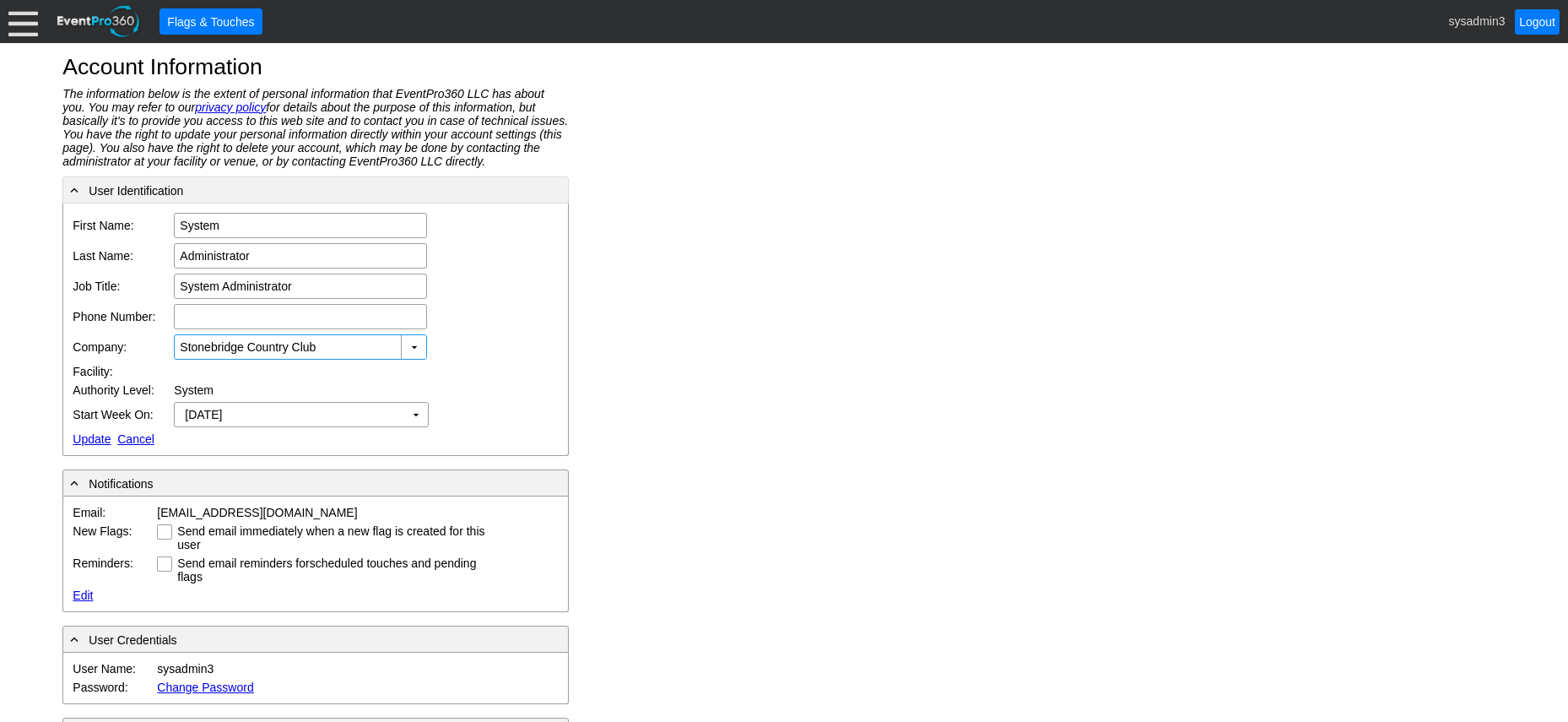
drag, startPoint x: 107, startPoint y: 105, endPoint x: 66, endPoint y: 76, distance: 50.2
drag, startPoint x: 66, startPoint y: 76, endPoint x: 22, endPoint y: 31, distance: 62.9
click at [22, 31] on div at bounding box center [23, 22] width 30 height 30
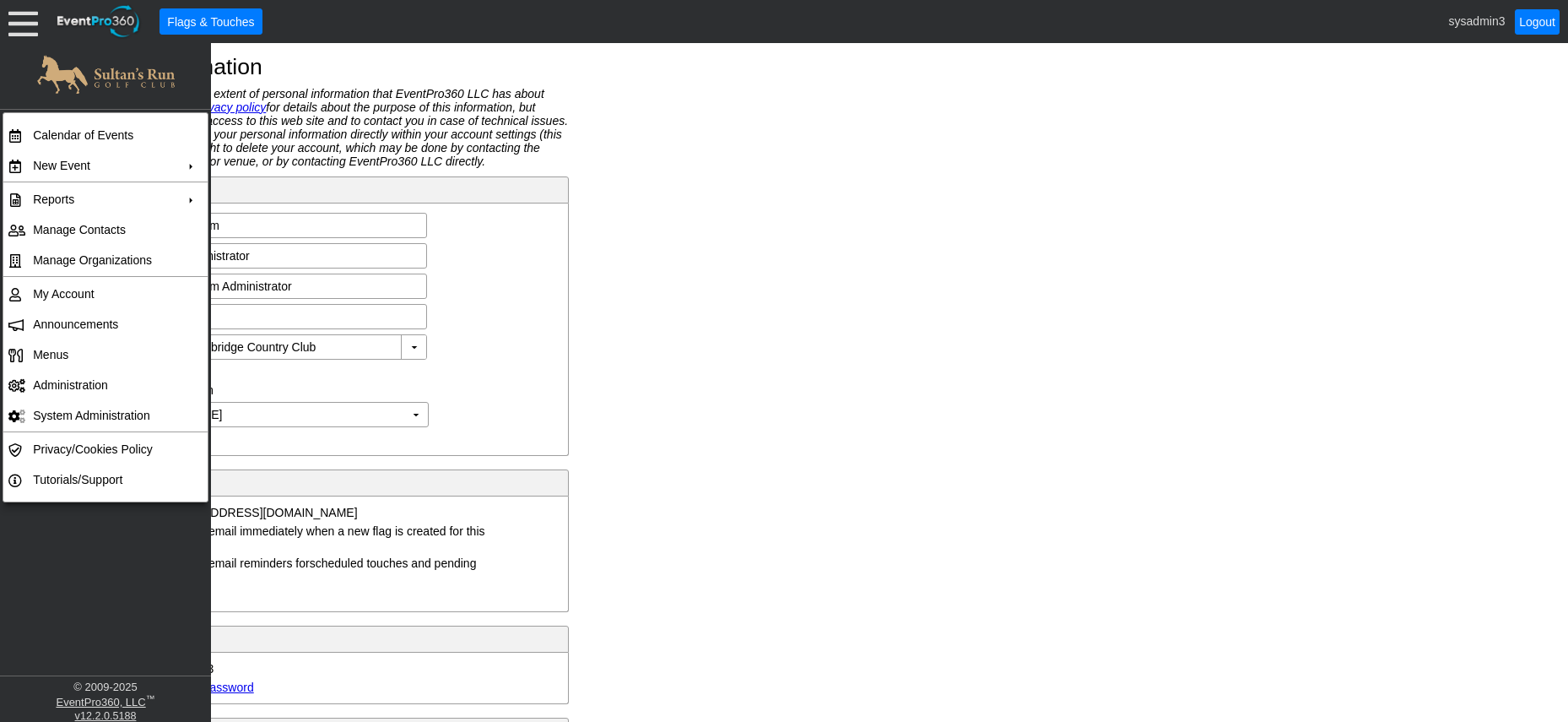
click at [759, 334] on div "Account Information The information below is the extent of personal information…" at bounding box center [784, 383] width 1568 height 679
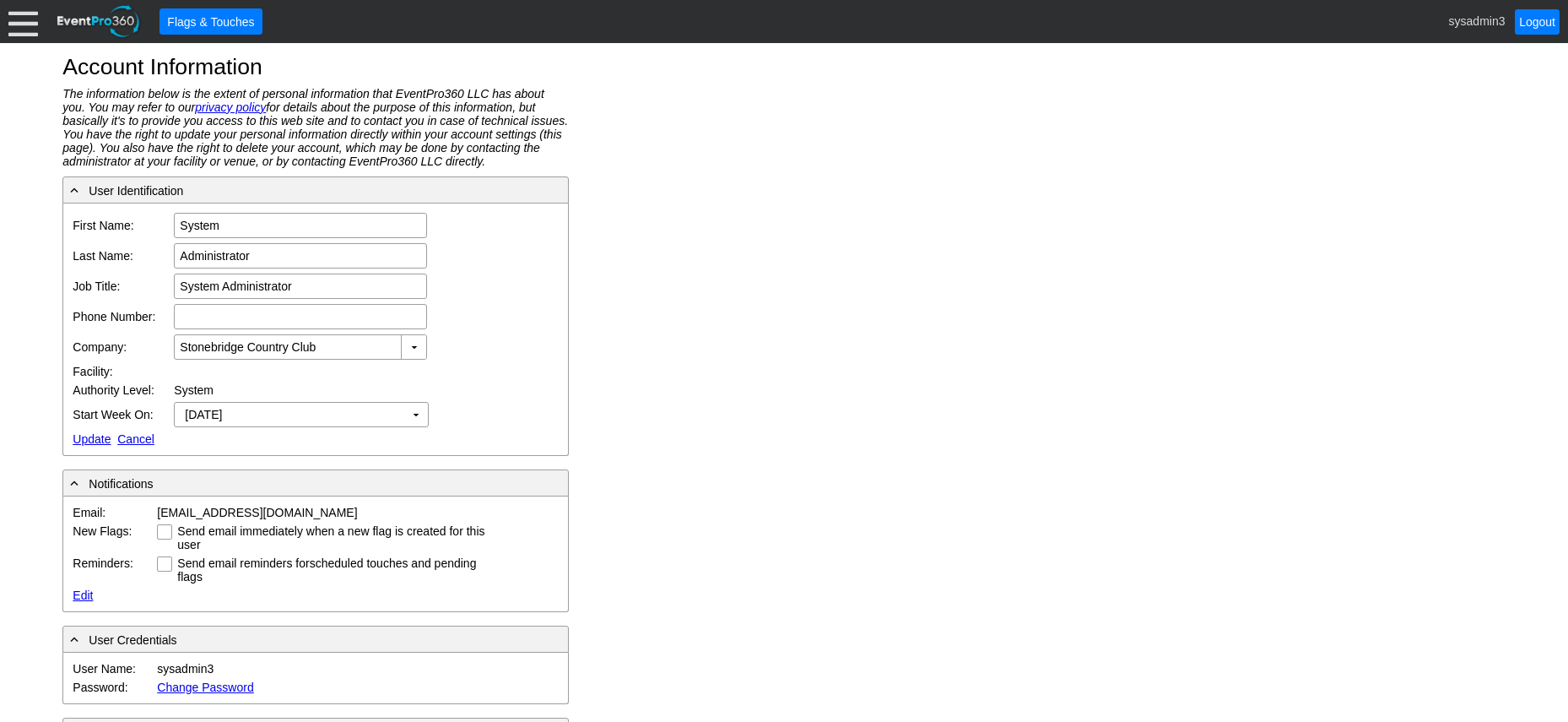
click at [19, 22] on div at bounding box center [23, 22] width 30 height 30
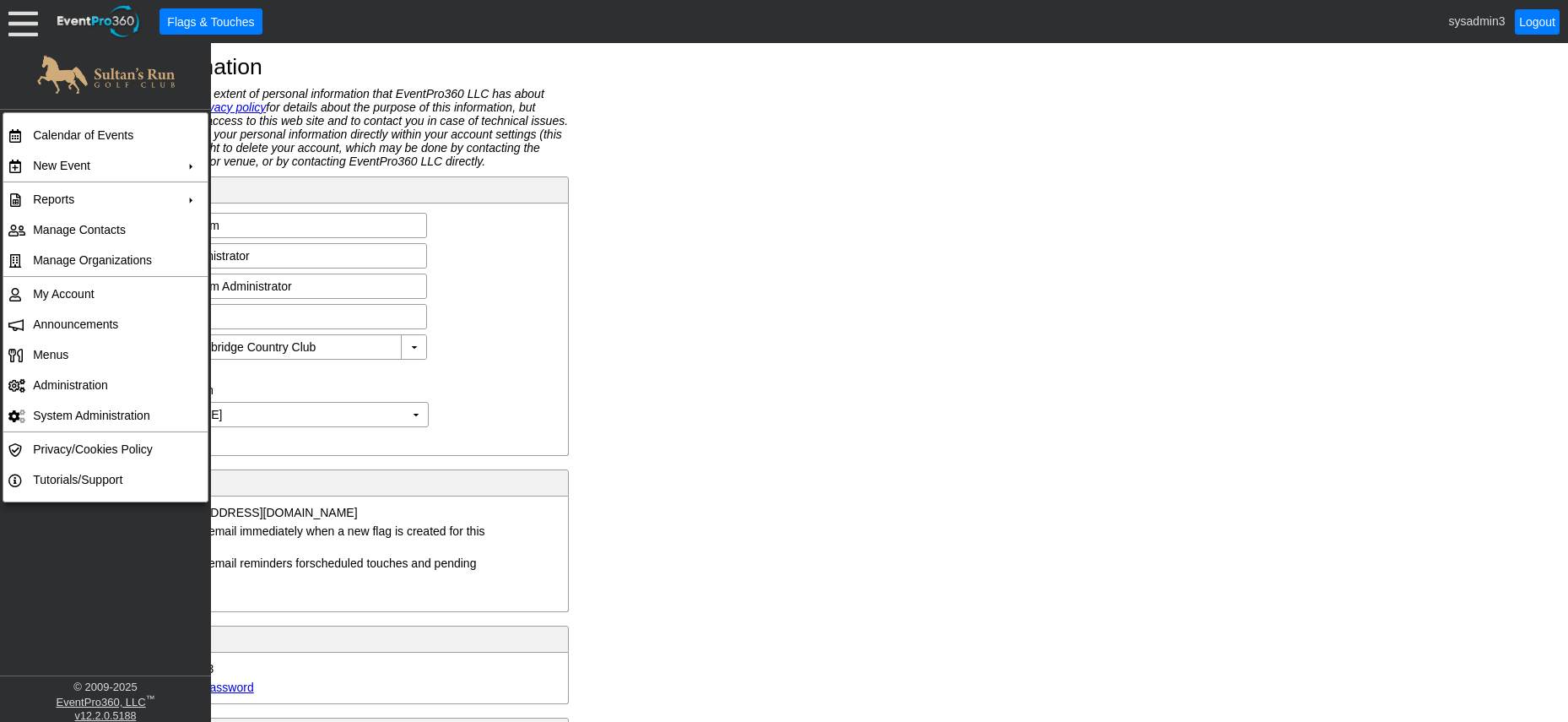
click at [725, 359] on div "Account Information The information below is the extent of personal information…" at bounding box center [784, 383] width 1568 height 679
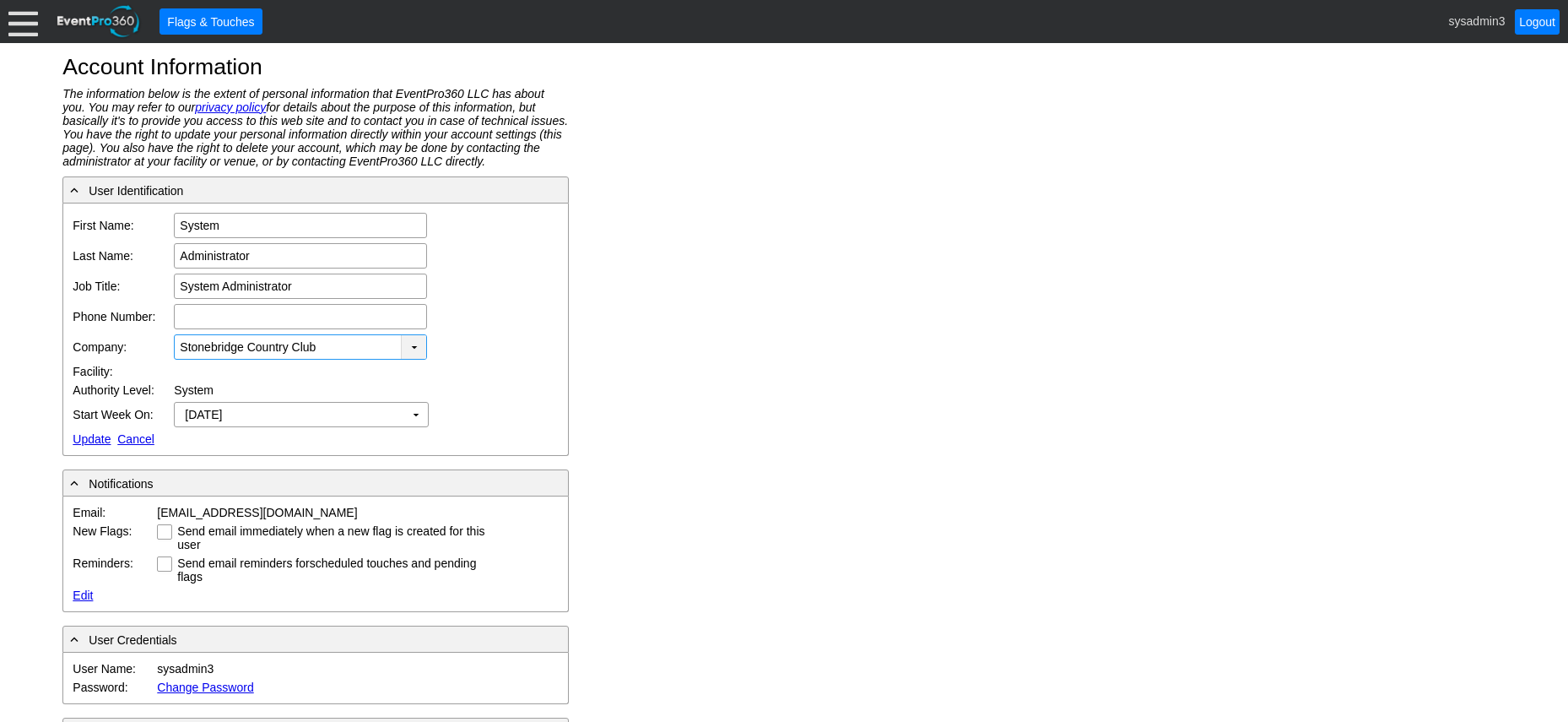
click at [413, 343] on div "▼" at bounding box center [414, 346] width 25 height 23
click at [82, 437] on link "Update" at bounding box center [91, 439] width 38 height 13
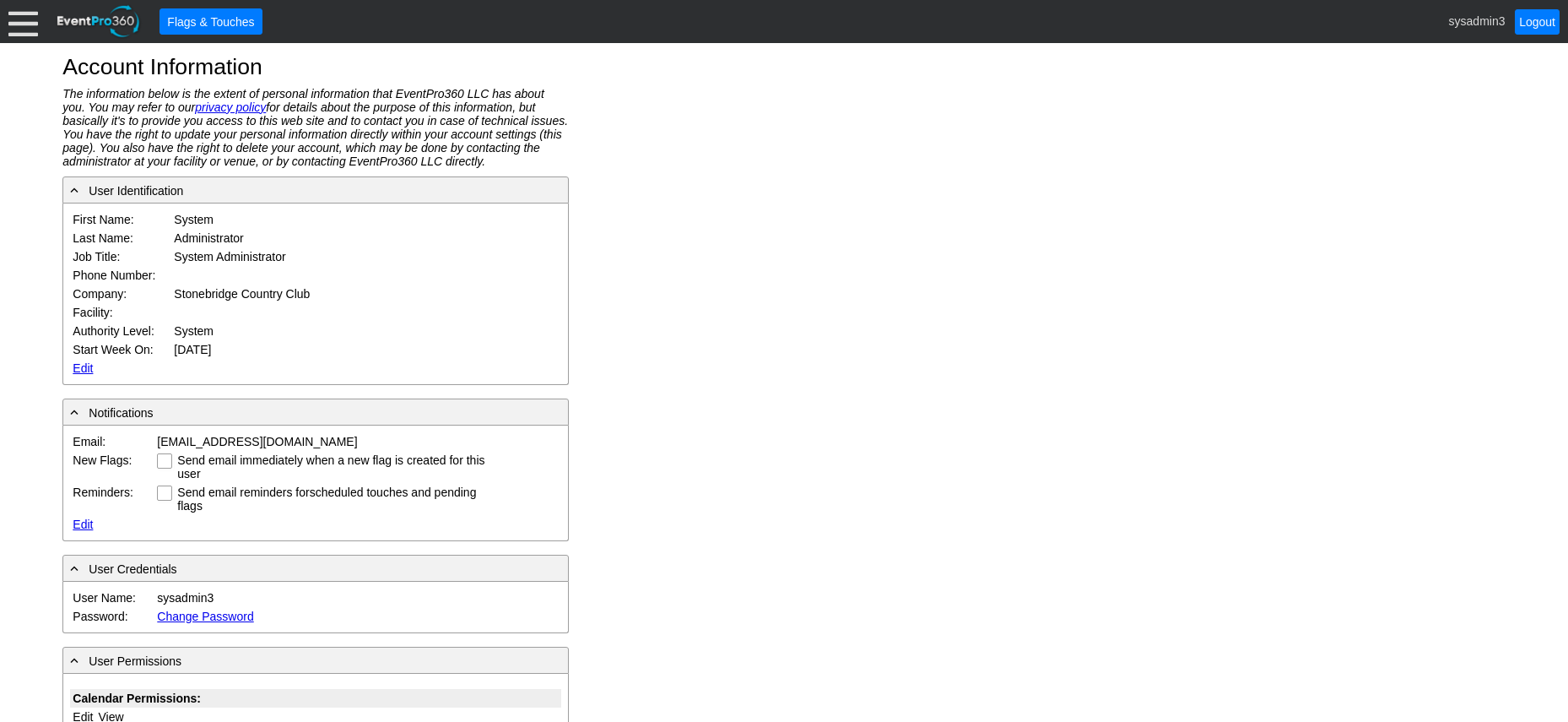
click at [23, 24] on div at bounding box center [23, 22] width 30 height 30
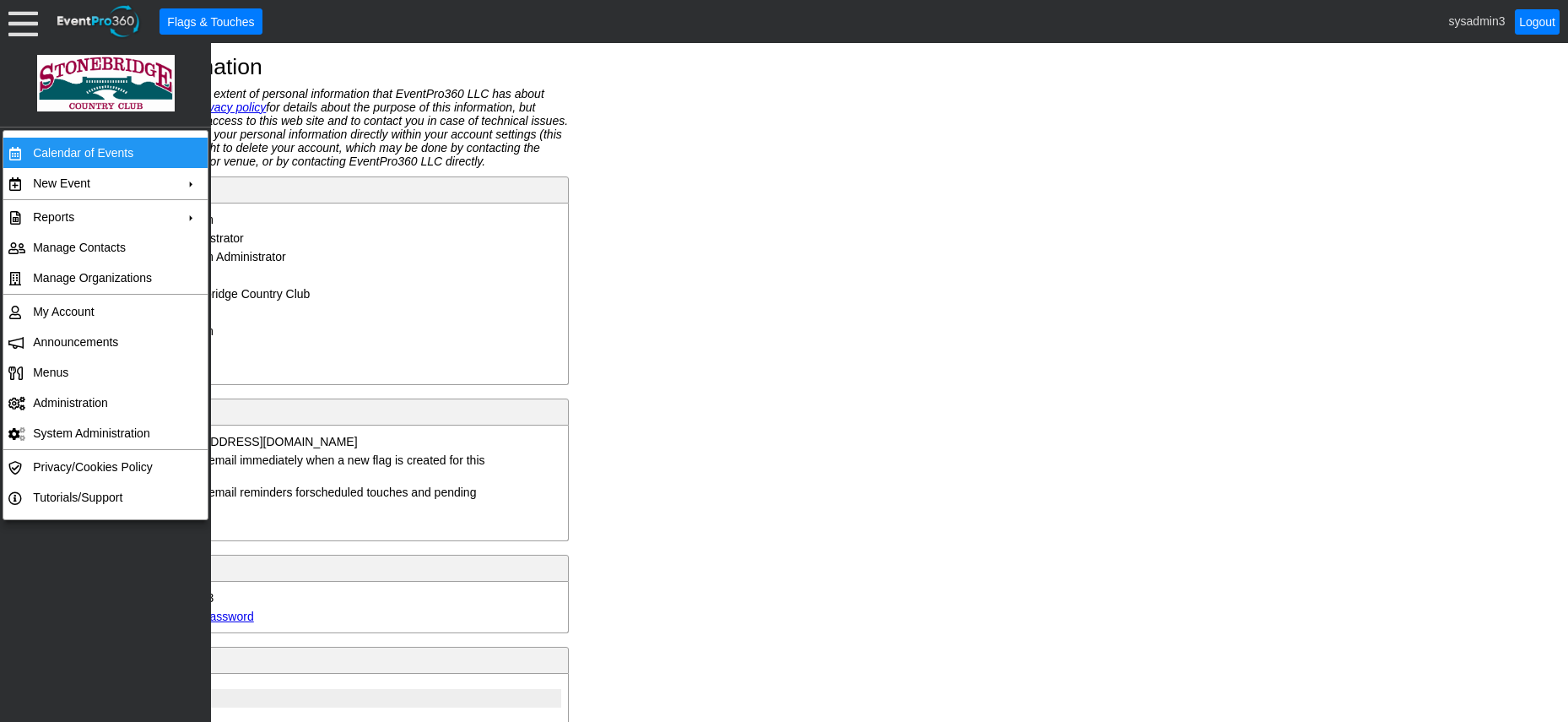
click at [101, 157] on td "Calendar of Events" at bounding box center [101, 153] width 151 height 30
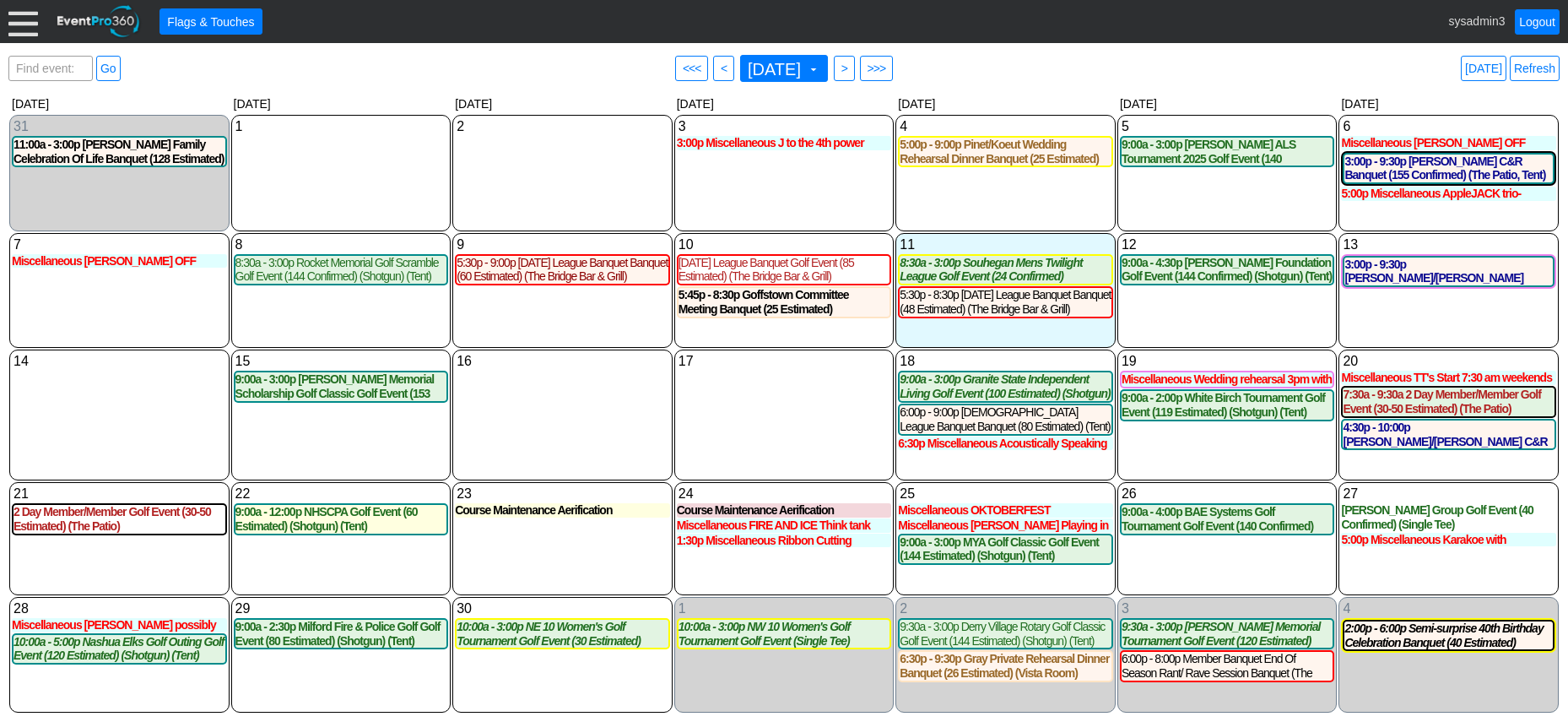
click at [22, 23] on div at bounding box center [23, 22] width 30 height 30
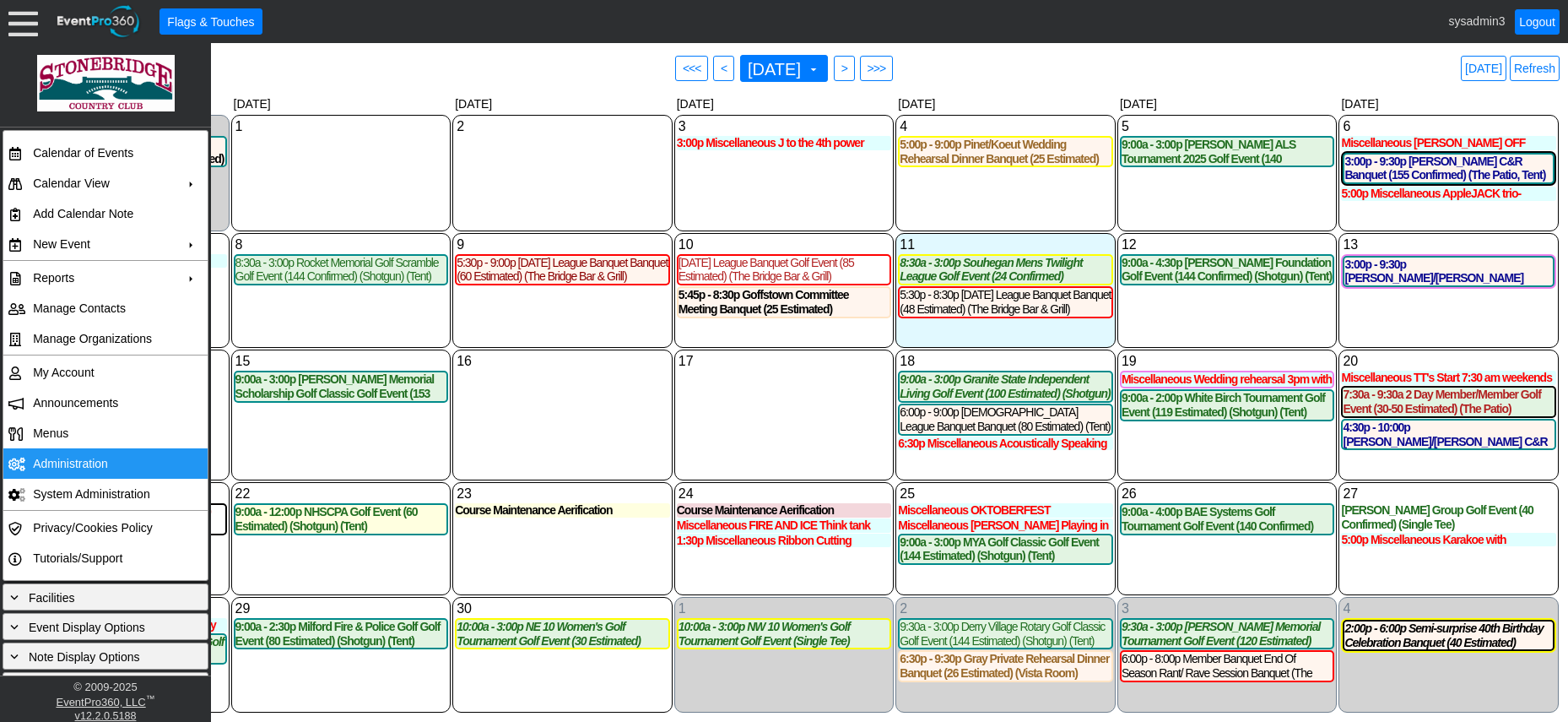
click at [70, 450] on td "Administration" at bounding box center [101, 463] width 151 height 30
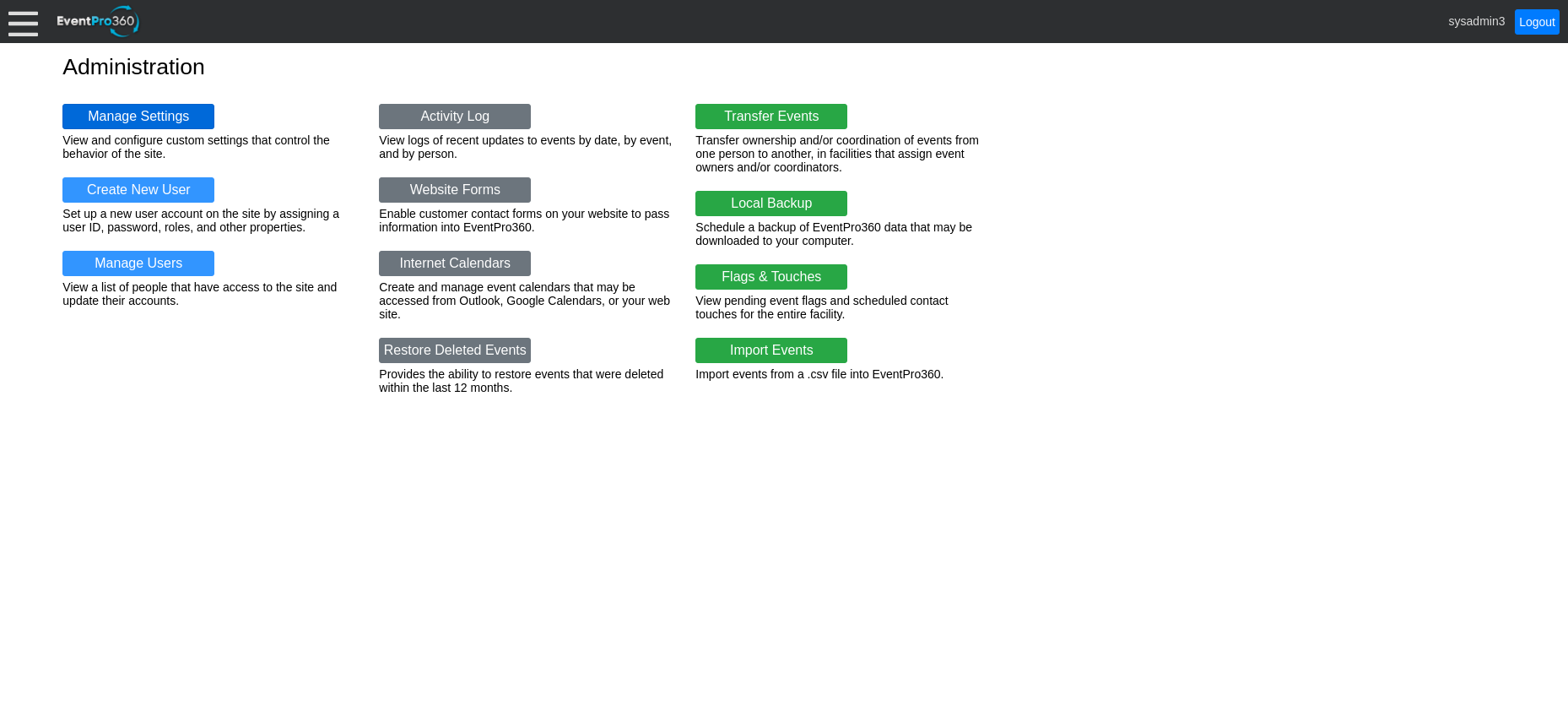
click at [156, 113] on link "Manage Settings" at bounding box center [139, 116] width 152 height 25
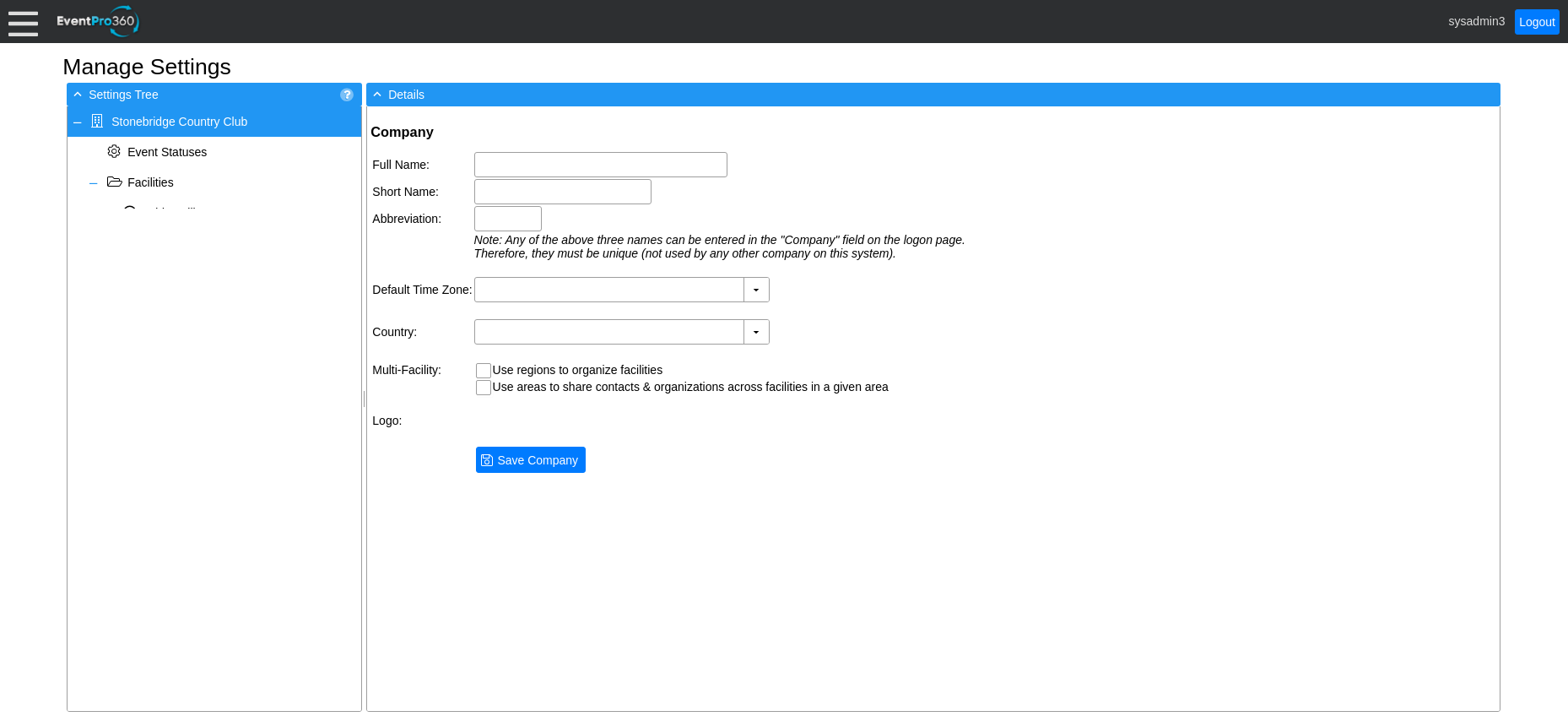
type input "Stonebridge Country Club"
type input "Stonebridge CC"
type input "SBCC"
type input "(GMT-05:00) Eastern Time ([GEOGRAPHIC_DATA] & [GEOGRAPHIC_DATA])"
type input "[GEOGRAPHIC_DATA] (English)"
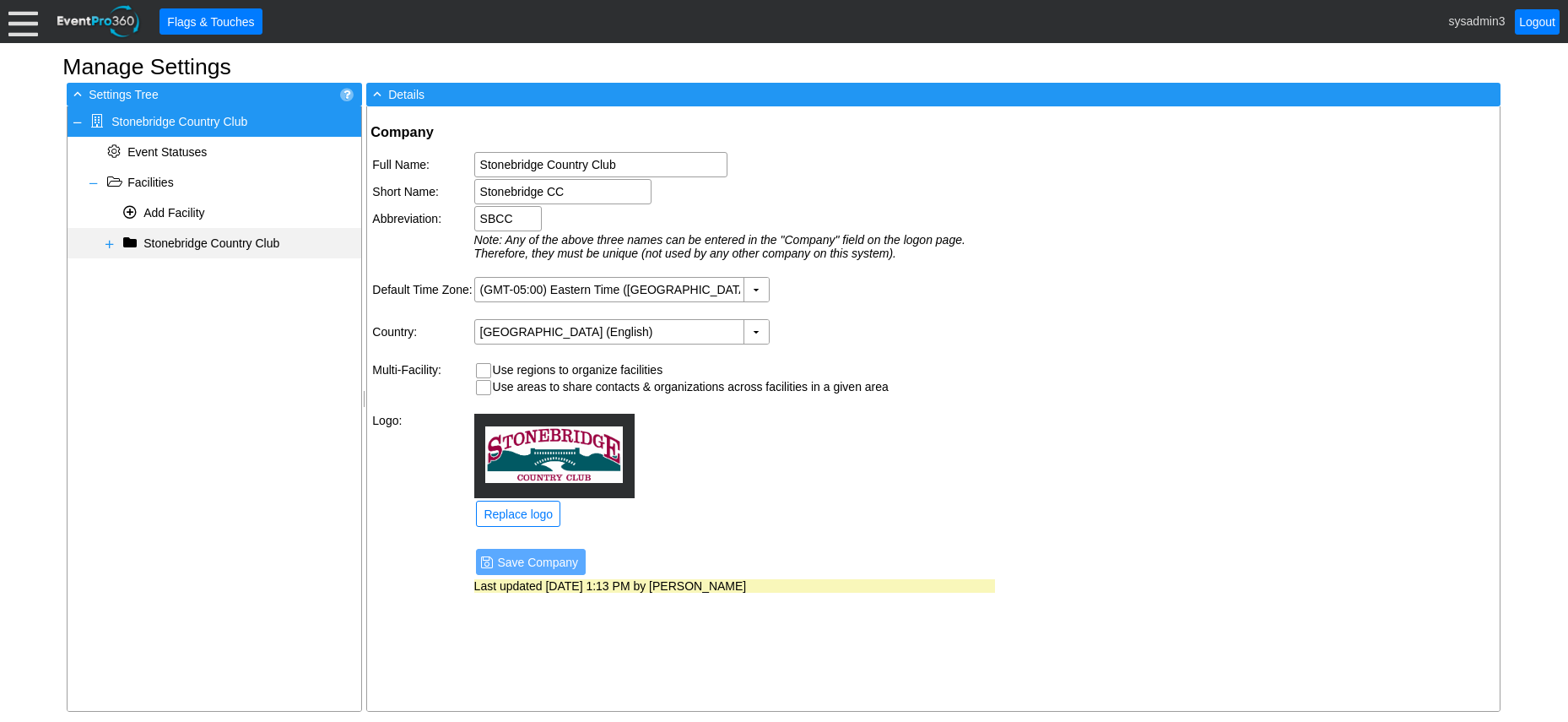
click at [236, 249] on span "Stonebridge Country Club" at bounding box center [211, 243] width 136 height 13
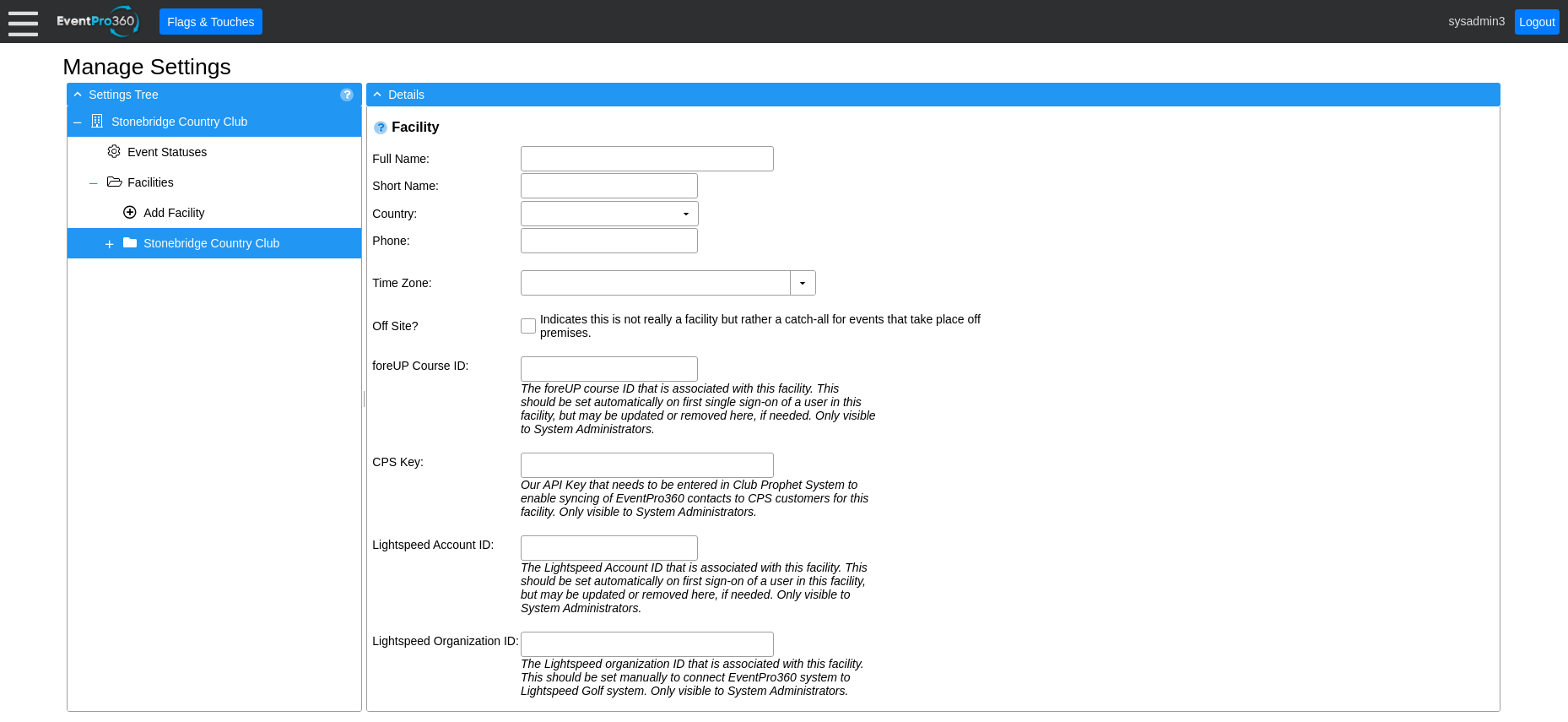
type input "[STREET_ADDRESS][PERSON_NAME]"
type input "[GEOGRAPHIC_DATA]"
type input "NH"
type input "03045"
type input "[PHONE_NUMBER]"
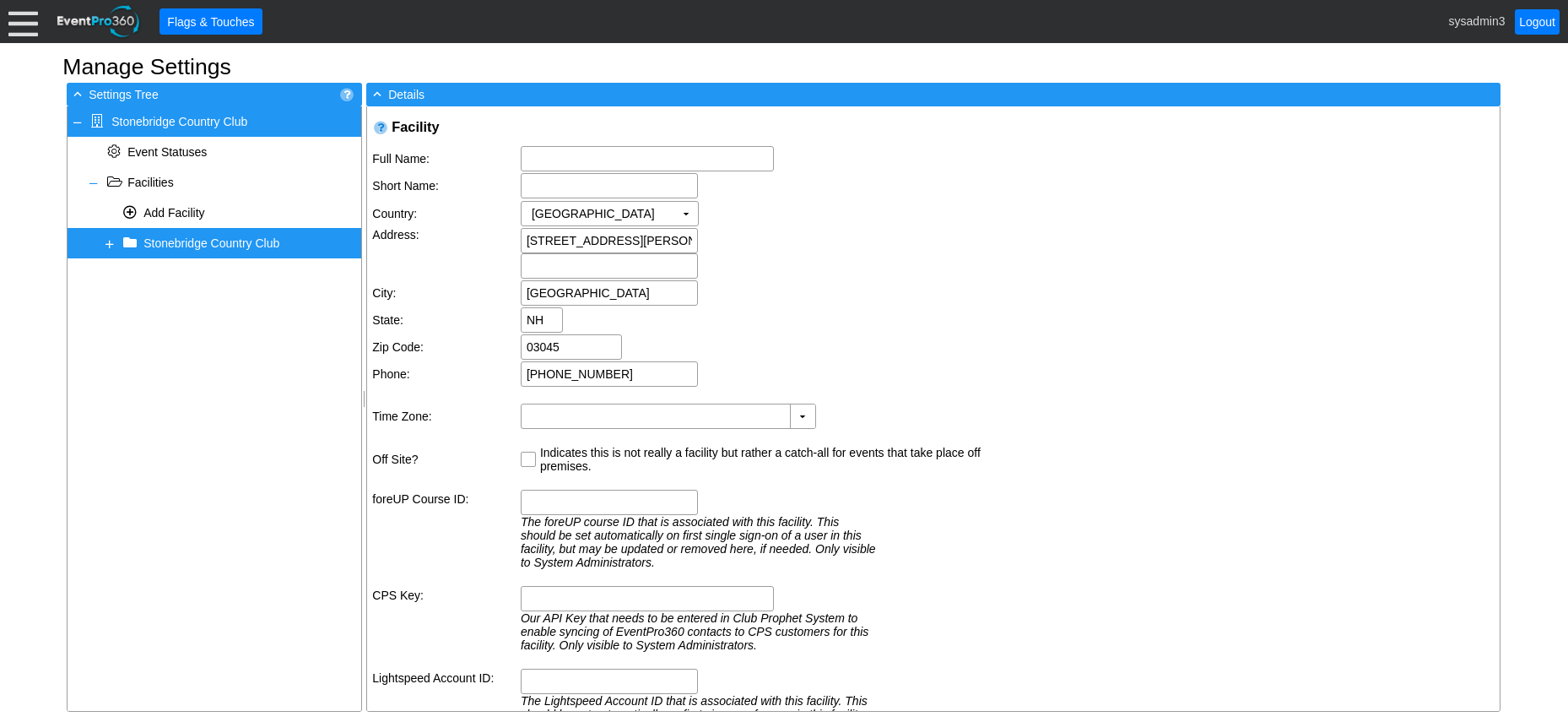
type input "Stonebridge Country Club"
type input "Stonebridge CC"
type input "(GMT-05:00) Eastern Time (US & Canada)"
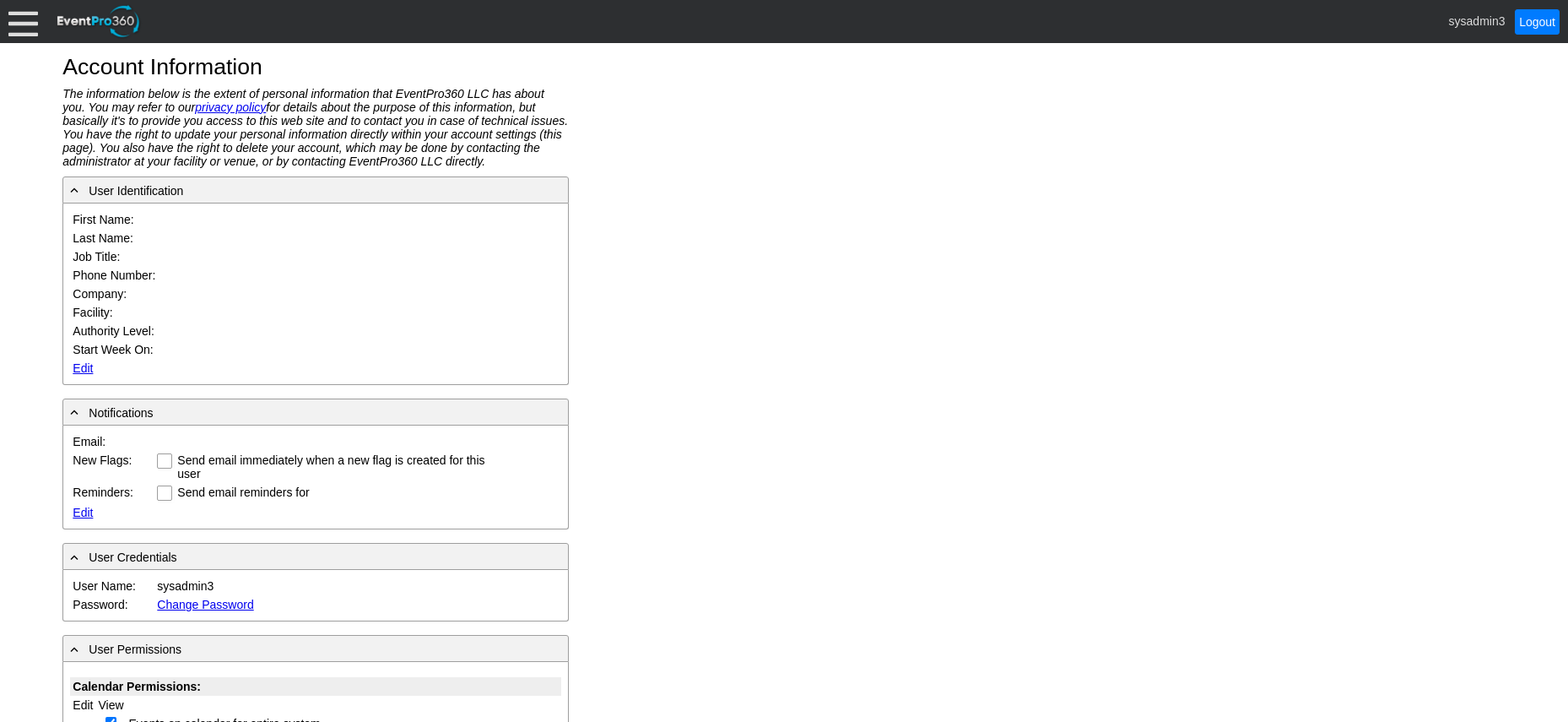
type input "System"
type input "Administrator"
type input "System Administrator"
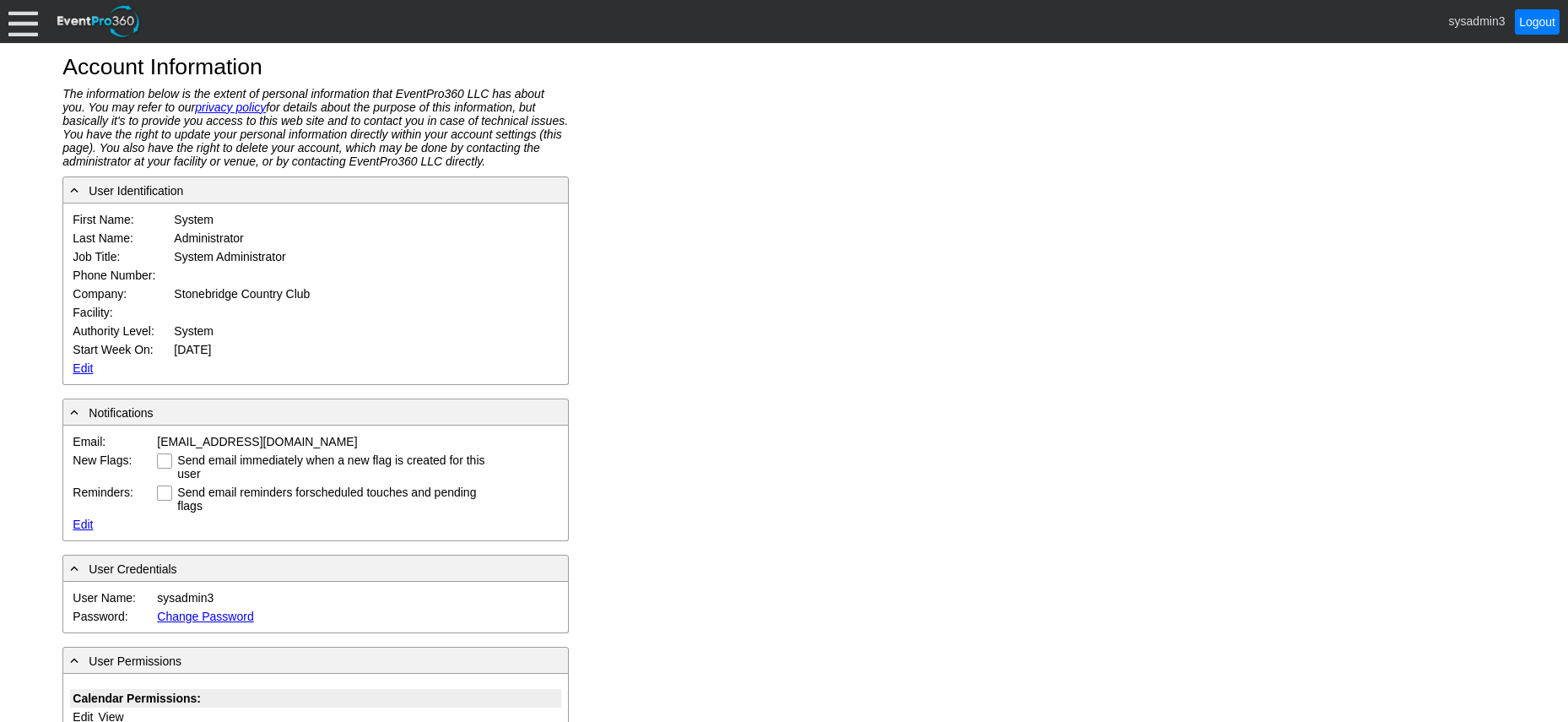
click at [81, 374] on link "Edit" at bounding box center [83, 368] width 21 height 13
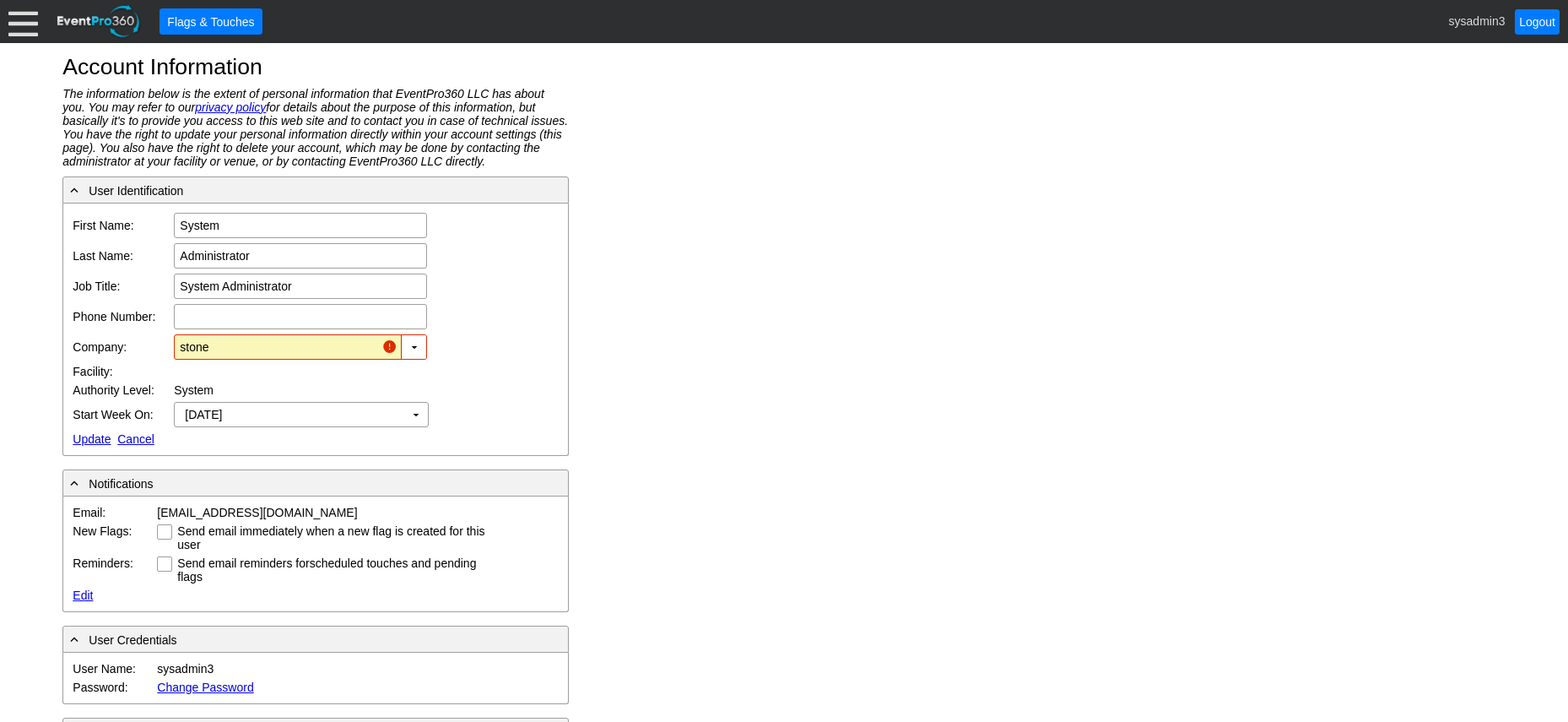
click at [669, 278] on div "Account Information The information below is the extent of personal information…" at bounding box center [784, 383] width 1568 height 679
click at [222, 347] on input "stone" at bounding box center [278, 346] width 196 height 23
type input "s"
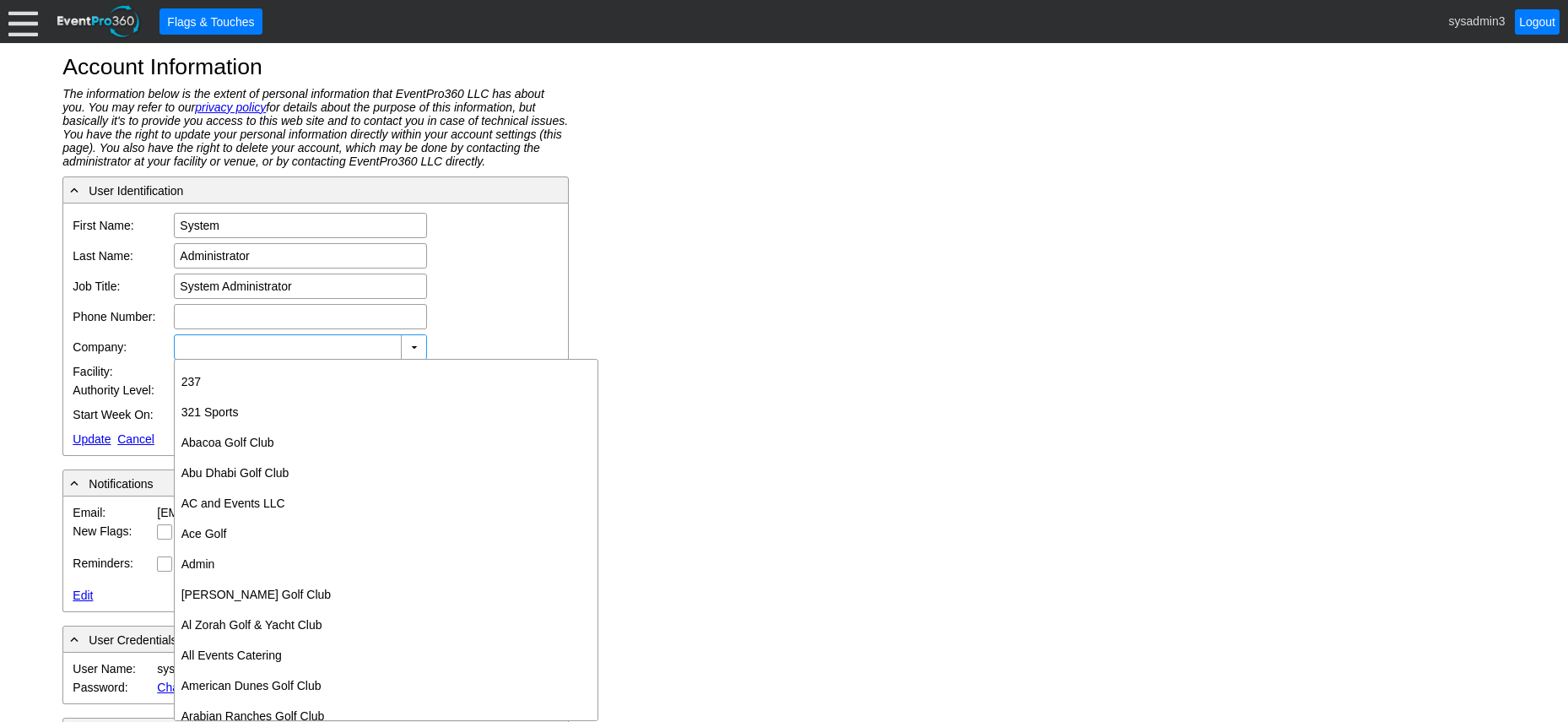
click at [21, 21] on div at bounding box center [23, 22] width 30 height 30
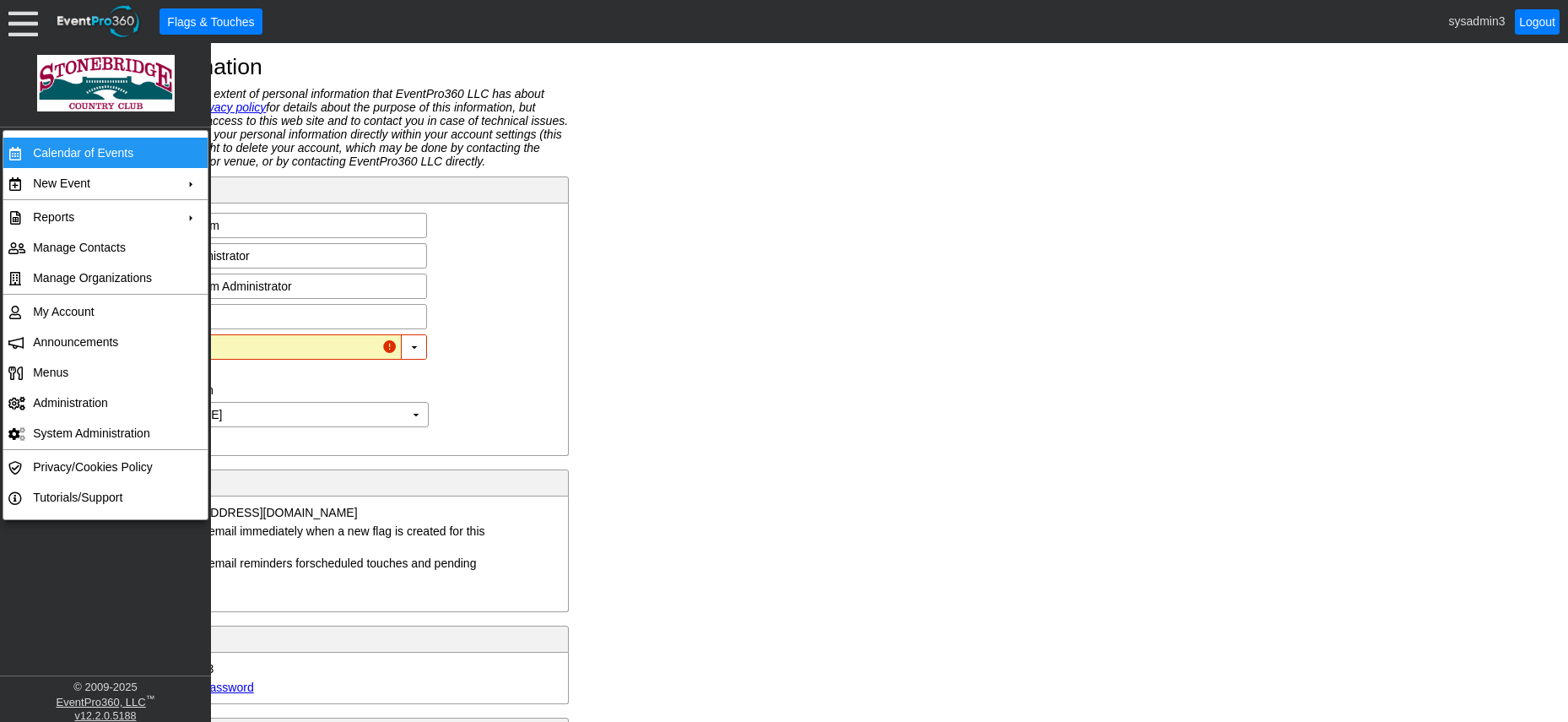
click at [74, 153] on td "Calendar of Events" at bounding box center [101, 153] width 151 height 30
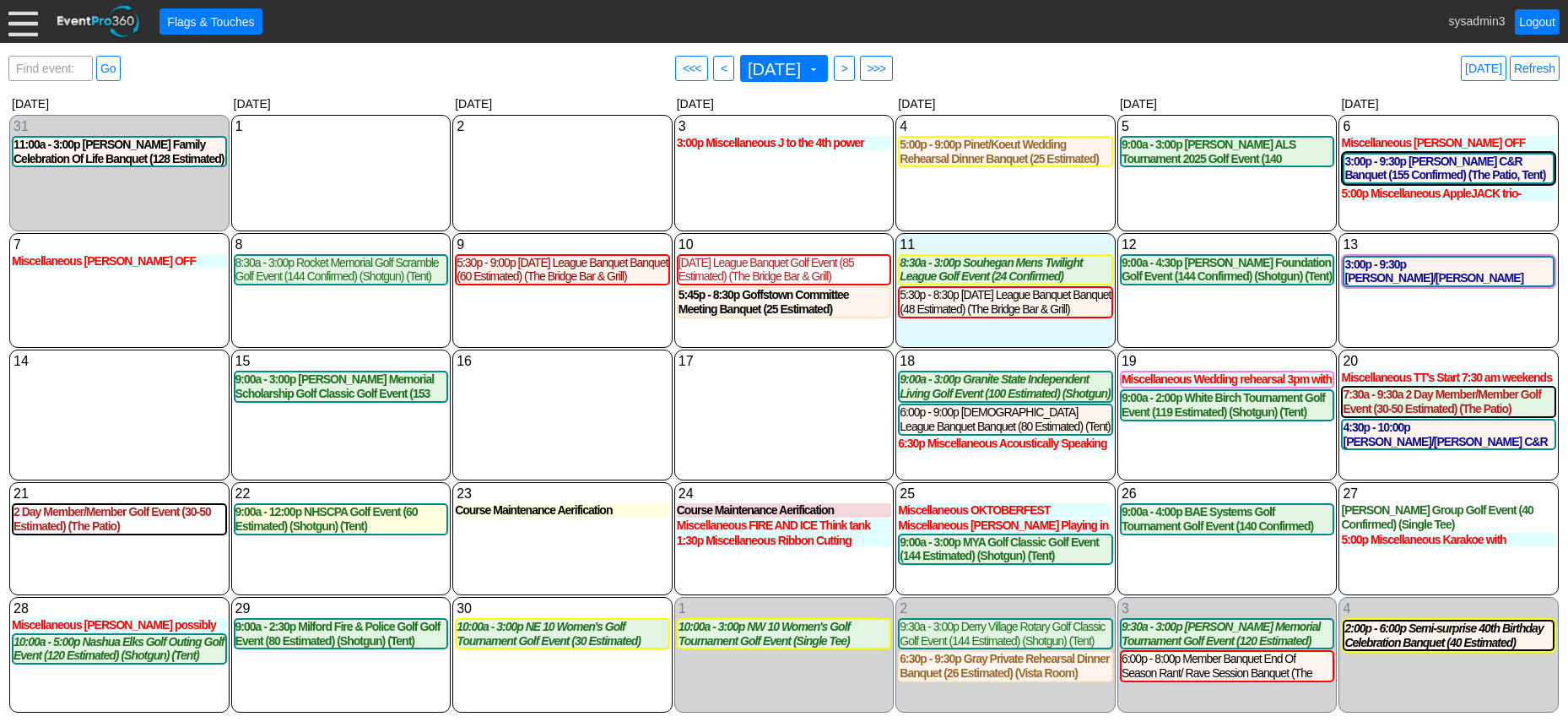
click at [22, 23] on div at bounding box center [23, 22] width 30 height 30
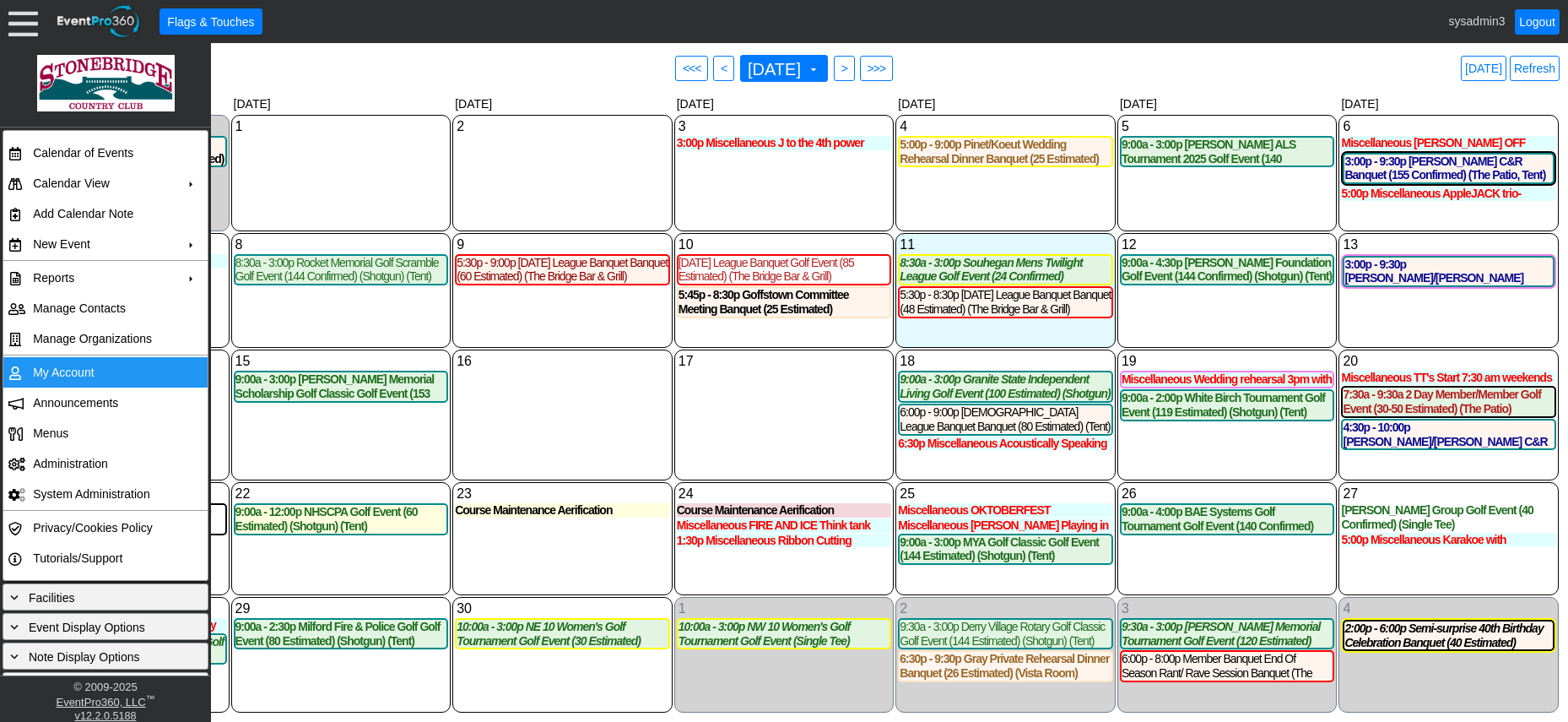
click at [78, 370] on td "My Account" at bounding box center [101, 372] width 151 height 30
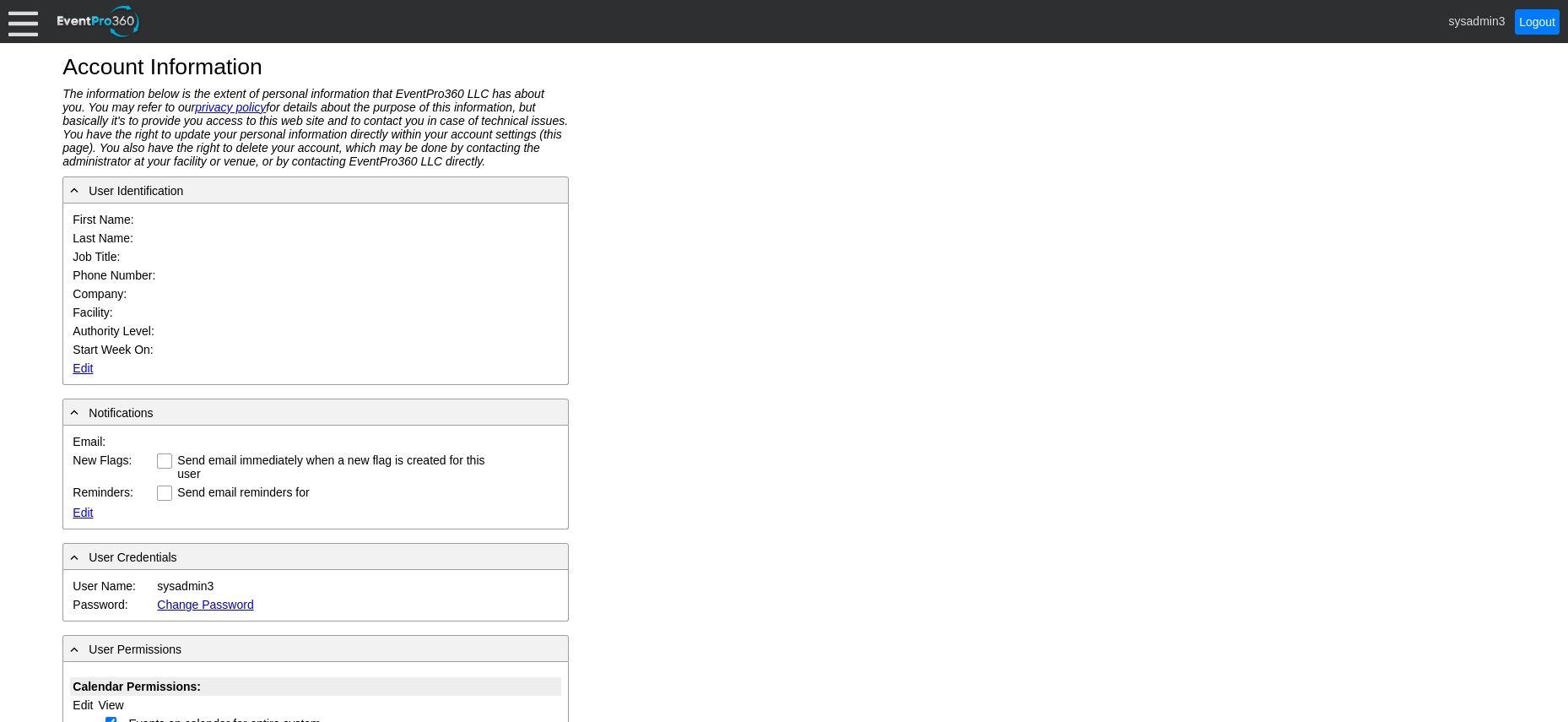
type input "System"
type input "Administrator"
type input "System Administrator"
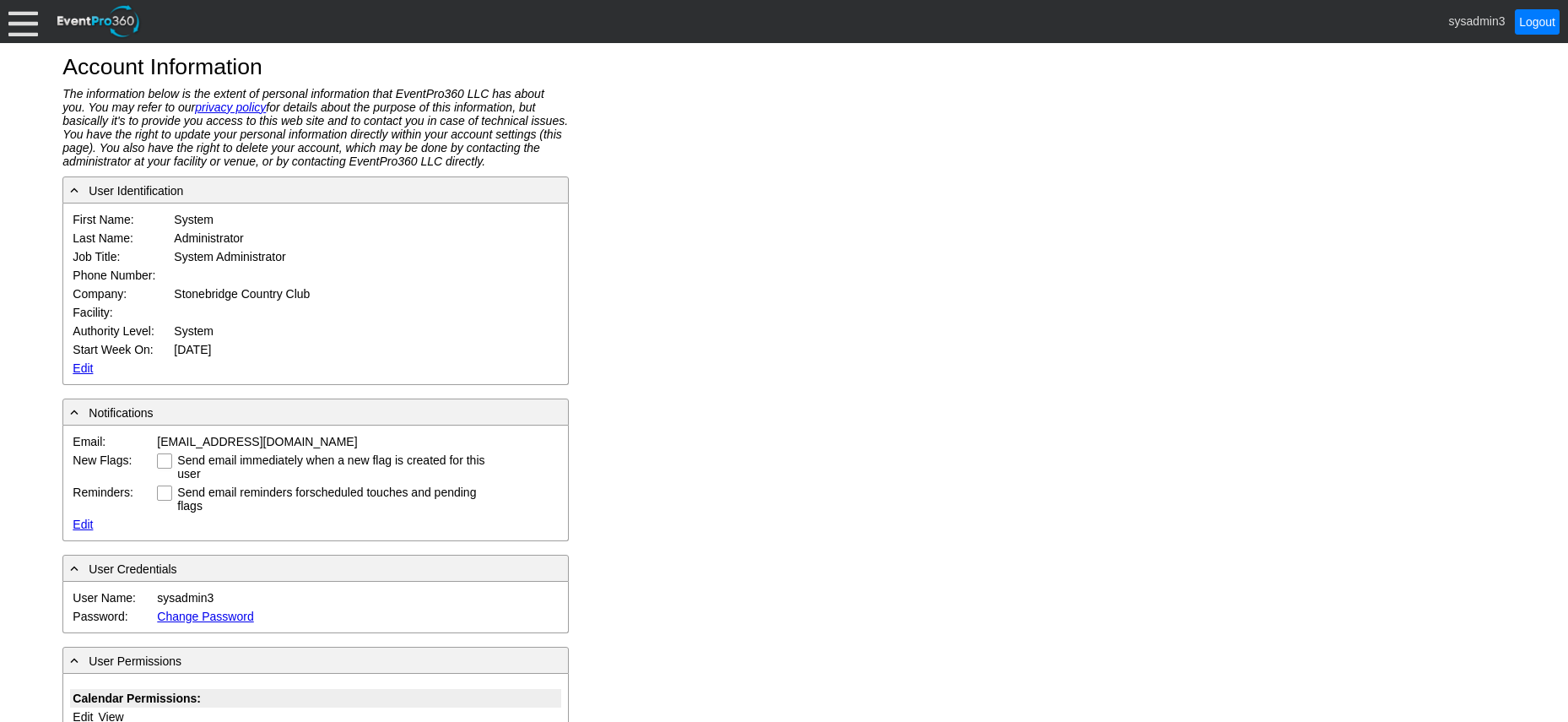
click at [81, 365] on link "Edit" at bounding box center [83, 368] width 21 height 13
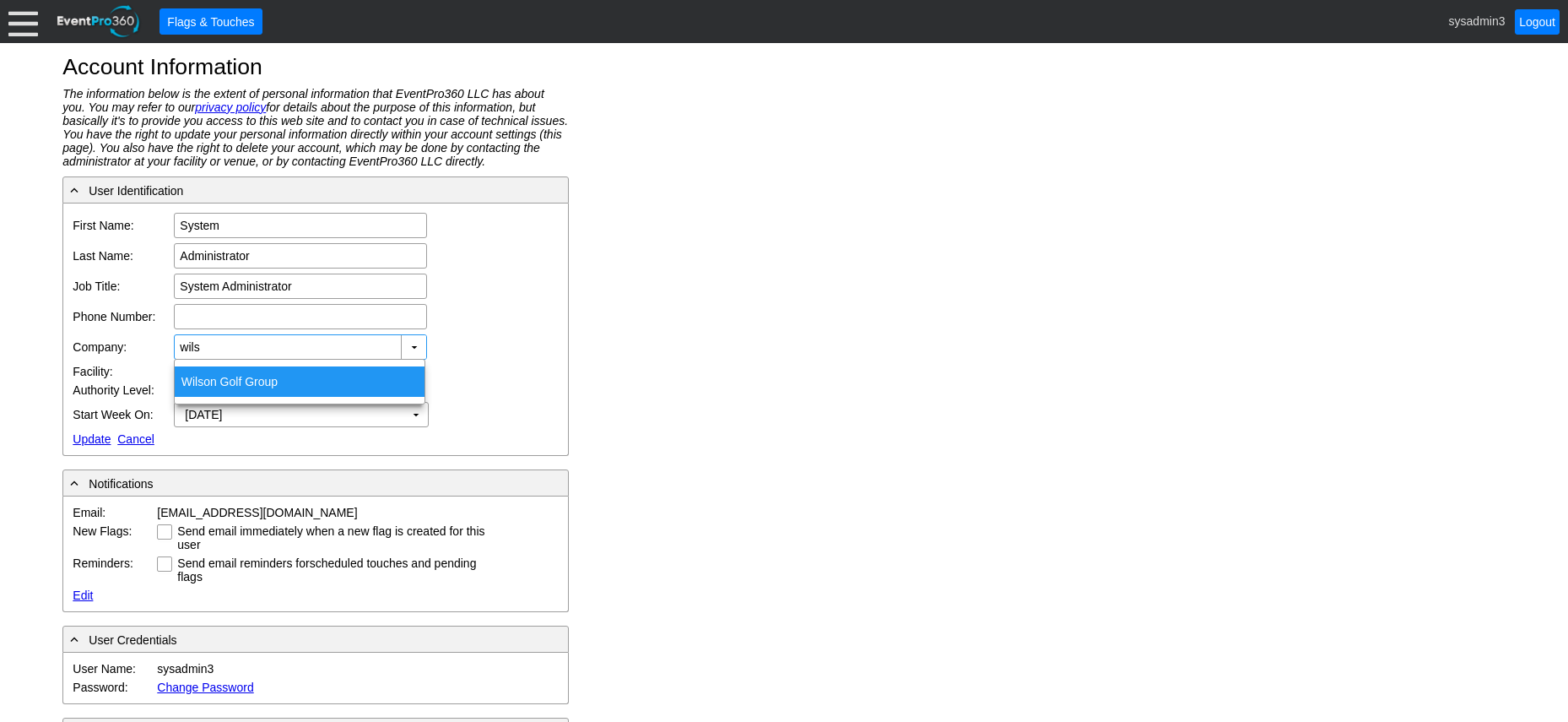
click at [247, 385] on div "Wils on Golf Group" at bounding box center [299, 382] width 249 height 30
type input "[PERSON_NAME] Golf Group"
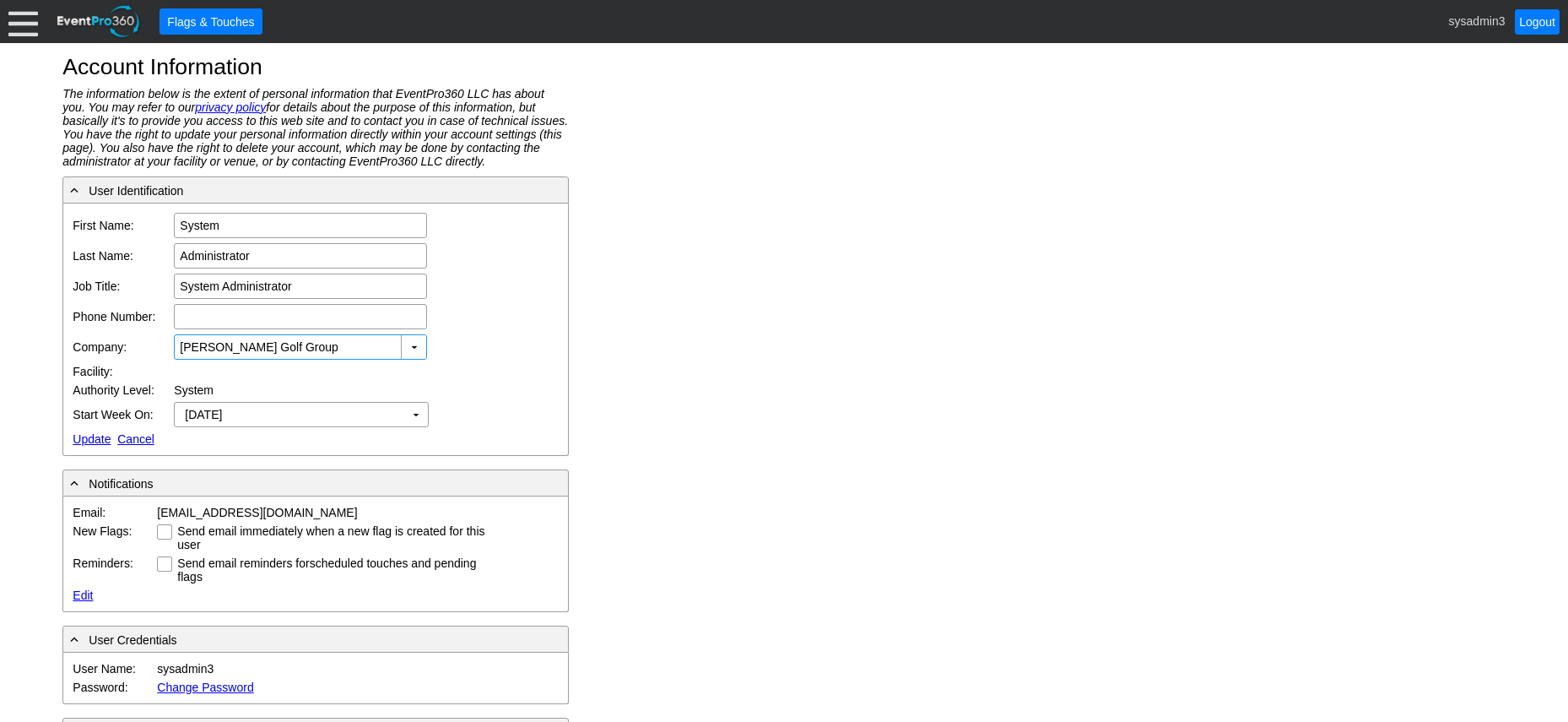
click at [81, 435] on link "Update" at bounding box center [91, 439] width 38 height 13
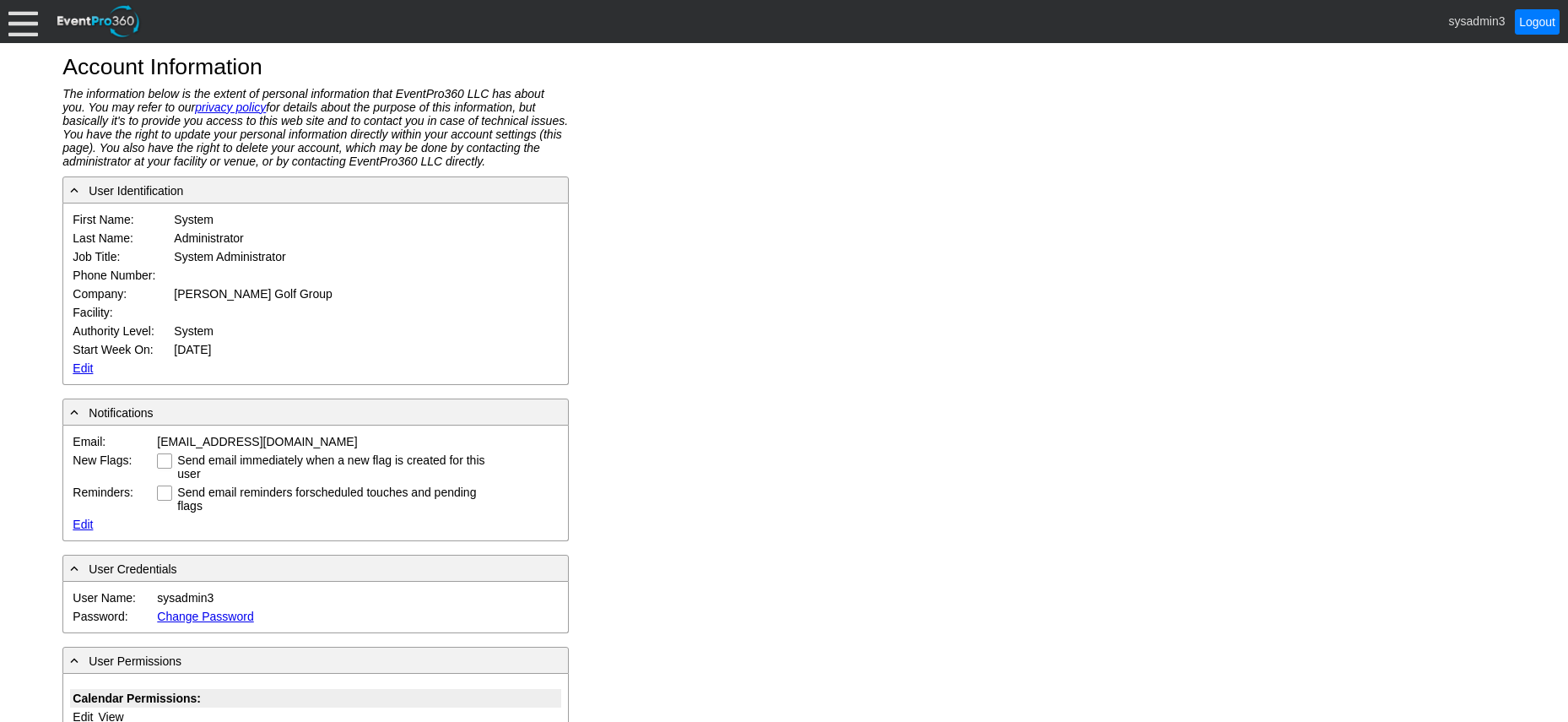
click at [20, 22] on div at bounding box center [23, 22] width 30 height 30
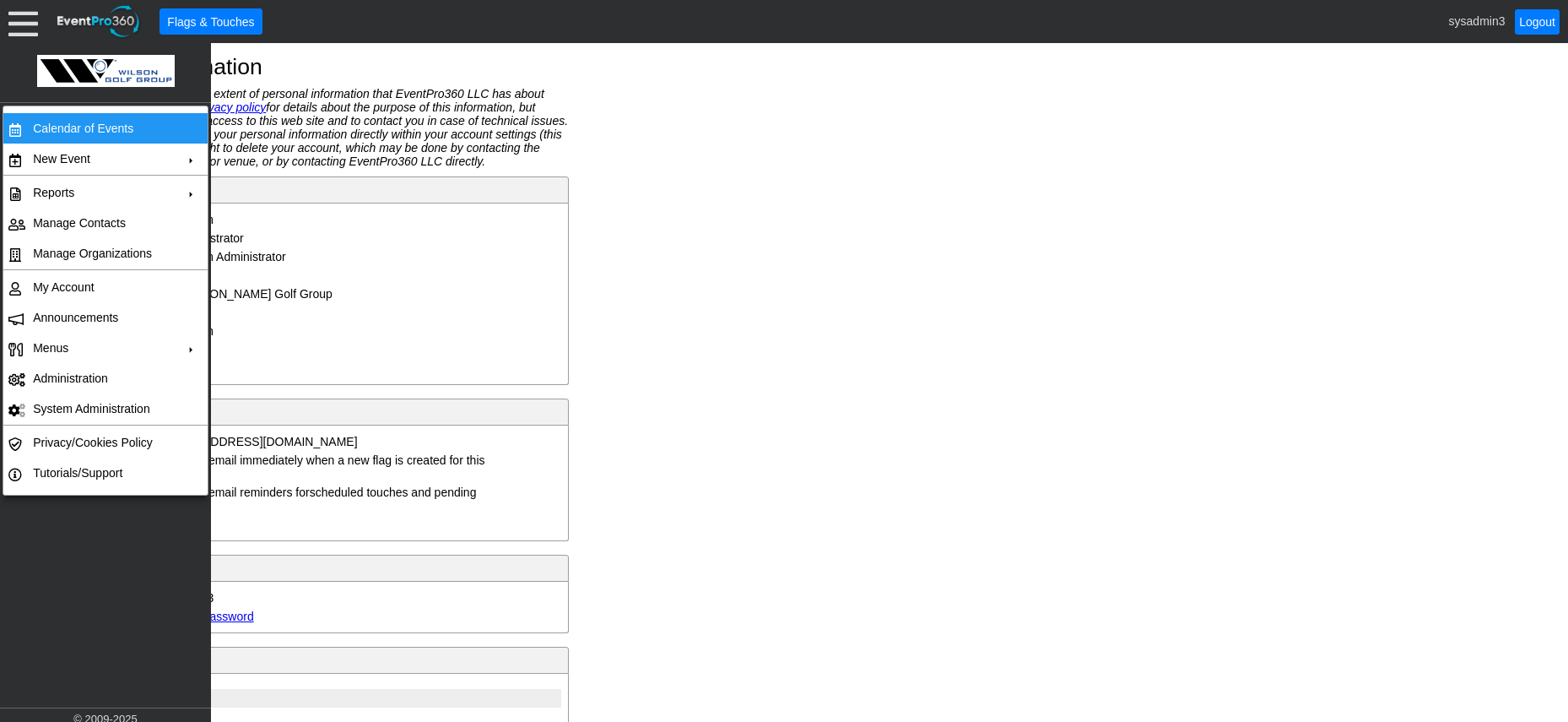
click at [62, 131] on td "Calendar of Events" at bounding box center [101, 128] width 151 height 30
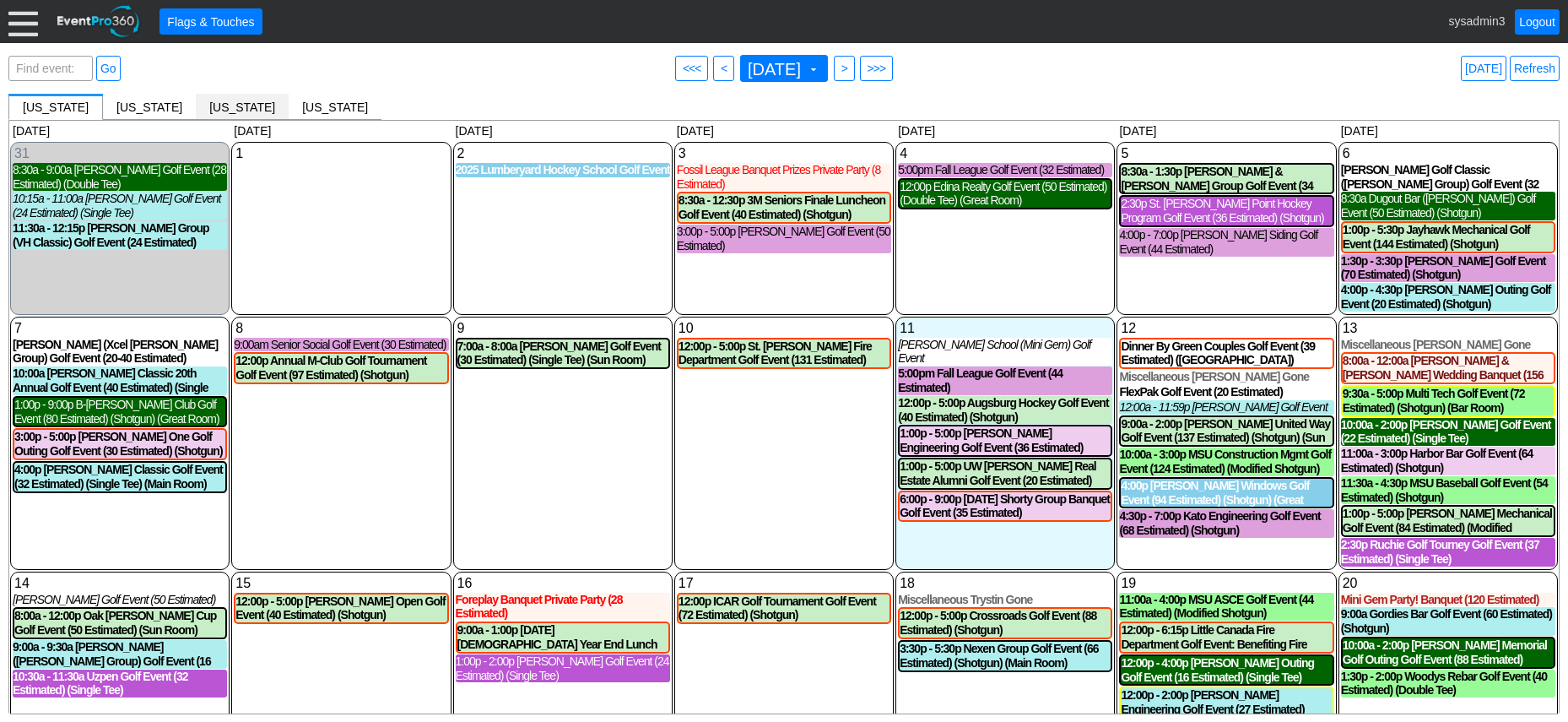
click at [211, 107] on span "[US_STATE]" at bounding box center [242, 107] width 66 height 13
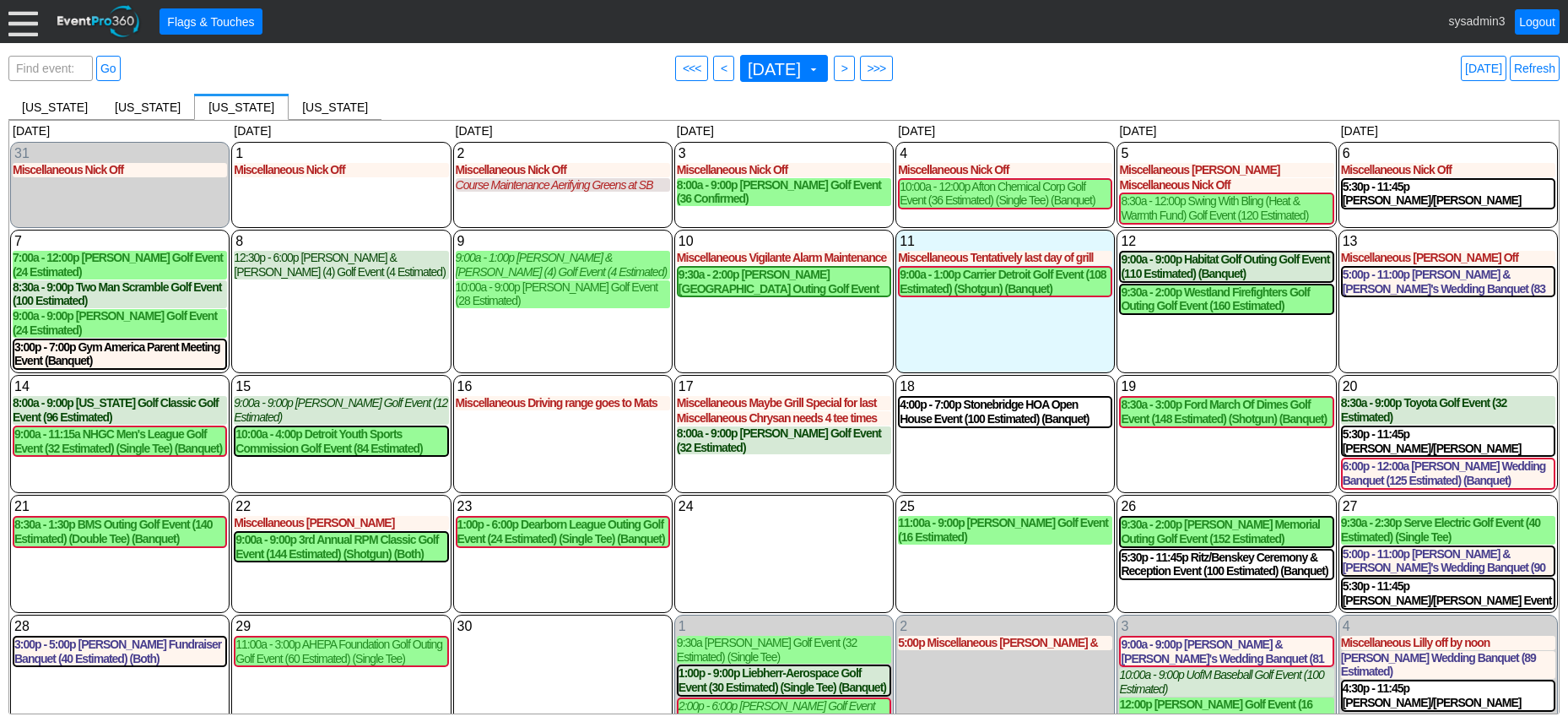
click at [13, 27] on div at bounding box center [23, 22] width 30 height 30
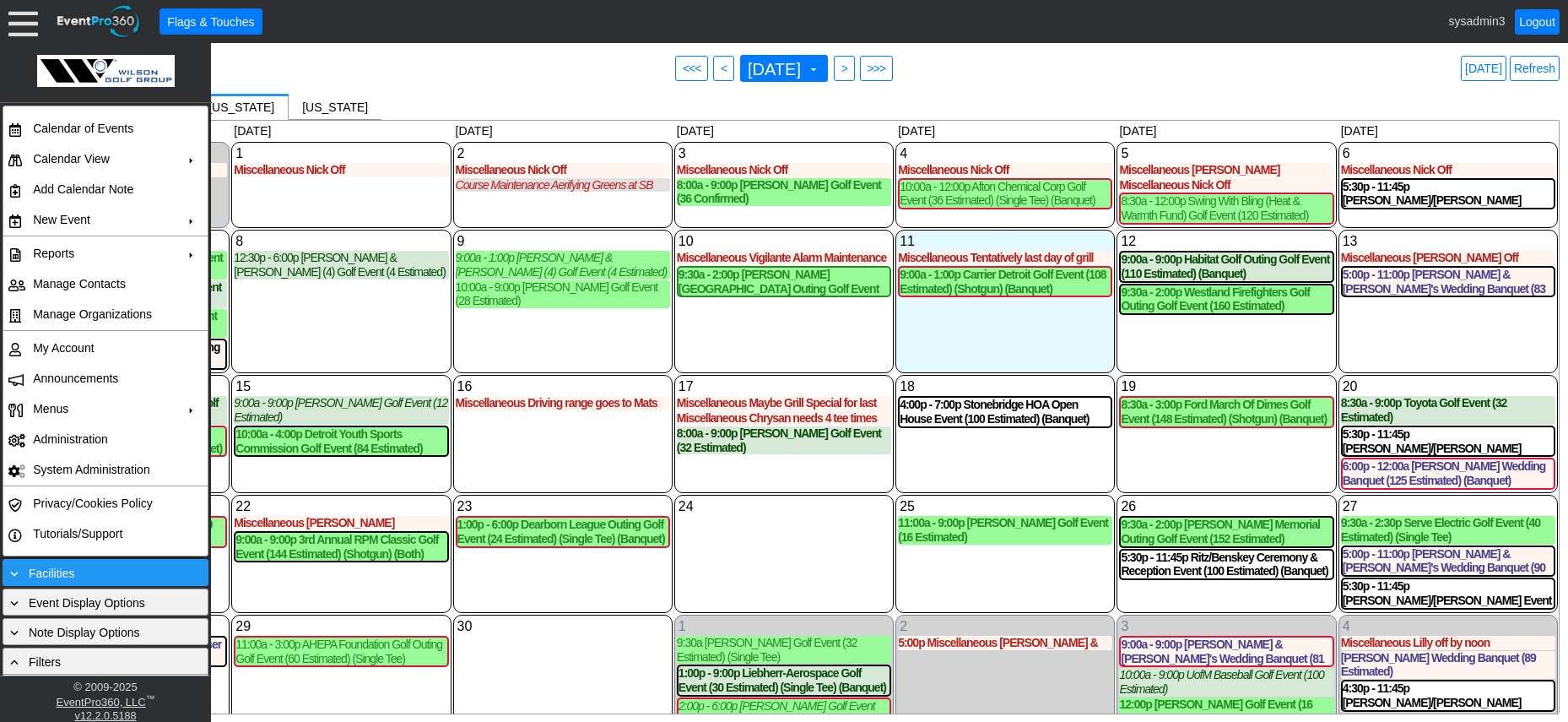
click at [88, 565] on div "+ Facilities" at bounding box center [105, 572] width 198 height 19
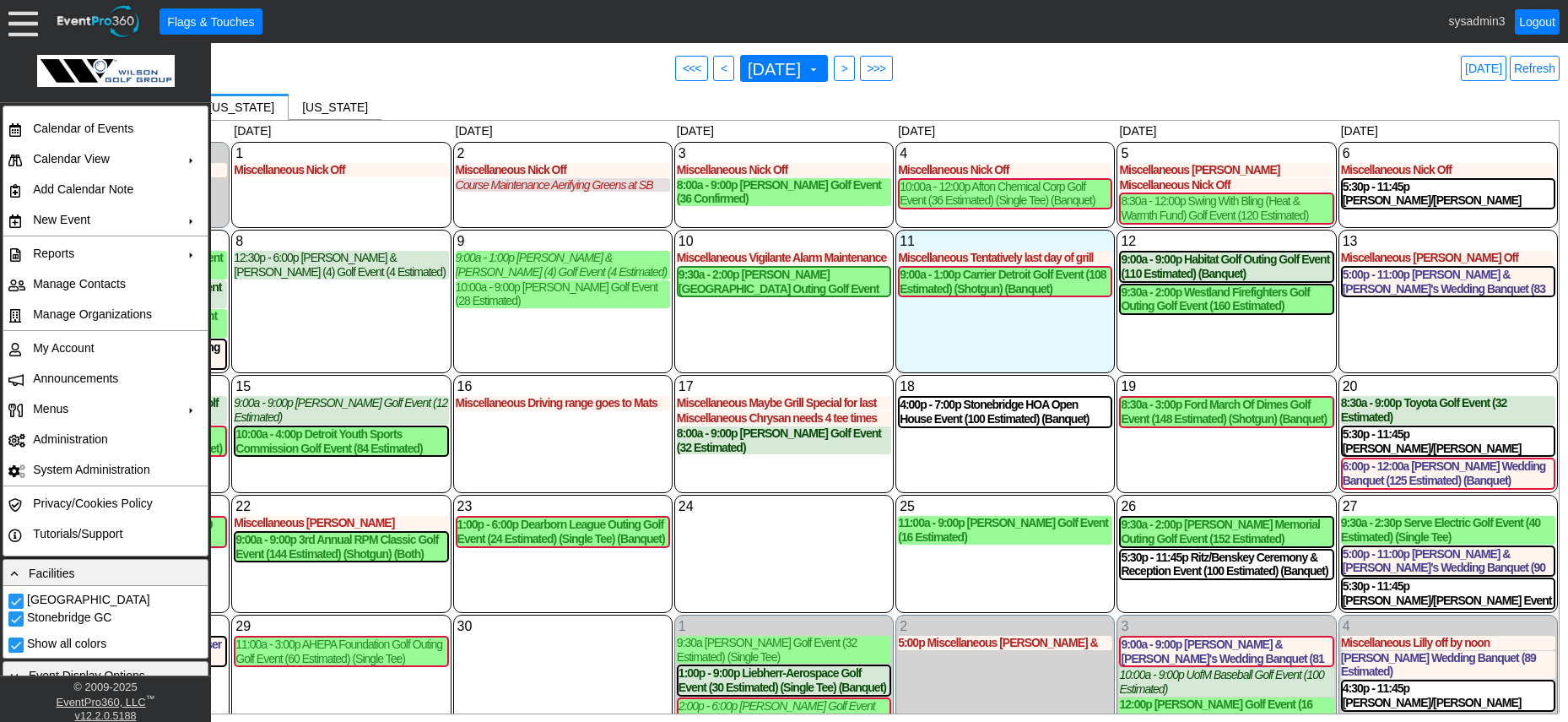
click at [314, 328] on div "8 Monday 12:30p - 6:00p Rick & Shelley Renner (4) Golf Event (4 Estimated) Rick…" at bounding box center [341, 301] width 219 height 143
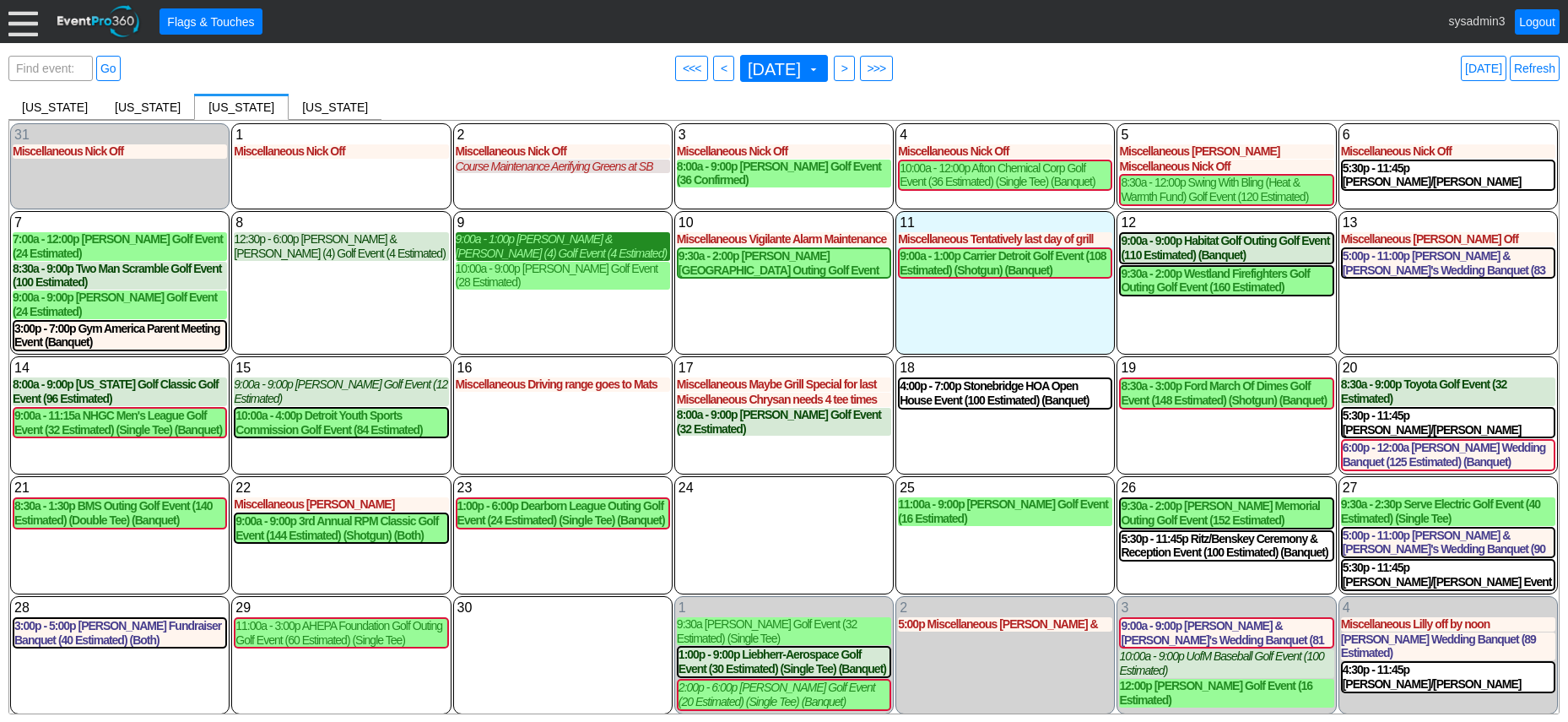
scroll to position [36, 0]
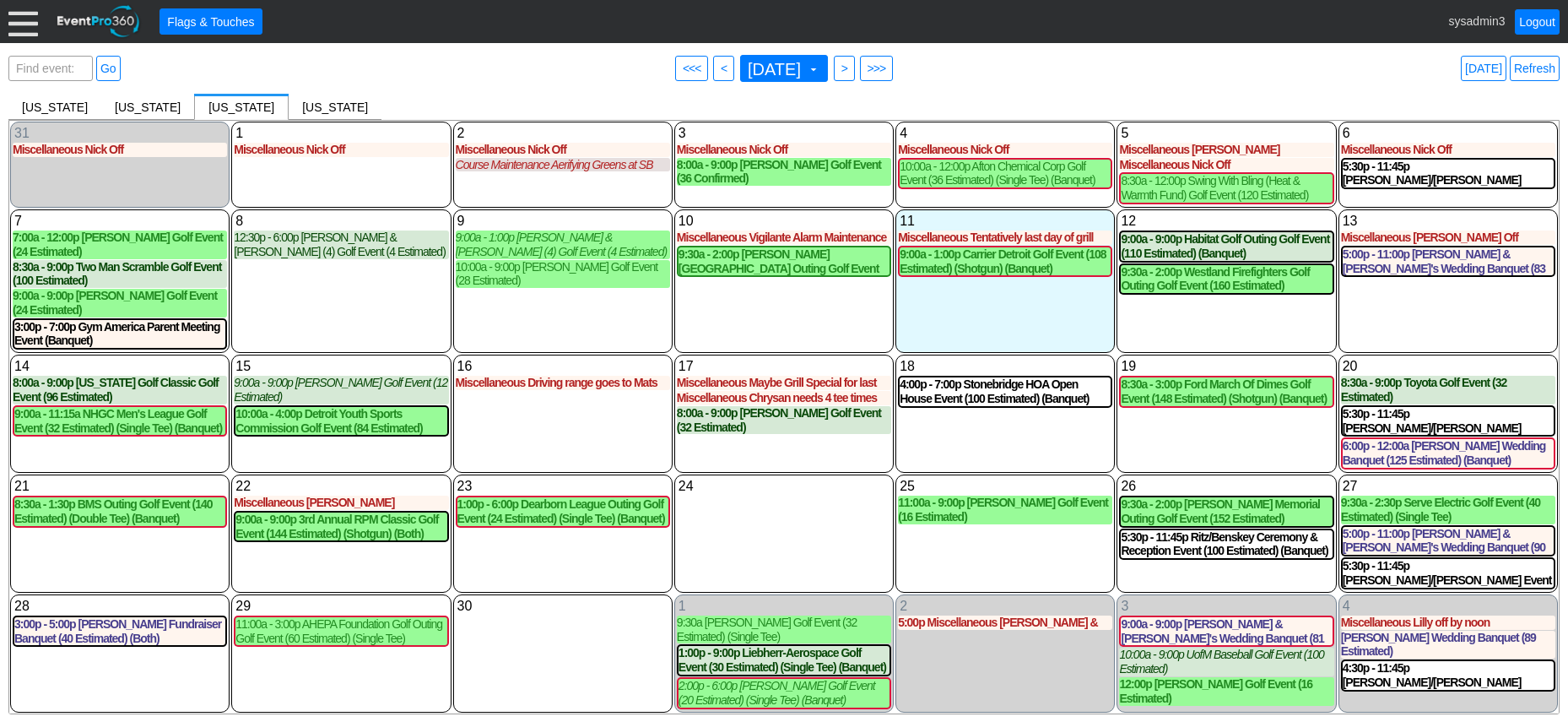
click at [20, 19] on div at bounding box center [23, 22] width 30 height 30
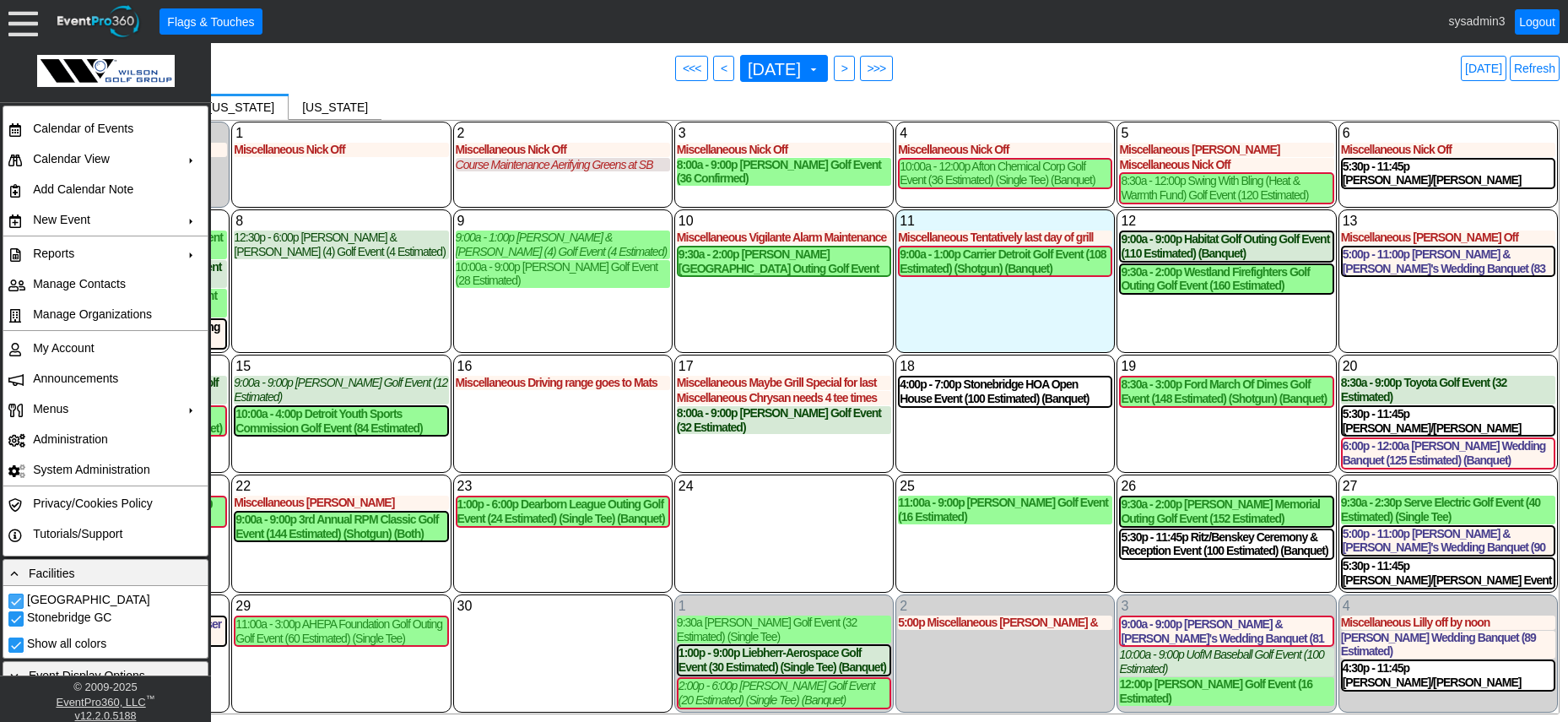
click at [17, 595] on input "Northville Hills GC" at bounding box center [18, 603] width 17 height 17
checkbox input "false"
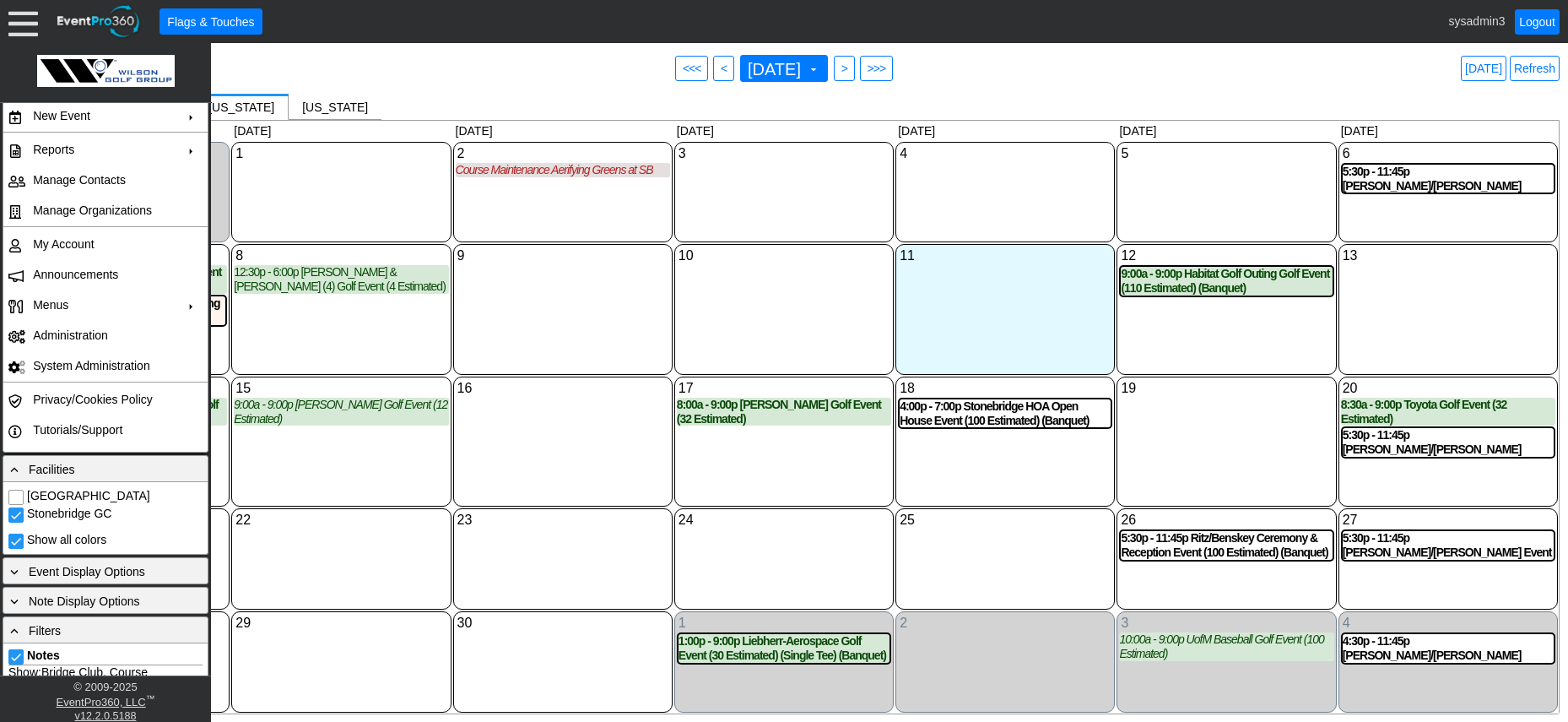
scroll to position [169, 0]
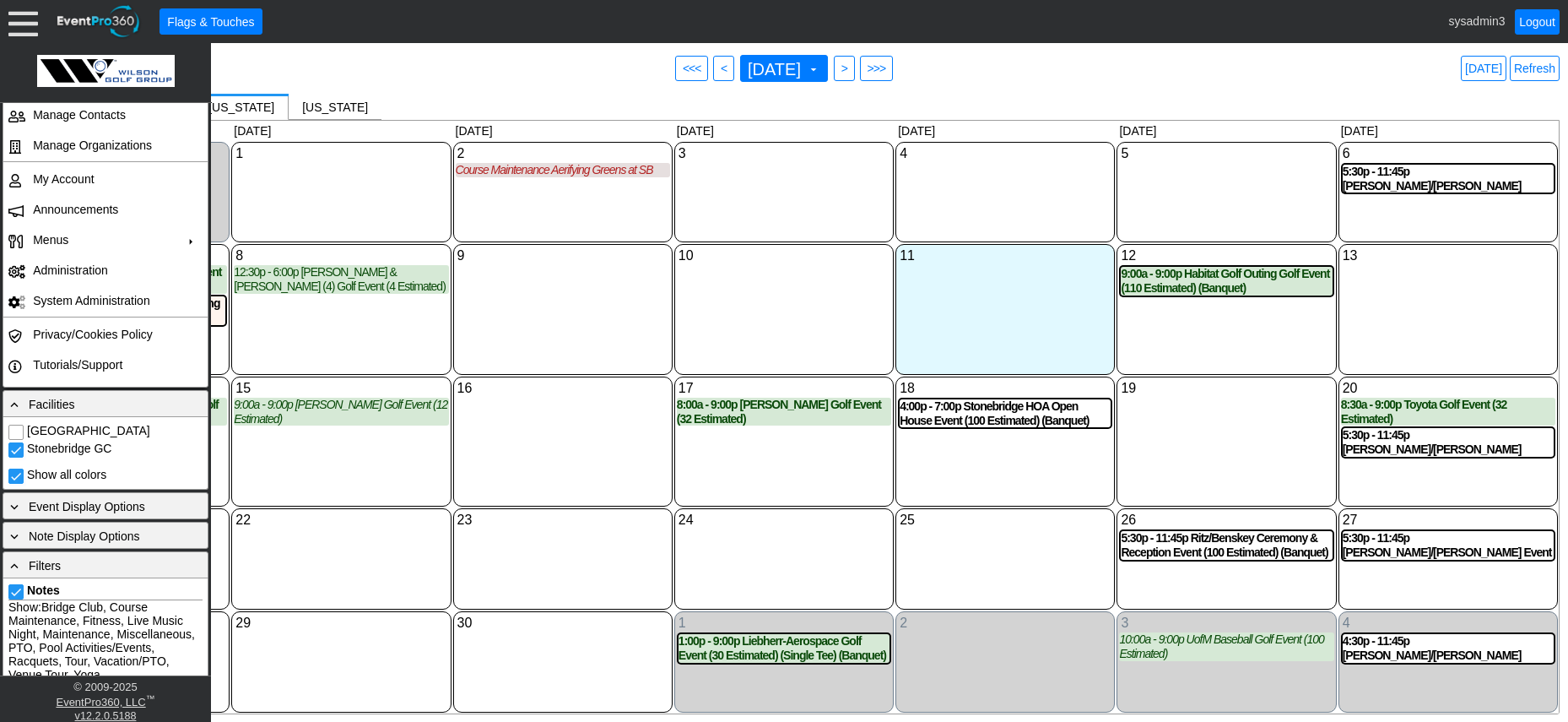
click at [581, 274] on div "9 Tuesday" at bounding box center [563, 308] width 219 height 130
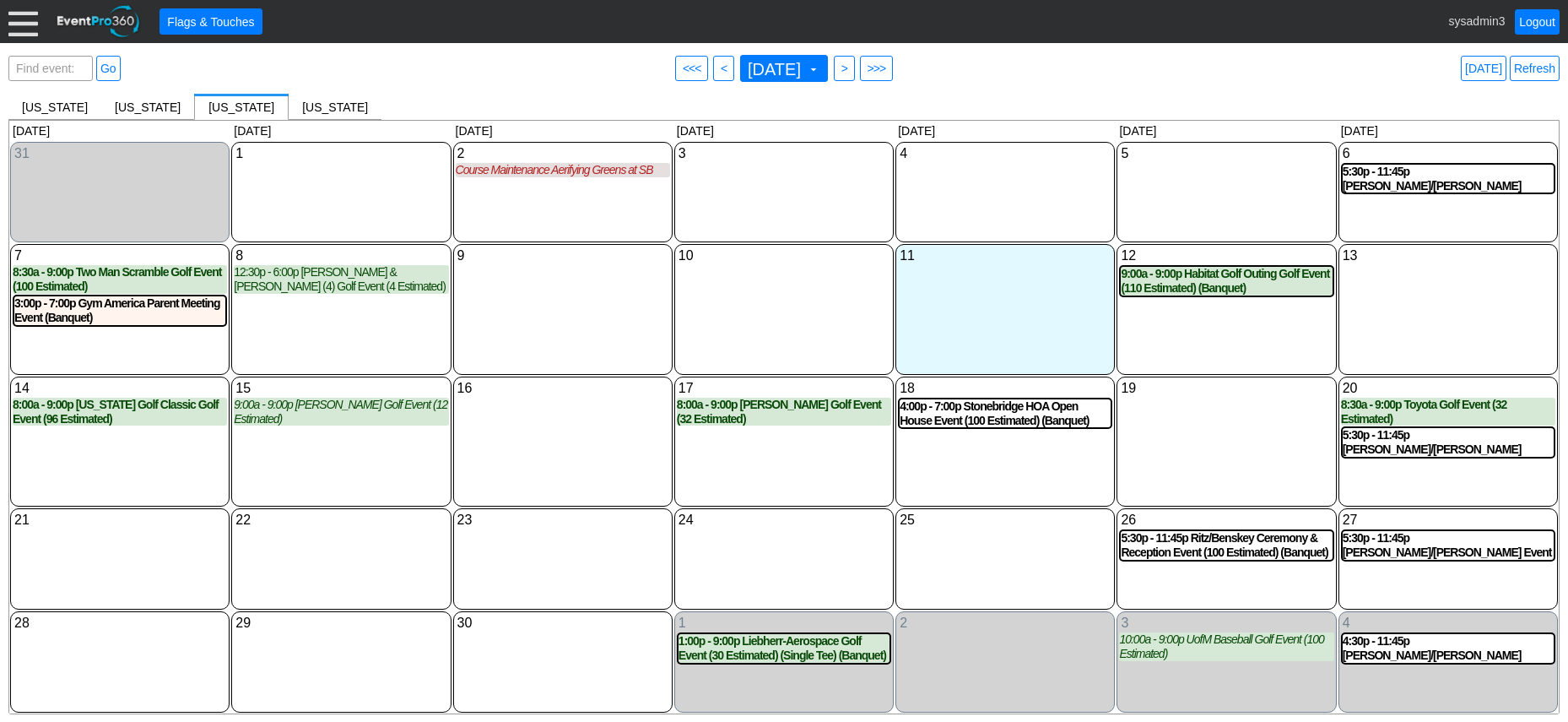
click at [28, 26] on div at bounding box center [23, 22] width 30 height 30
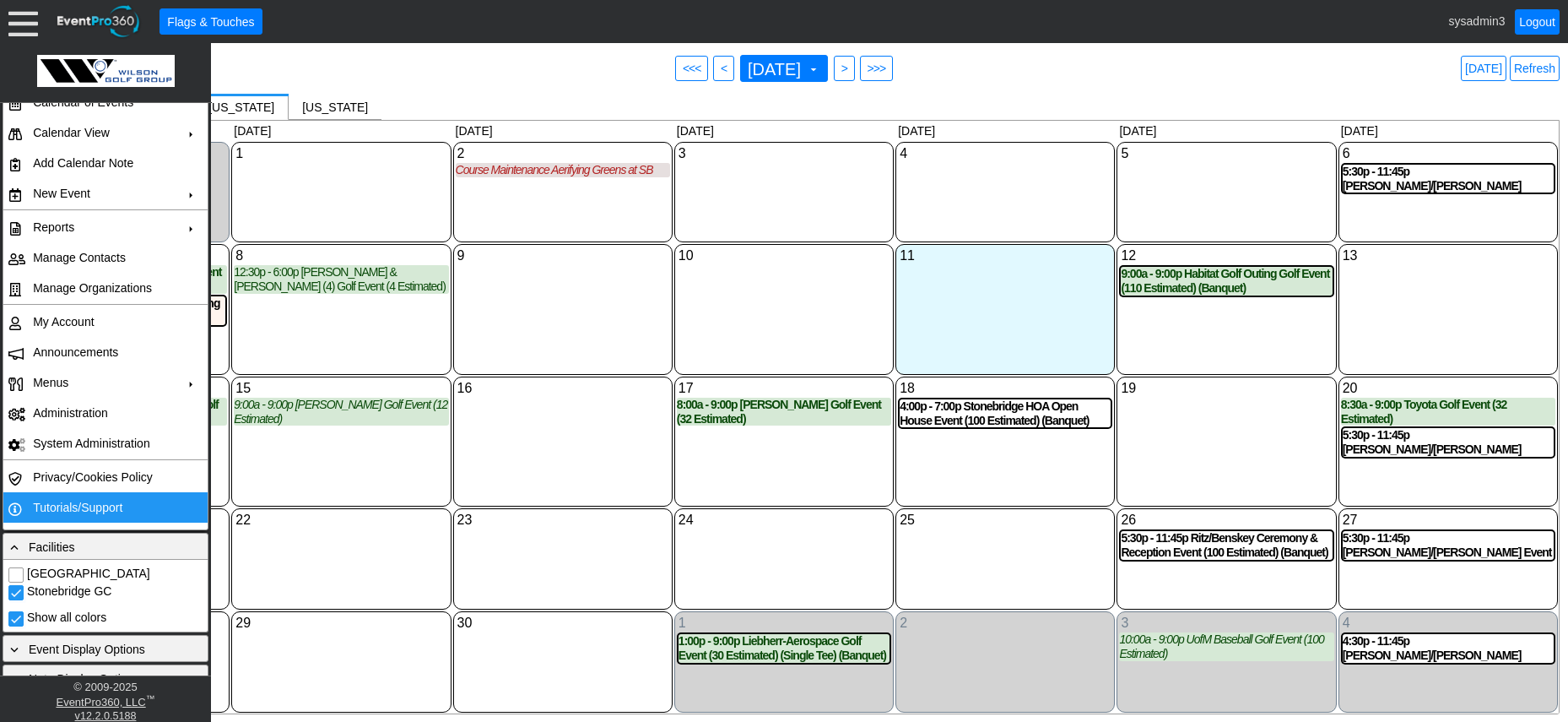
scroll to position [0, 0]
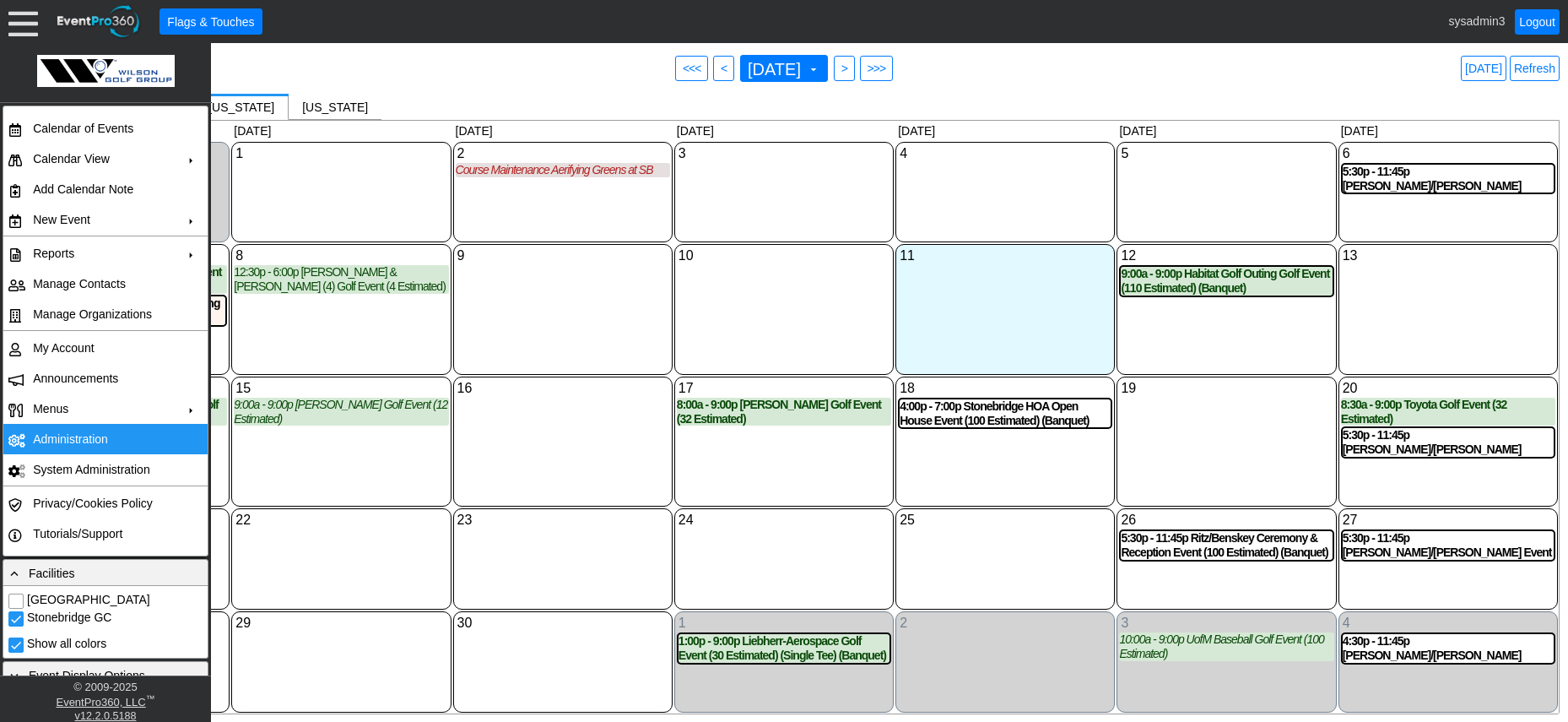
click at [63, 435] on td "Administration" at bounding box center [101, 439] width 151 height 30
click at [1530, 67] on link "Refresh" at bounding box center [1534, 68] width 50 height 25
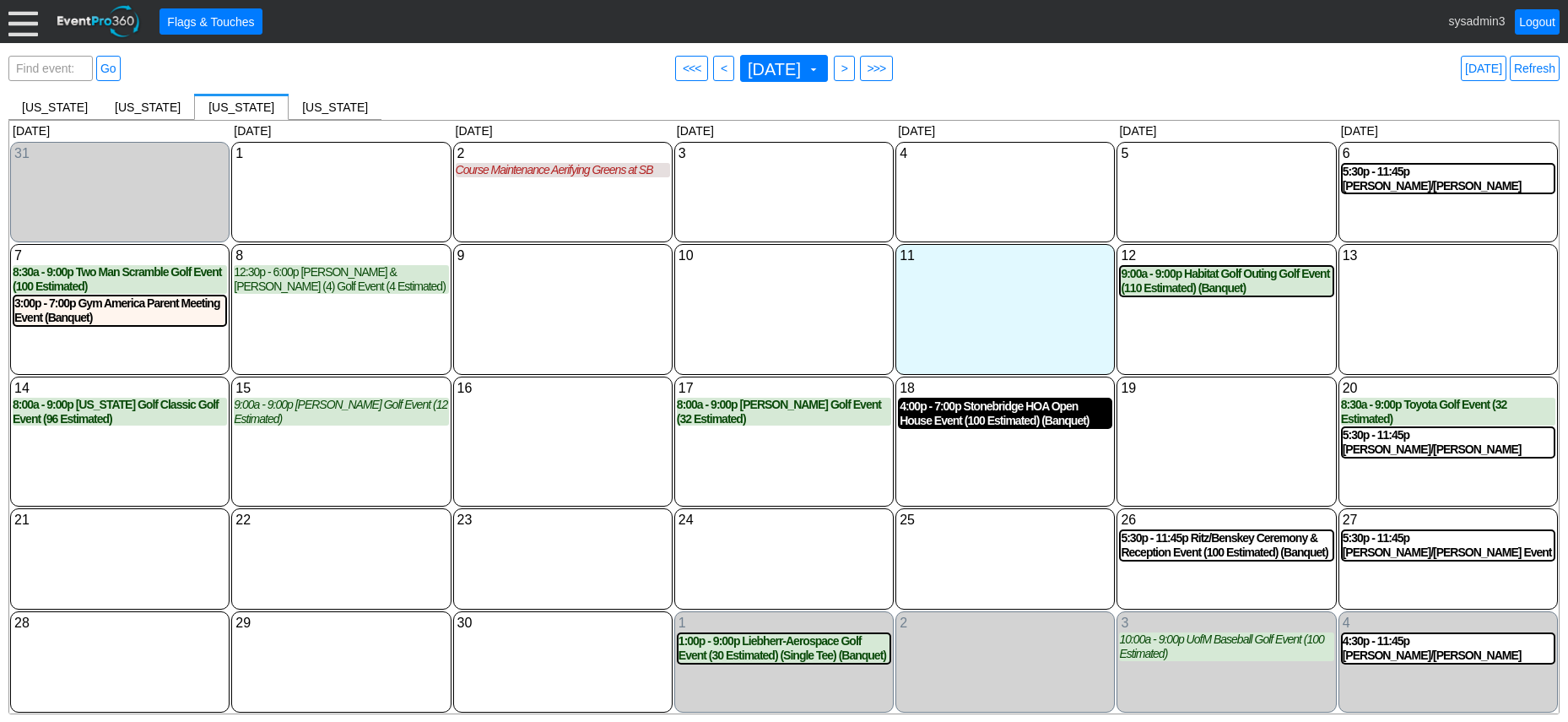
click at [1013, 414] on div "4:00p - 7:00p Stonebridge HOA Open House Event (100 Estimated) (Banquet)" at bounding box center [1005, 414] width 211 height 29
click at [1536, 71] on link "Refresh" at bounding box center [1534, 68] width 50 height 25
click at [30, 30] on div at bounding box center [23, 22] width 30 height 30
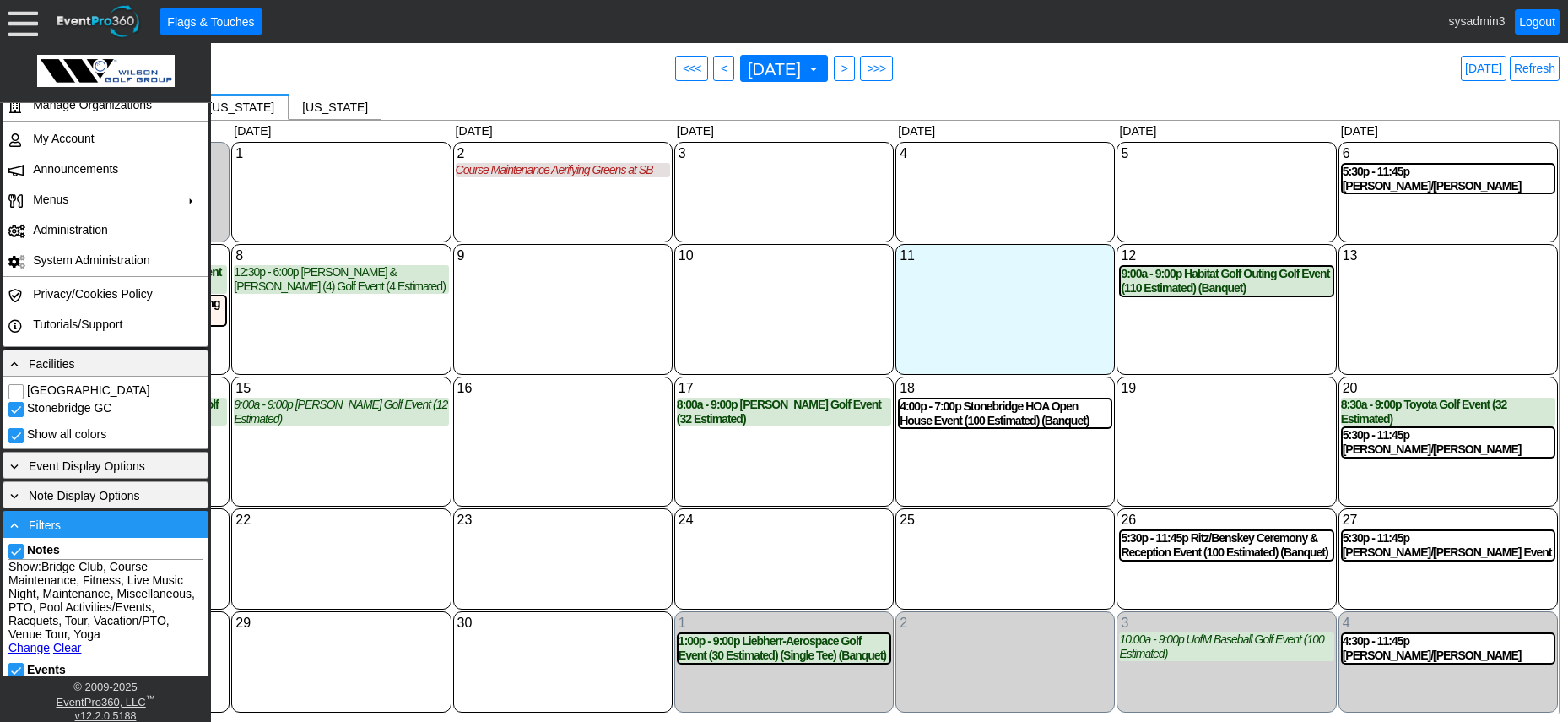
scroll to position [253, 0]
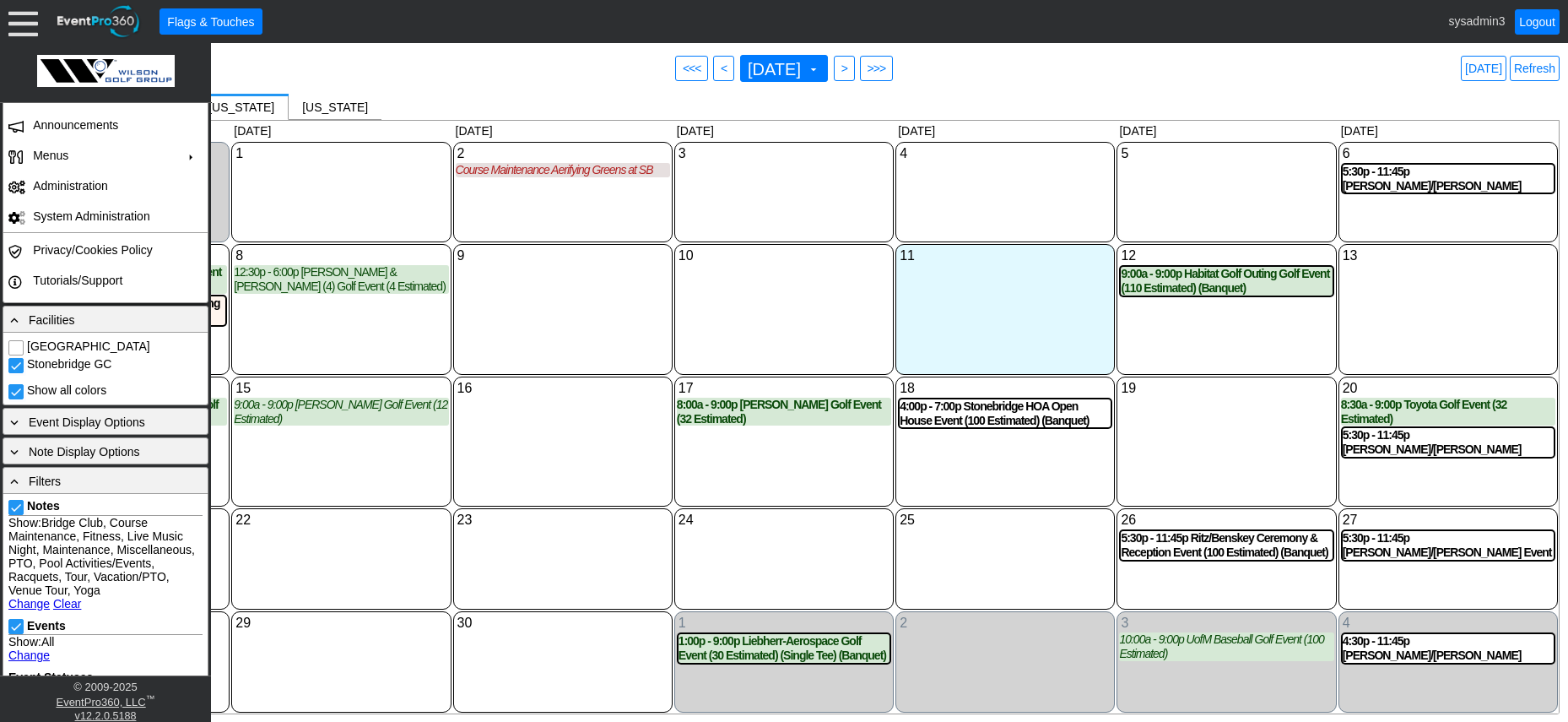
click at [68, 603] on link "Clear" at bounding box center [68, 603] width 28 height 13
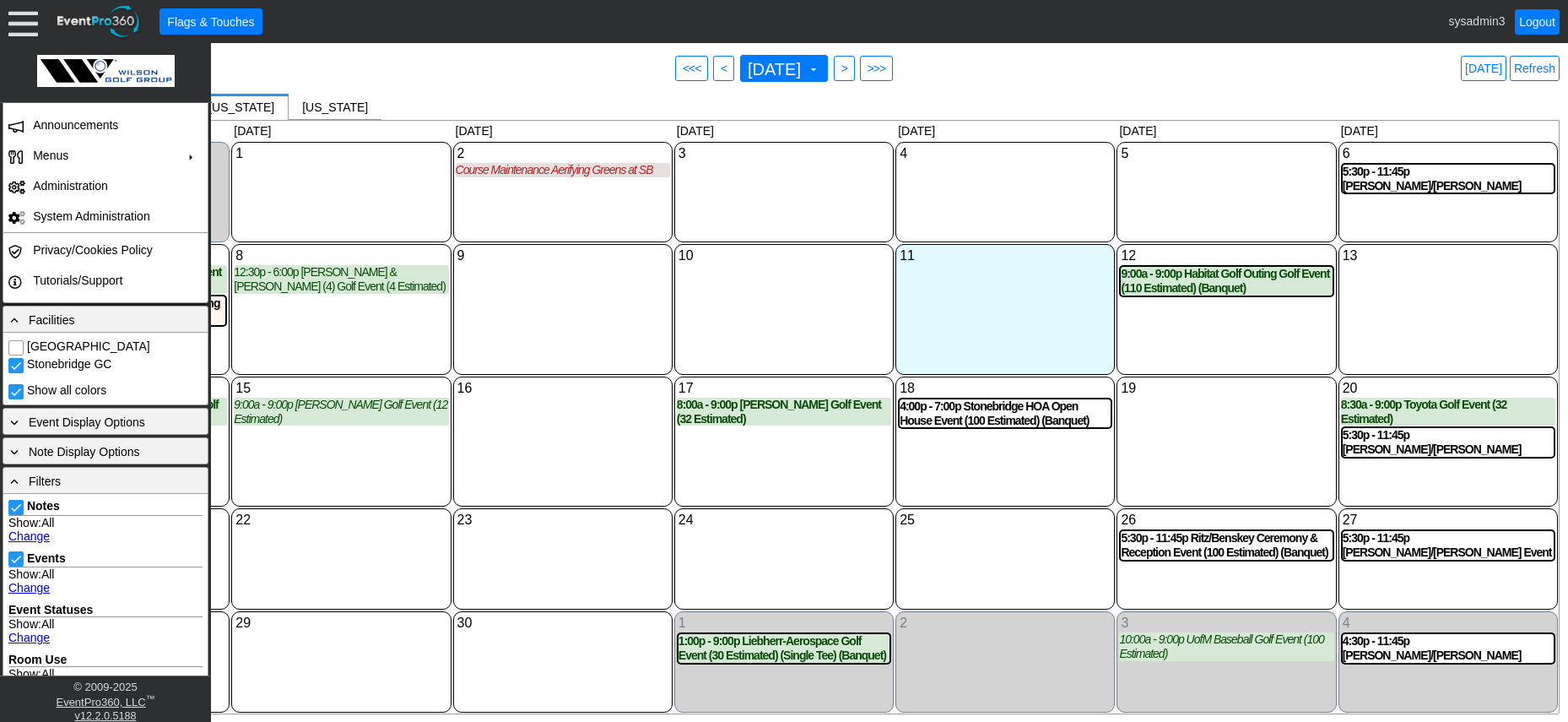
click at [604, 318] on div "9 Tuesday" at bounding box center [563, 308] width 219 height 130
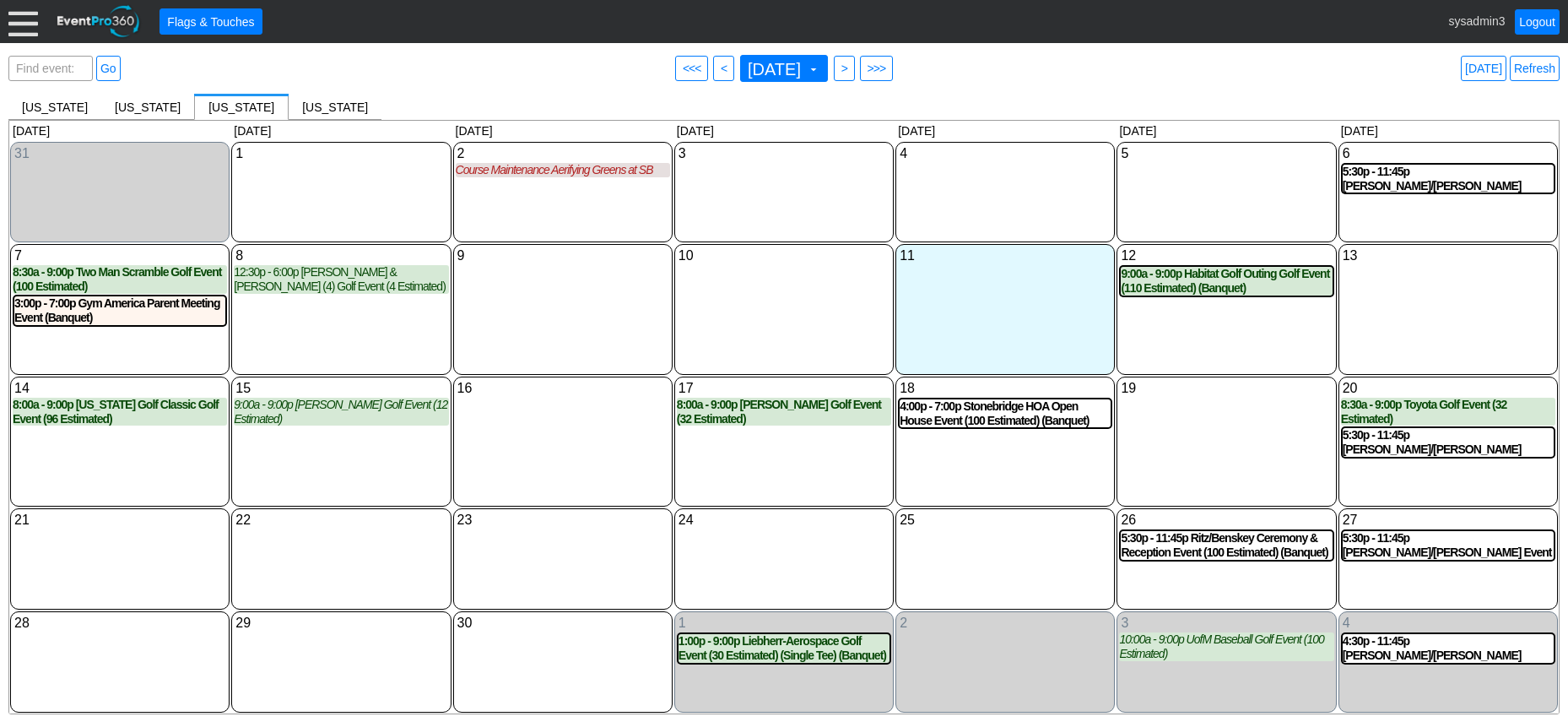
click at [25, 25] on div at bounding box center [23, 22] width 30 height 30
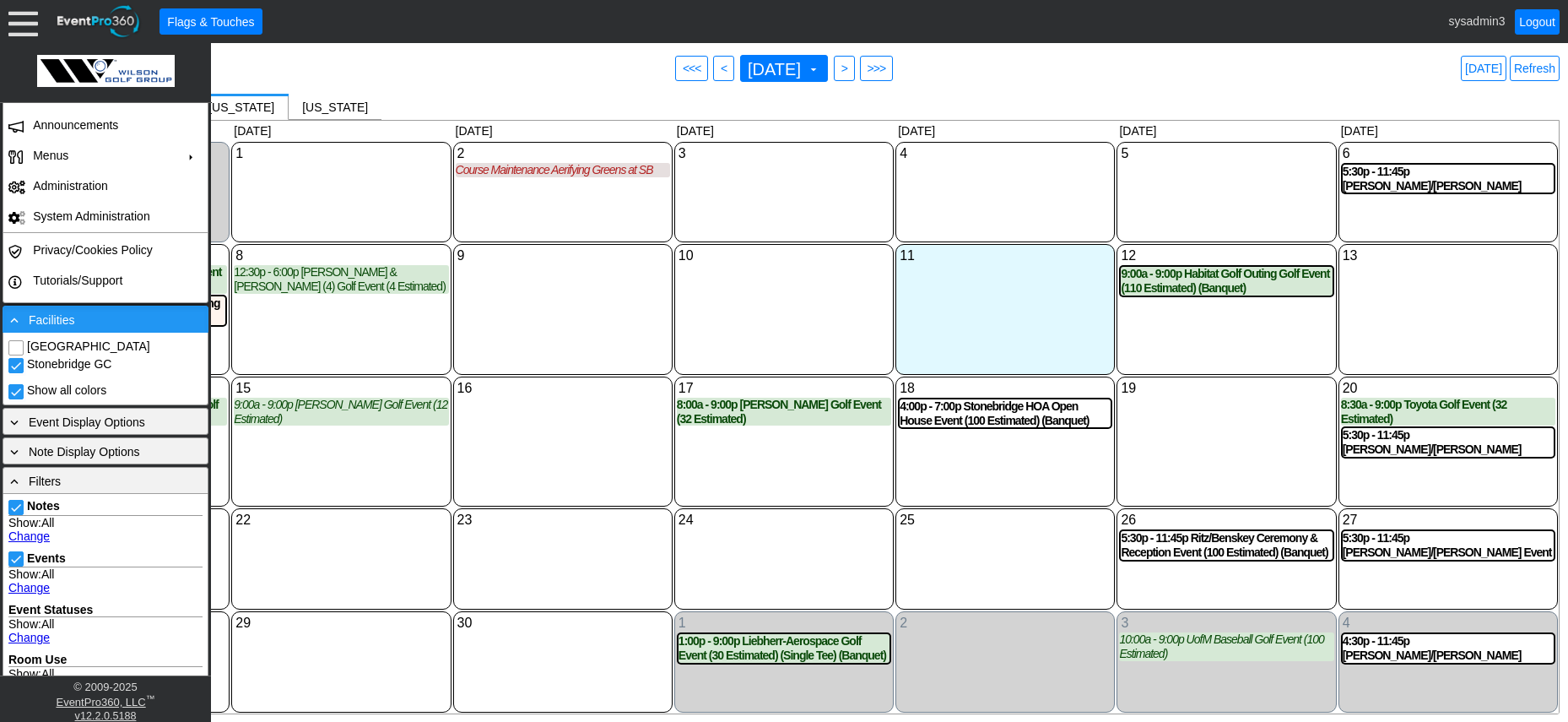
click at [110, 322] on div "- Facilities" at bounding box center [105, 319] width 198 height 19
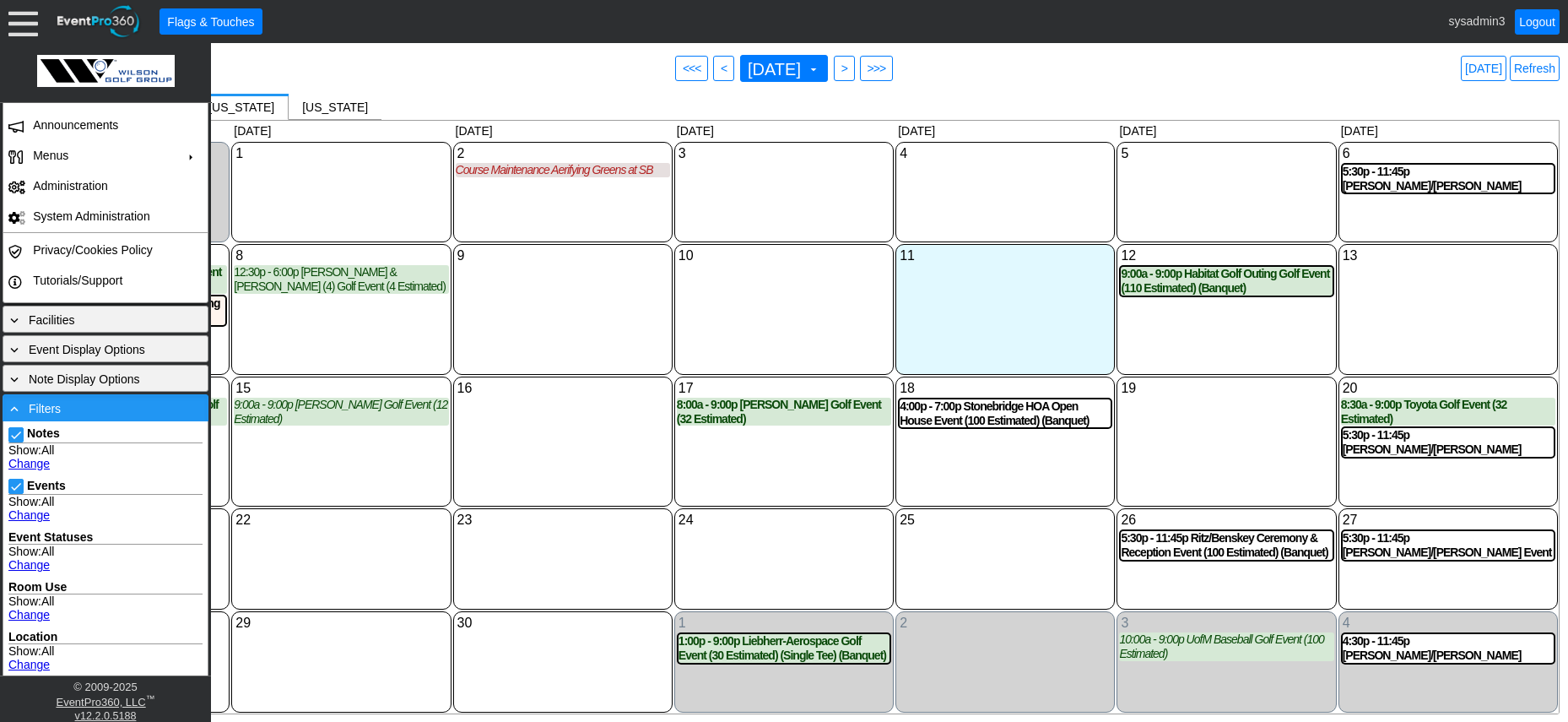
click at [105, 414] on div "- Filters" at bounding box center [105, 408] width 198 height 19
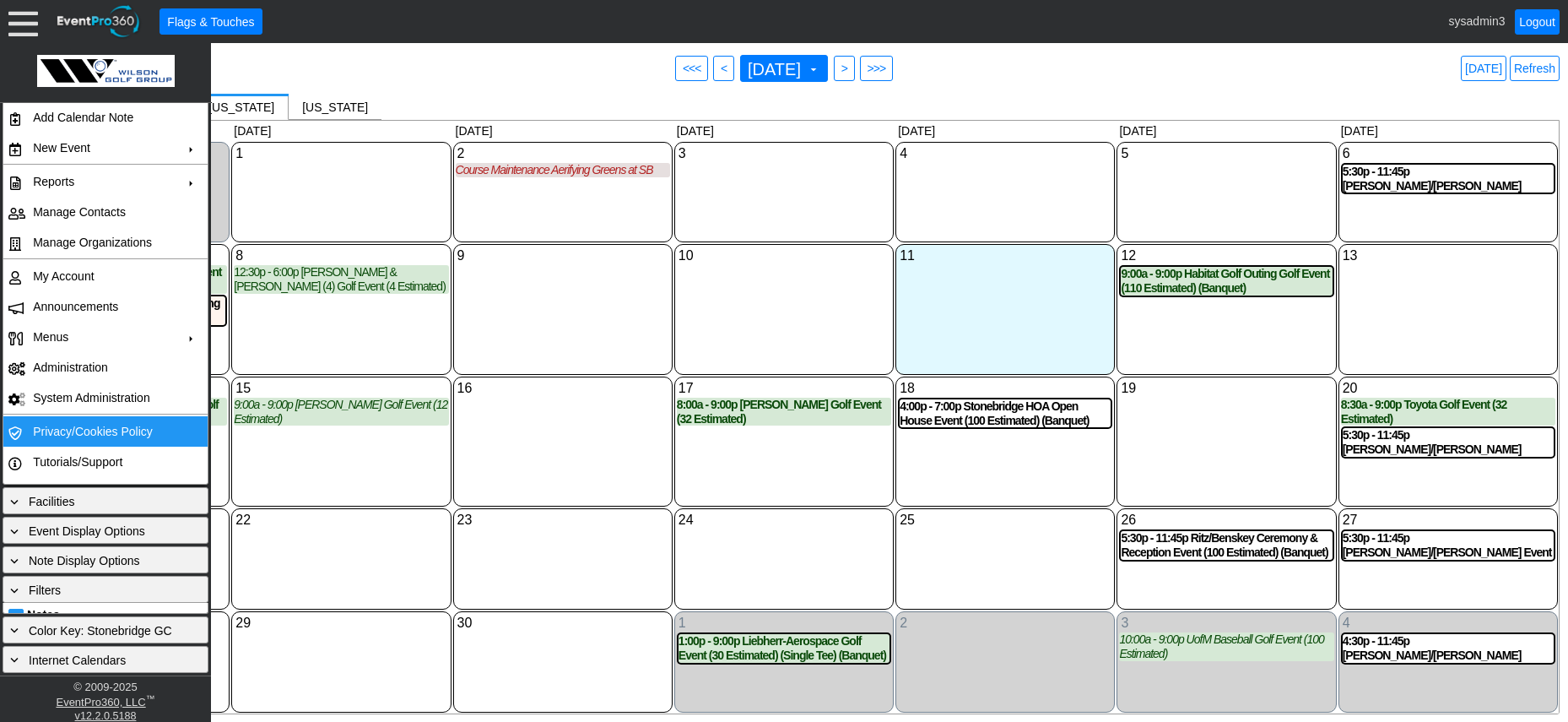
scroll to position [61, 0]
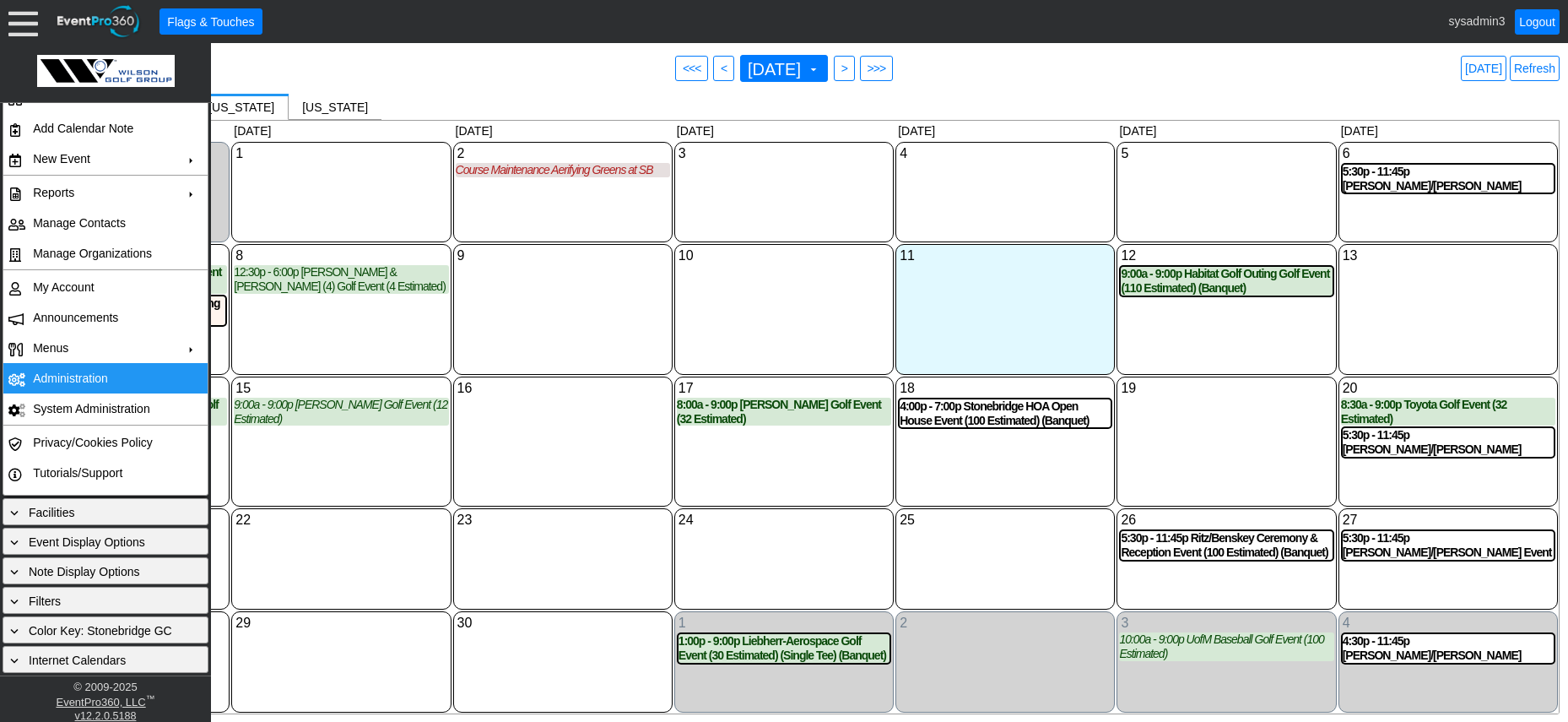
click at [64, 380] on td "Administration" at bounding box center [101, 378] width 151 height 30
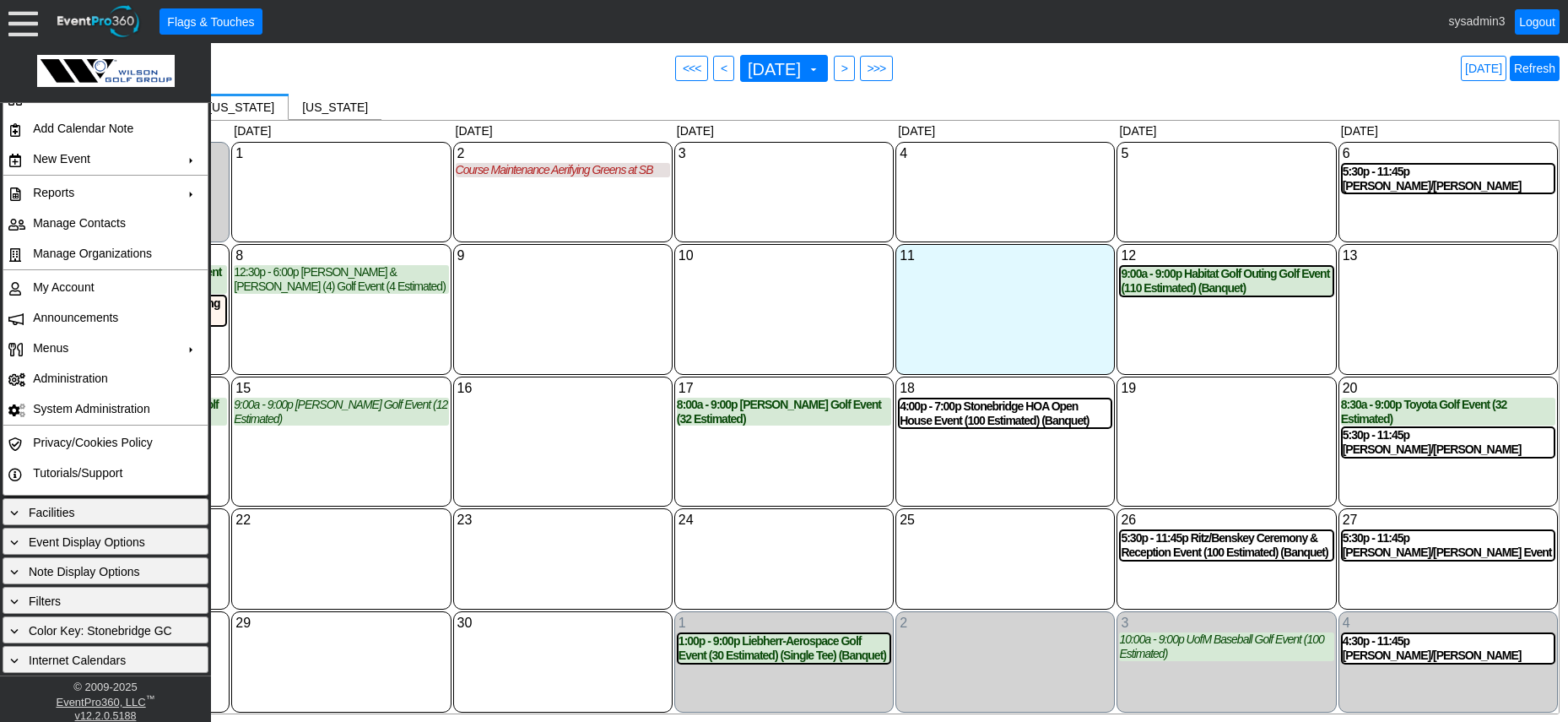
click at [1543, 68] on link "Refresh" at bounding box center [1534, 68] width 50 height 25
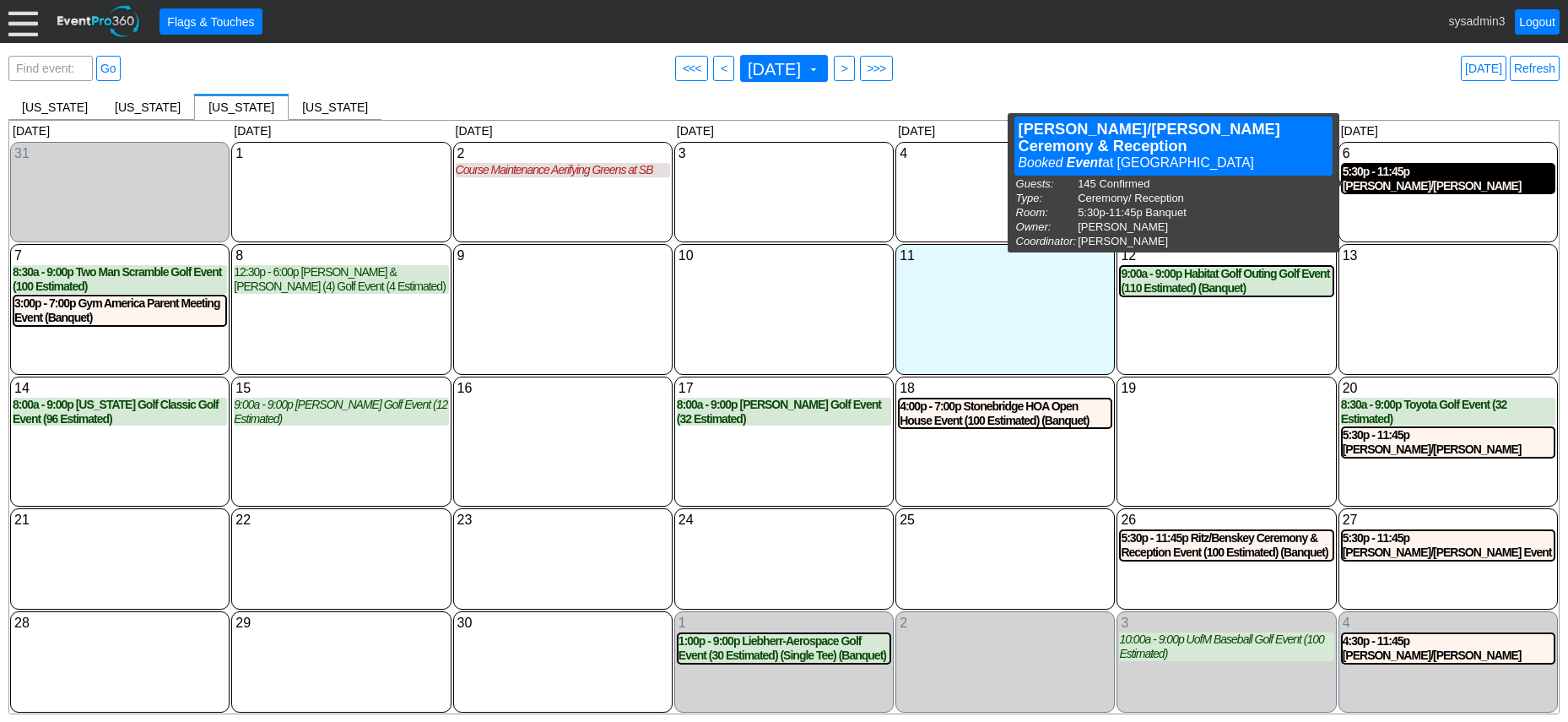
click at [1410, 179] on div "5:30p - 11:45p Thompson/Bennett Ceremony & Reception Event (145 Confirmed) (Ban…" at bounding box center [1448, 179] width 211 height 29
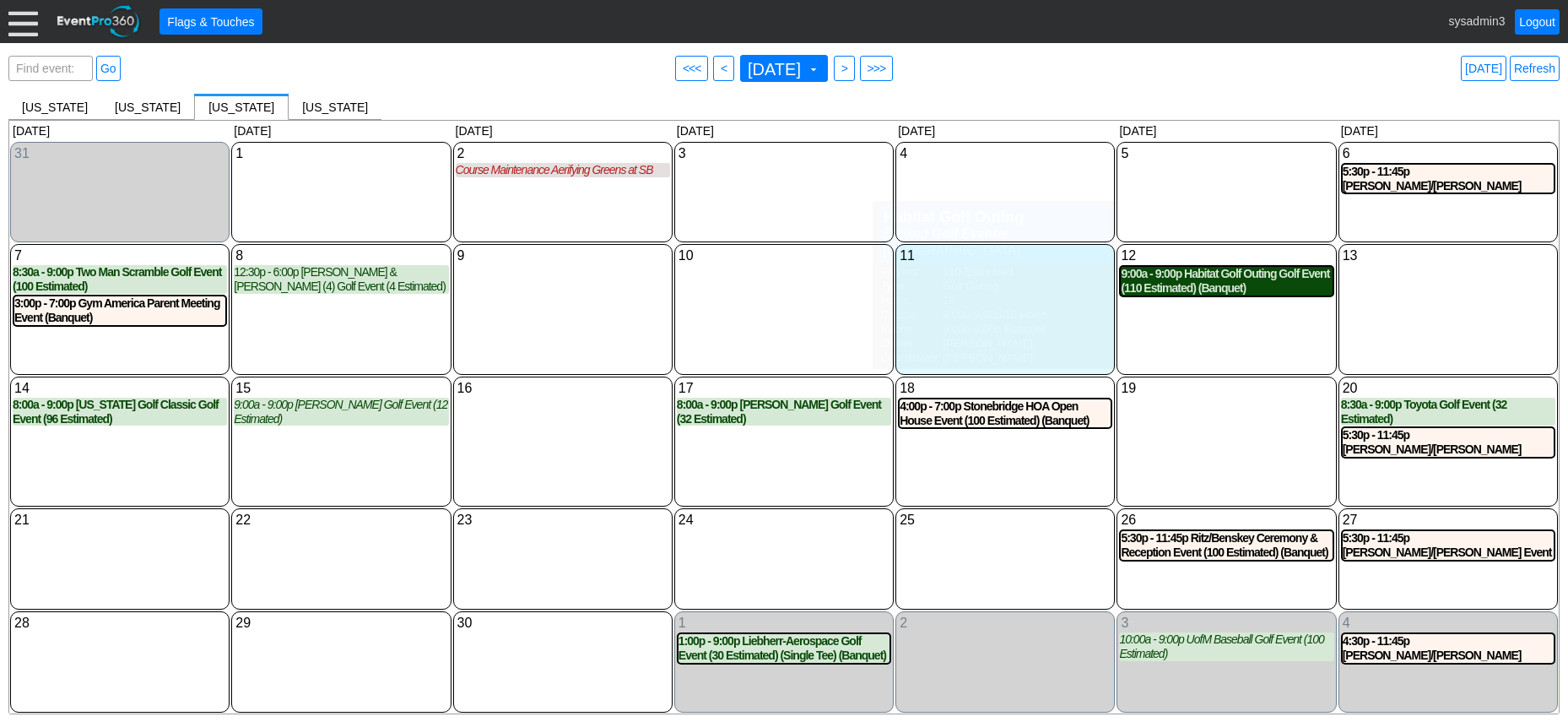
click at [1208, 278] on div "9:00a - 9:00p Habitat Golf Outing Golf Event (110 Estimated) (Banquet)" at bounding box center [1226, 280] width 211 height 29
click at [1542, 67] on link "Refresh" at bounding box center [1534, 68] width 50 height 25
click at [1543, 71] on link "Refresh" at bounding box center [1534, 68] width 50 height 25
click at [1543, 64] on link "Refresh" at bounding box center [1534, 68] width 50 height 25
click at [1538, 72] on link "Refresh" at bounding box center [1534, 68] width 50 height 25
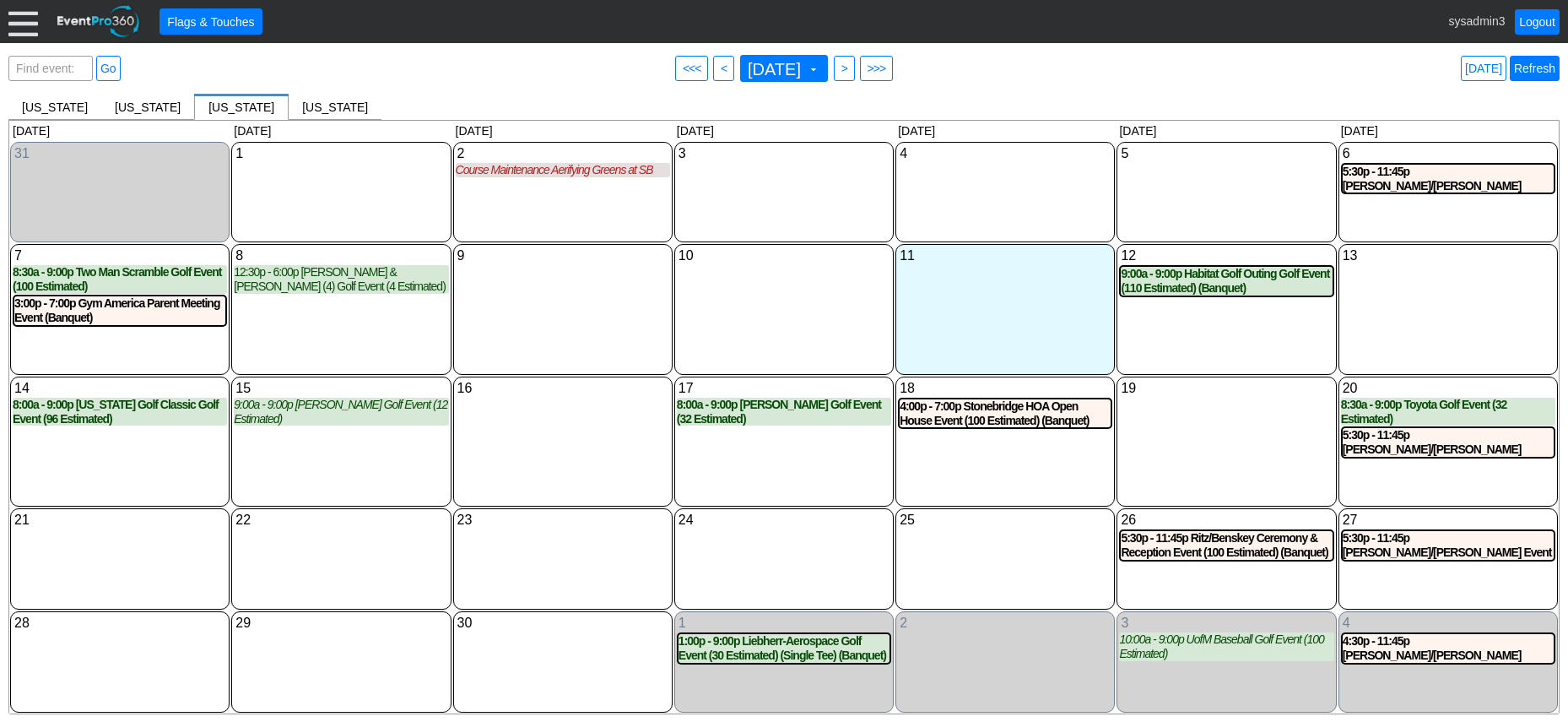
click at [1543, 62] on link "Refresh" at bounding box center [1534, 68] width 50 height 25
click at [1534, 67] on link "Refresh" at bounding box center [1534, 68] width 50 height 25
click at [1542, 64] on link "Refresh" at bounding box center [1534, 68] width 50 height 25
click at [1542, 20] on link "Logout" at bounding box center [1538, 22] width 45 height 25
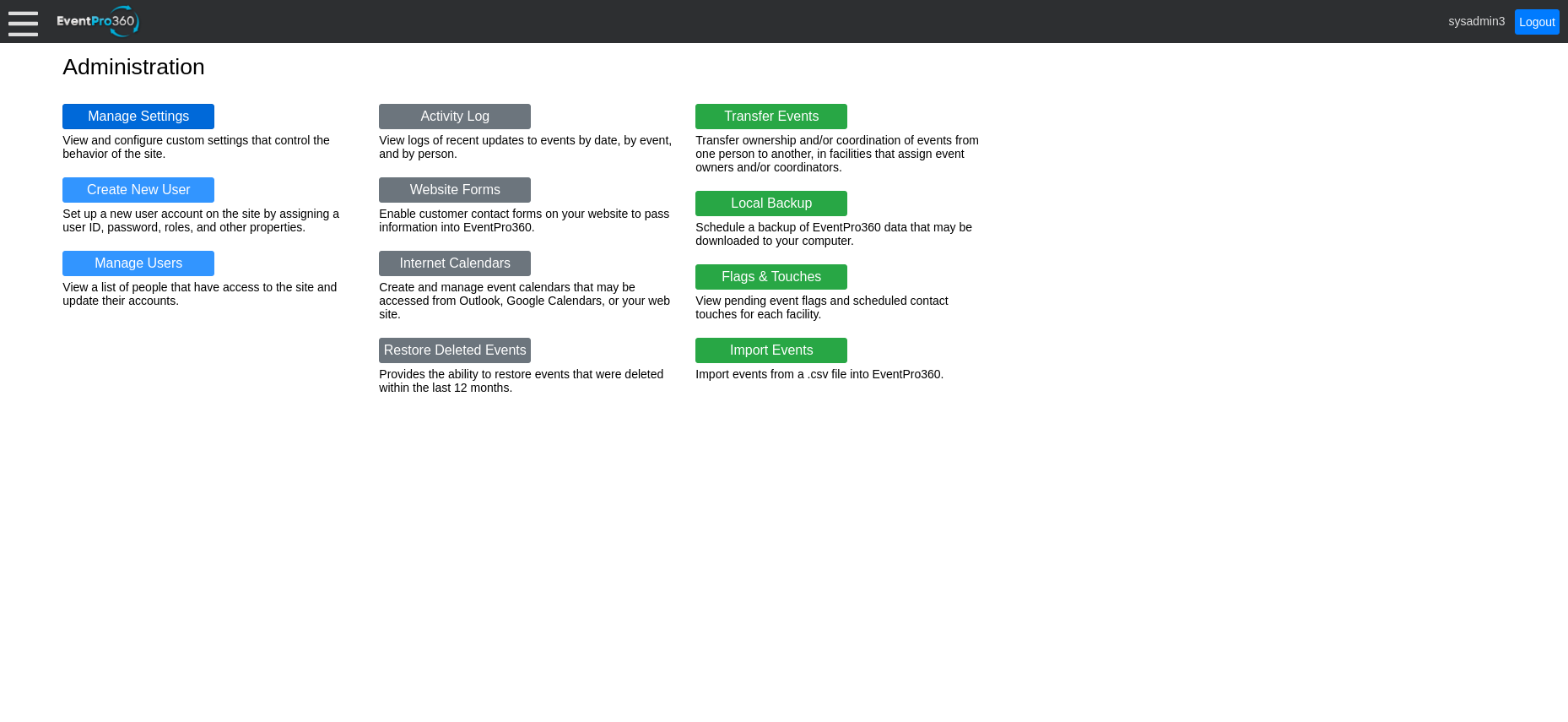
click at [169, 108] on link "Manage Settings" at bounding box center [139, 116] width 152 height 25
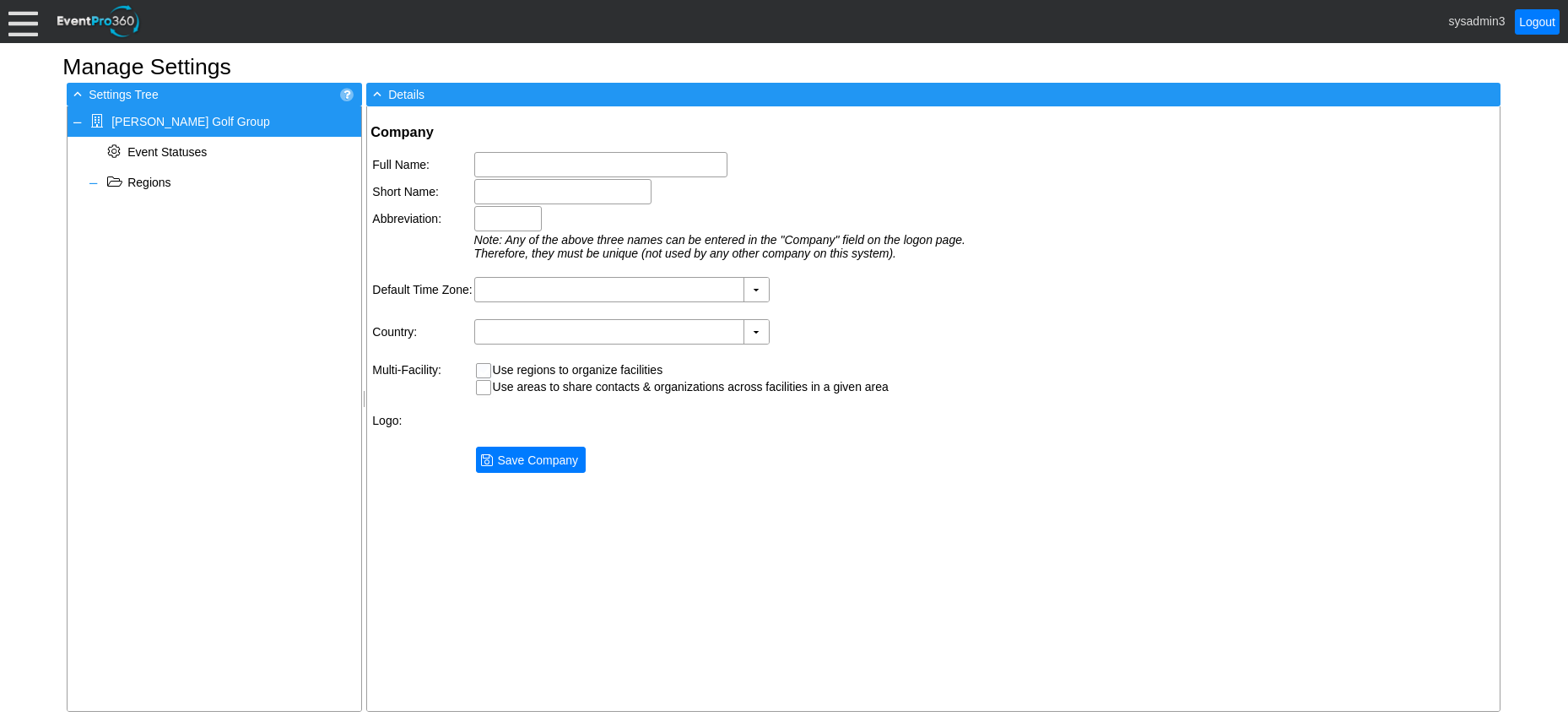
type input "[PERSON_NAME] Golf Group"
type input "[PERSON_NAME] Golf"
type input "[PERSON_NAME]"
type input "(GMT-06:00) Central Time ([GEOGRAPHIC_DATA] & [GEOGRAPHIC_DATA])"
type input "[GEOGRAPHIC_DATA] (English)"
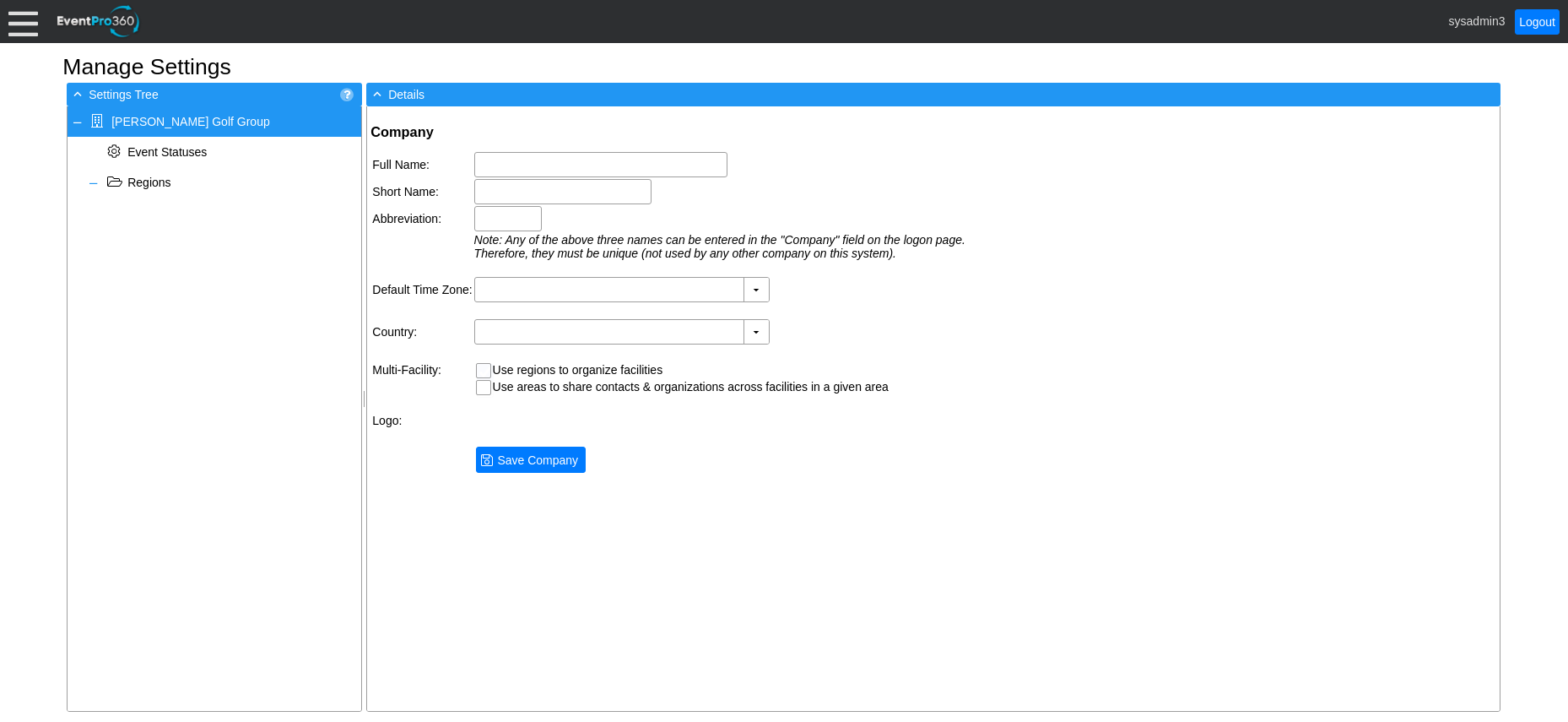
checkbox input "true"
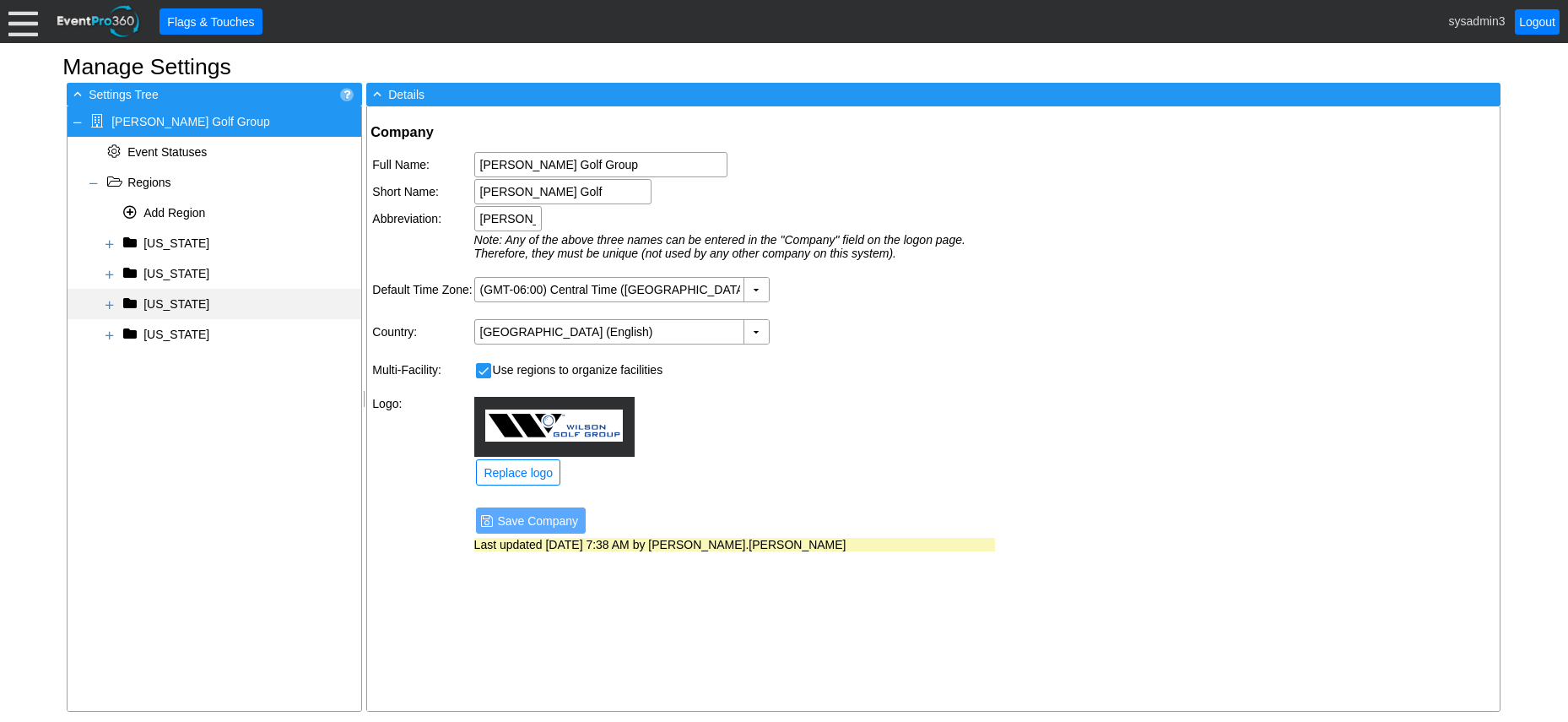
click at [110, 302] on span at bounding box center [110, 305] width 13 height 13
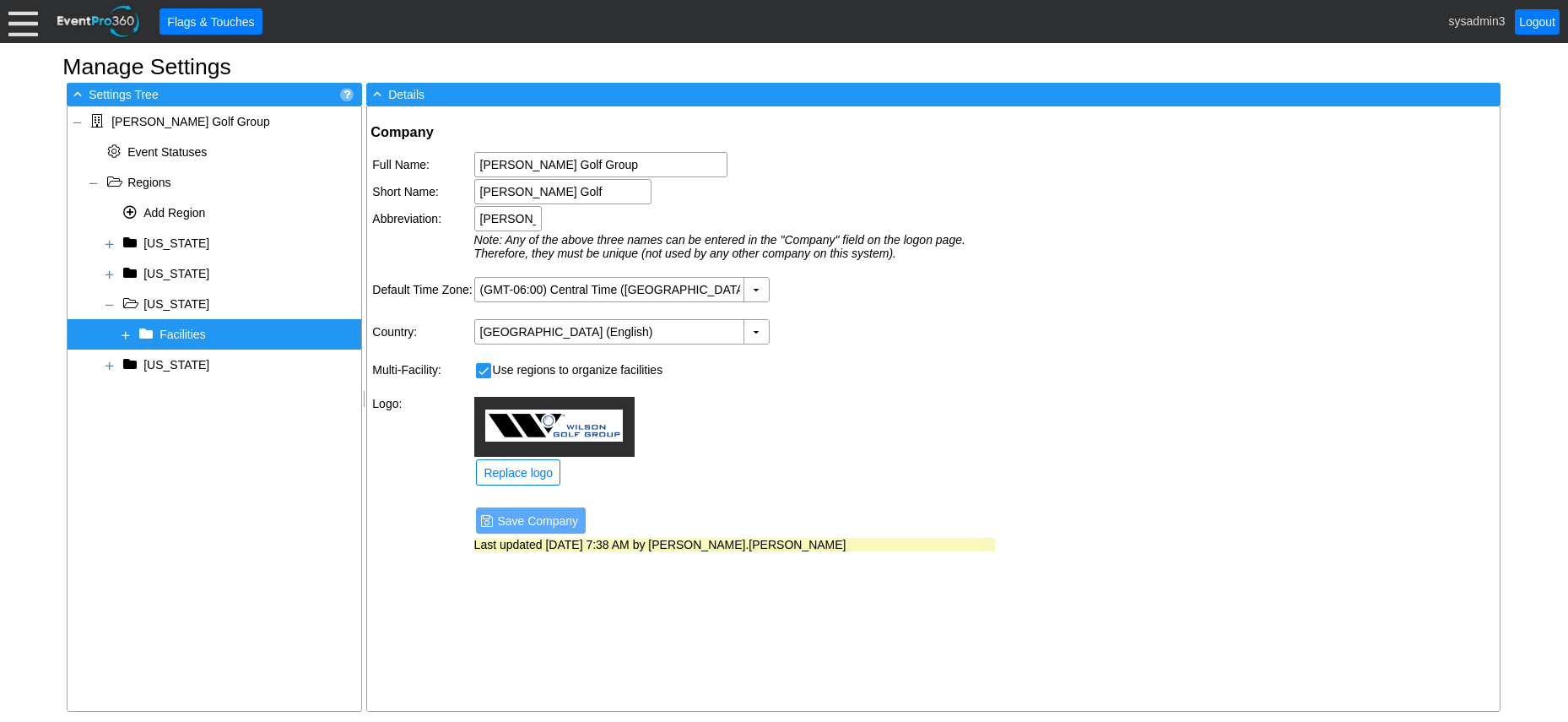
select select
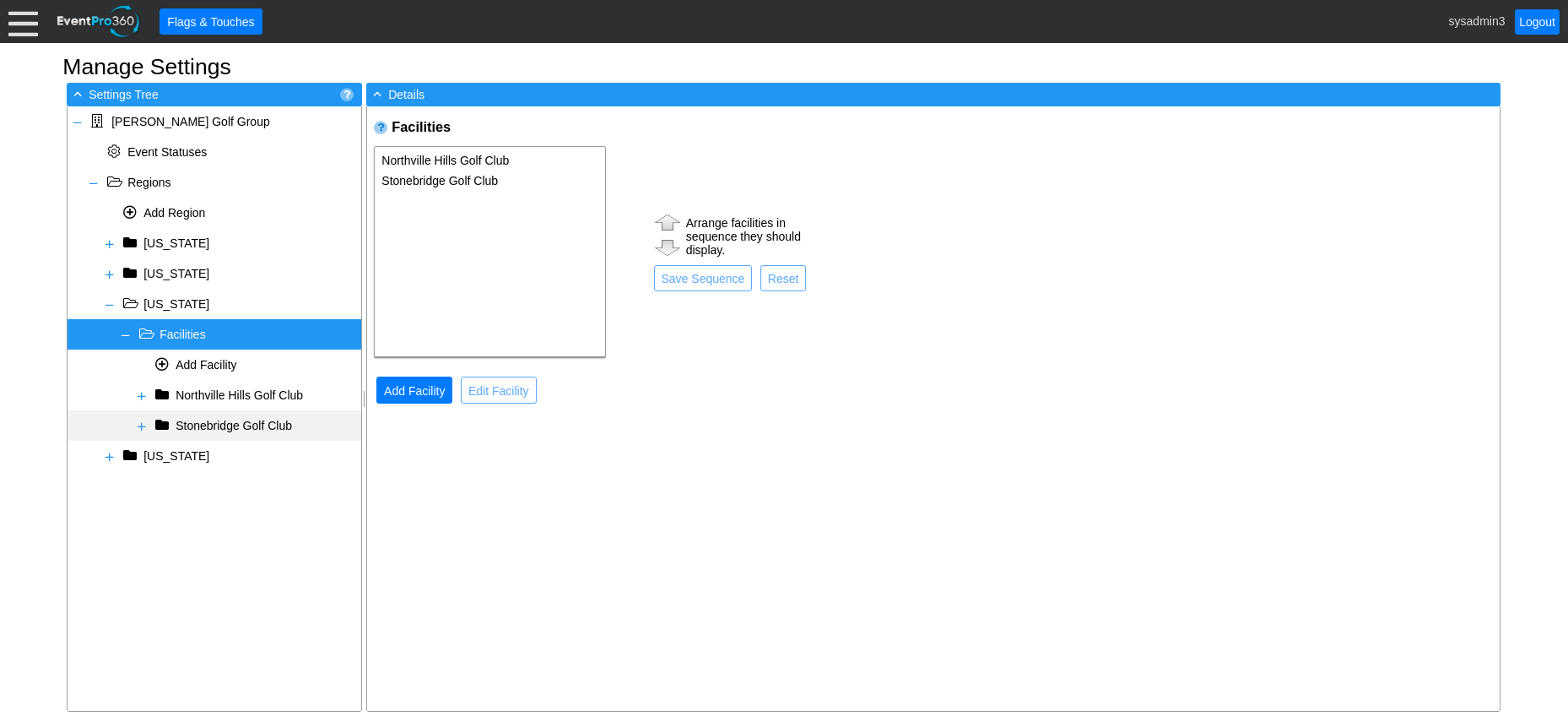
click at [139, 423] on span at bounding box center [142, 426] width 13 height 13
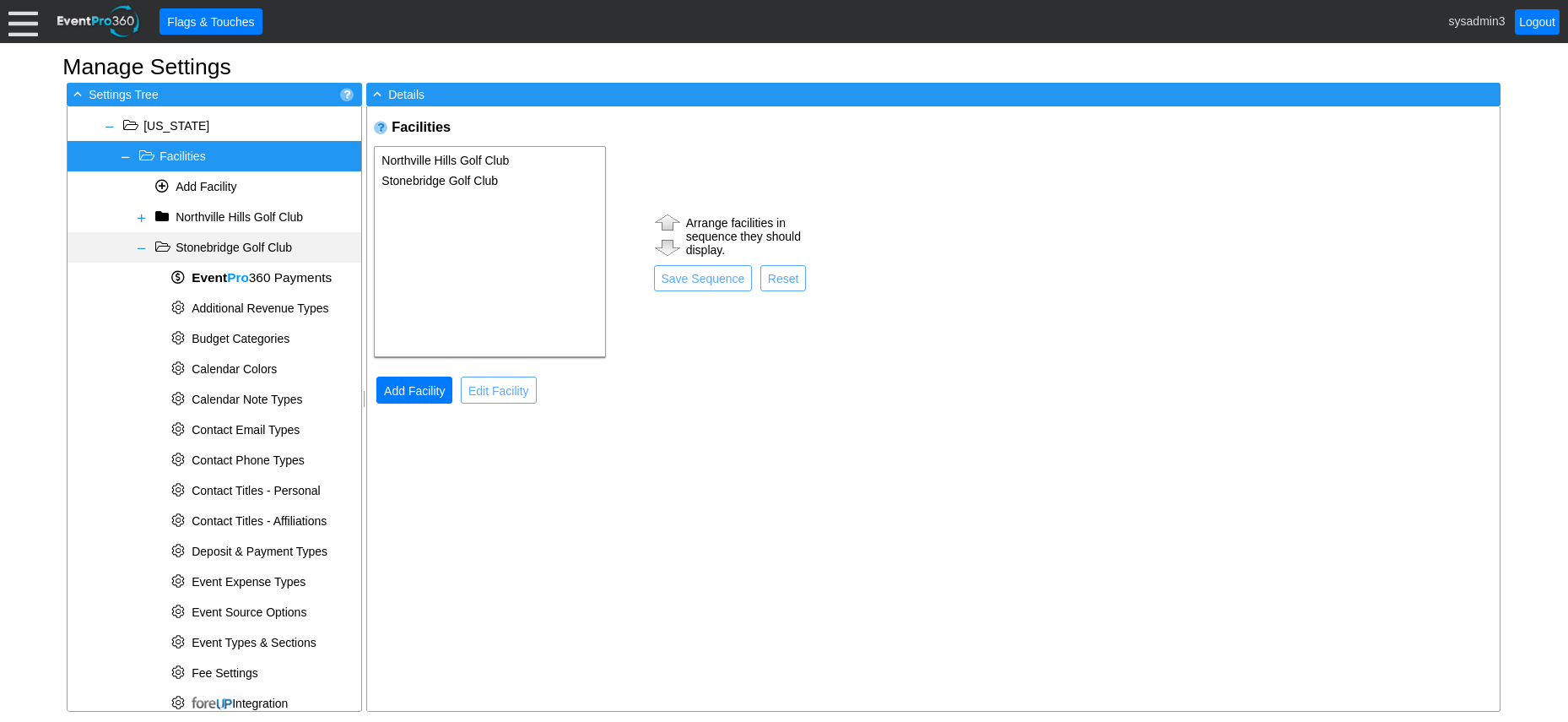
scroll to position [253, 0]
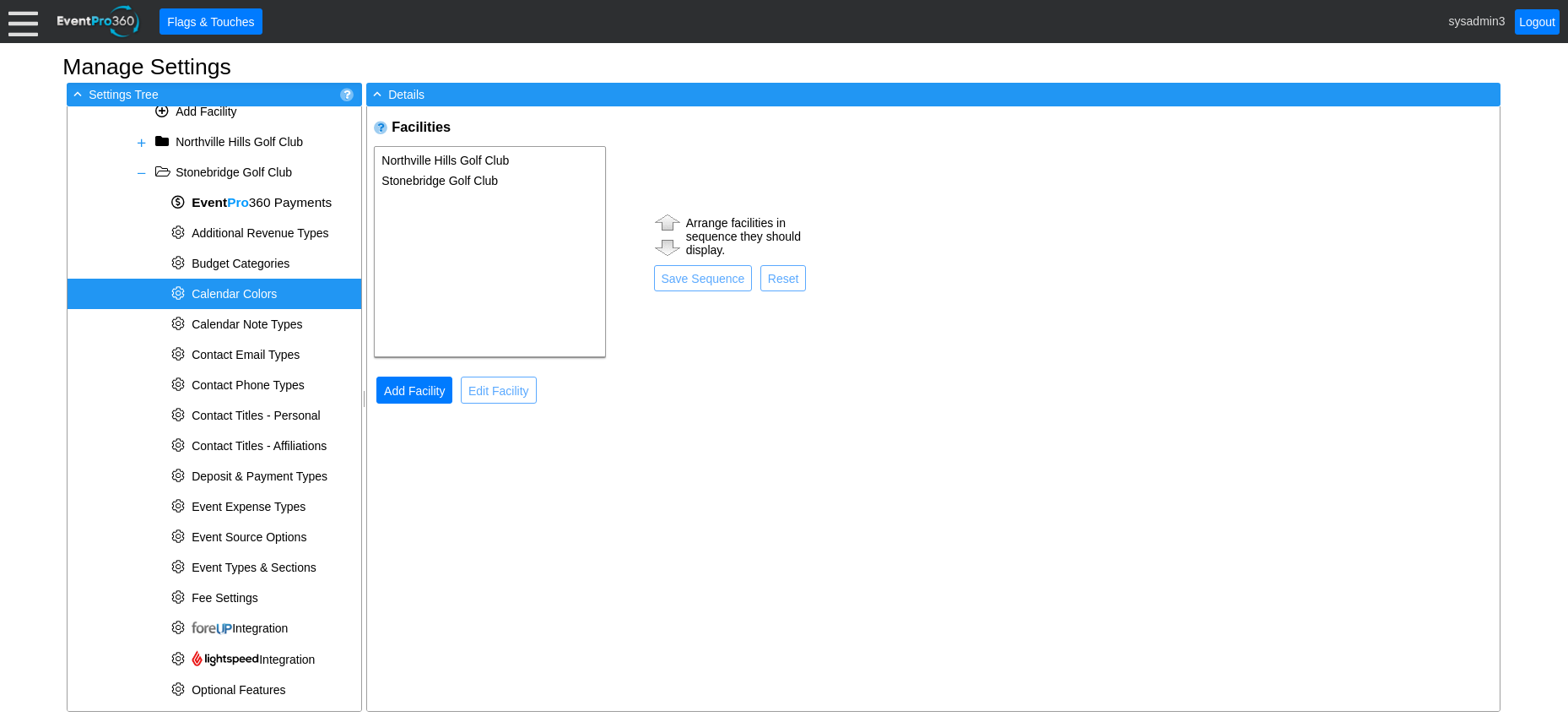
click at [249, 292] on span "Calendar Colors" at bounding box center [234, 293] width 85 height 13
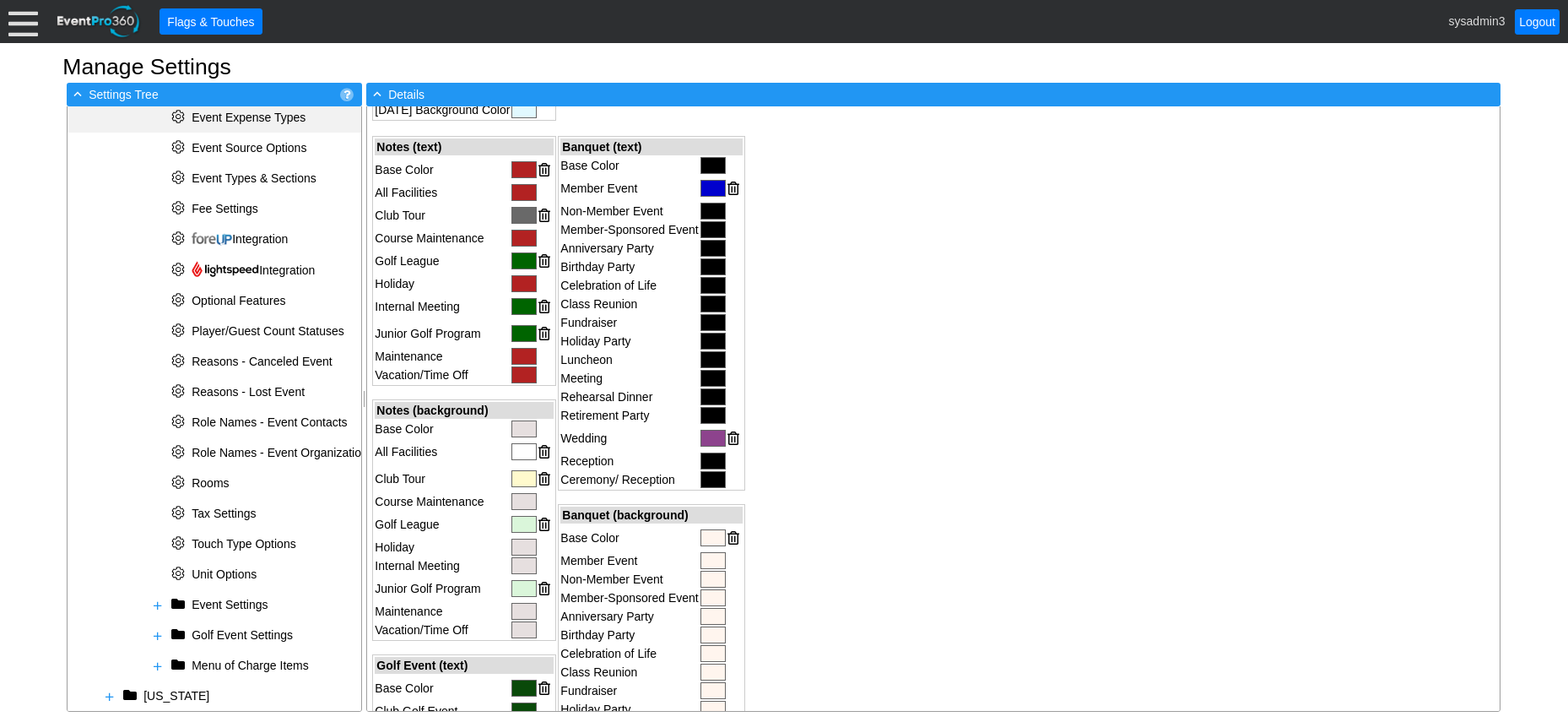
scroll to position [654, 0]
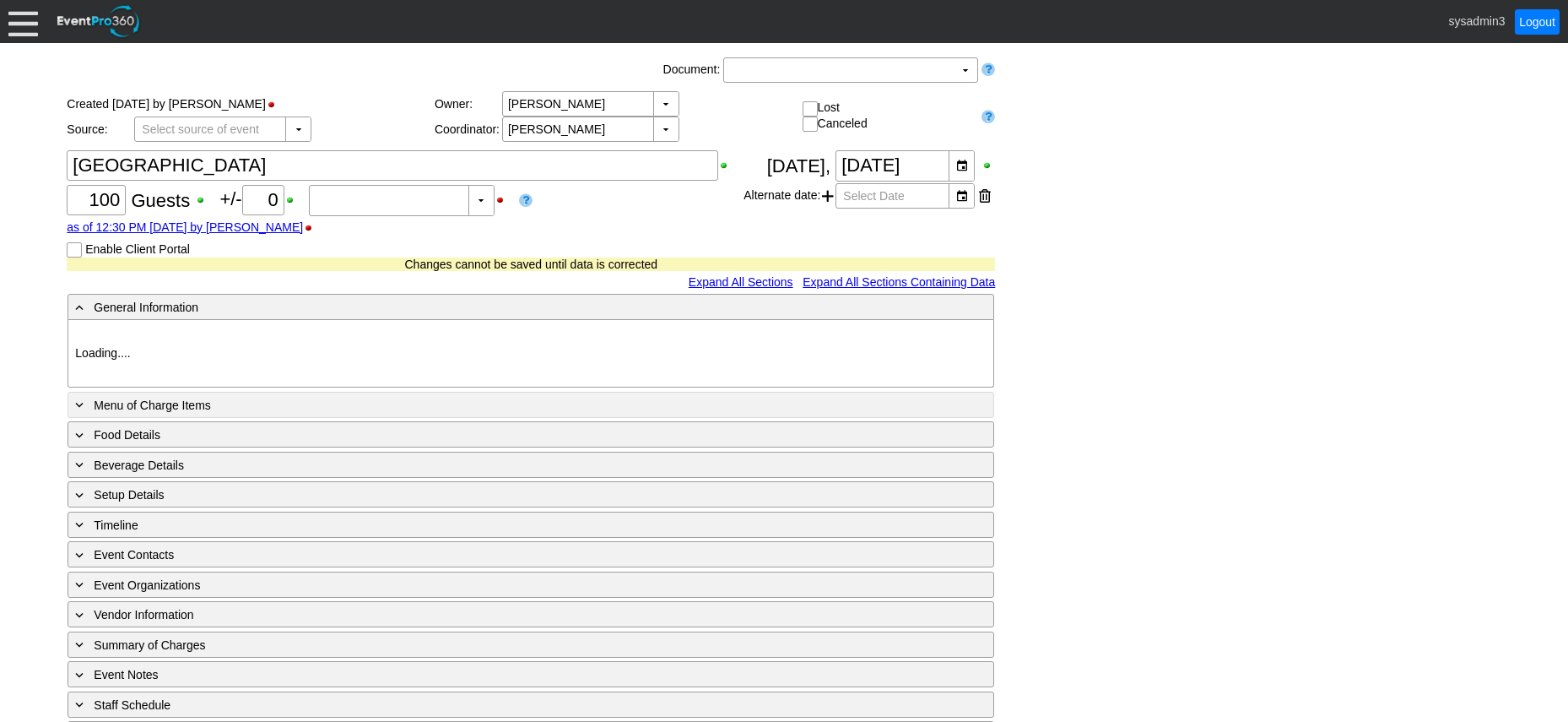
type input "Stonebridge GC"
type input "Reception"
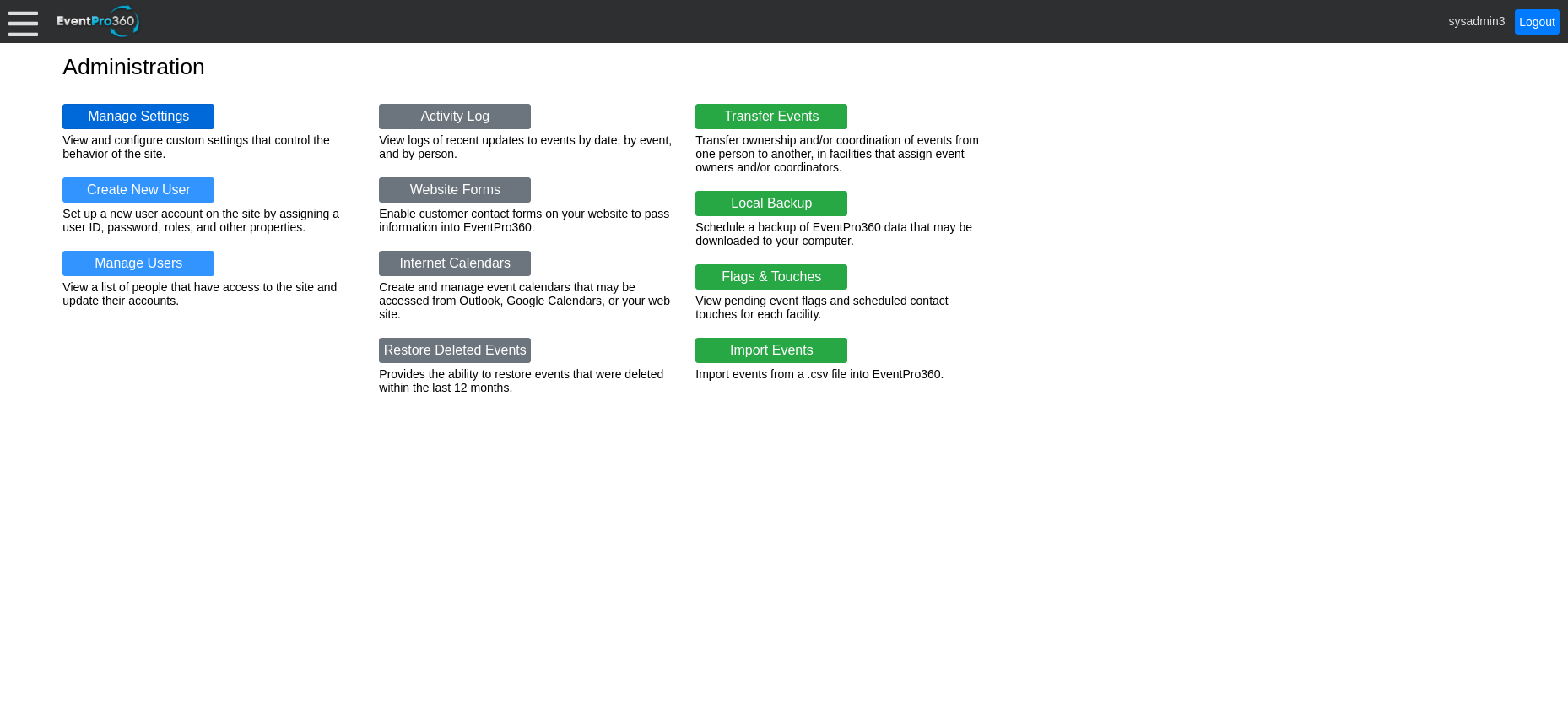
click at [169, 108] on link "Manage Settings" at bounding box center [139, 116] width 152 height 25
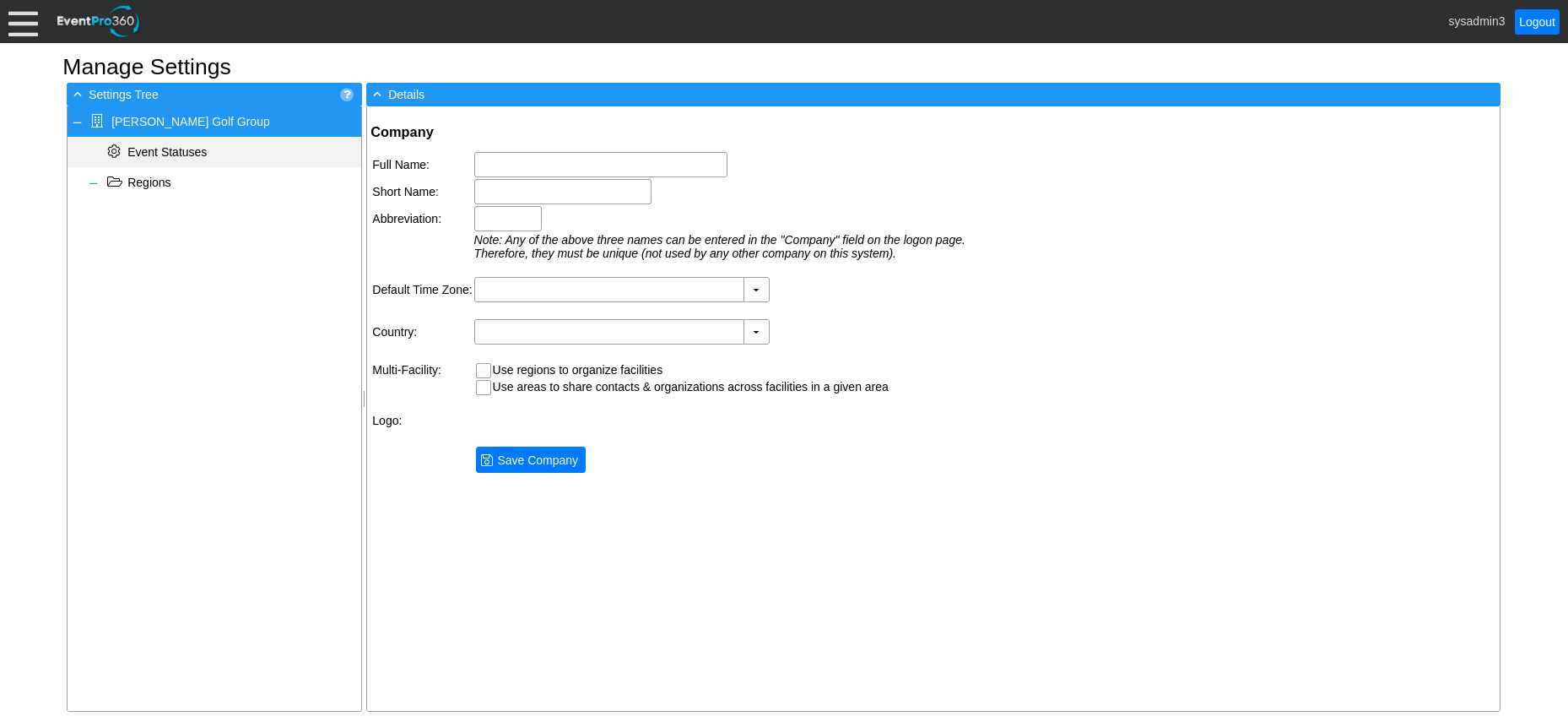
type input "[PERSON_NAME] Golf Group"
type input "Wilson Golf"
type input "Wilson"
type input "(GMT-06:00) Central Time (US & Canada)"
type input "United States (English)"
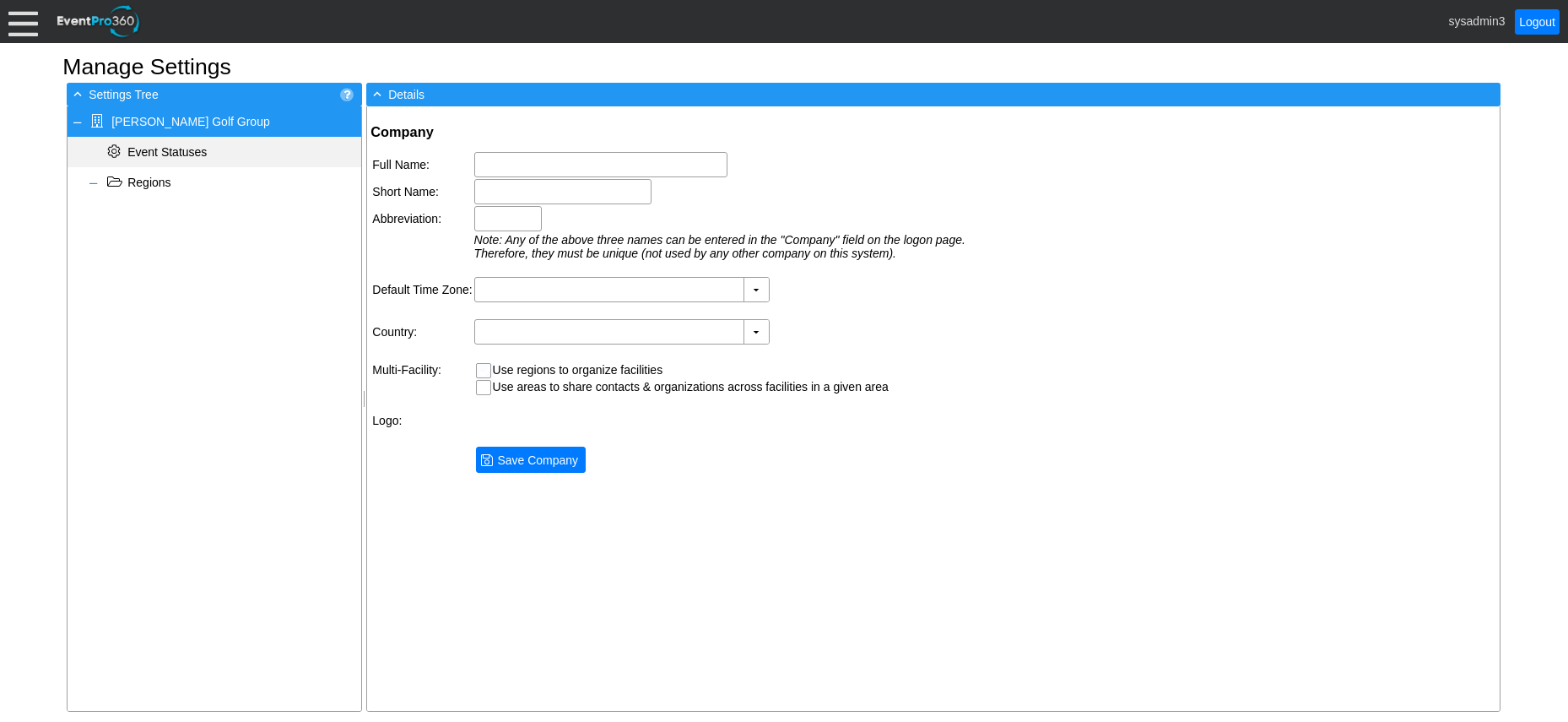
checkbox input "true"
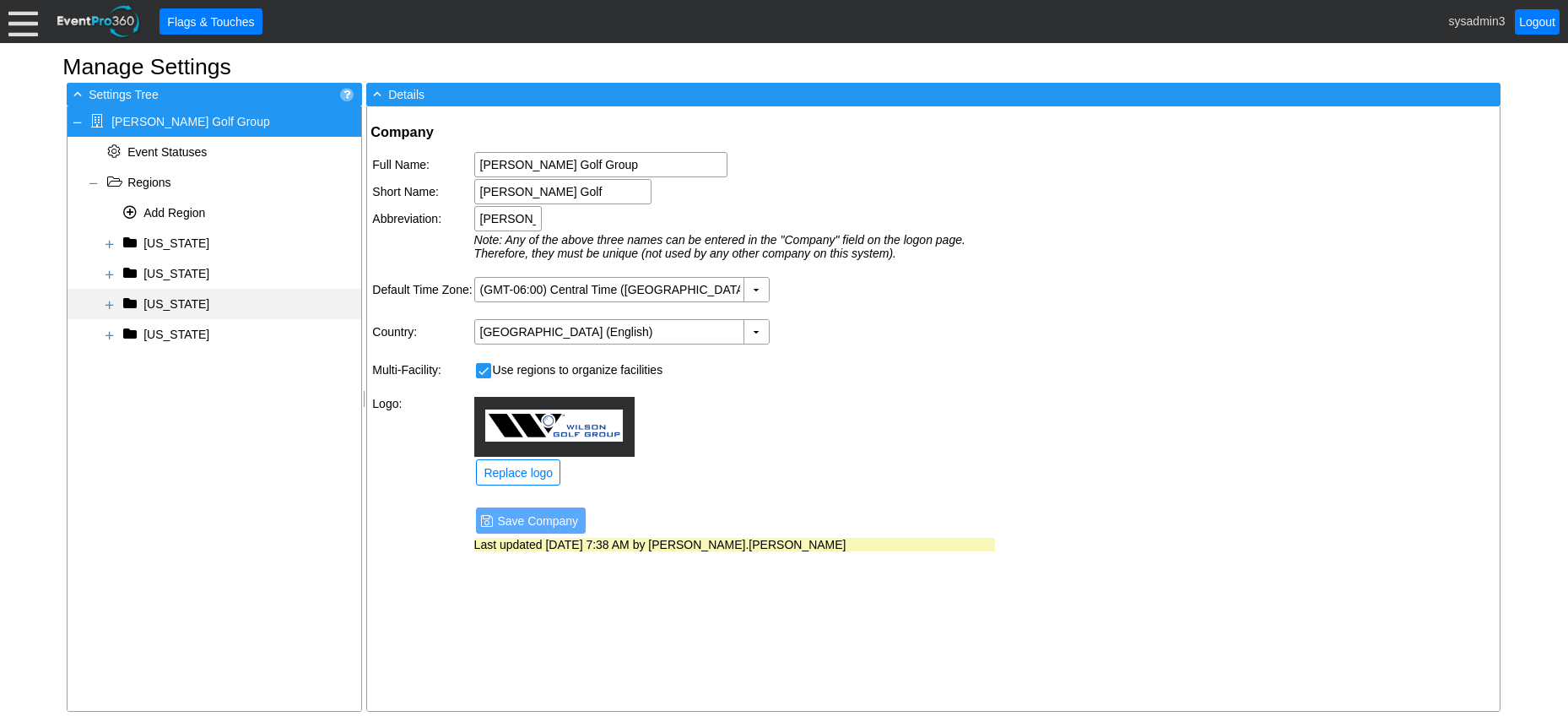
click at [108, 300] on span at bounding box center [110, 305] width 13 height 13
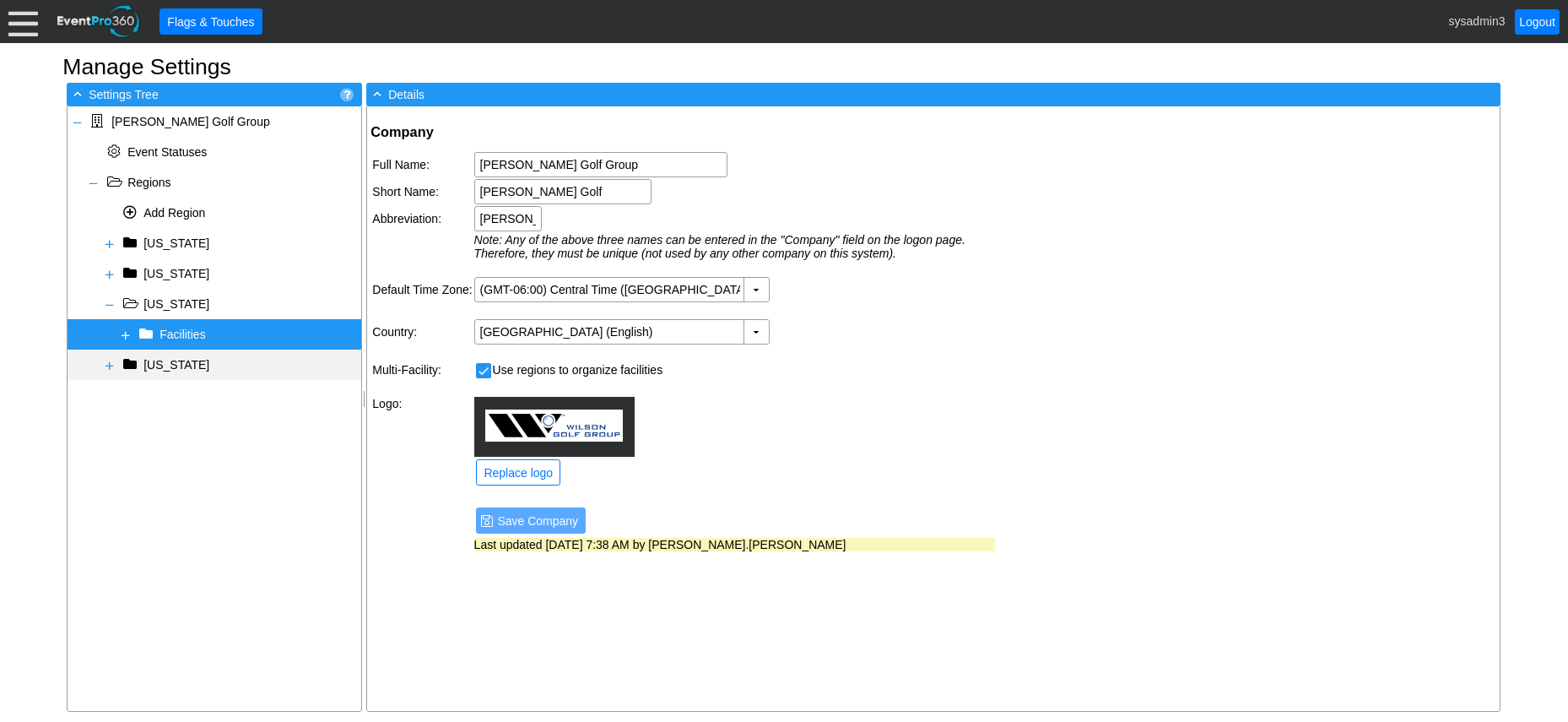
select select
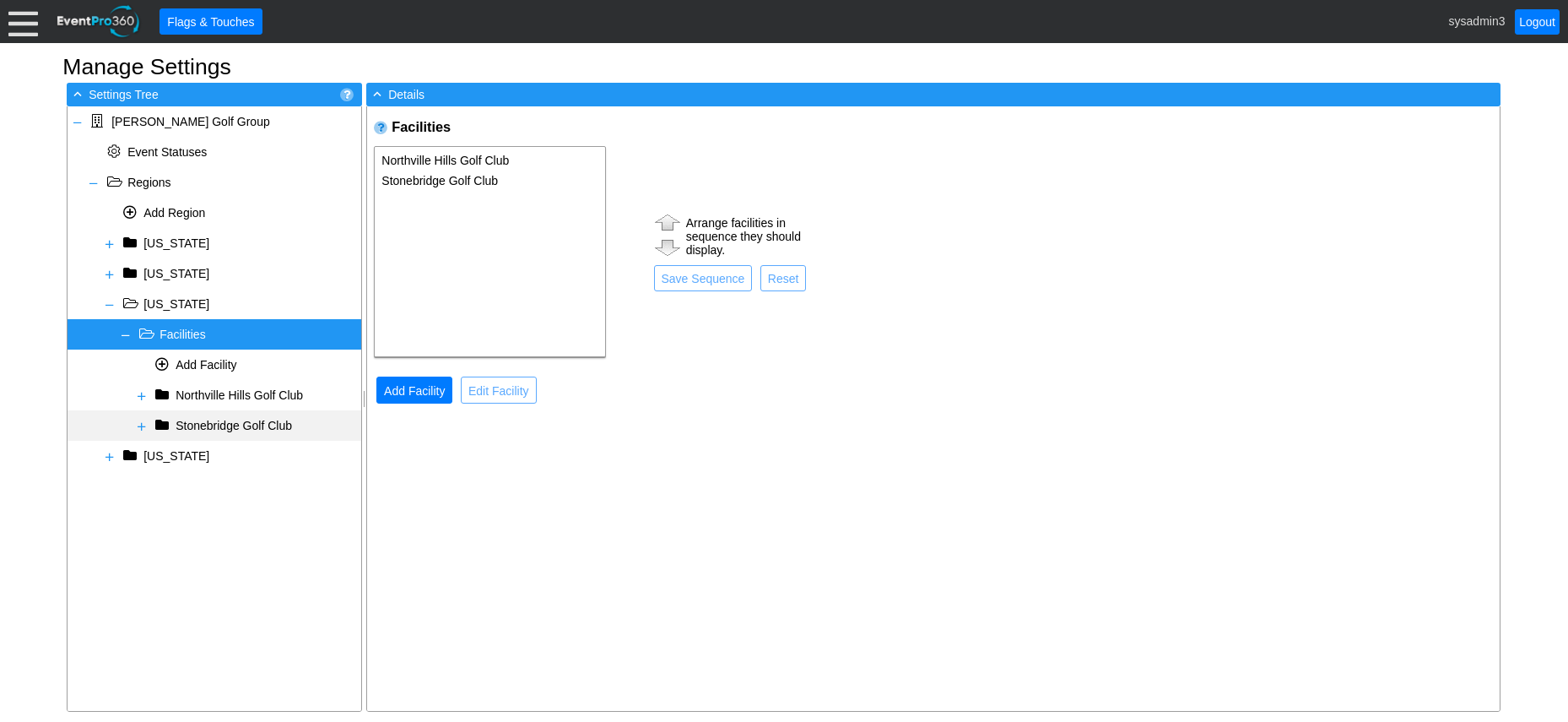
click at [140, 423] on span at bounding box center [142, 426] width 13 height 13
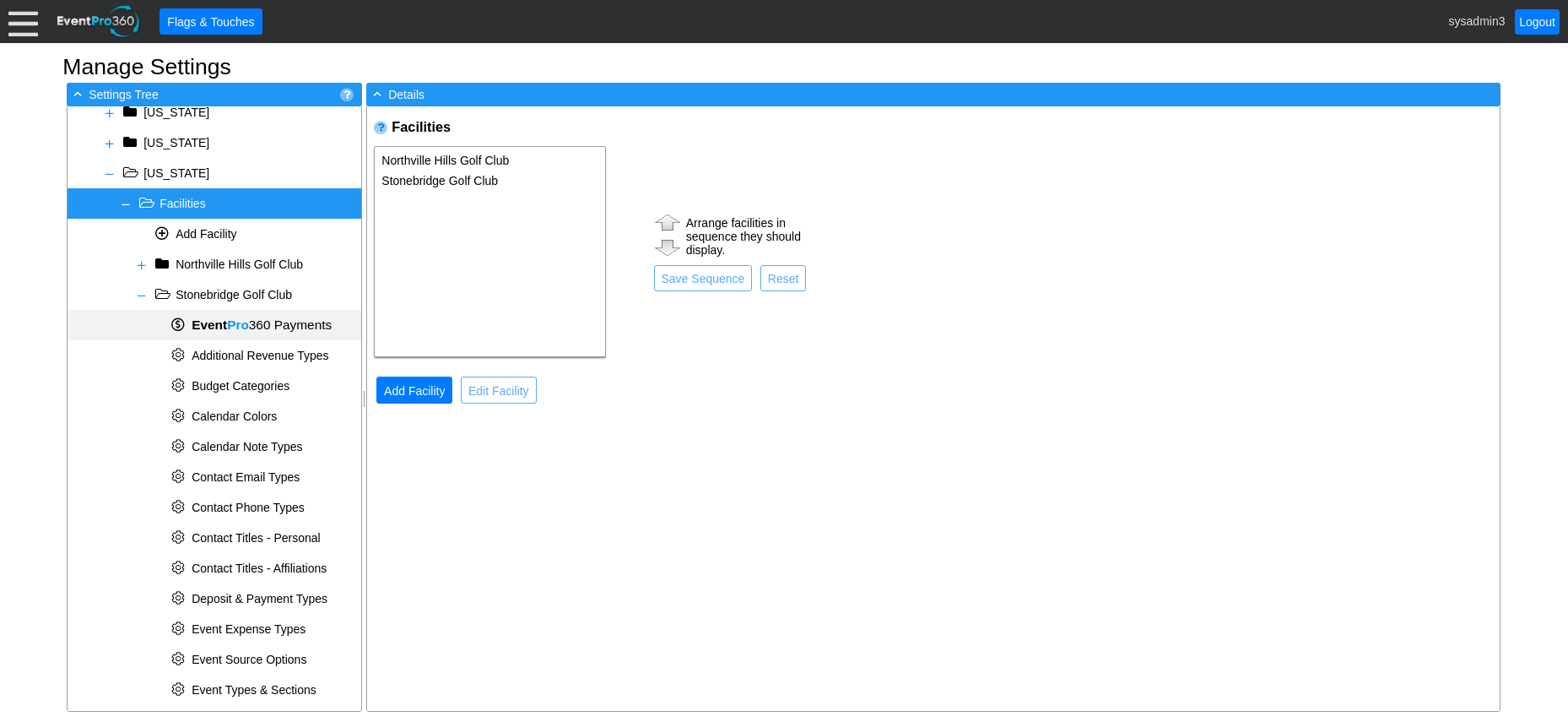
scroll to position [169, 0]
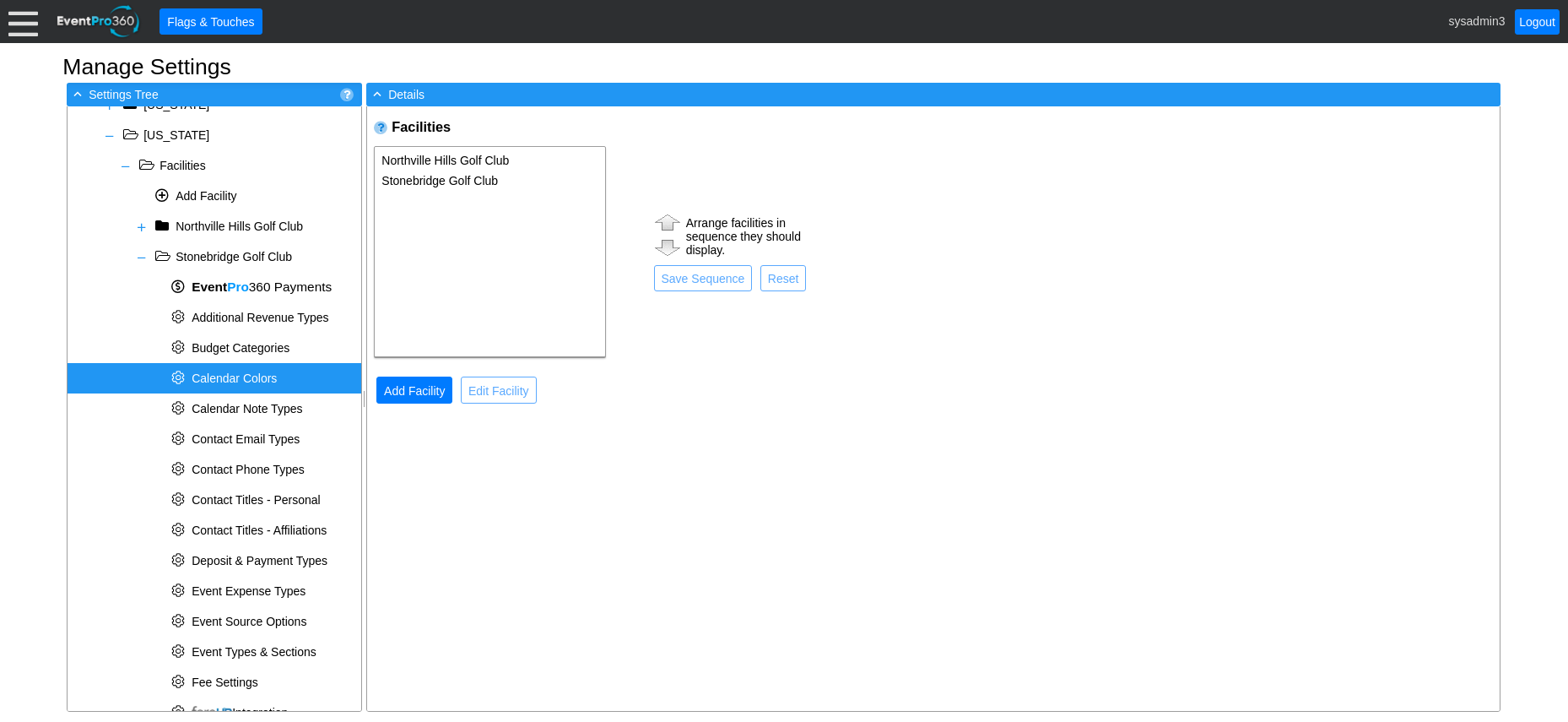
click at [258, 379] on span "Calendar Colors" at bounding box center [234, 378] width 85 height 13
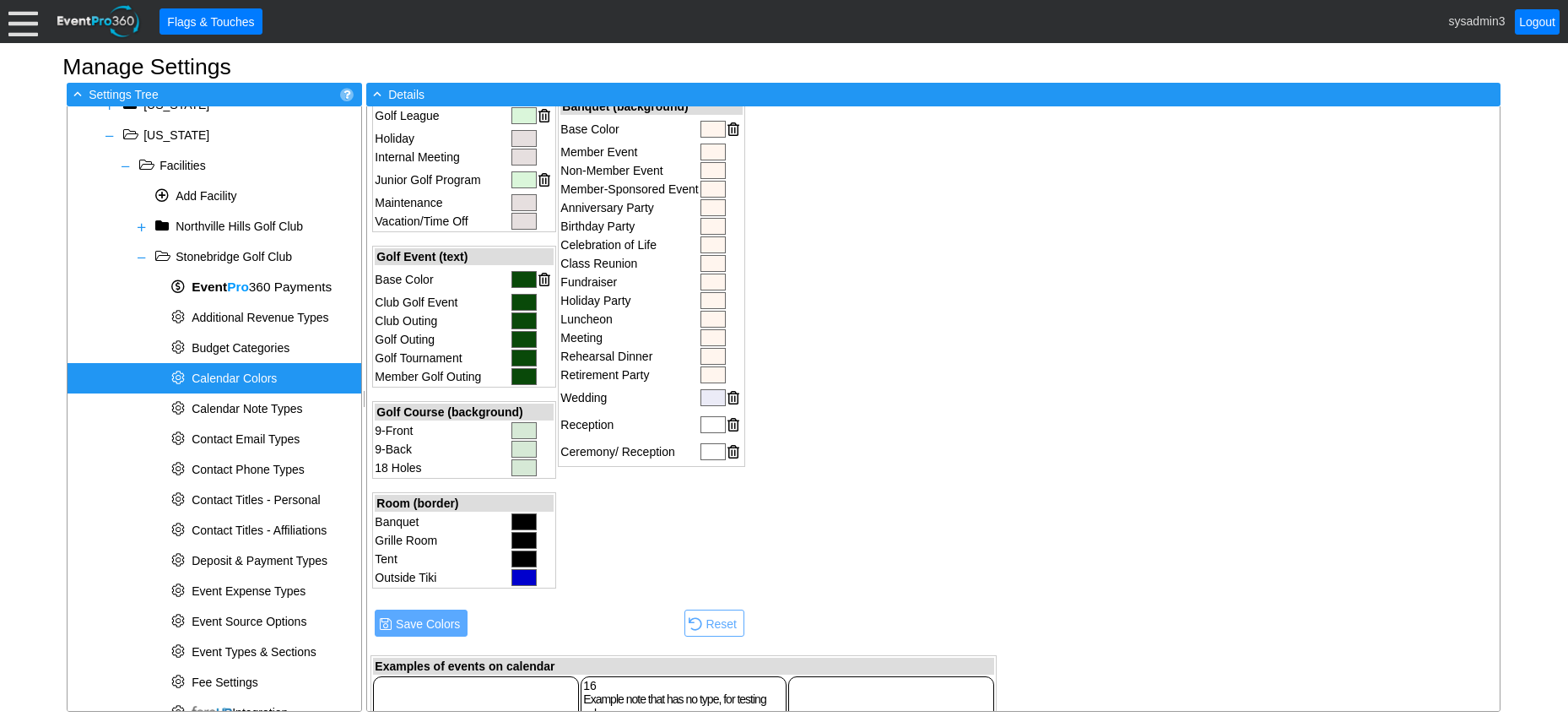
scroll to position [506, 0]
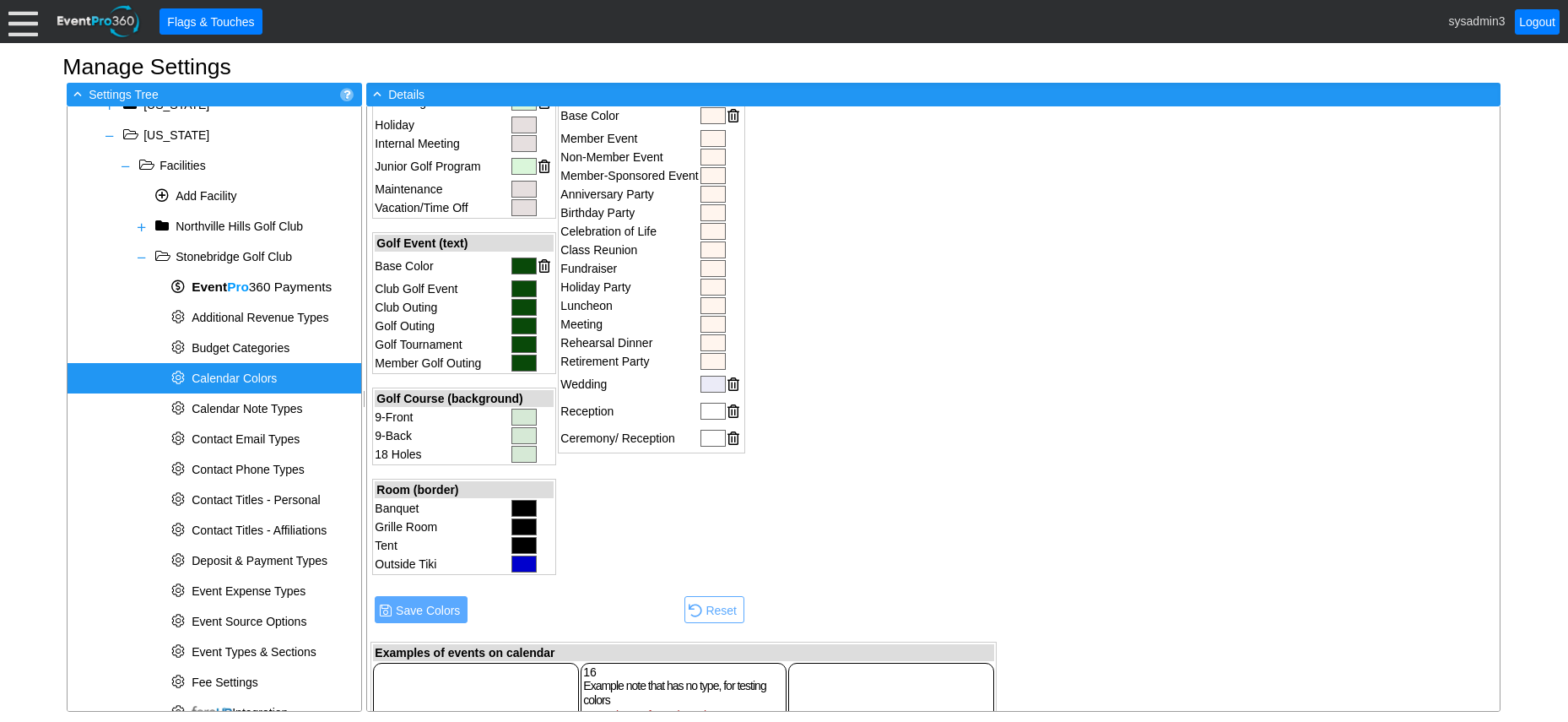
click at [706, 412] on div at bounding box center [713, 411] width 25 height 17
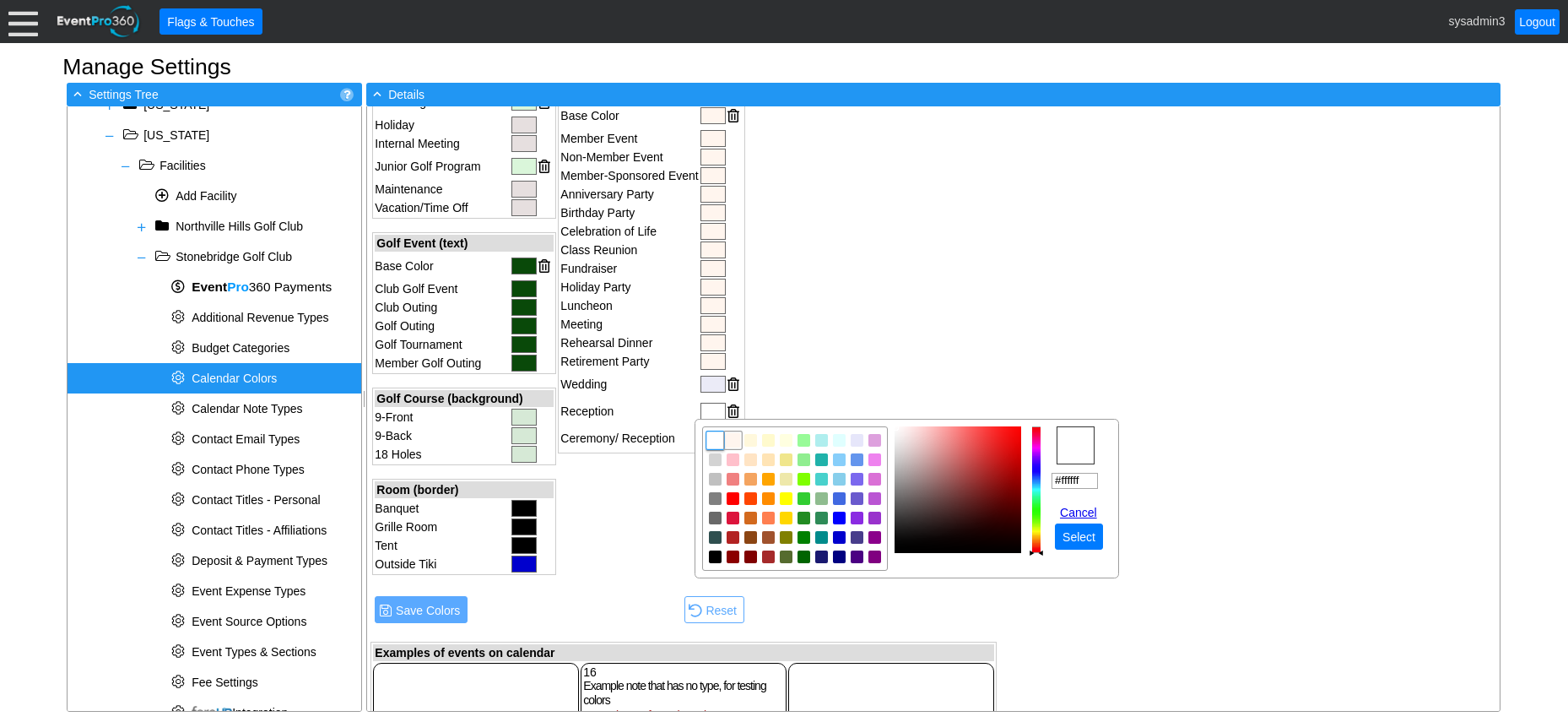
click at [731, 441] on img "focusNode" at bounding box center [733, 441] width 15 height 15
type input "#fff5ee"
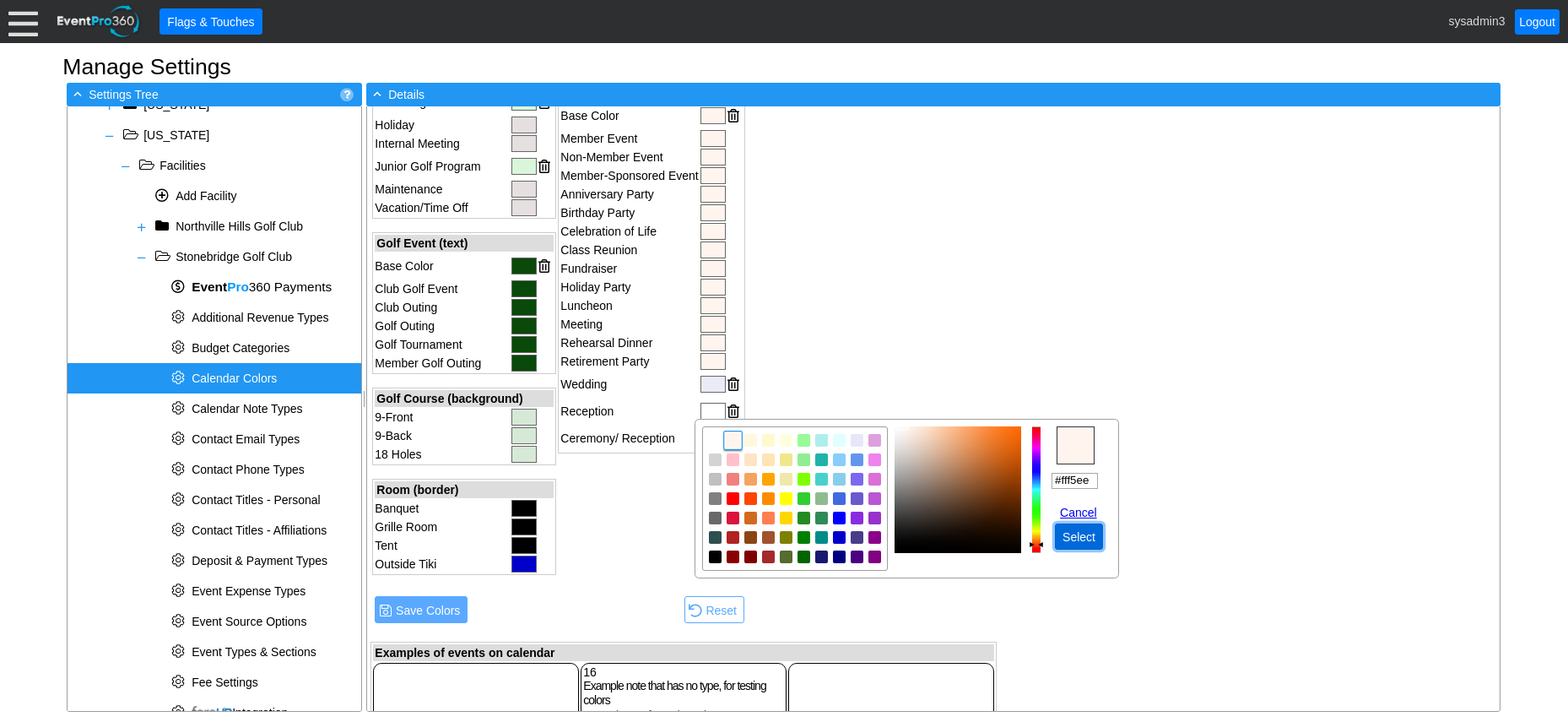
drag, startPoint x: 1089, startPoint y: 543, endPoint x: 1077, endPoint y: 533, distance: 15.6
click at [1089, 542] on span "Select" at bounding box center [1079, 536] width 39 height 17
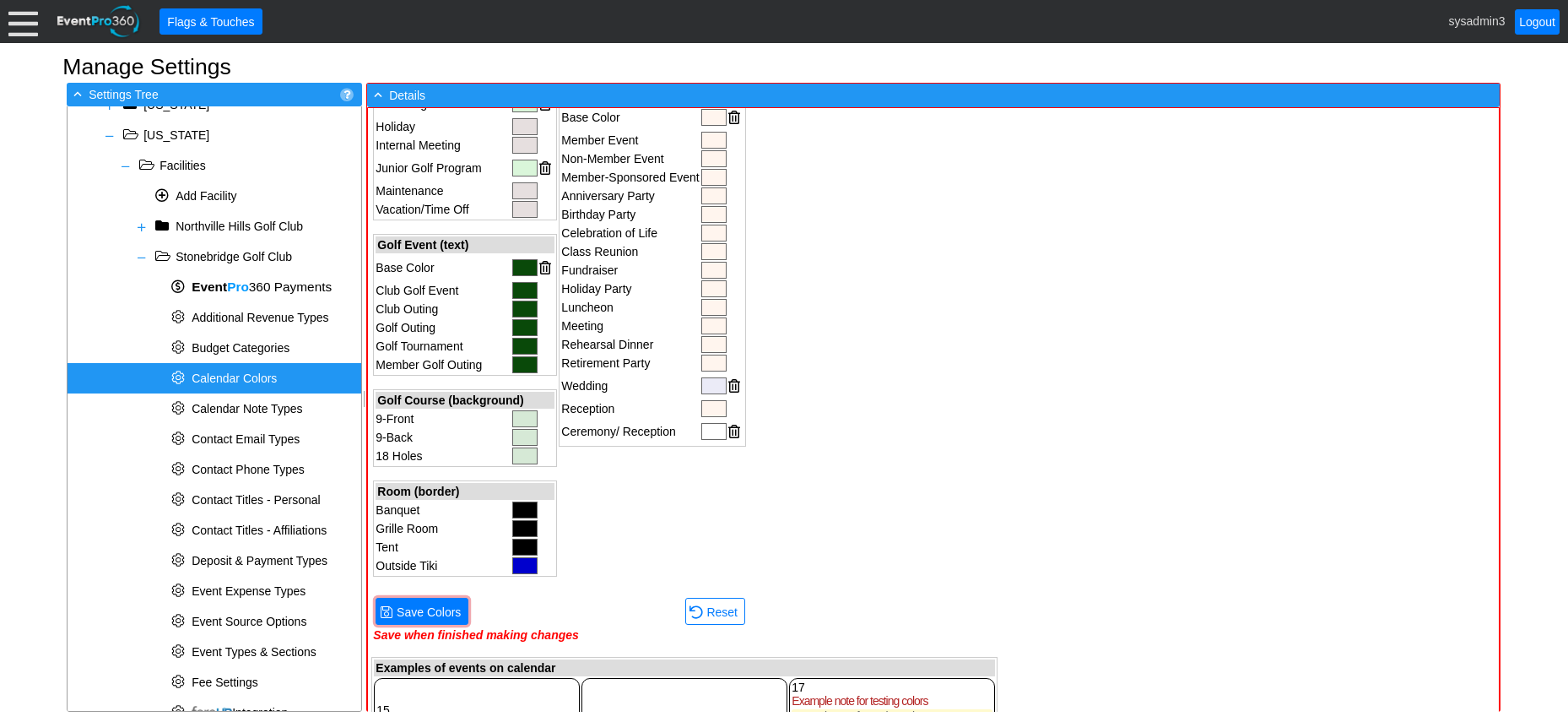
click at [706, 429] on div at bounding box center [714, 431] width 25 height 17
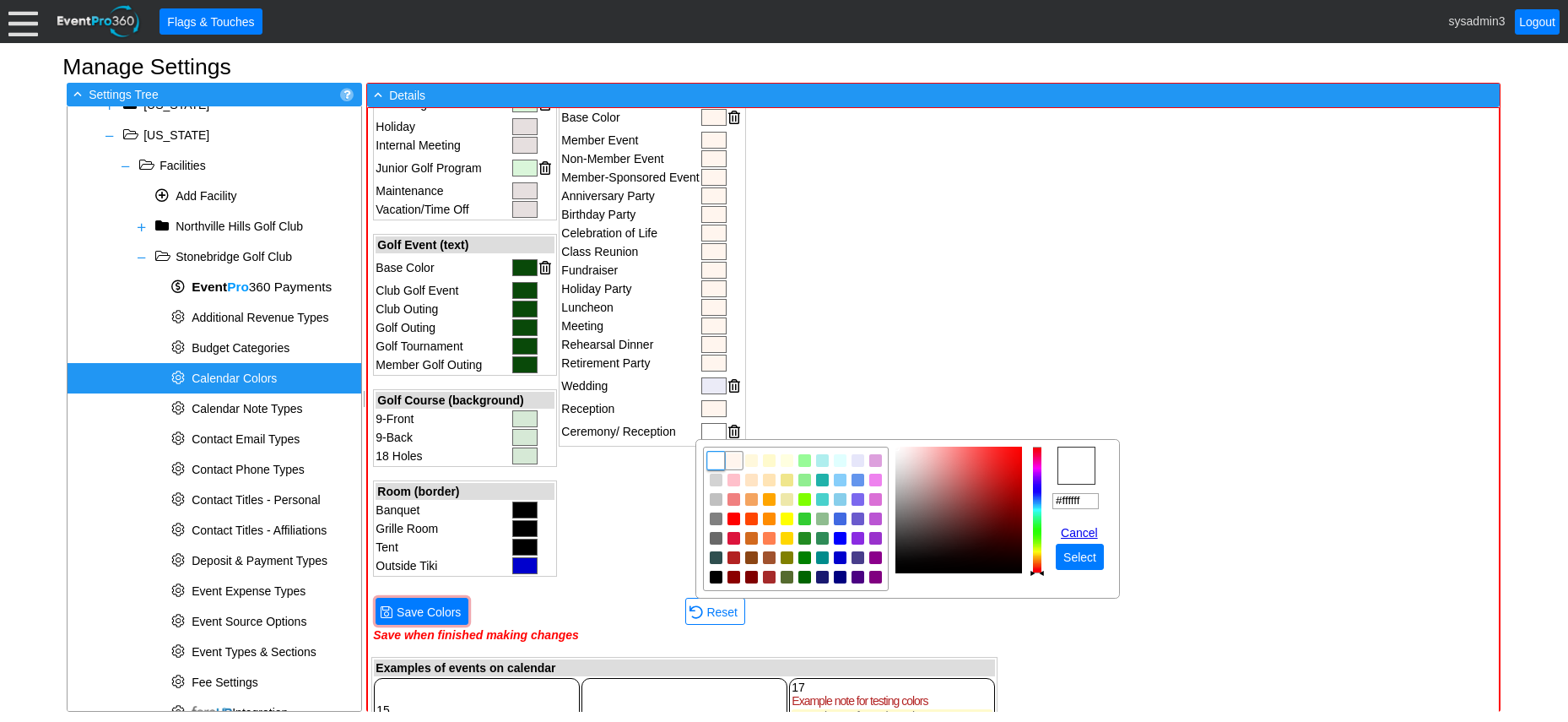
click at [736, 460] on img "focusNode" at bounding box center [734, 460] width 15 height 15
type input "#fff5ee"
click at [1092, 559] on span "Select" at bounding box center [1080, 557] width 39 height 17
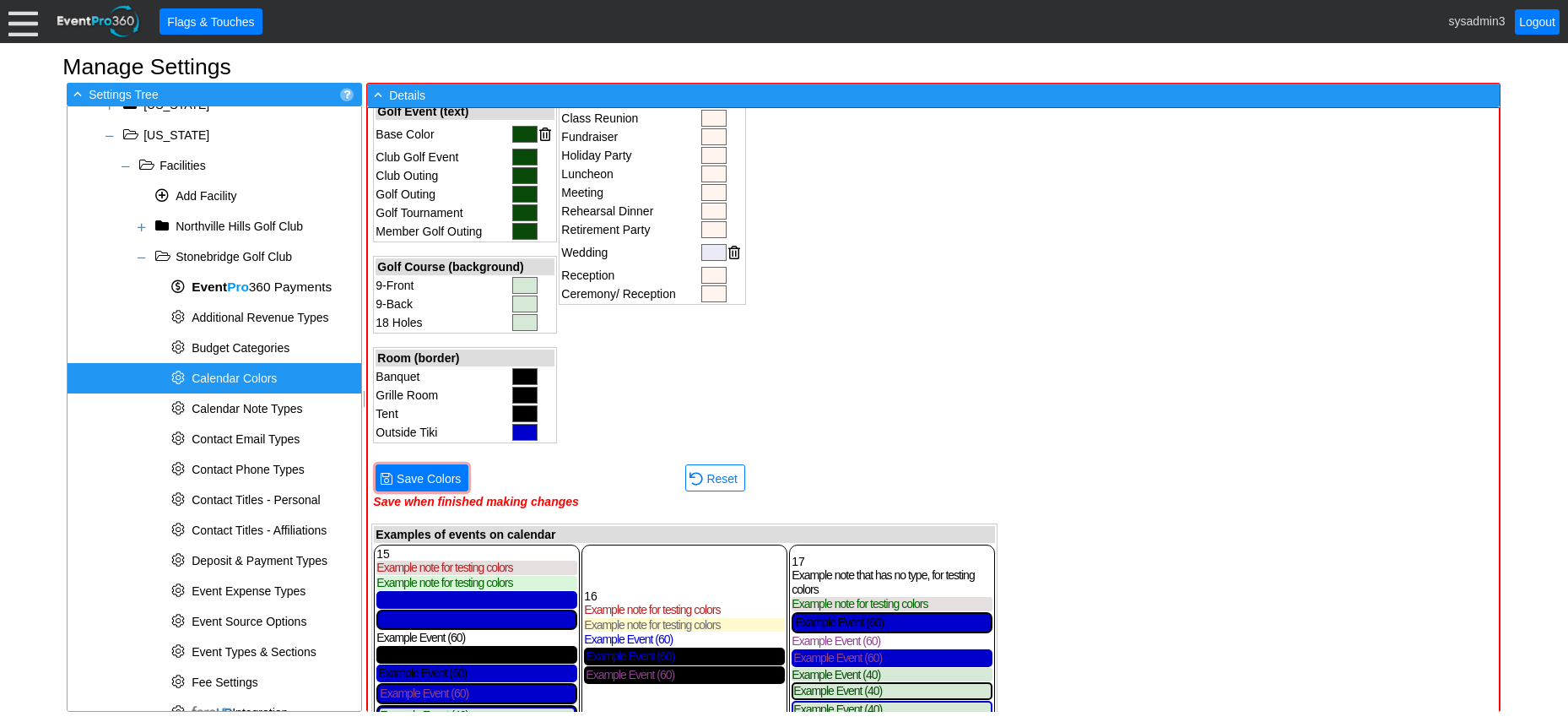
scroll to position [663, 0]
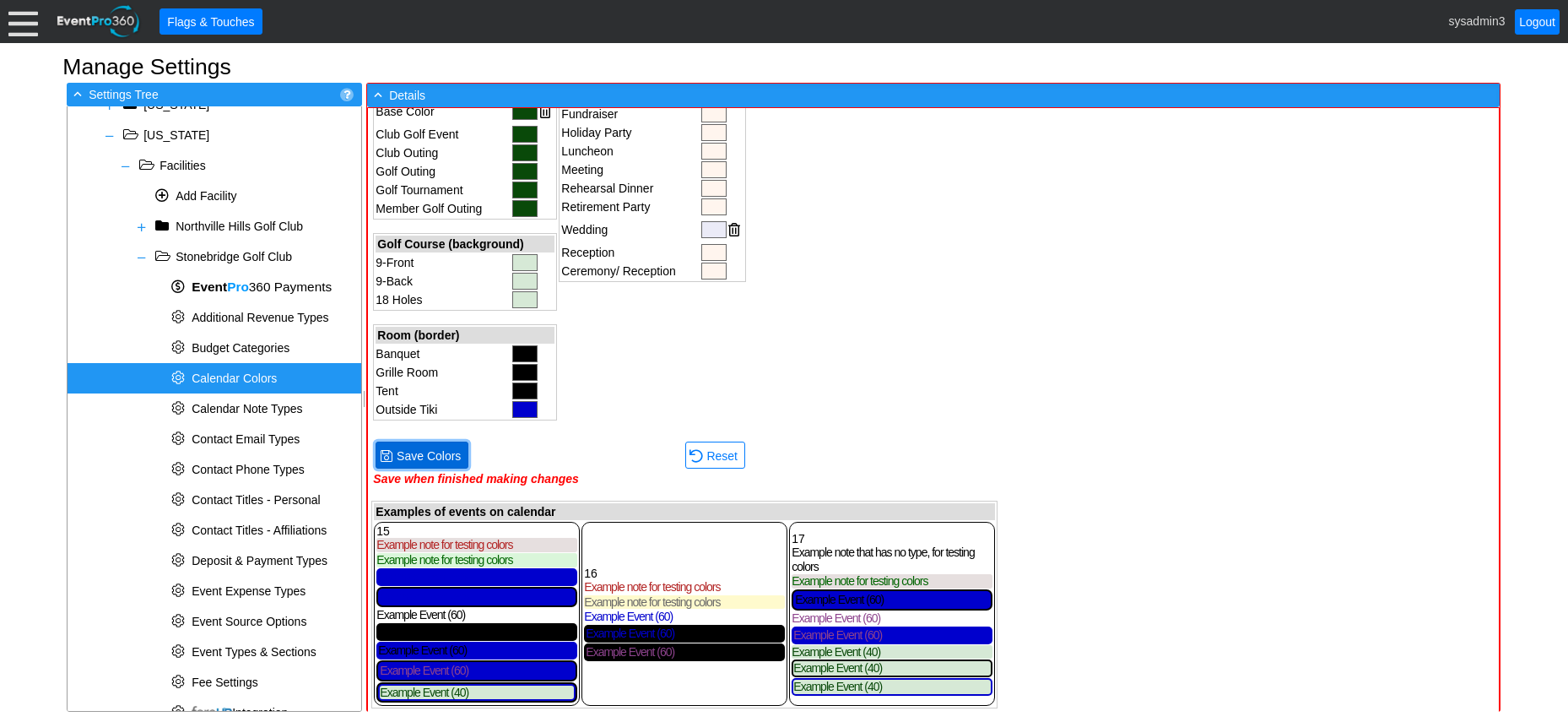
click at [434, 448] on span "Save Colors" at bounding box center [429, 456] width 71 height 17
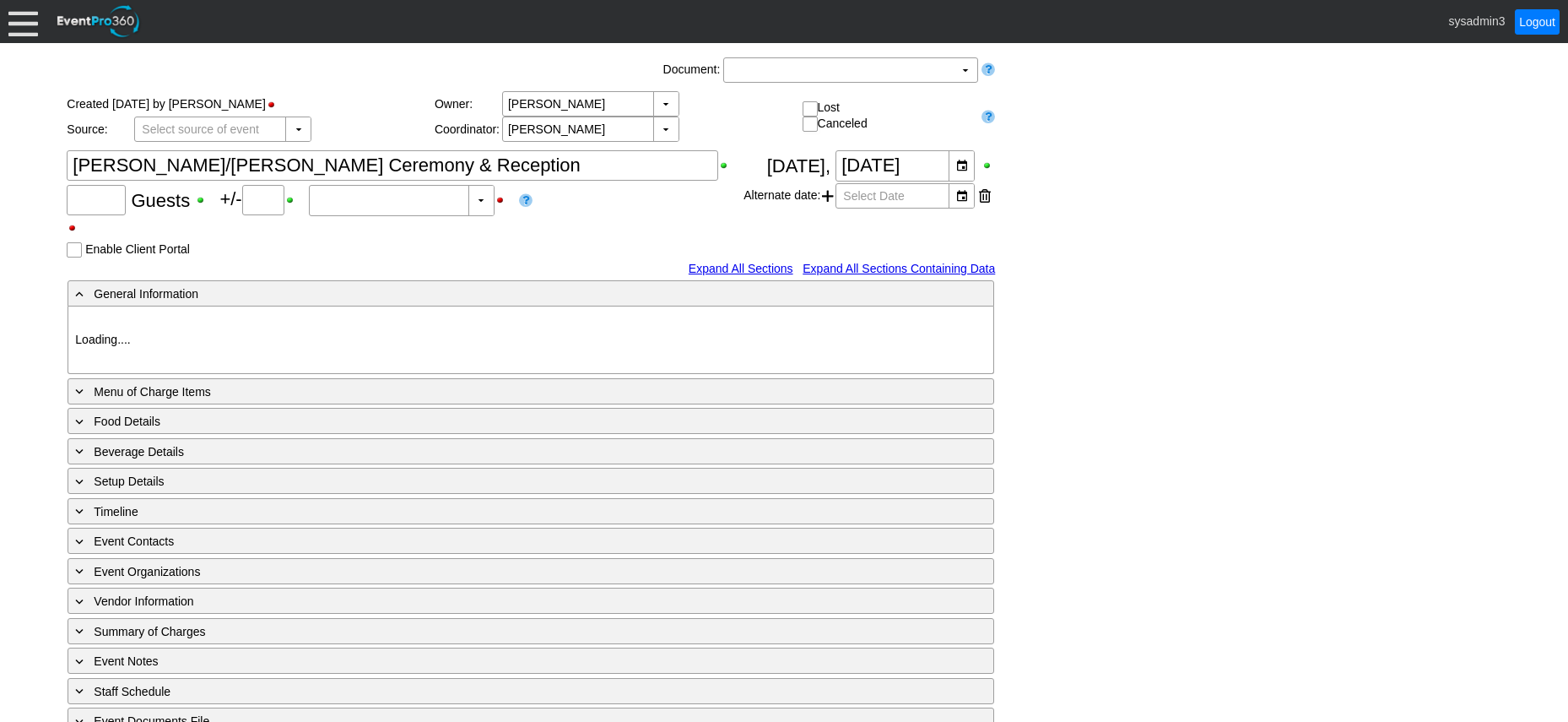
type input "145"
type input "Confirmed"
type input "Stonebridge GC"
type input "Ceremony/ Reception"
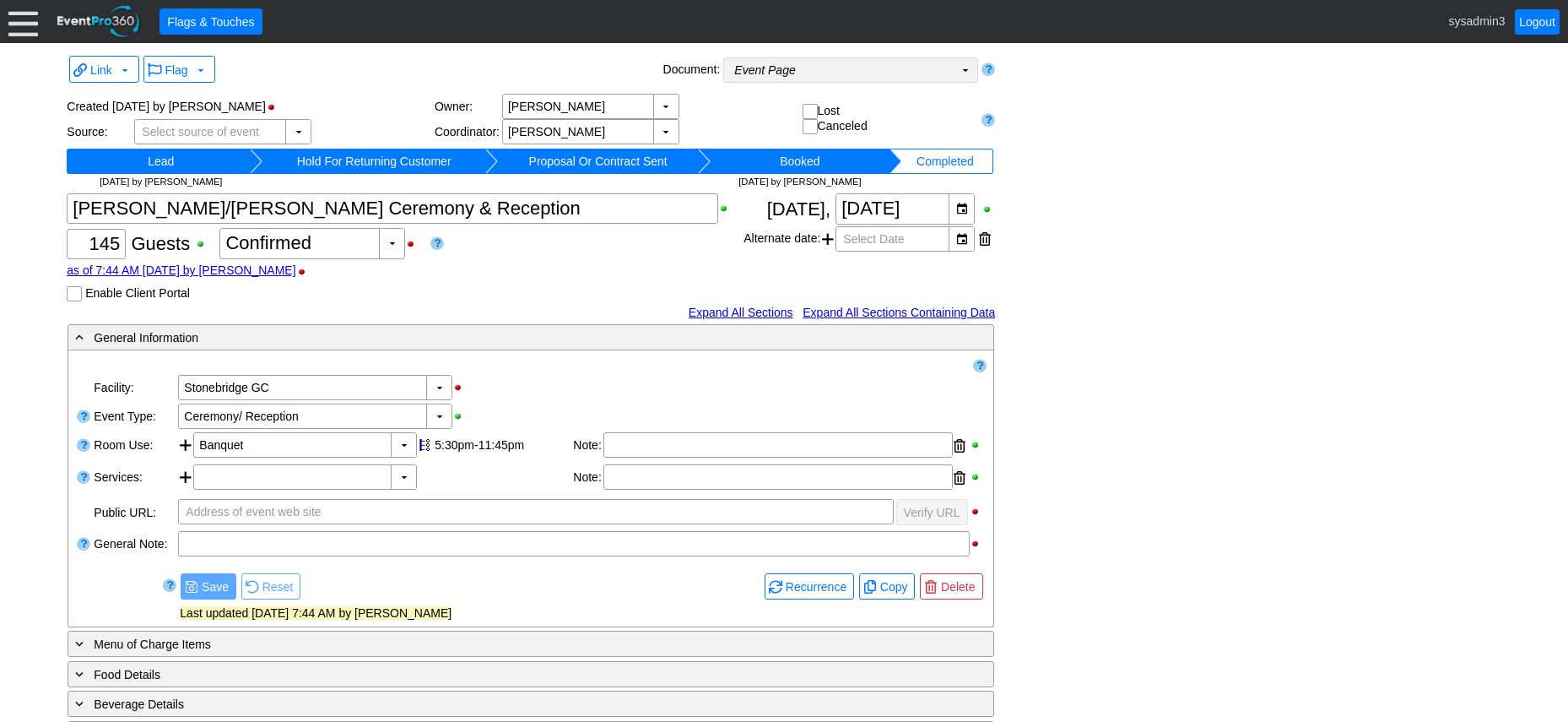
click at [914, 74] on td "Event Page Χ" at bounding box center [838, 69] width 230 height 23
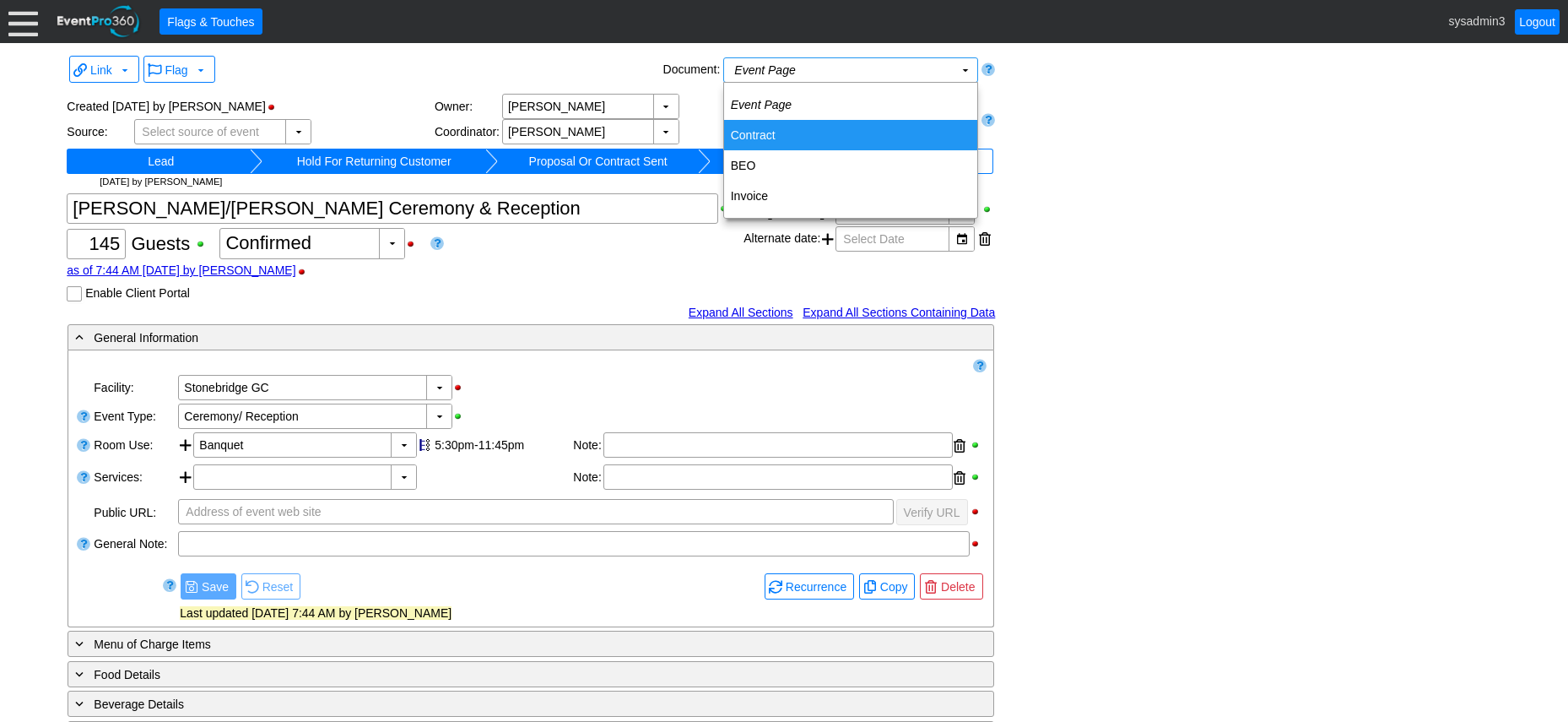
click at [768, 129] on td "Contract" at bounding box center [851, 135] width 253 height 30
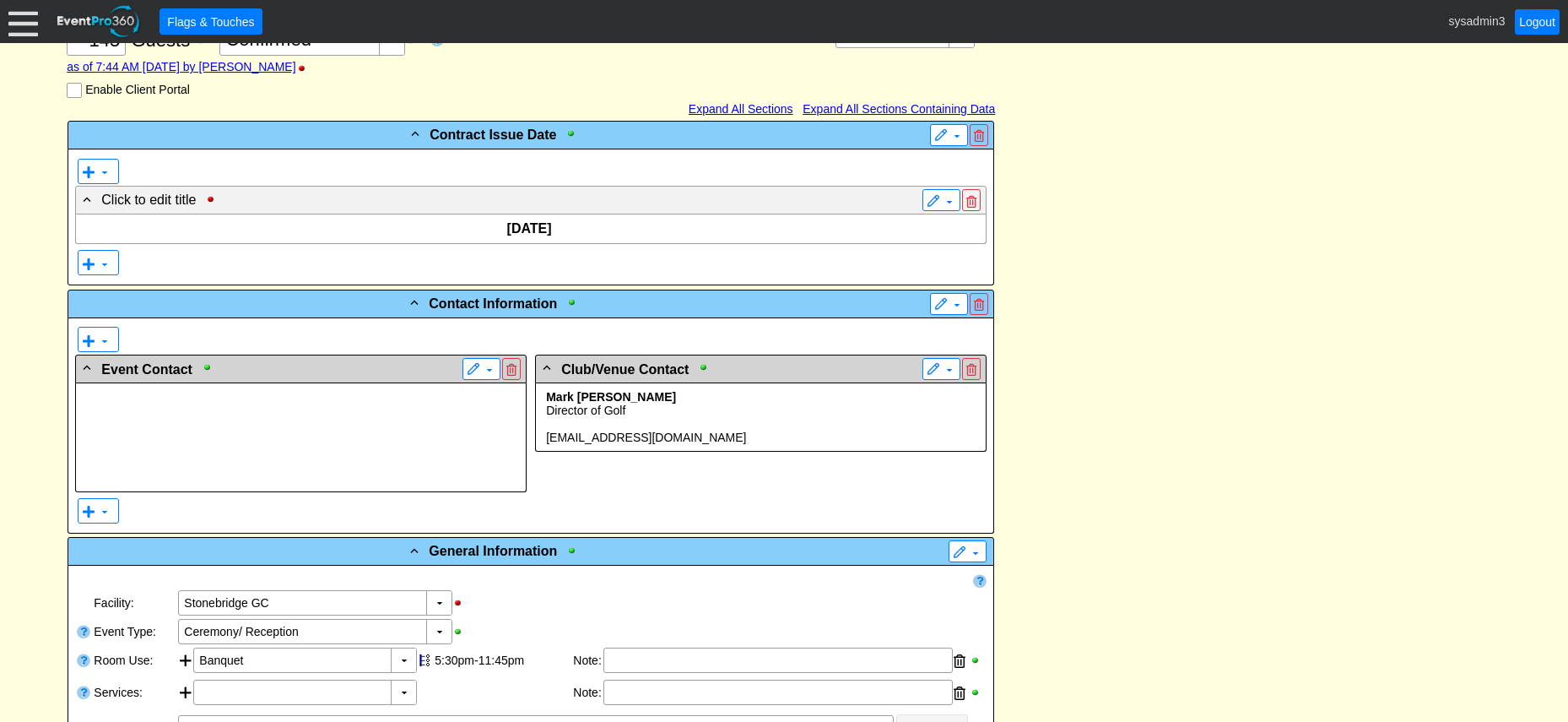
scroll to position [338, 0]
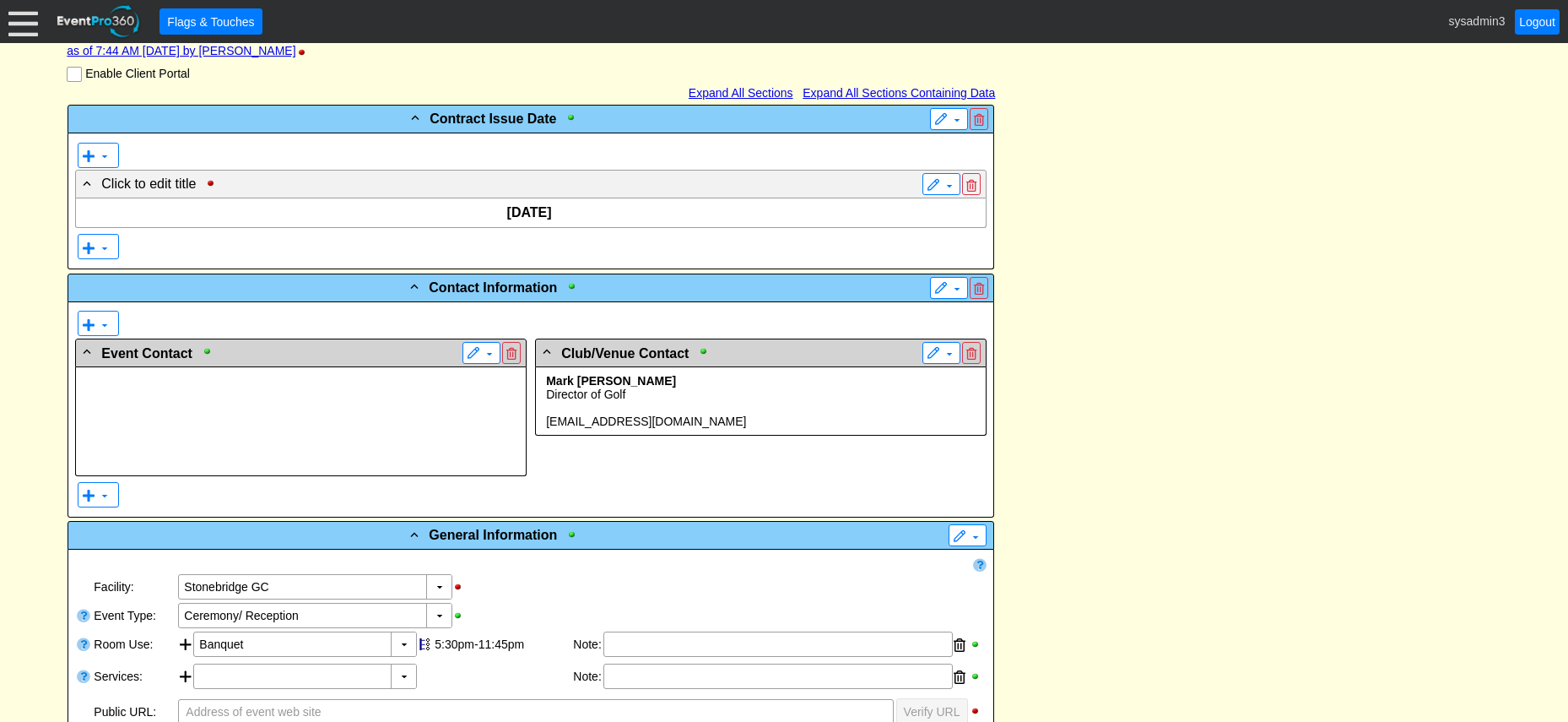
click at [248, 435] on p at bounding box center [300, 434] width 436 height 13
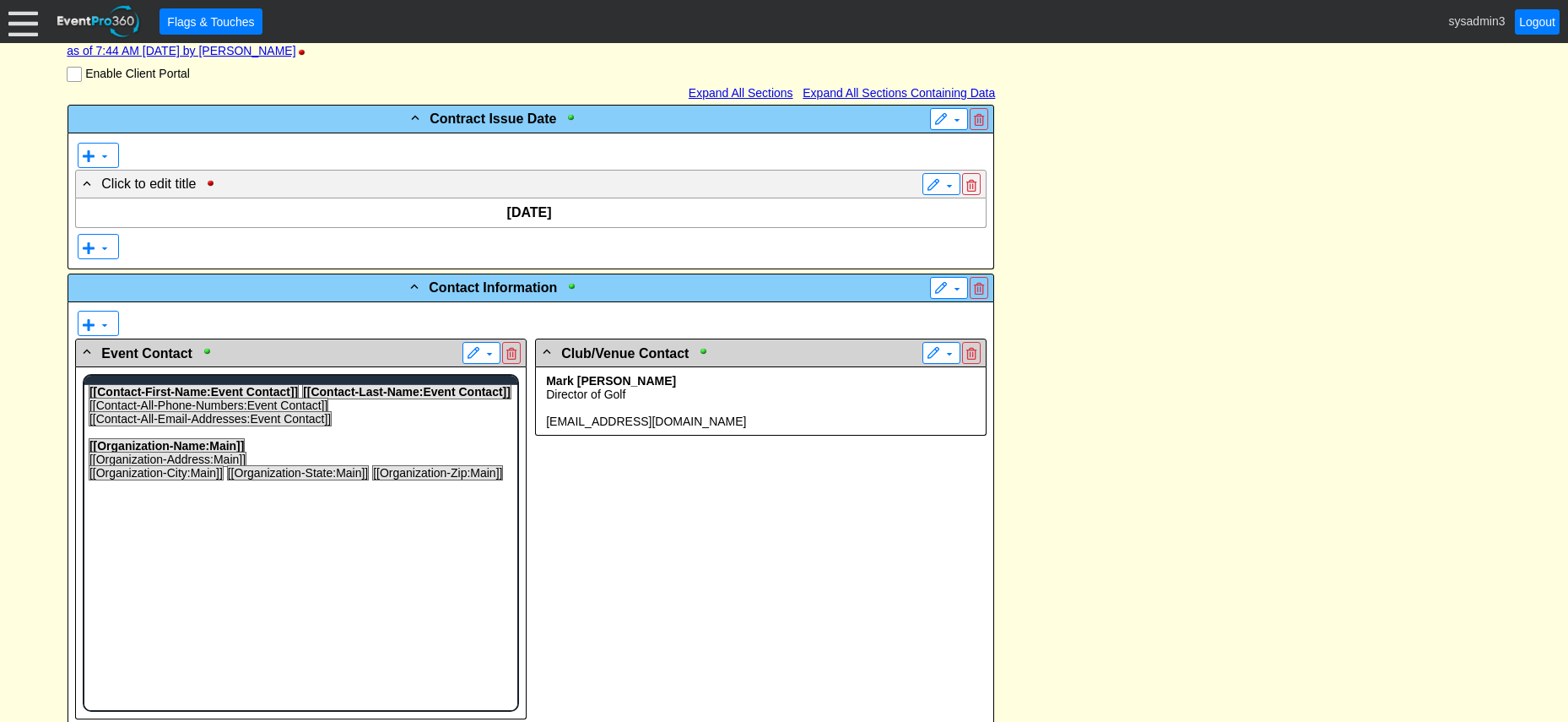
scroll to position [0, 0]
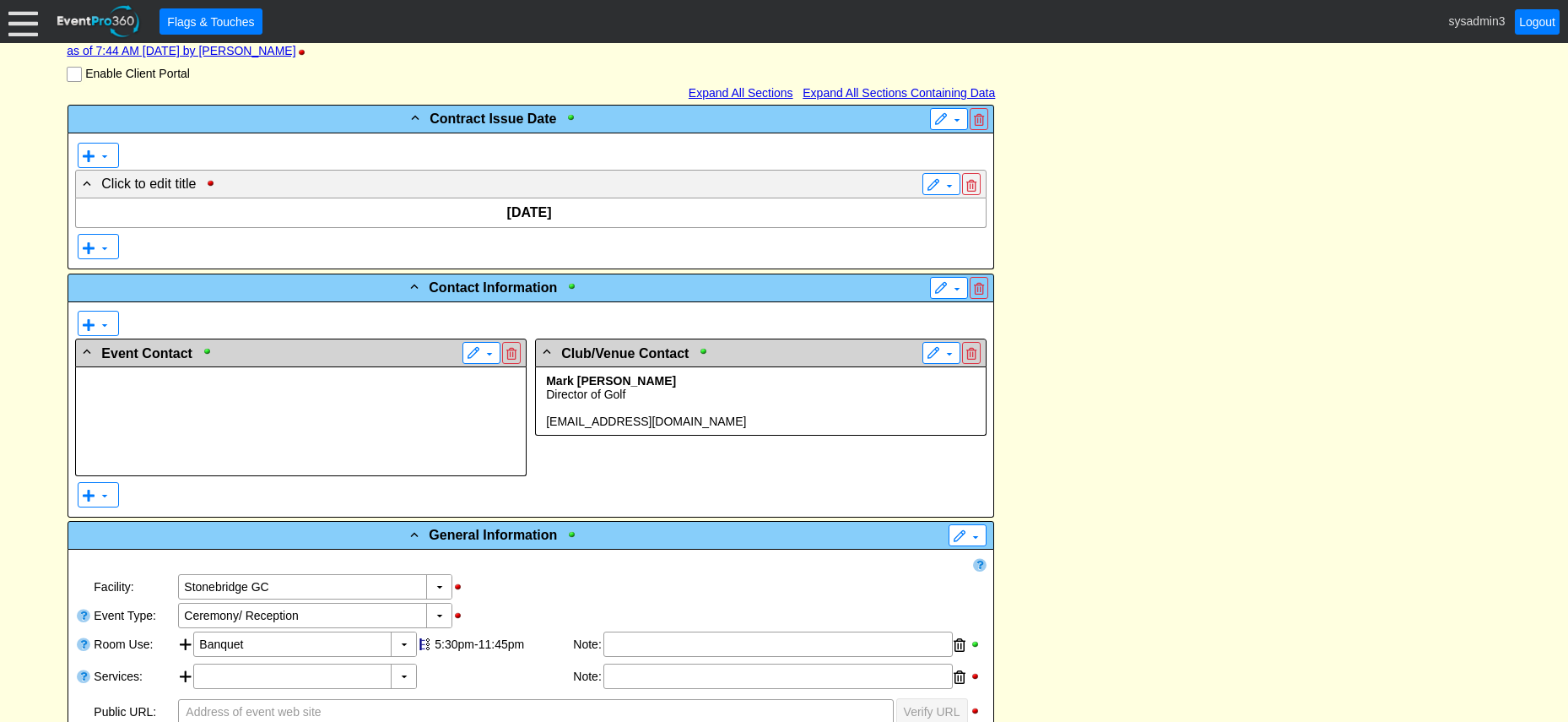
click at [819, 390] on p "Director of Golf" at bounding box center [761, 394] width 436 height 13
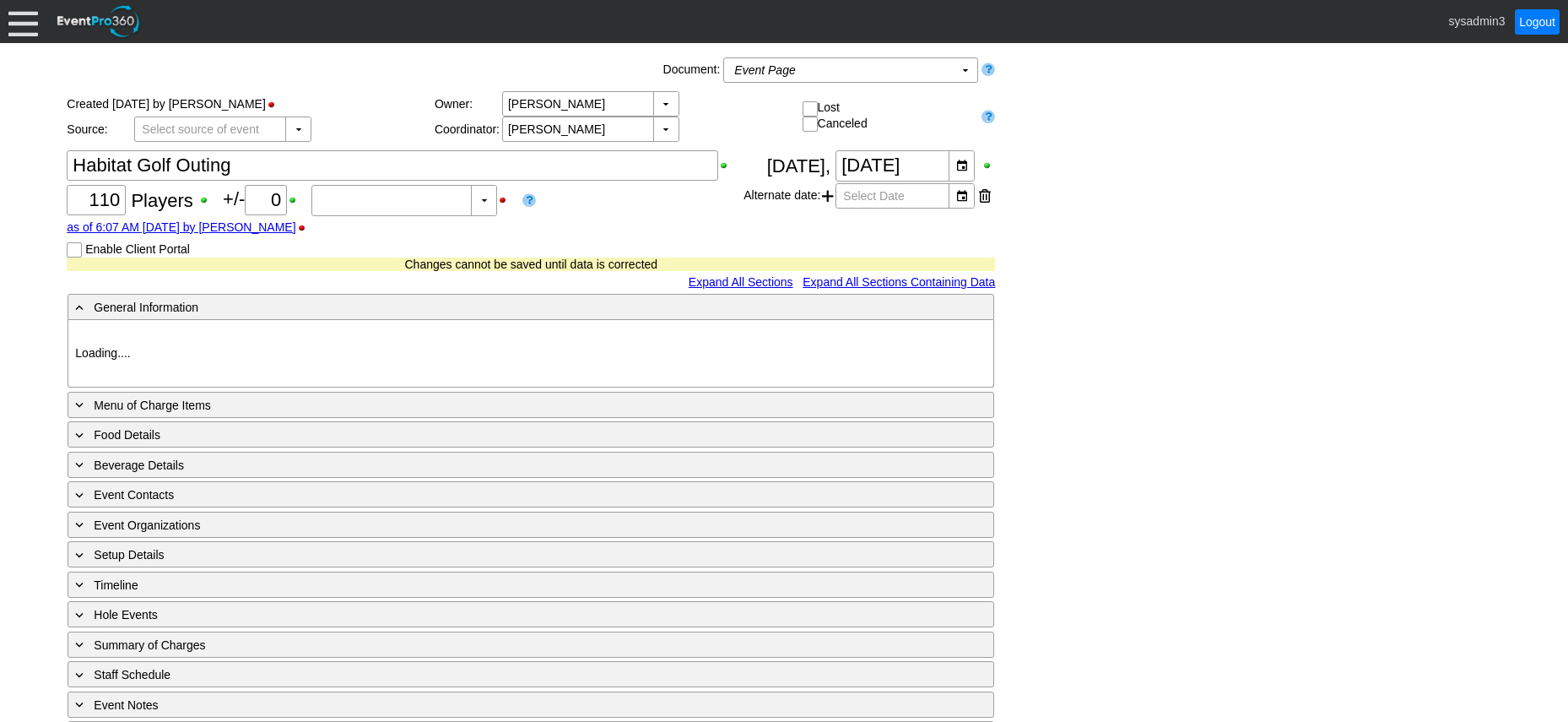
type input "Stonebridge GC"
type input "Golf Outing"
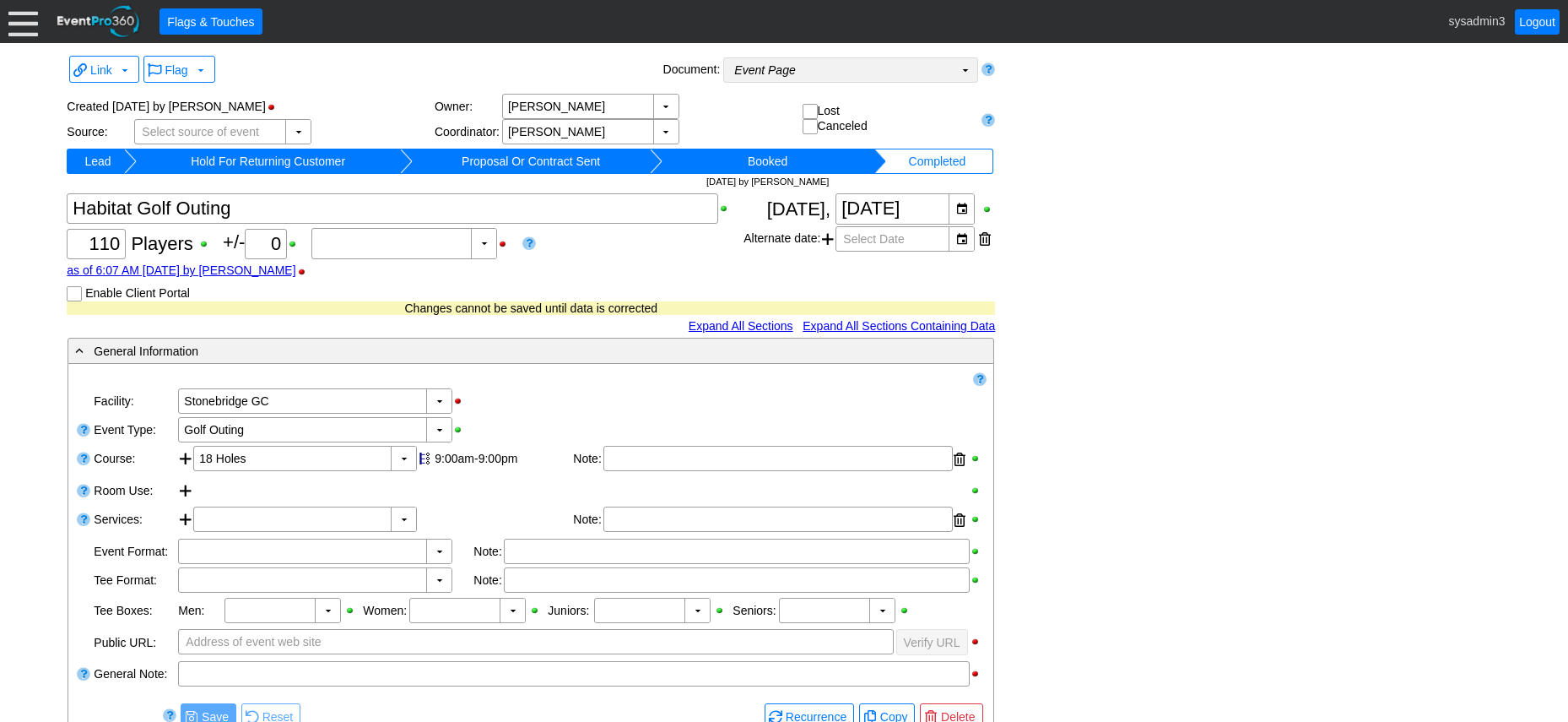
click at [898, 75] on td "Event Page Χ" at bounding box center [838, 69] width 230 height 23
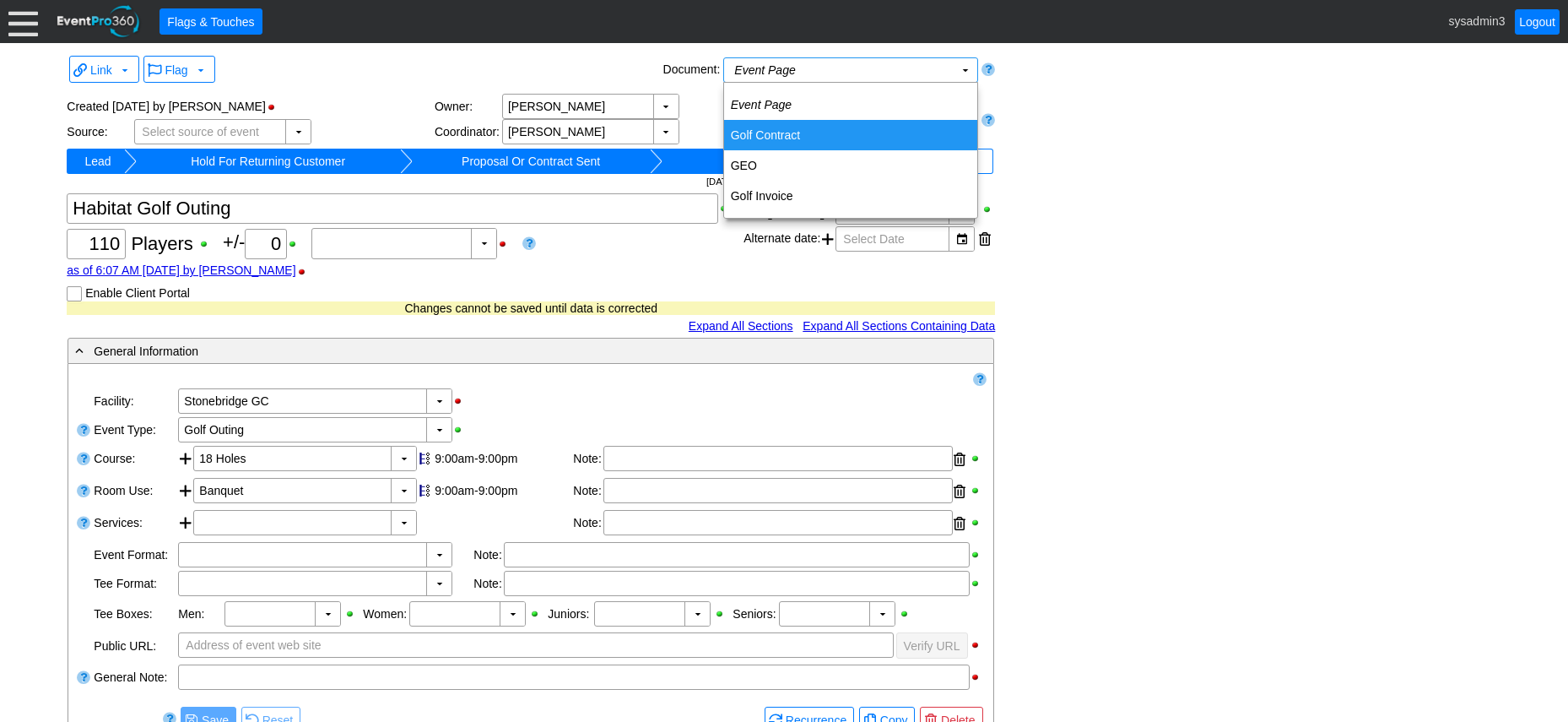
click at [777, 128] on td "Golf Contract" at bounding box center [851, 135] width 253 height 30
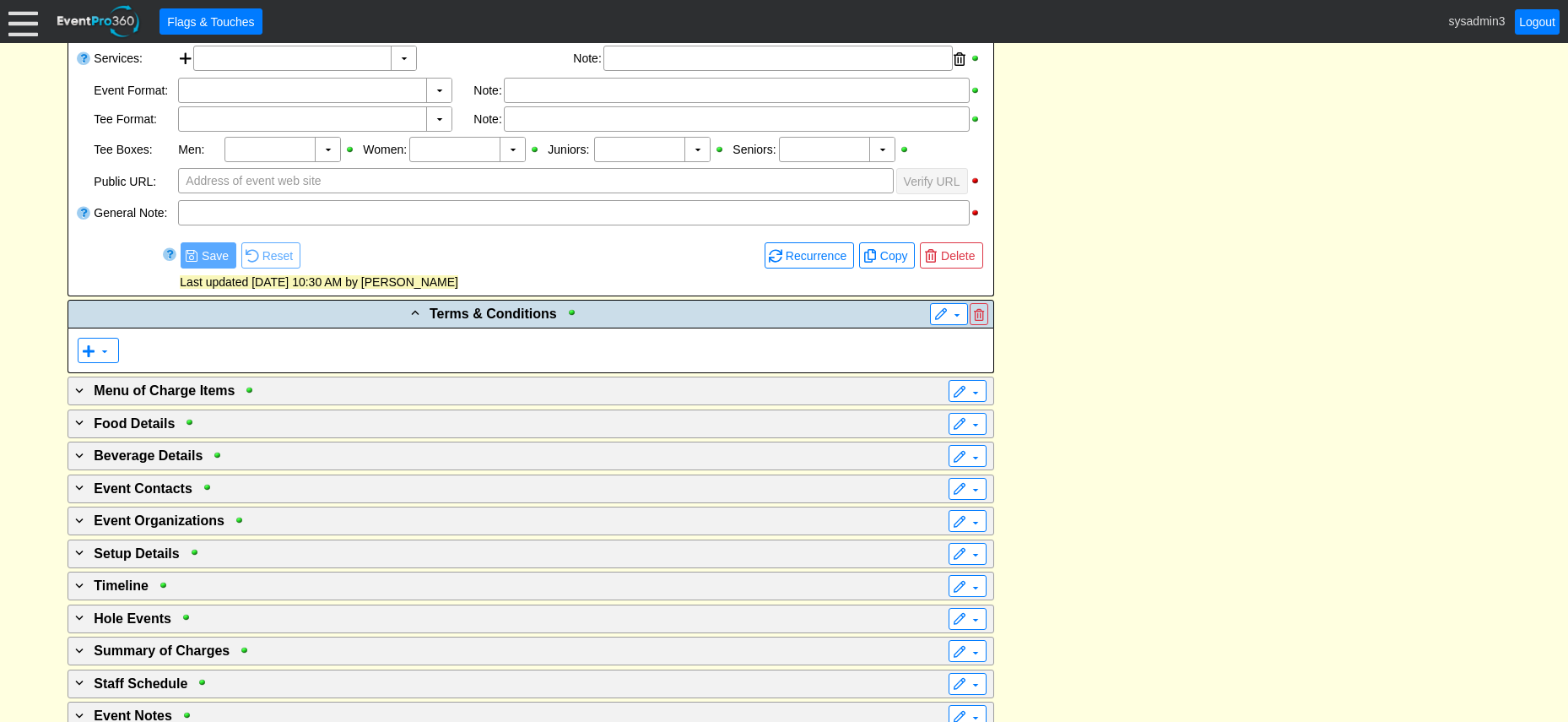
scroll to position [591, 0]
